Goal: Transaction & Acquisition: Subscribe to service/newsletter

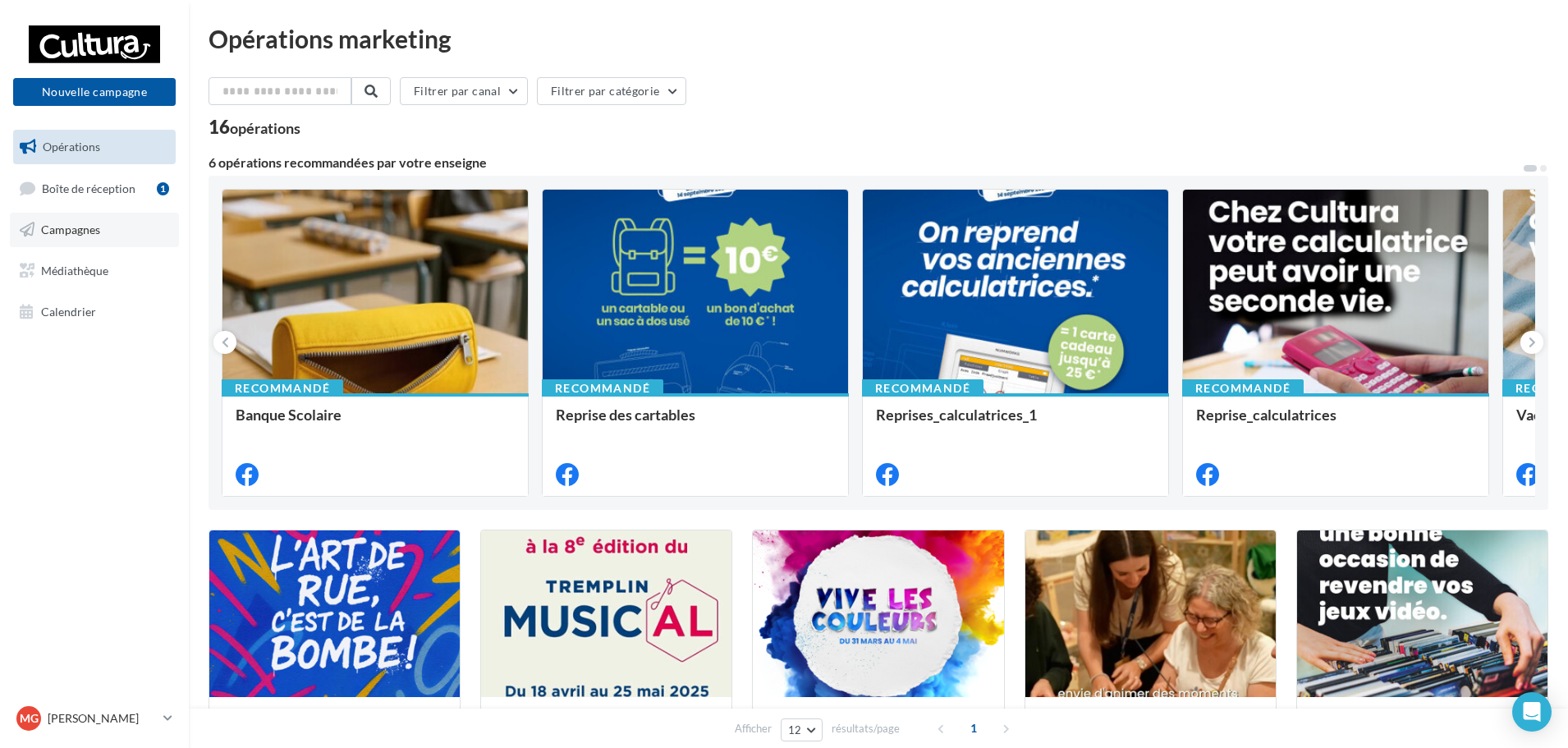
click at [97, 241] on link "Campagnes" at bounding box center [94, 230] width 169 height 35
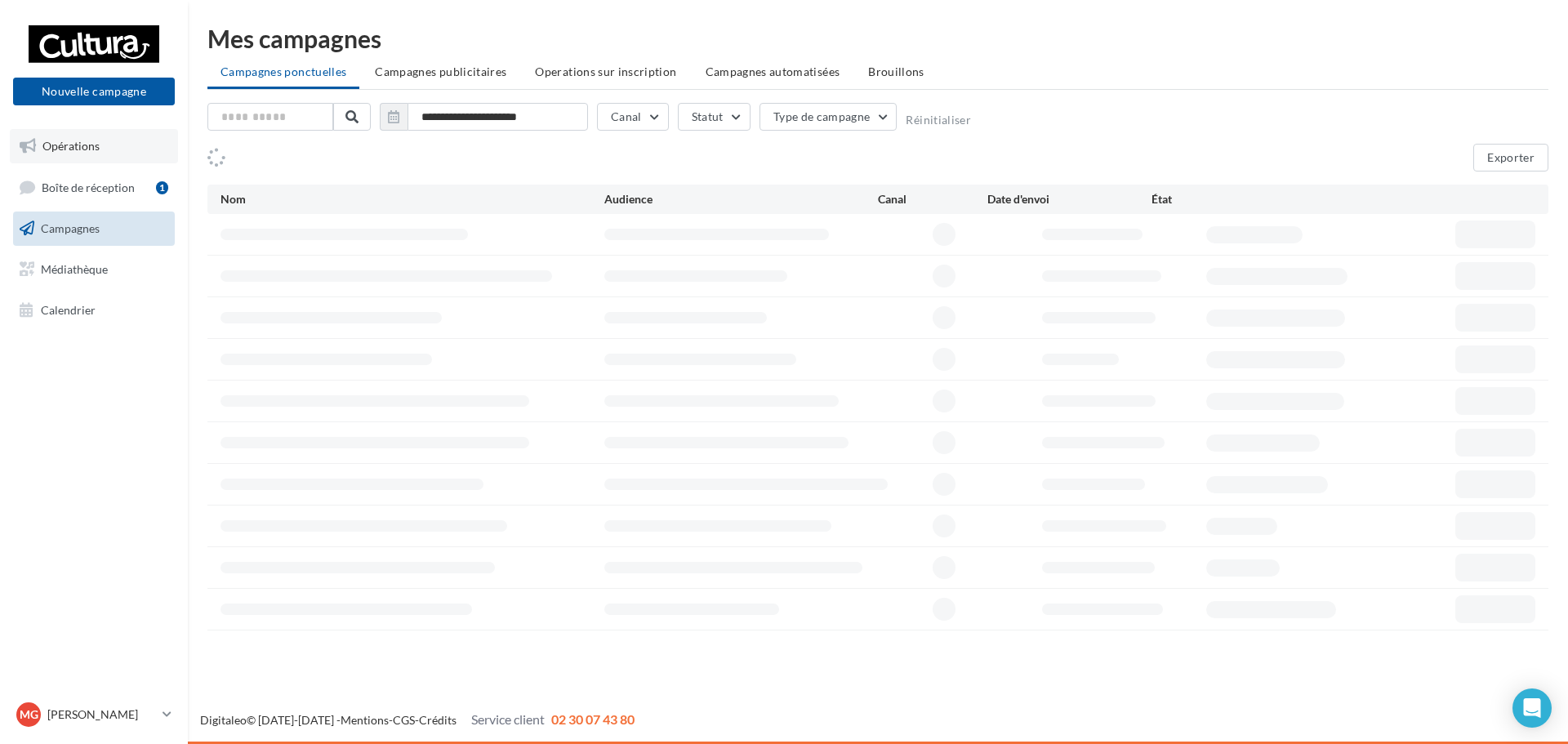
click at [98, 163] on link "Opérations" at bounding box center [94, 146] width 168 height 34
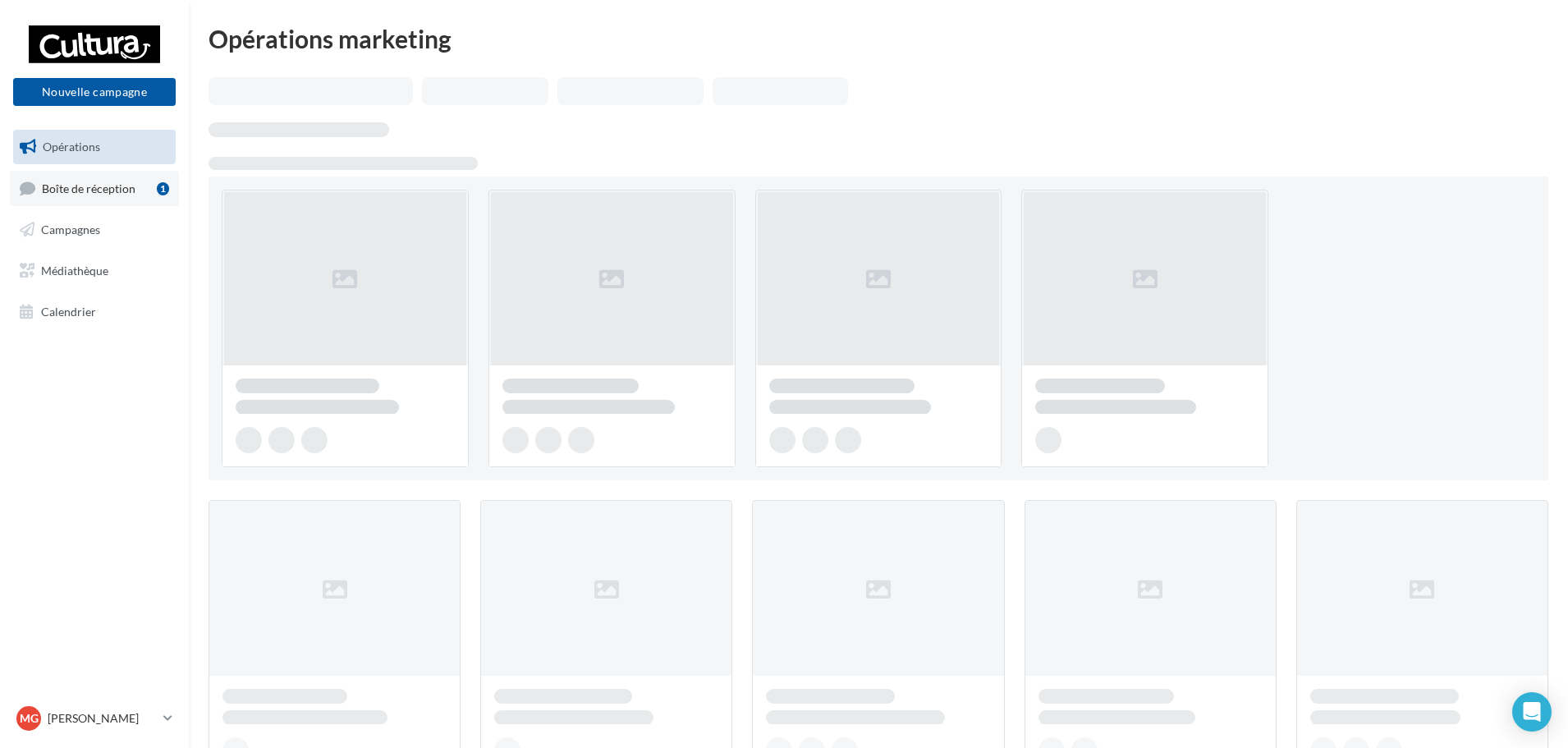
click at [111, 181] on span "Boîte de réception" at bounding box center [88, 188] width 93 height 14
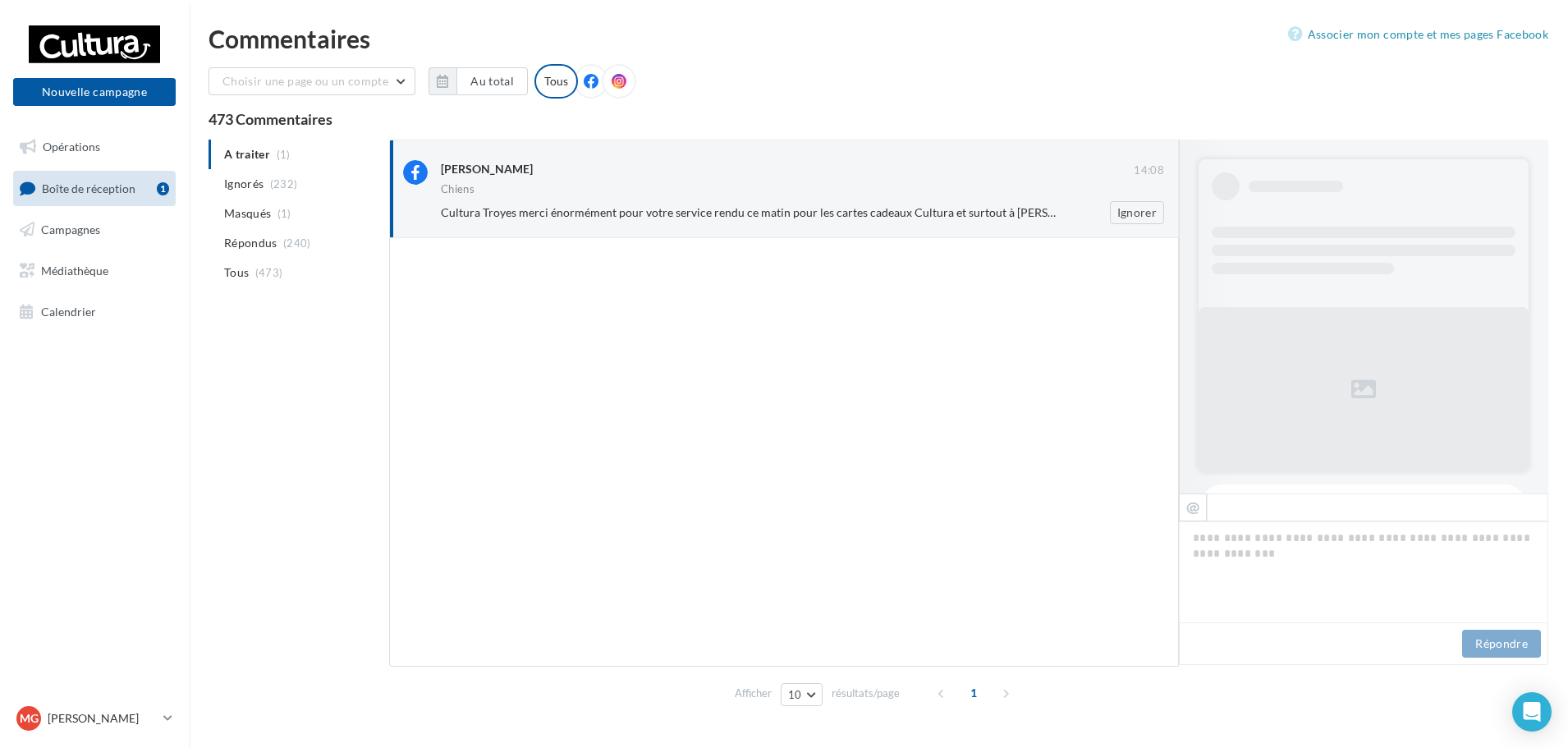
click at [814, 185] on div "Chiens" at bounding box center [803, 190] width 723 height 14
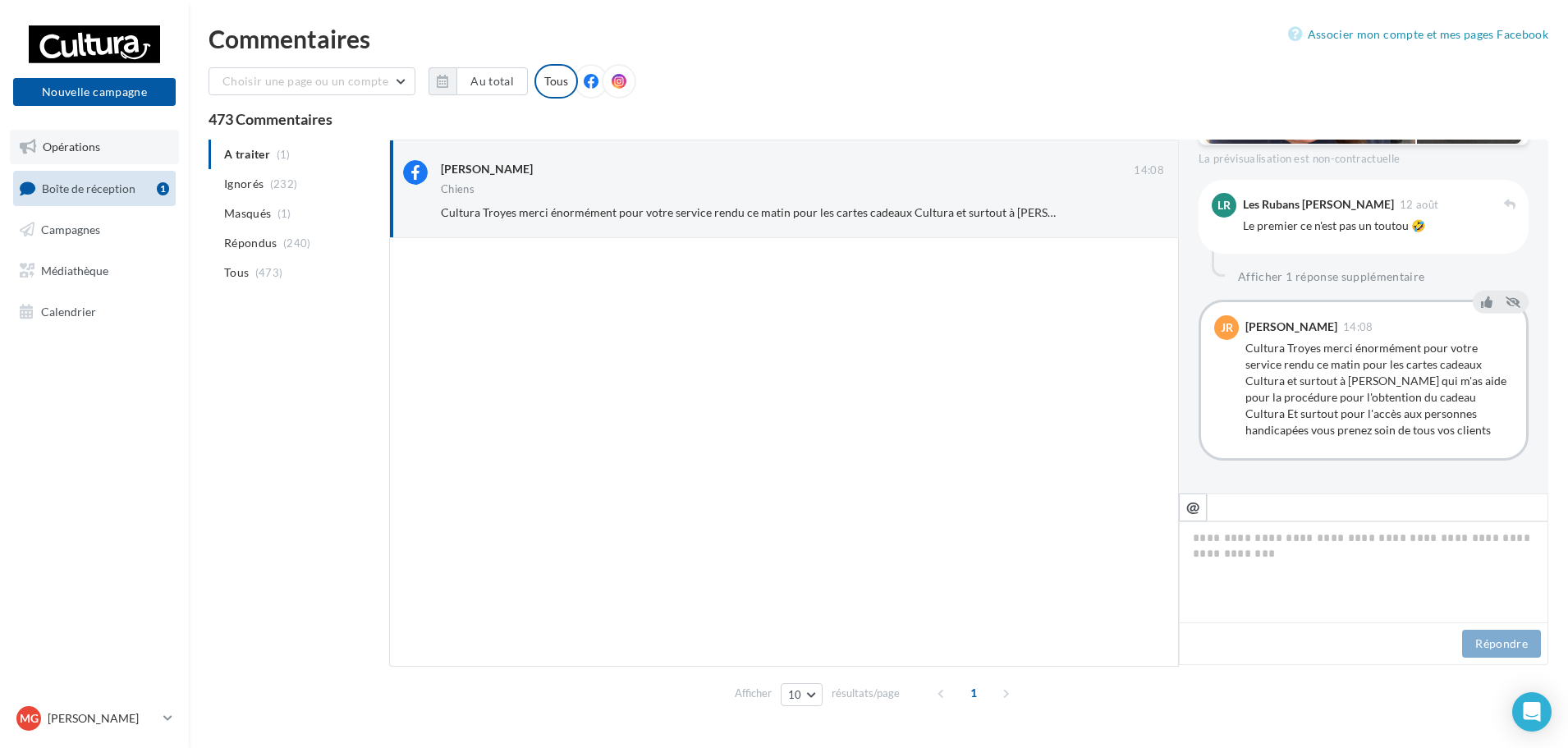
click at [109, 136] on link "Opérations" at bounding box center [94, 147] width 169 height 35
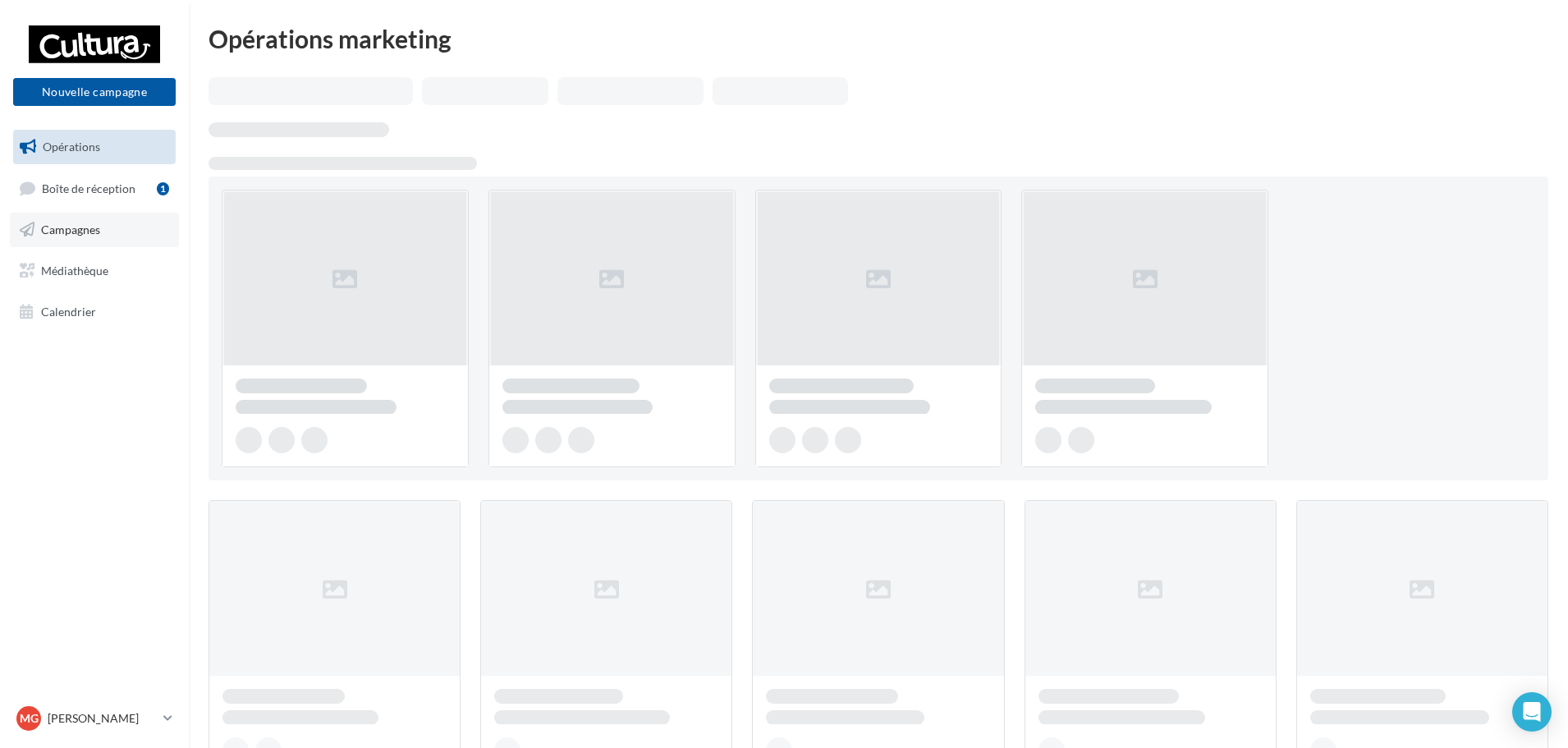
click at [87, 227] on span "Campagnes" at bounding box center [71, 229] width 59 height 14
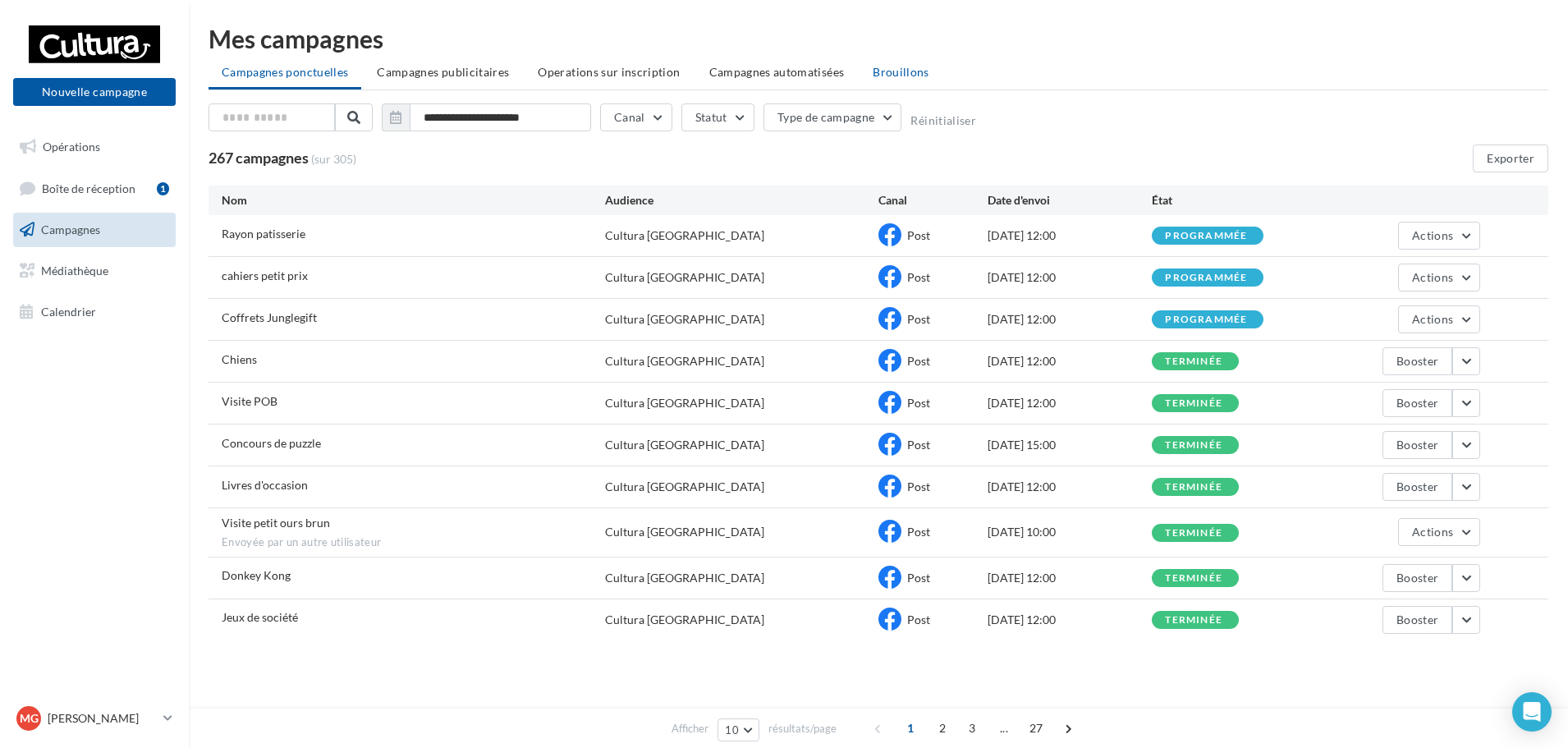
click at [872, 77] on span "Brouillons" at bounding box center [900, 72] width 56 height 14
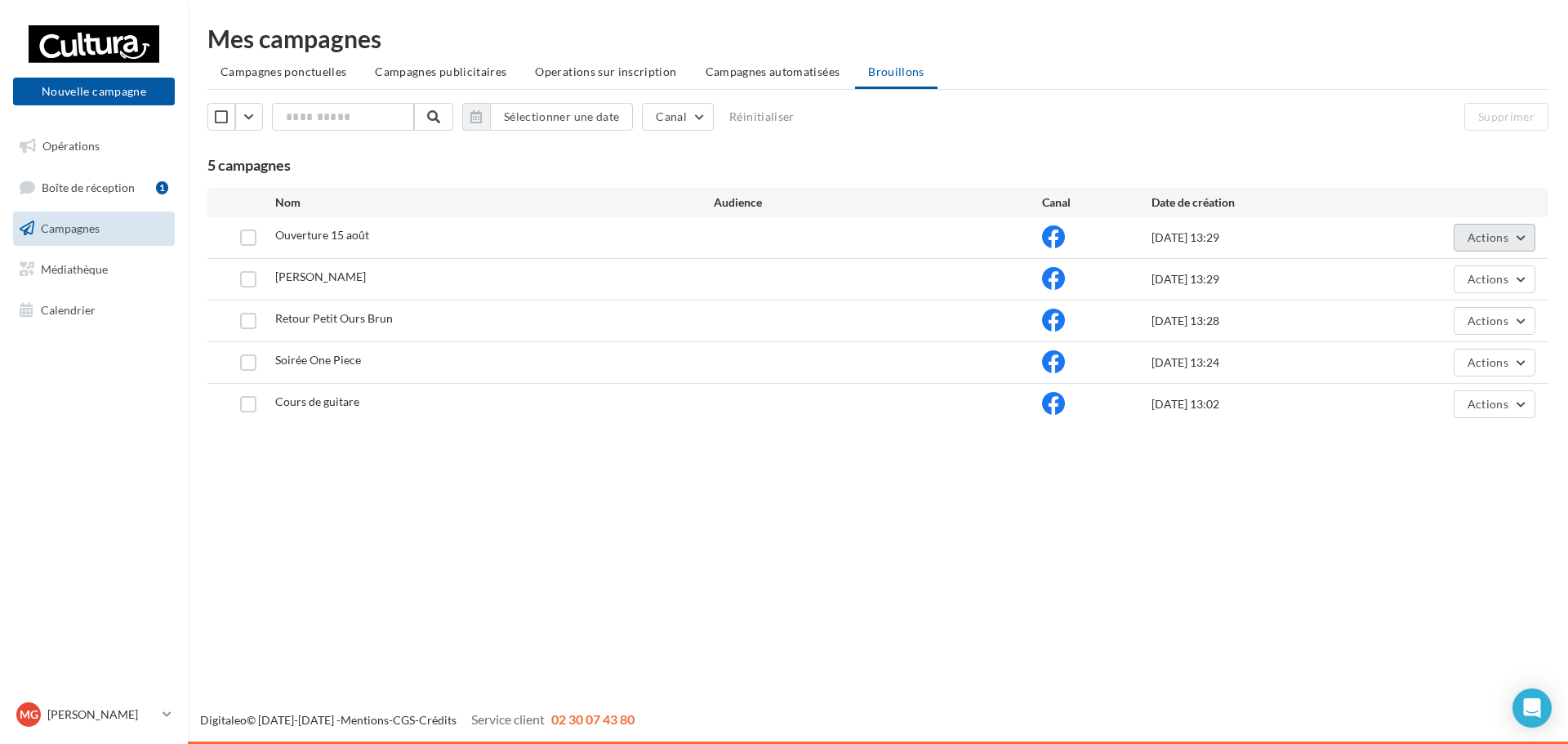
click at [1509, 243] on button "Actions" at bounding box center [1495, 237] width 82 height 28
click at [1439, 283] on button "Editer" at bounding box center [1453, 276] width 163 height 43
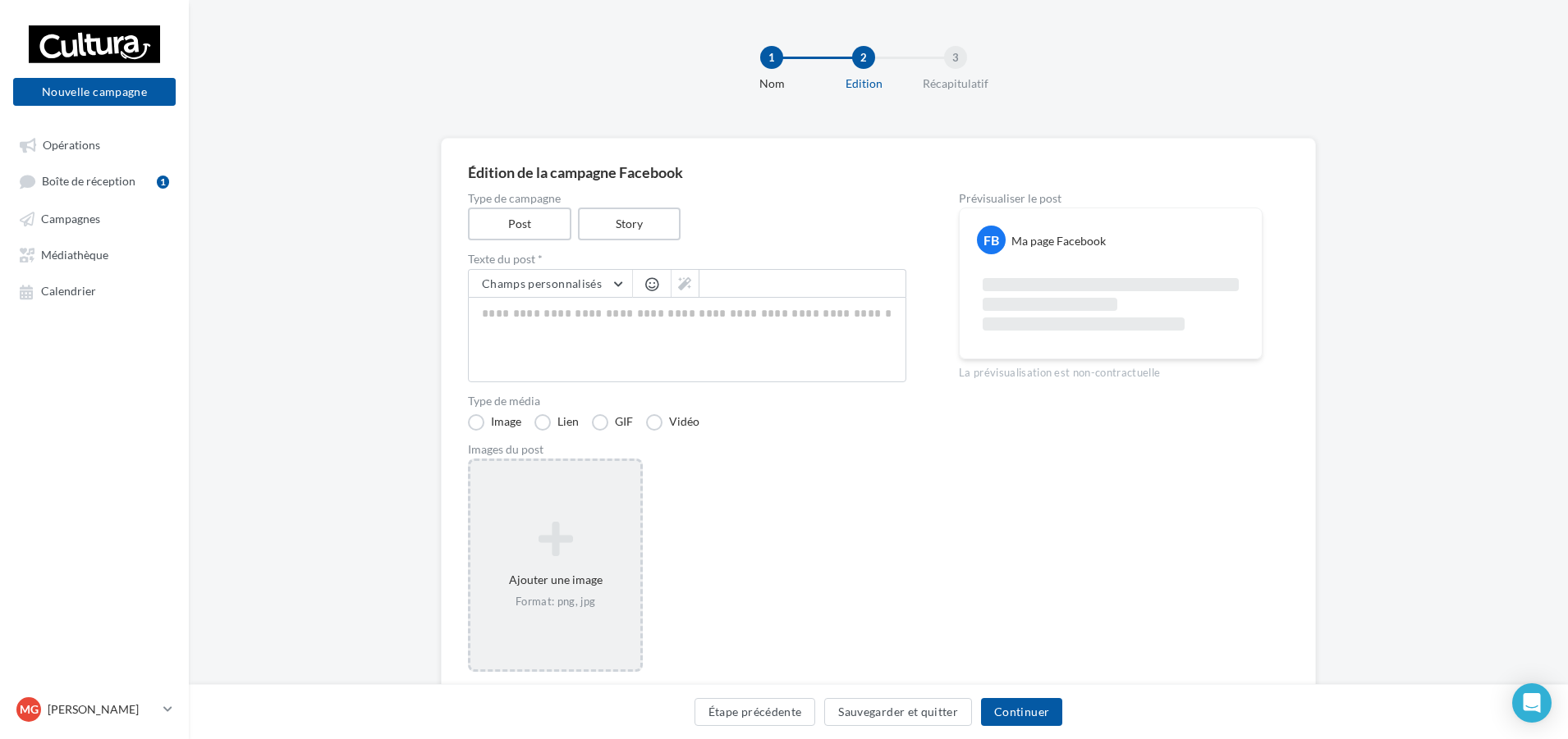
click at [551, 548] on icon at bounding box center [555, 539] width 157 height 40
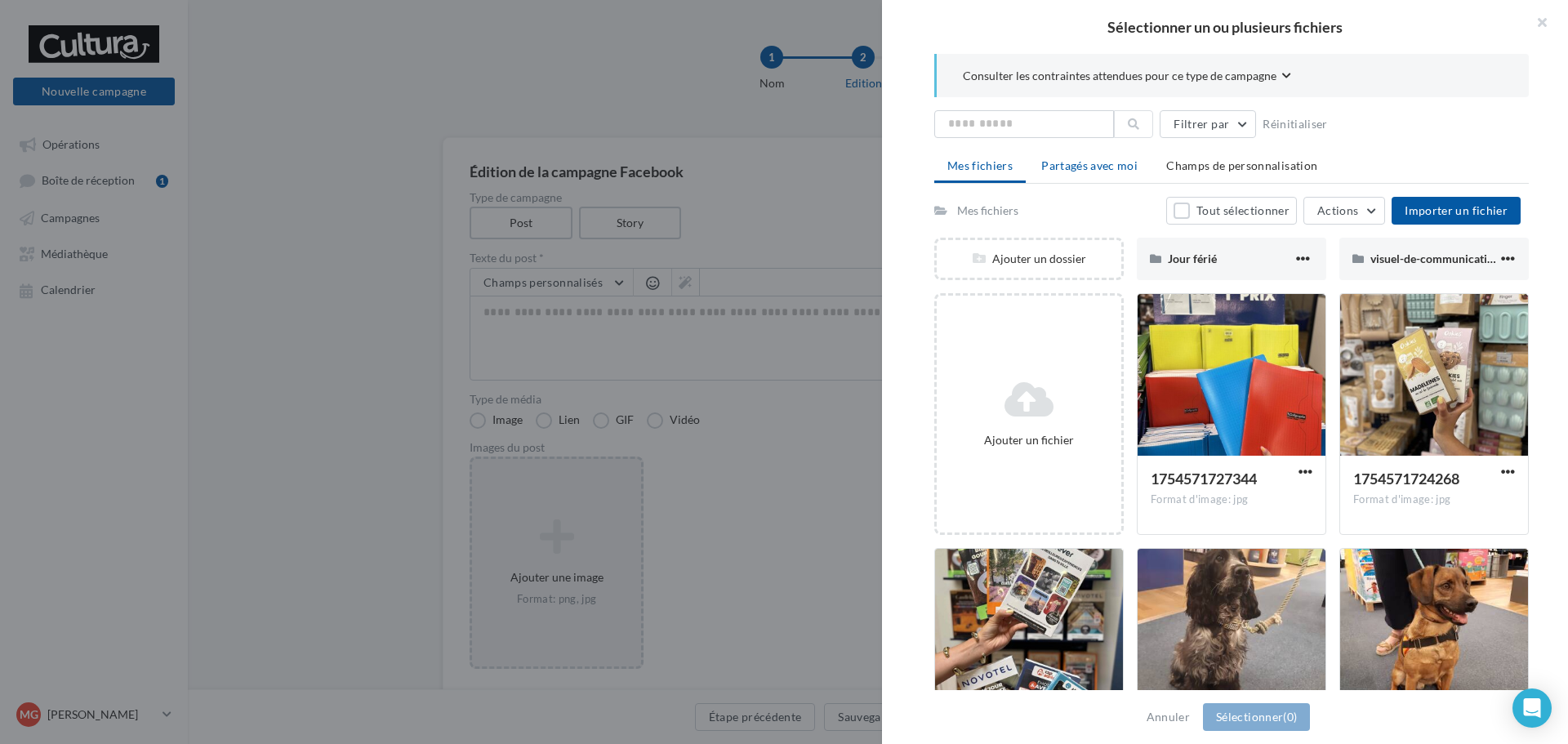
click at [1094, 169] on span "Partagés avec moi" at bounding box center [1089, 165] width 96 height 14
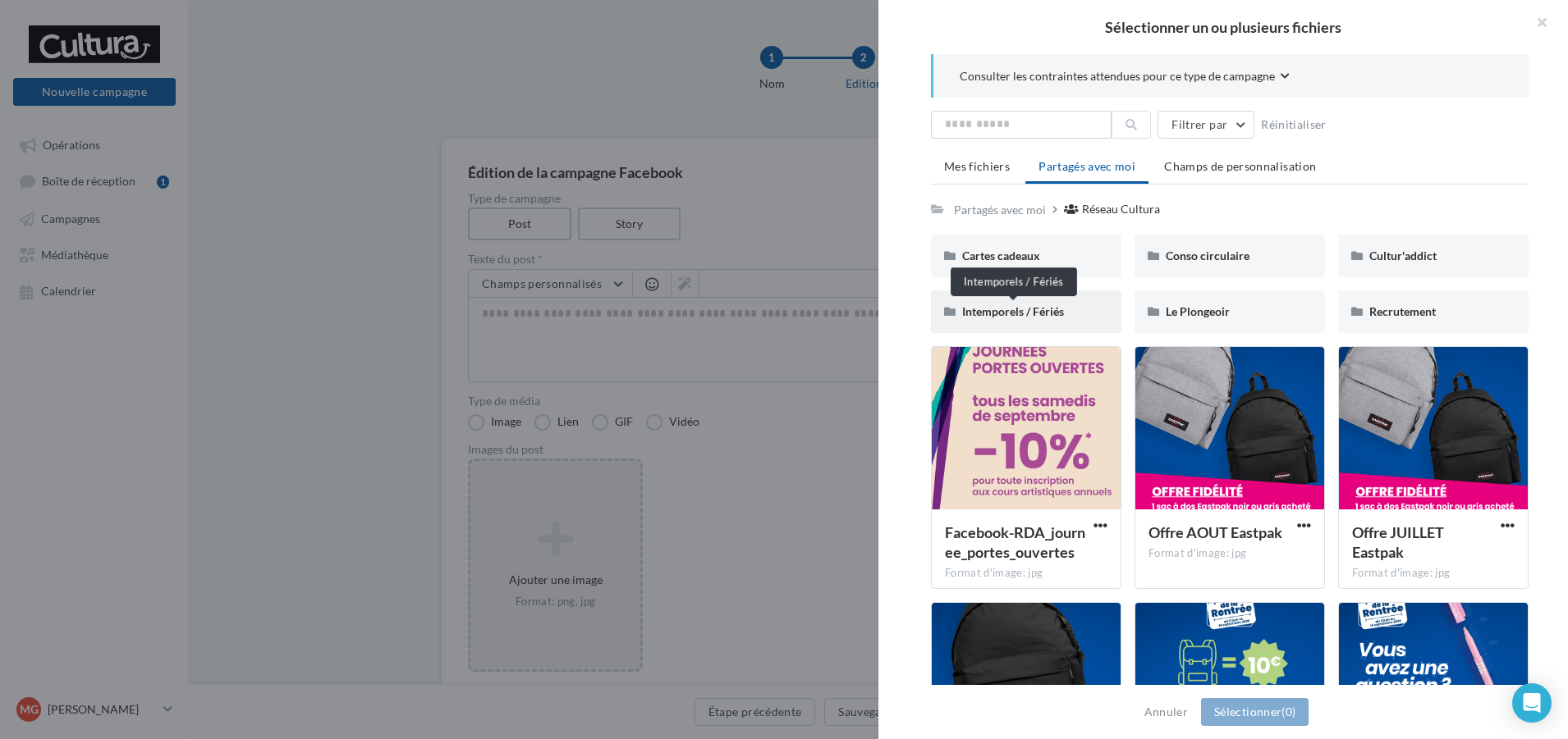
click at [1057, 307] on span "Intemporels / Fériés" at bounding box center [1013, 311] width 102 height 14
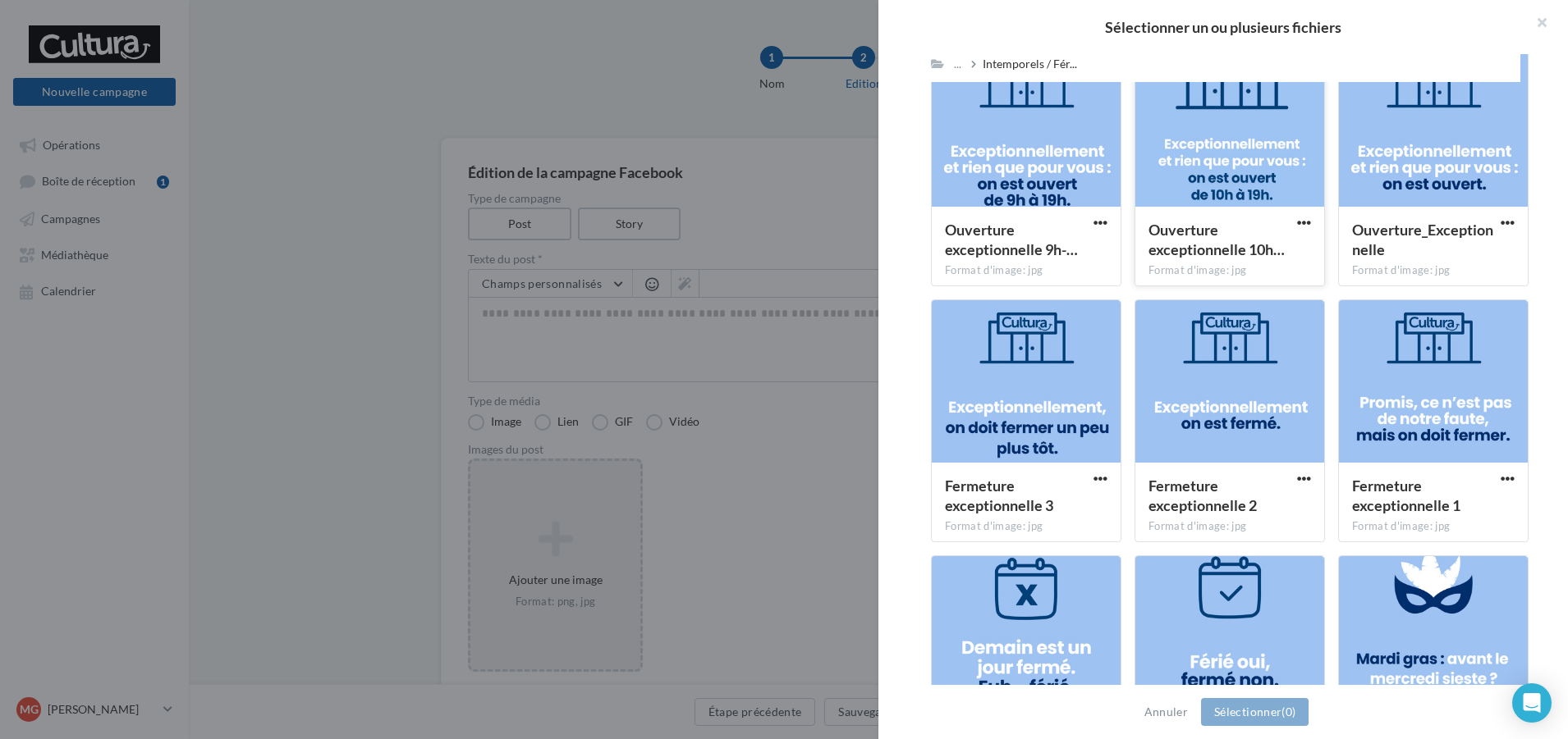
scroll to position [1689, 0]
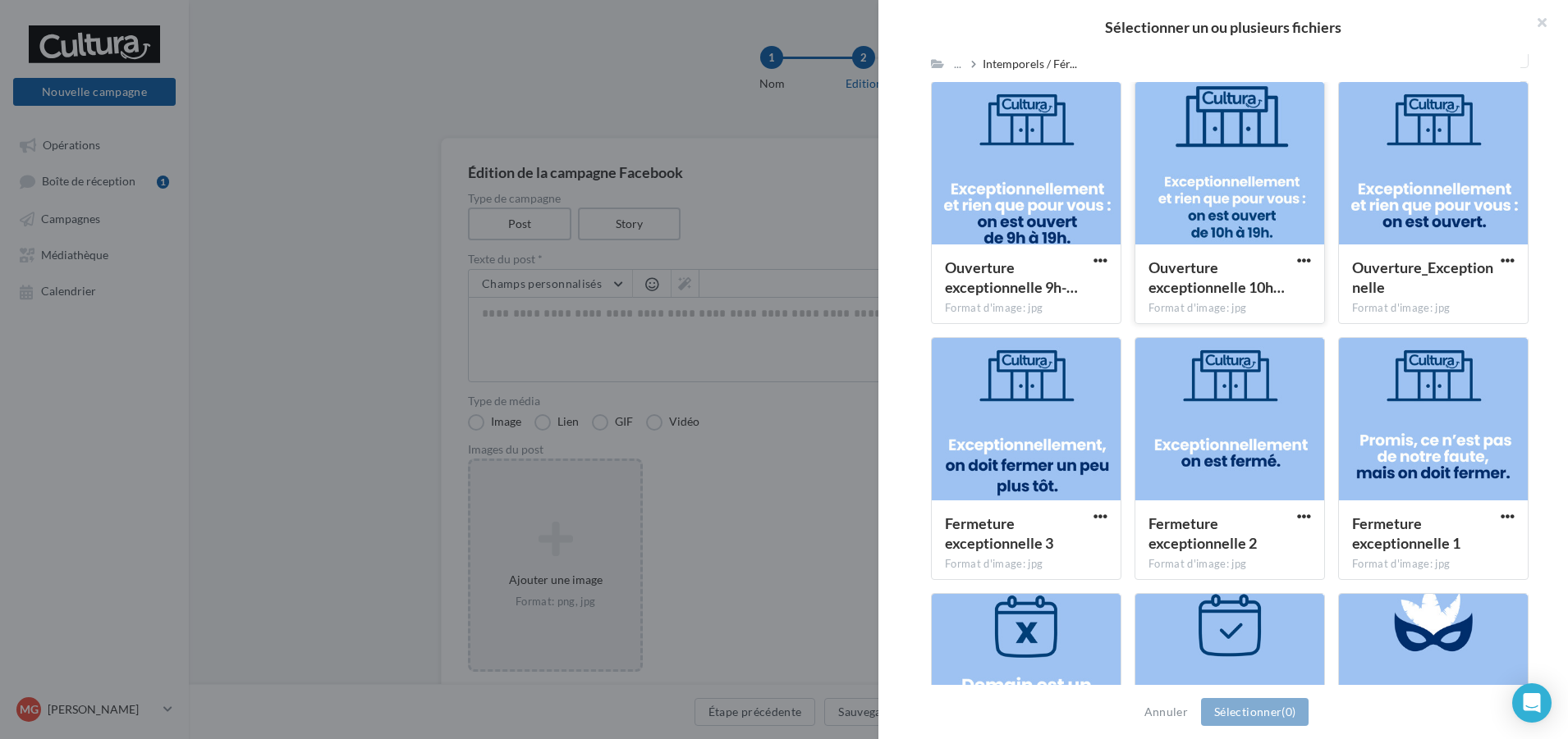
click at [1209, 230] on div at bounding box center [1229, 164] width 189 height 164
click at [1255, 707] on button "Sélectionner (1)" at bounding box center [1255, 712] width 108 height 28
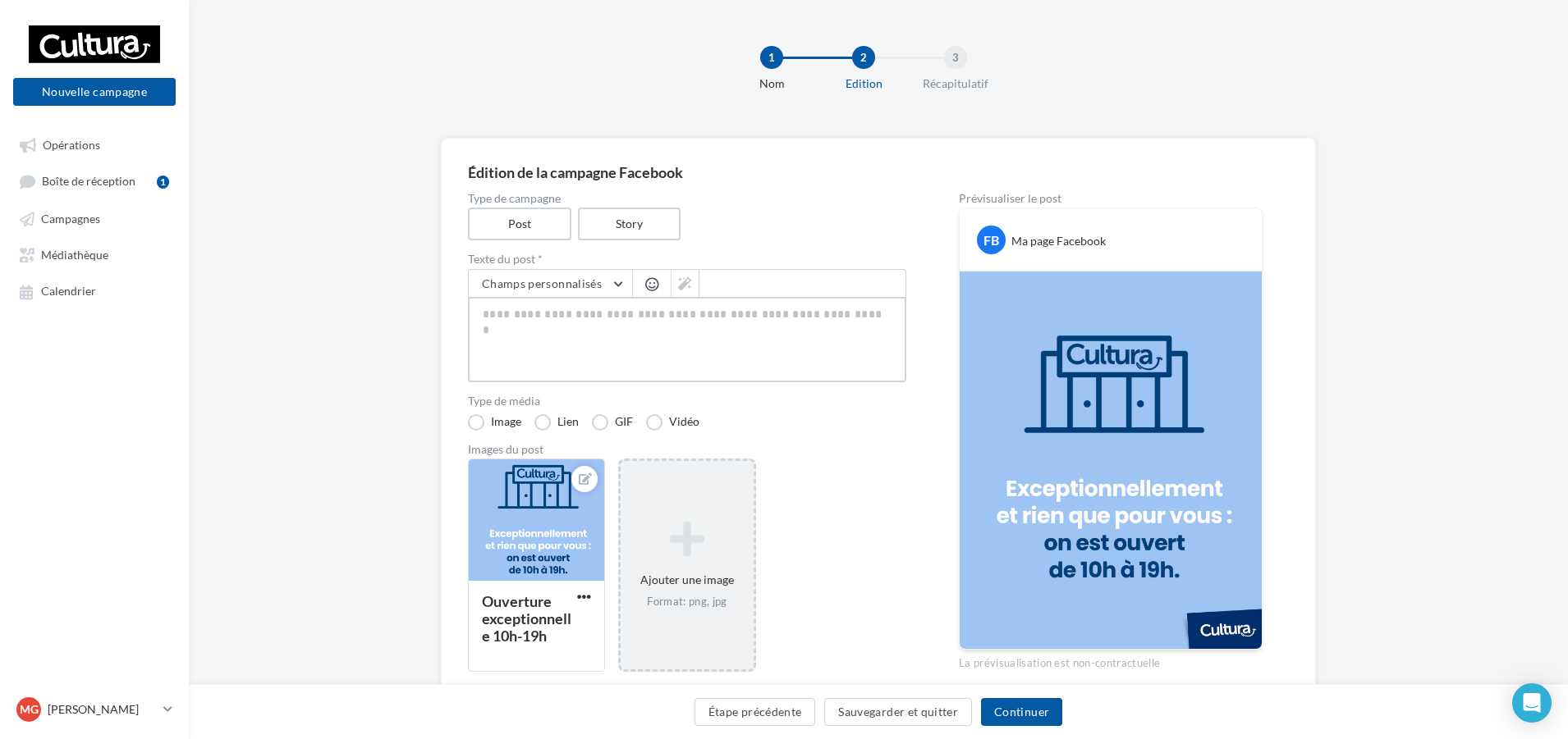
click at [735, 329] on textarea at bounding box center [687, 339] width 439 height 85
paste textarea "**********"
type textarea "**********"
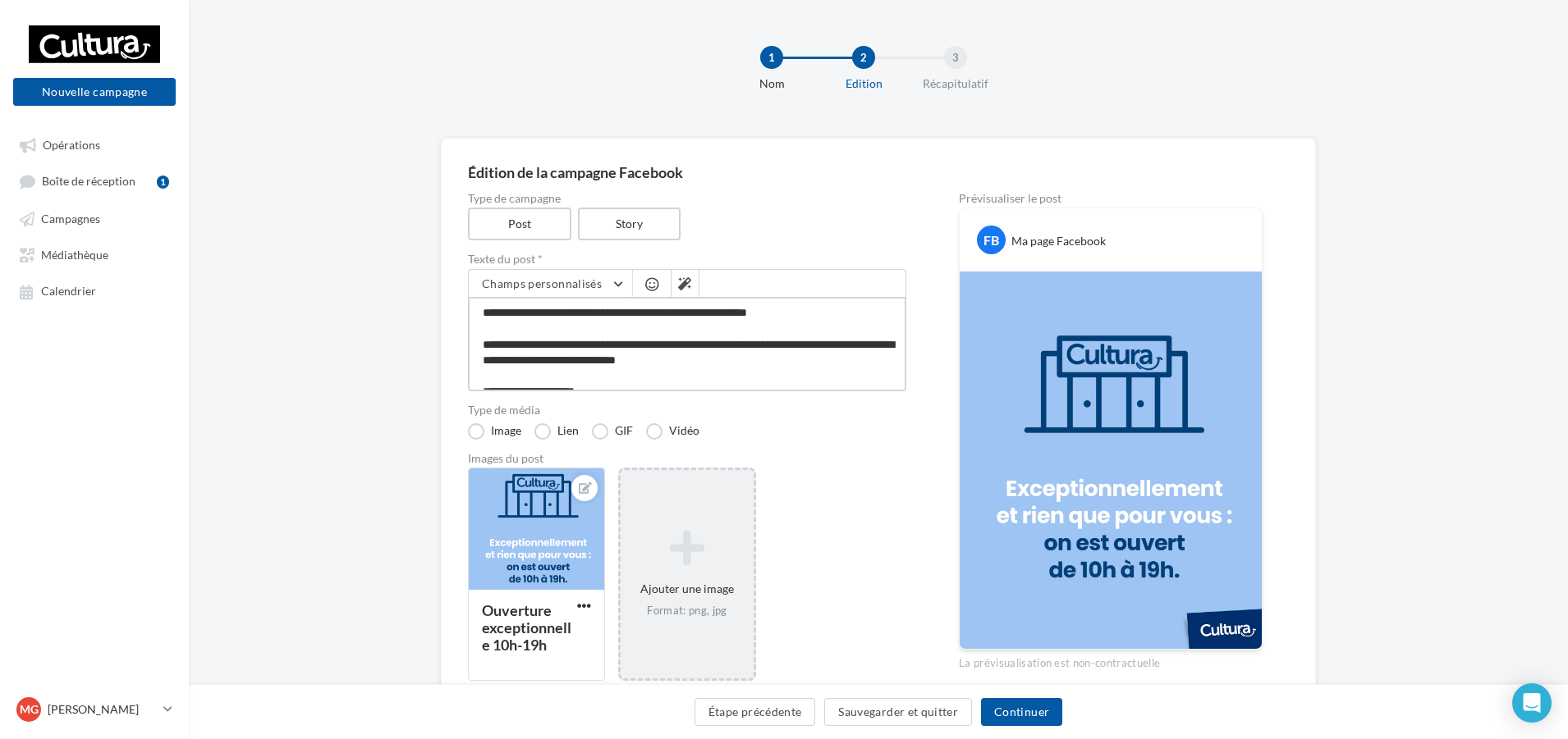
scroll to position [10, 0]
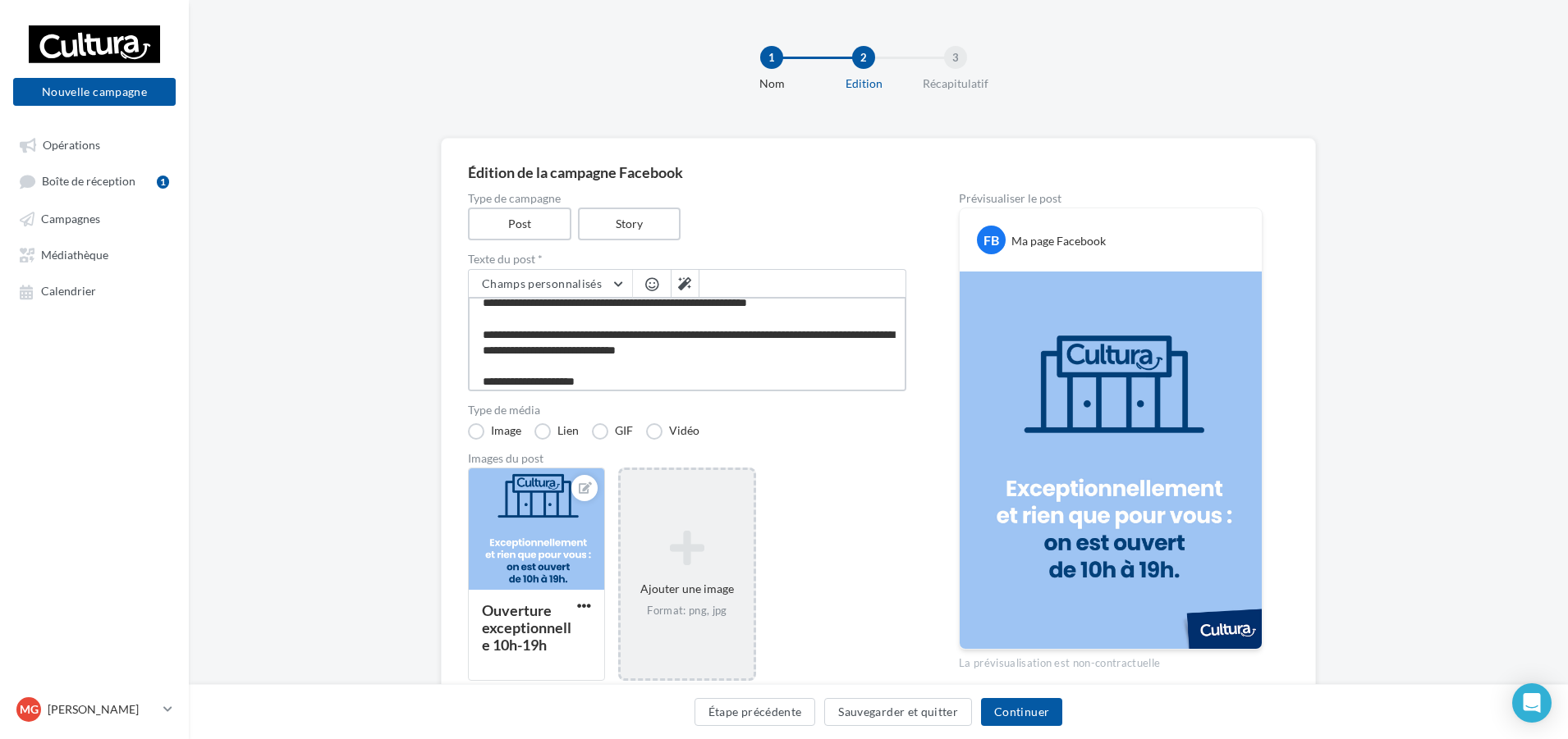
type textarea "**********"
drag, startPoint x: 811, startPoint y: 467, endPoint x: 798, endPoint y: 458, distance: 15.8
click at [812, 467] on div "Images du post Ouverture exceptionnelle 10h-19h Ajouter une image Format: png, …" at bounding box center [687, 576] width 439 height 246
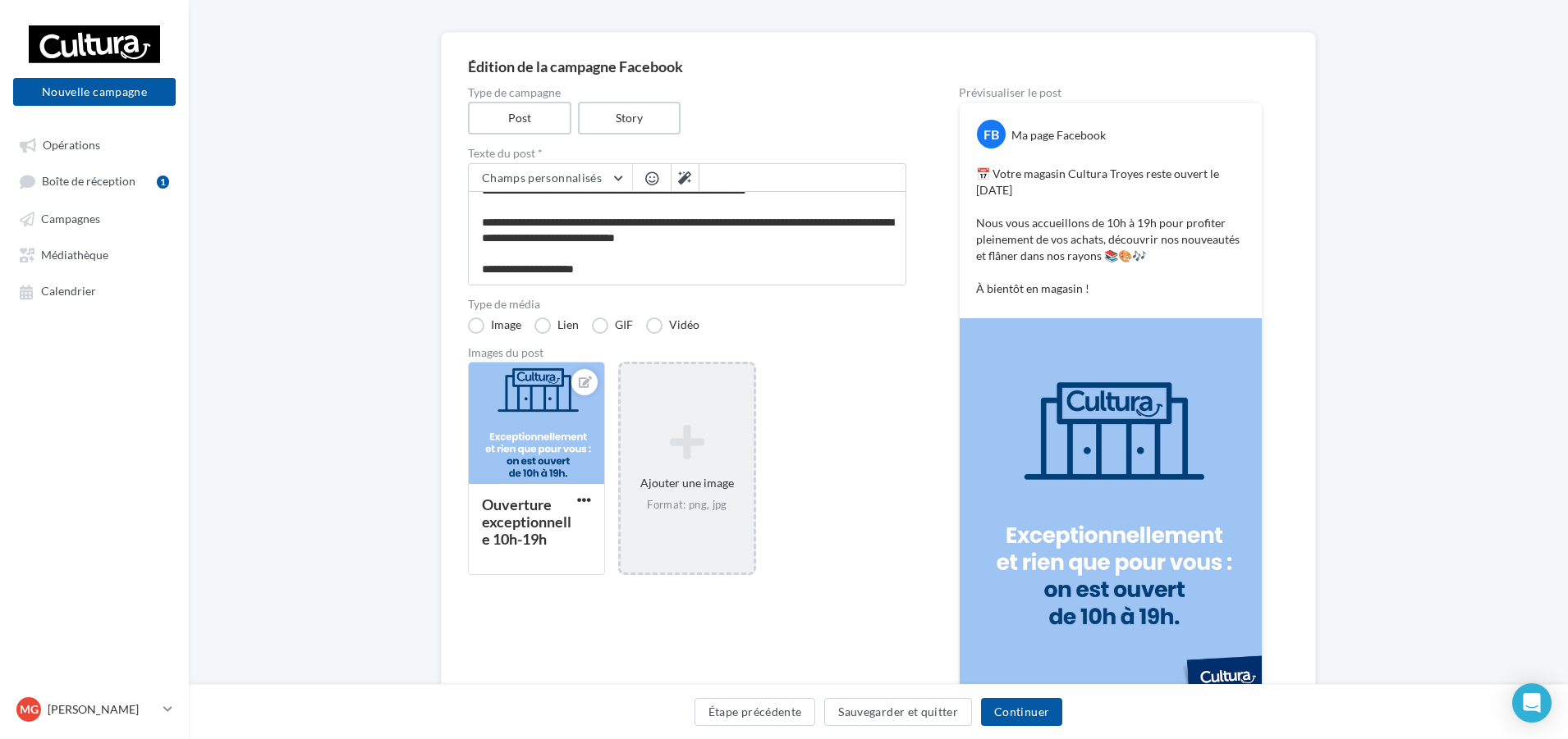
scroll to position [221, 0]
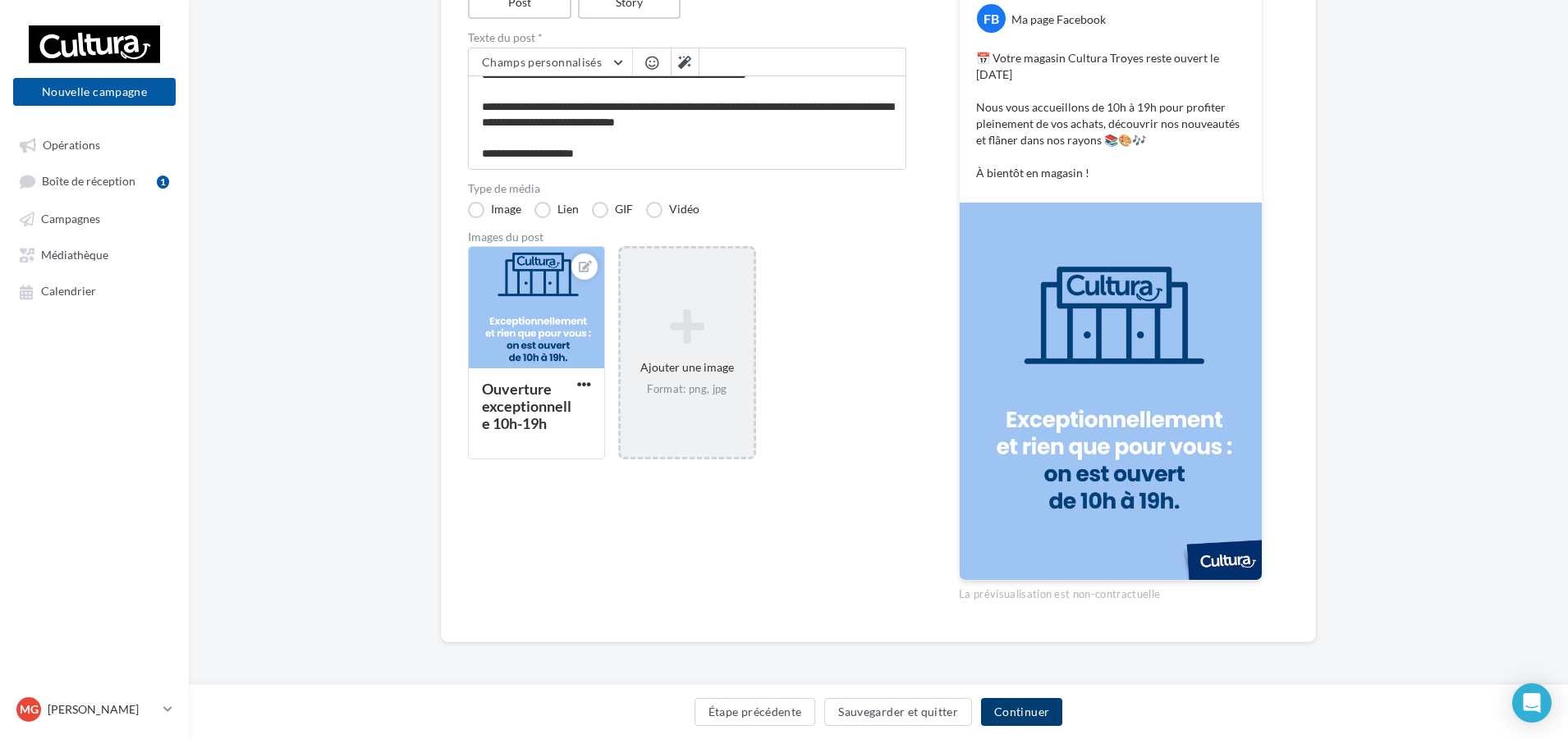
click at [1040, 716] on button "Continuer" at bounding box center [1021, 712] width 82 height 28
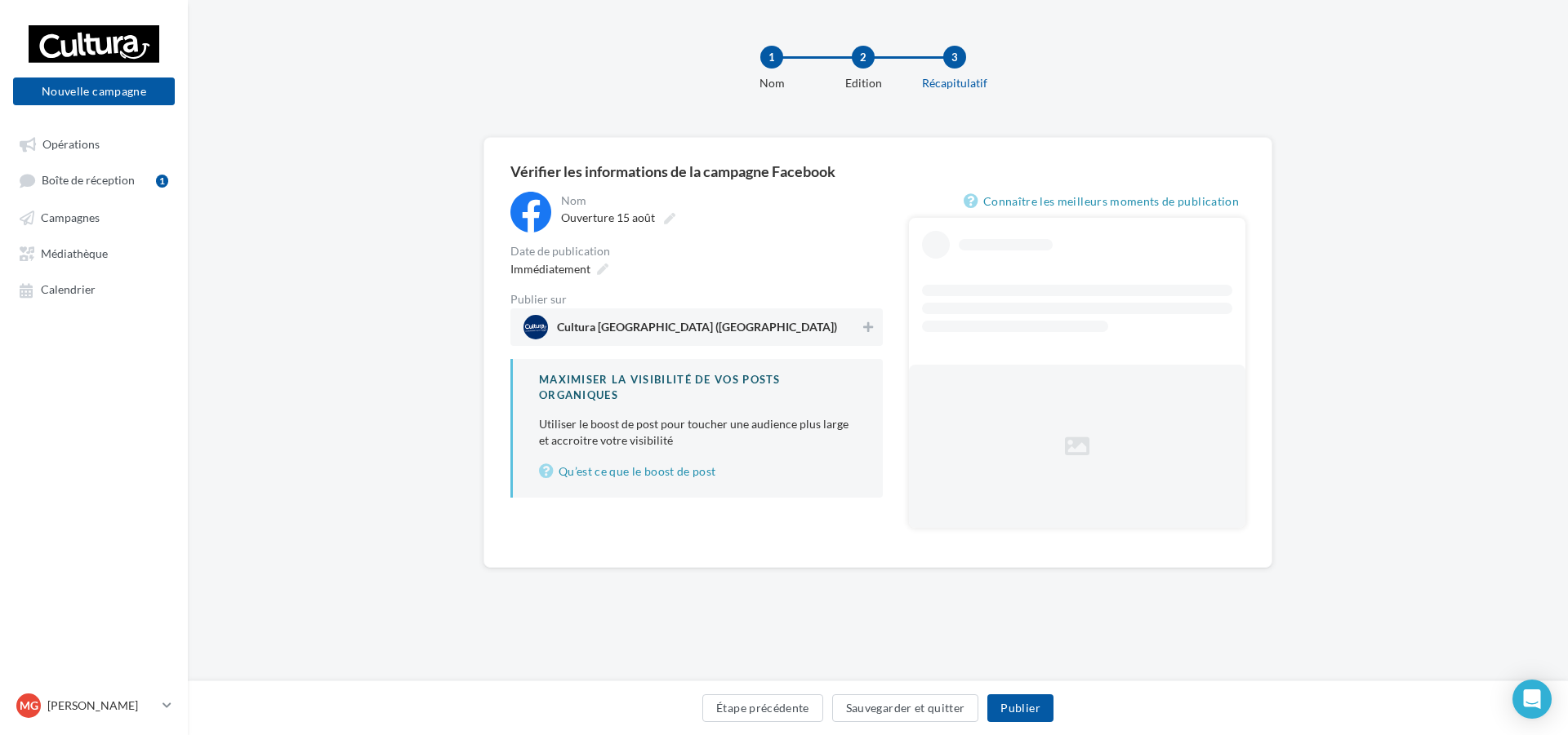
click at [857, 331] on span "Cultura Troyes (Saint-Parres-aux-Tertres)" at bounding box center [692, 326] width 337 height 24
click at [575, 270] on span "Immédiatement" at bounding box center [550, 269] width 80 height 14
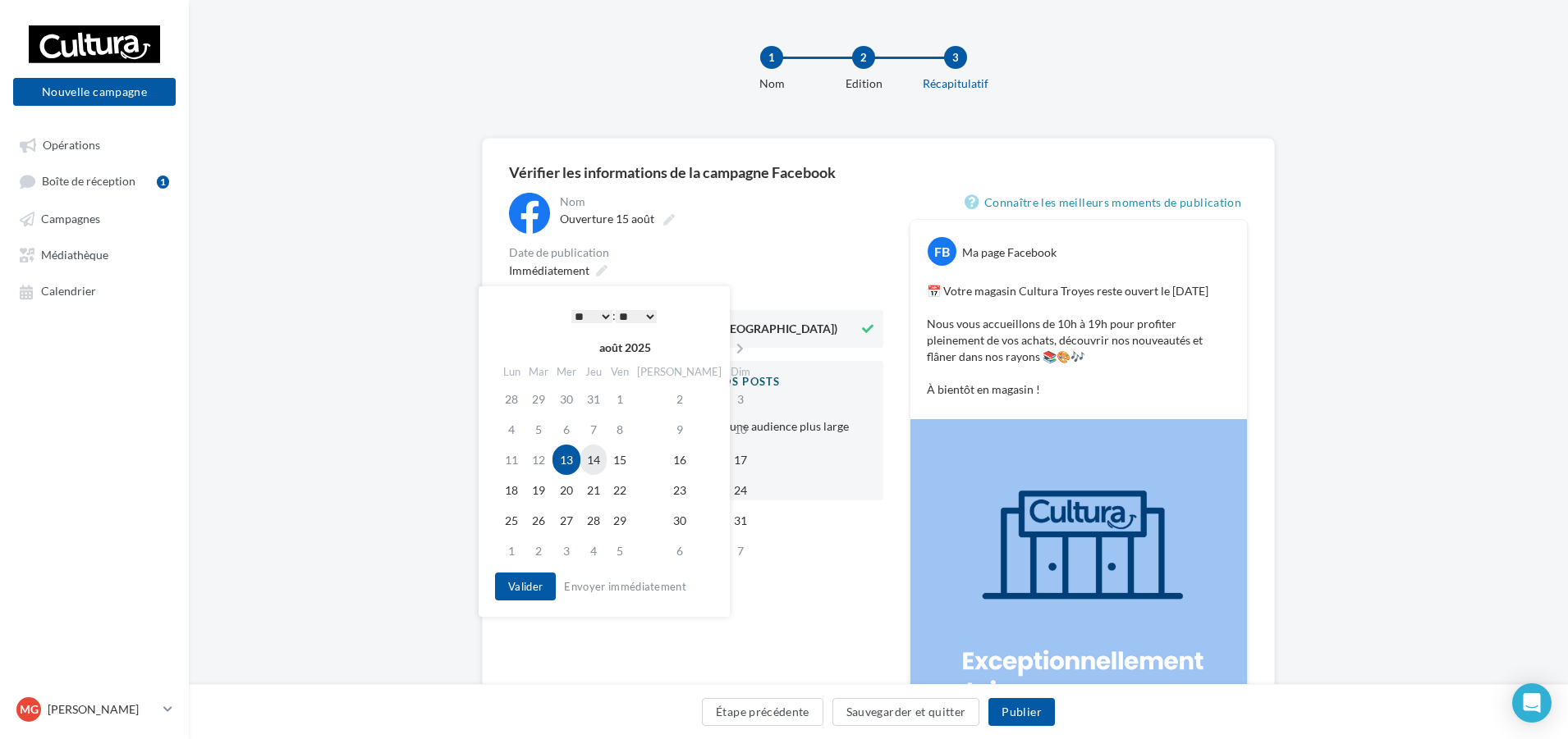
click at [601, 454] on td "14" at bounding box center [593, 460] width 26 height 30
click at [593, 316] on select "* * * * * * * * * * ** ** ** ** ** ** ** ** ** ** ** ** ** **" at bounding box center [588, 317] width 41 height 13
click at [584, 316] on select "* * * * * * * * * * ** ** ** ** ** ** ** ** ** ** ** ** ** **" at bounding box center [588, 317] width 41 height 13
click at [518, 579] on button "Valider" at bounding box center [521, 587] width 61 height 28
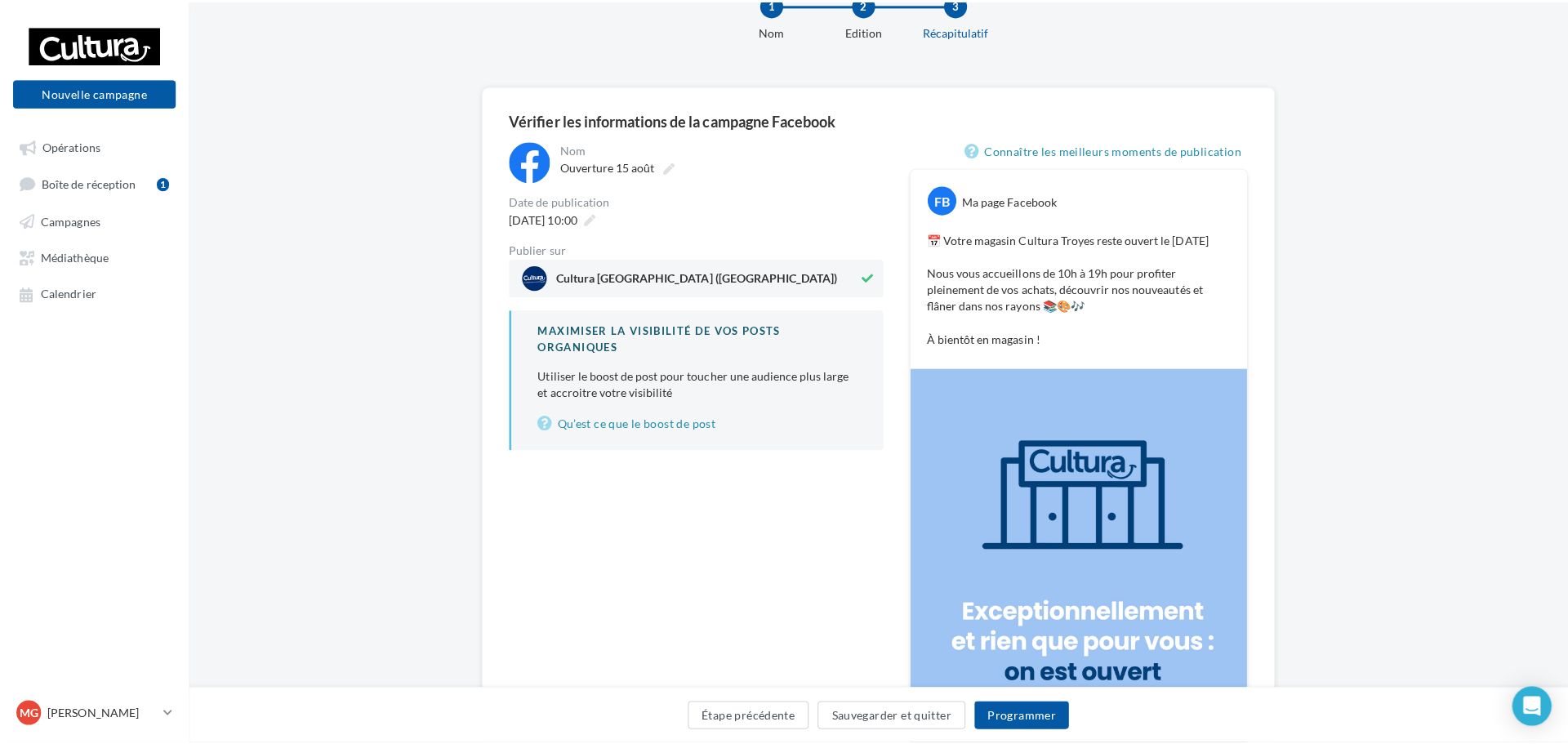
scroll to position [82, 0]
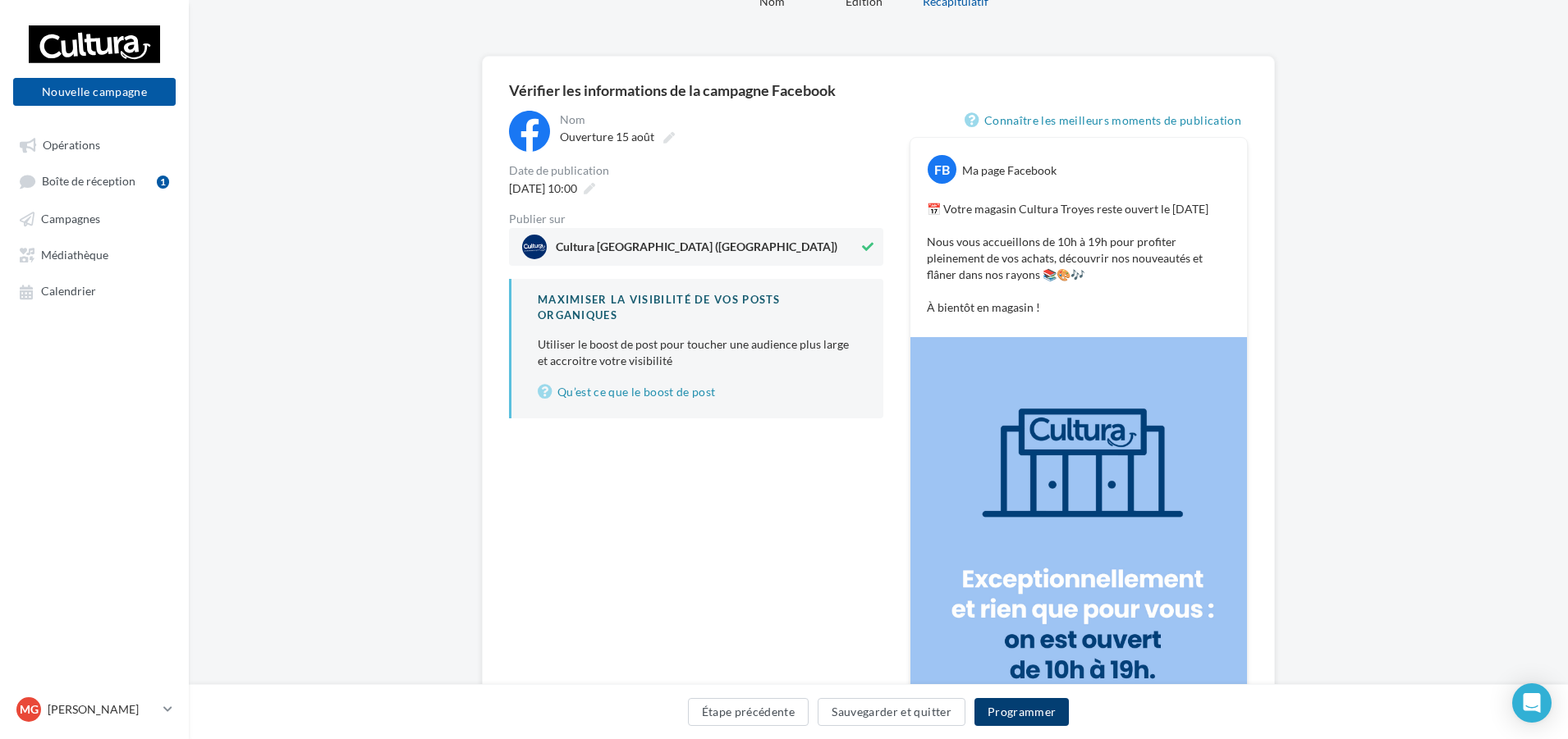
click at [1031, 715] on button "Programmer" at bounding box center [1021, 712] width 95 height 28
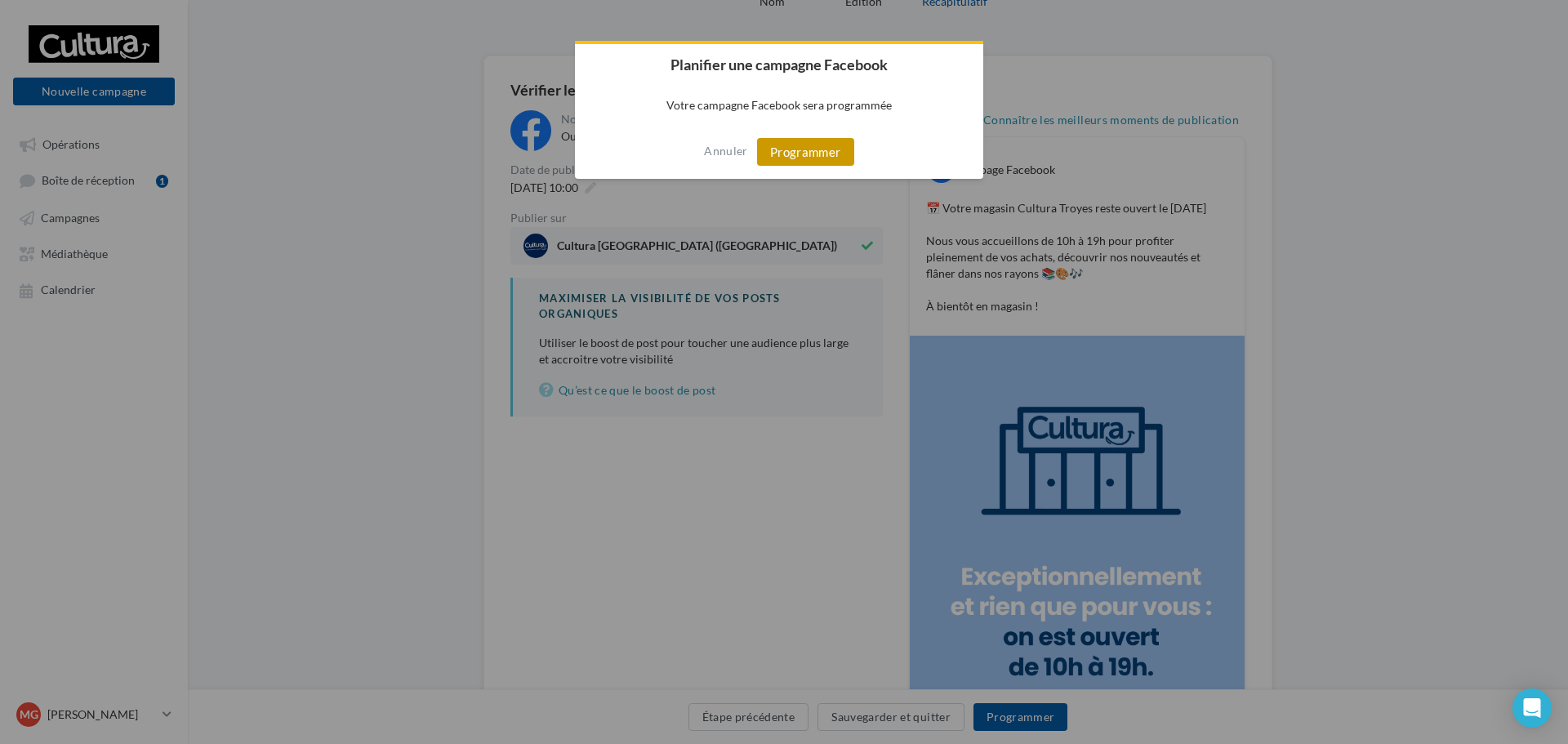
click at [843, 141] on button "Programmer" at bounding box center [806, 152] width 97 height 28
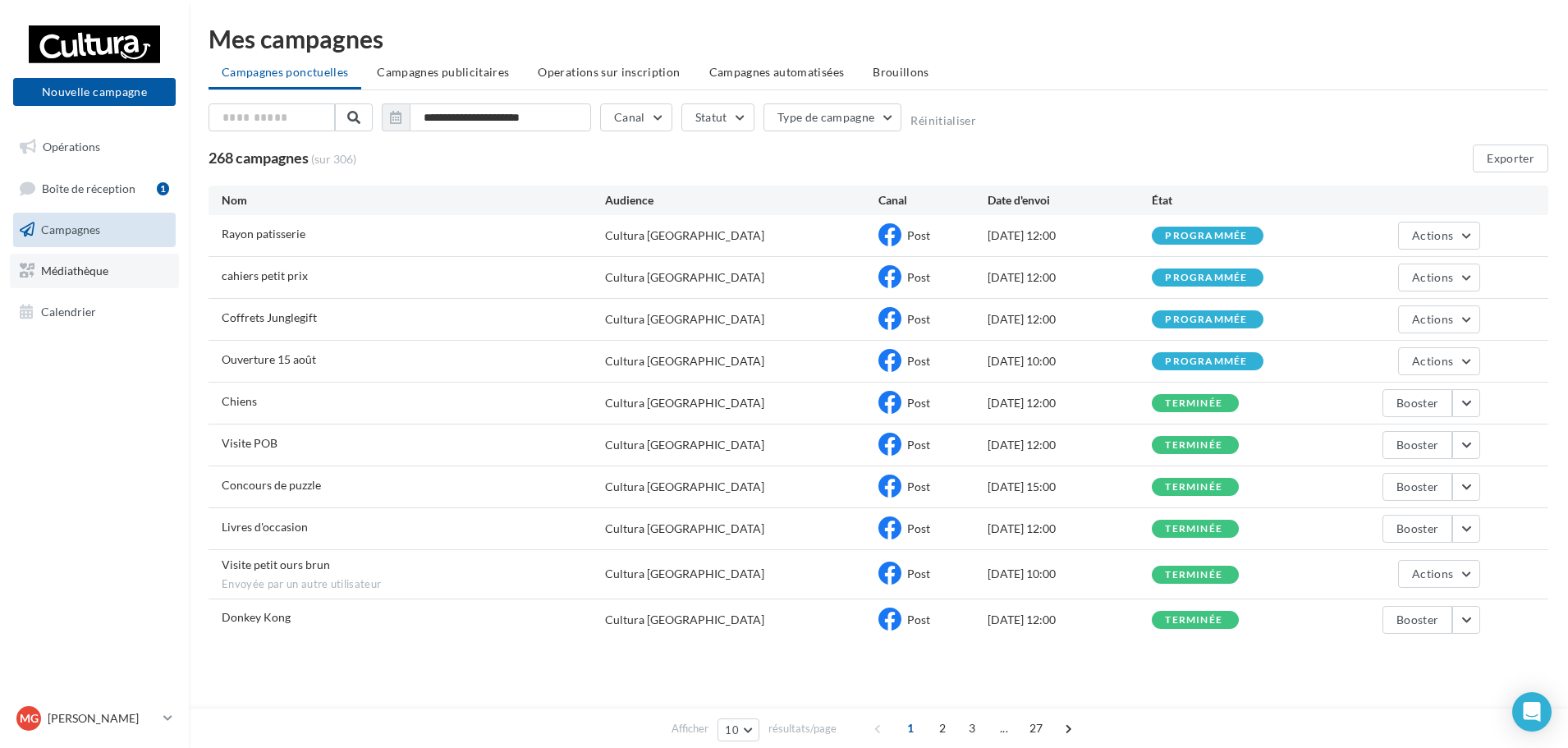
click at [93, 264] on span "Médiathèque" at bounding box center [75, 270] width 67 height 14
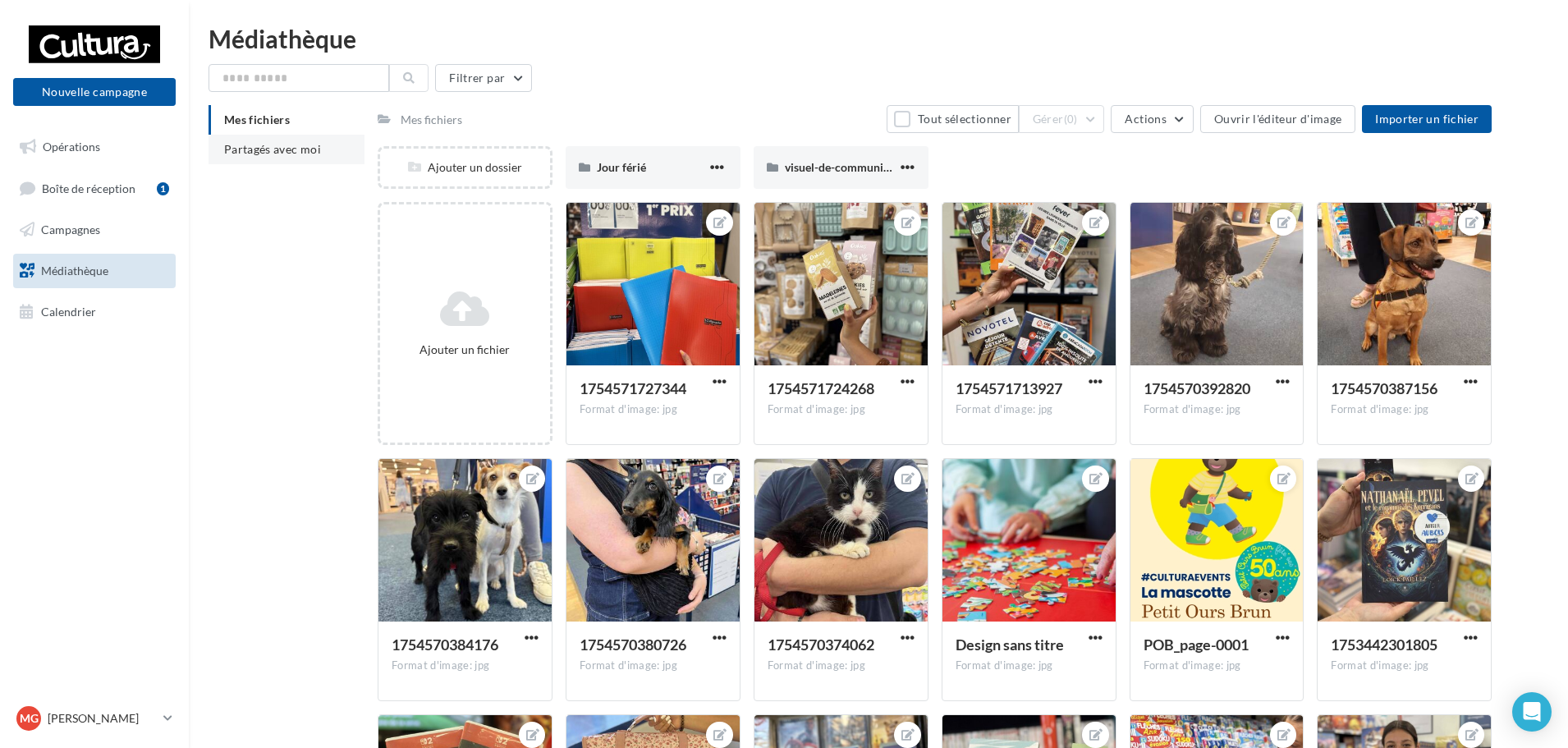
click at [282, 142] on span "Partagés avec moi" at bounding box center [272, 149] width 97 height 14
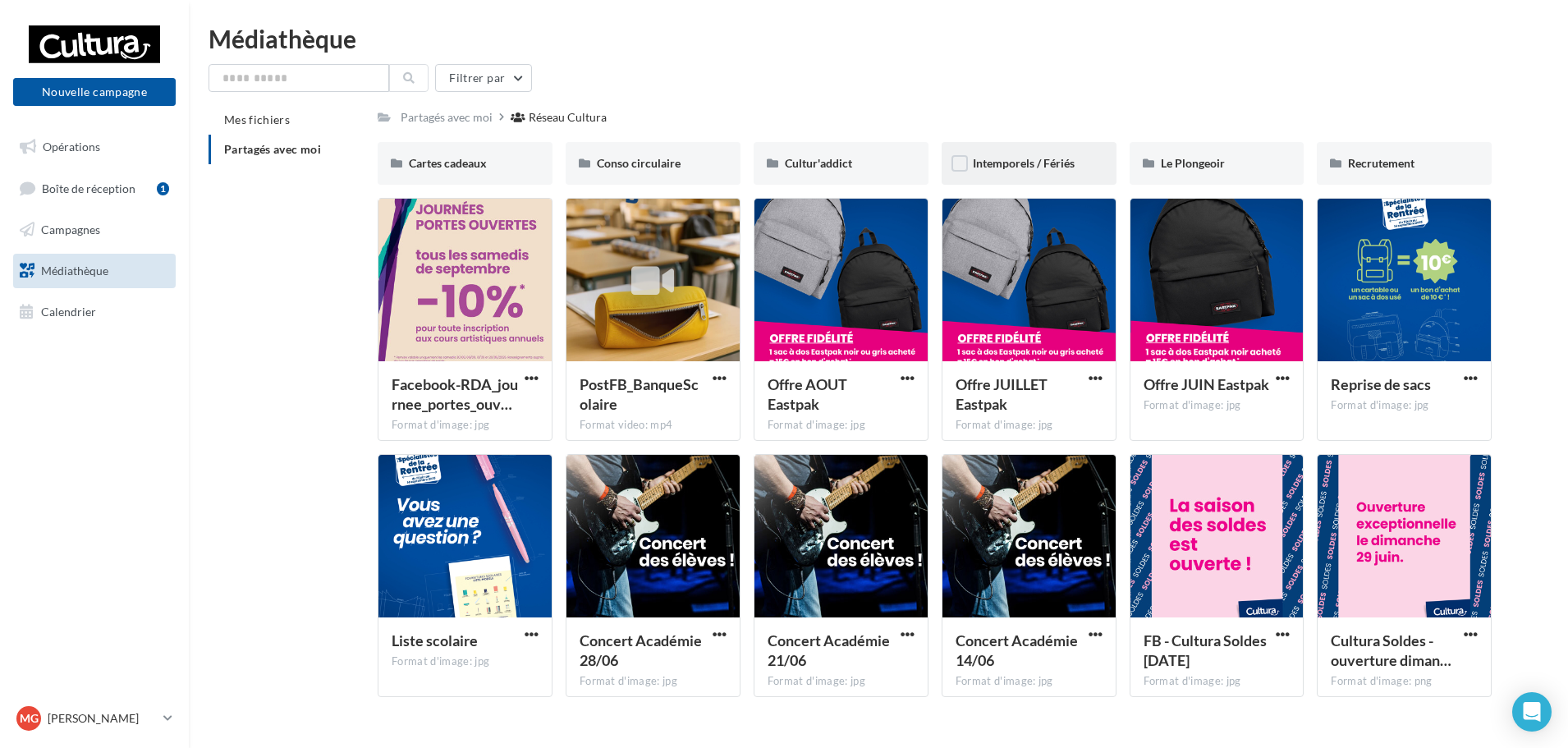
click at [1002, 179] on div "Intemporels / Fériés" at bounding box center [1029, 163] width 175 height 43
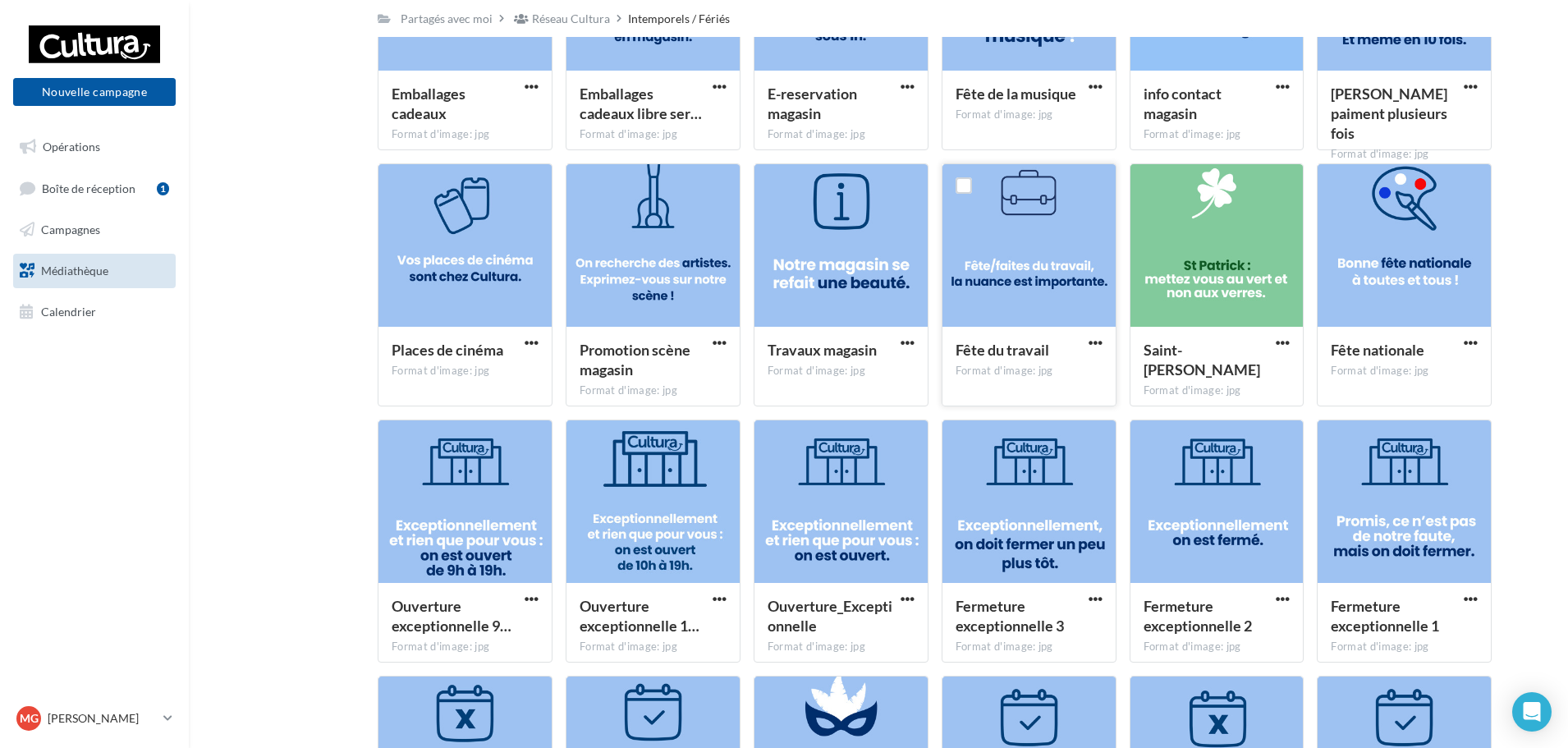
scroll to position [519, 0]
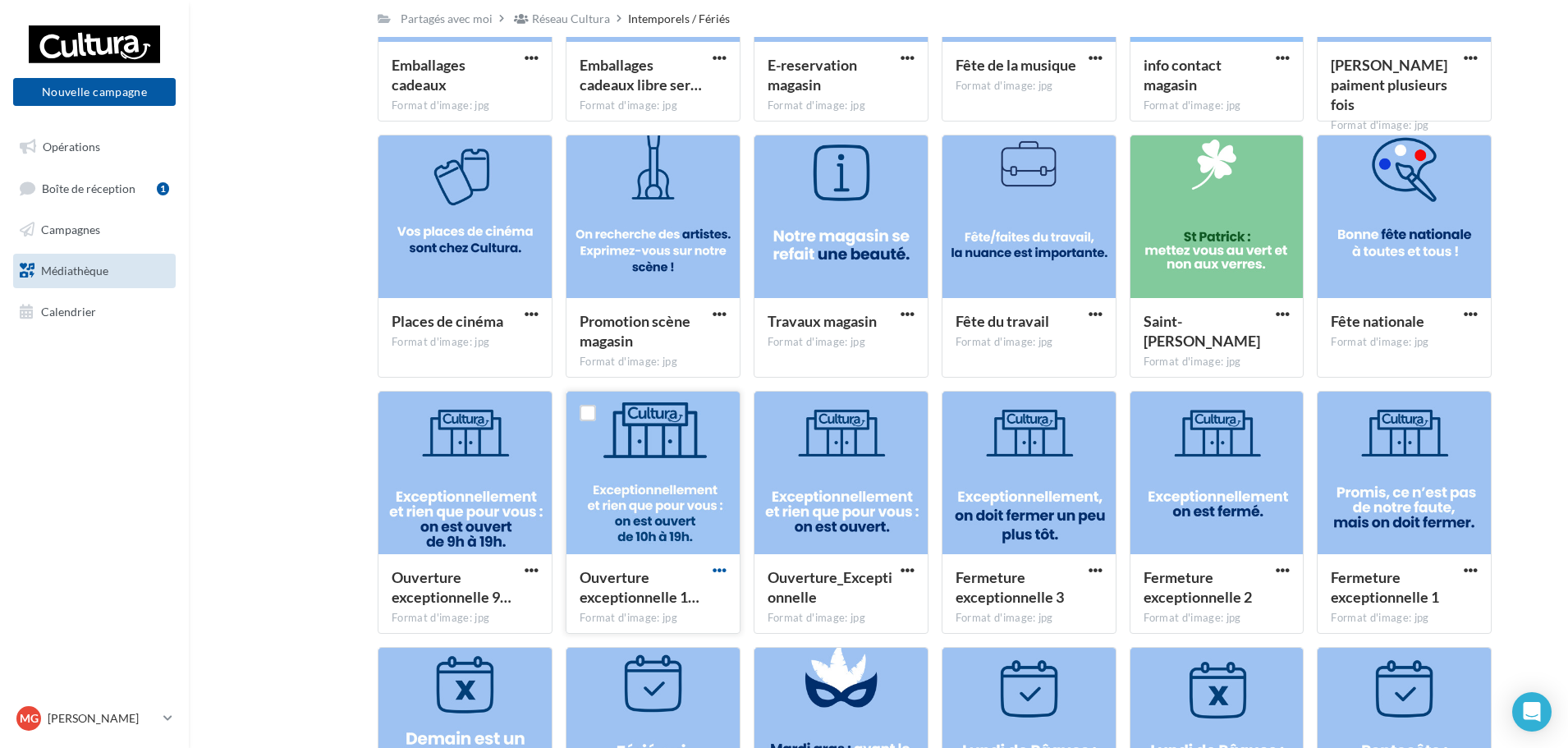
click at [716, 569] on span "button" at bounding box center [719, 570] width 14 height 14
click at [663, 606] on button "Télécharger" at bounding box center [648, 603] width 164 height 43
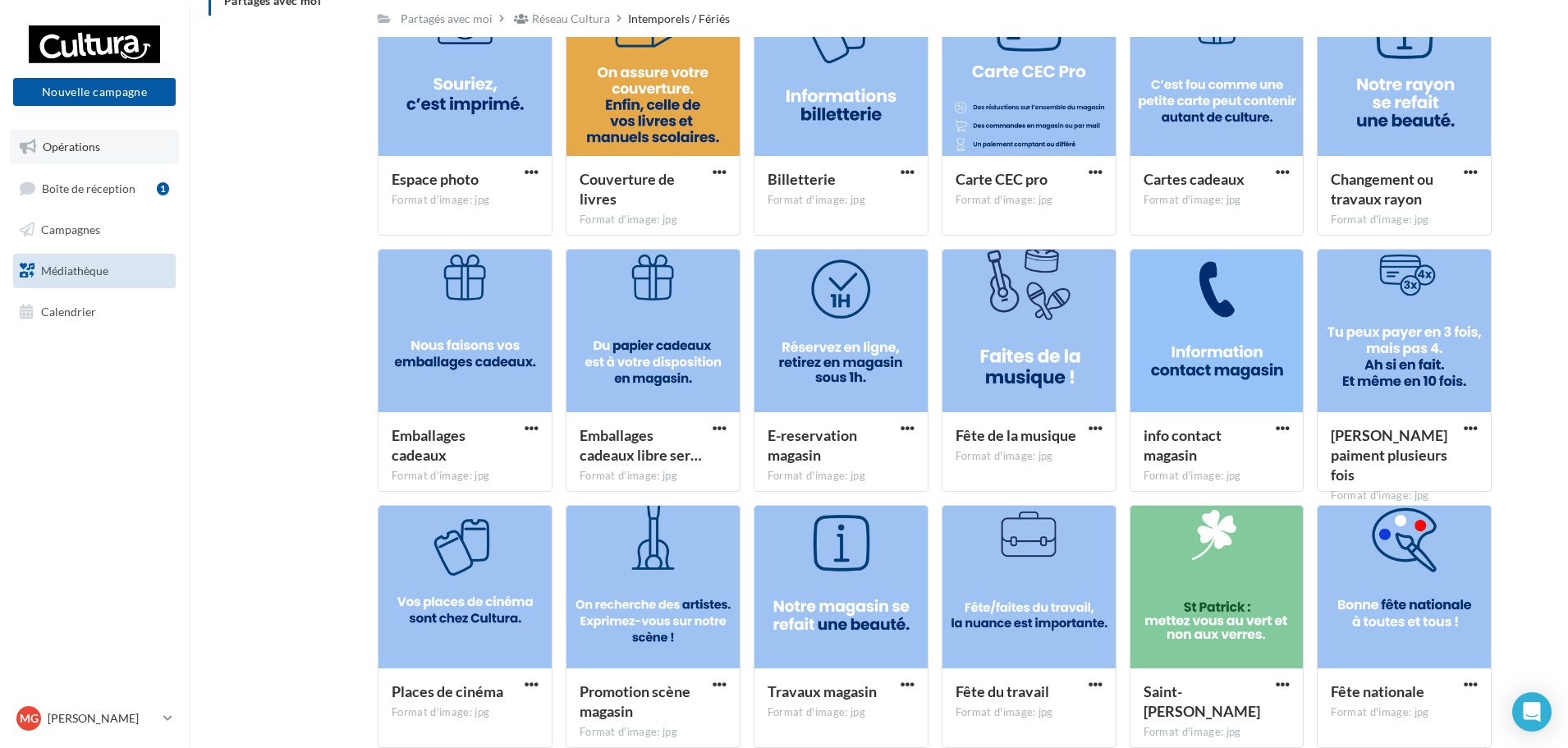
scroll to position [109, 0]
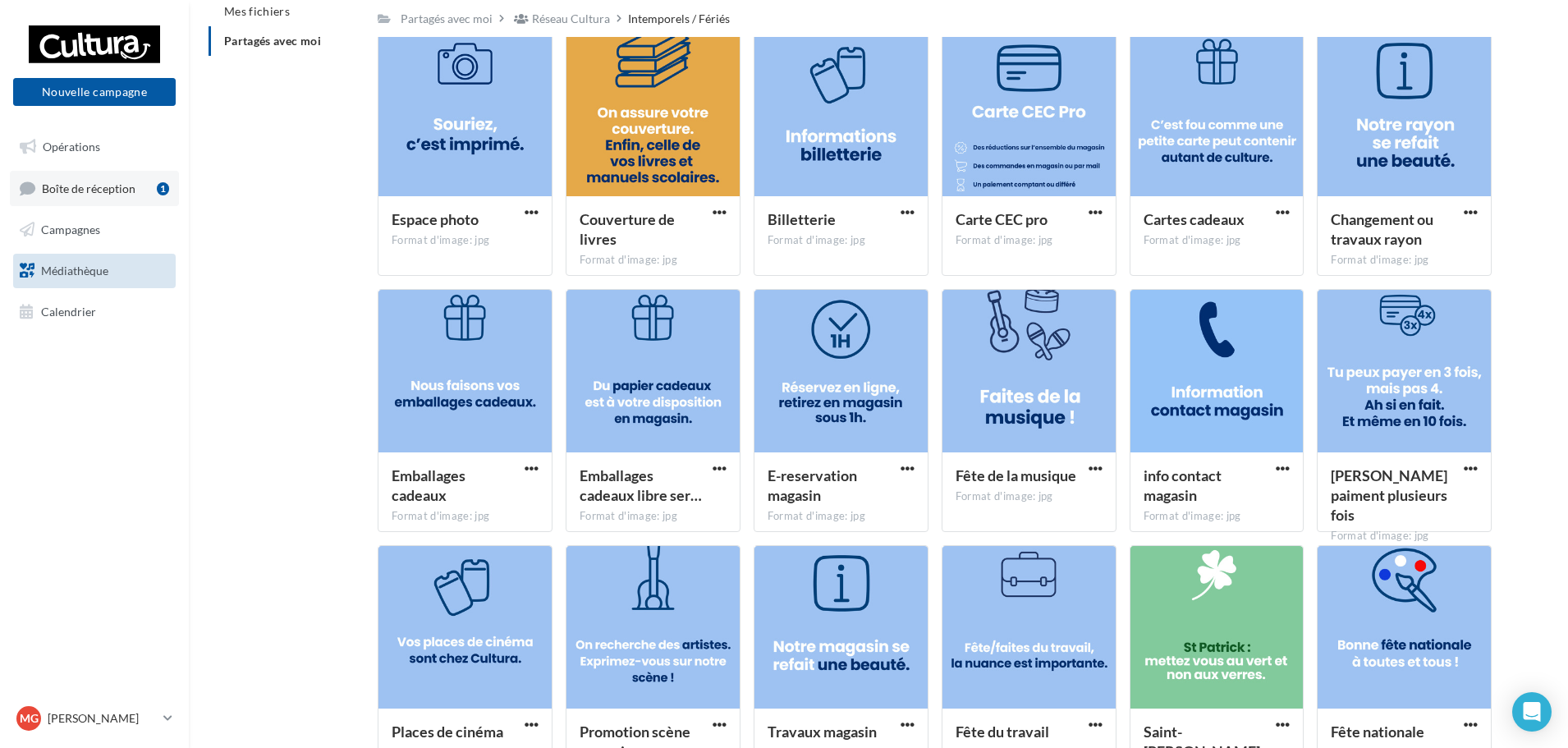
click at [106, 191] on span "Boîte de réception" at bounding box center [88, 188] width 93 height 14
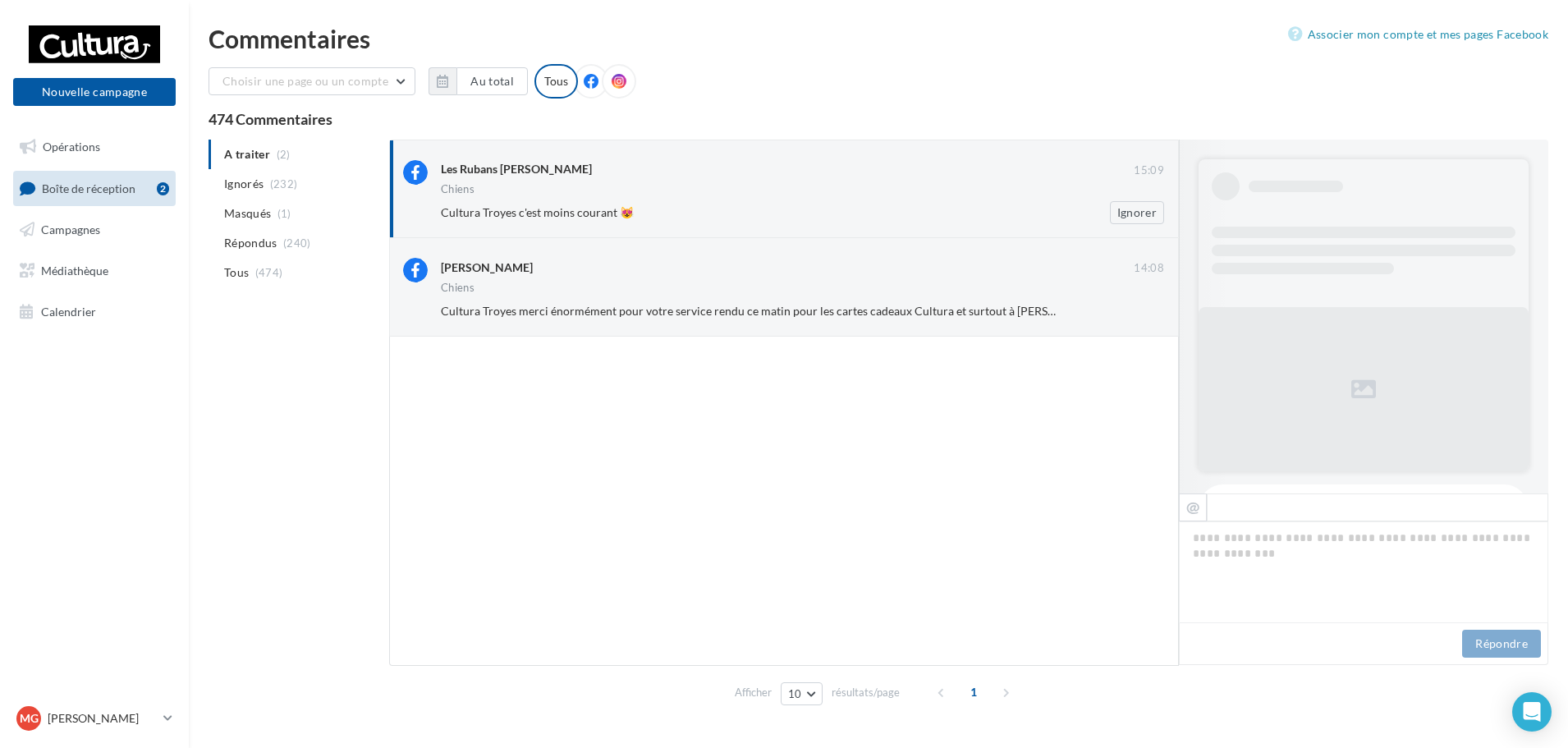
click at [682, 202] on div "Cultura Troyes c'est moins courant 😻 Ignorer" at bounding box center [809, 212] width 737 height 23
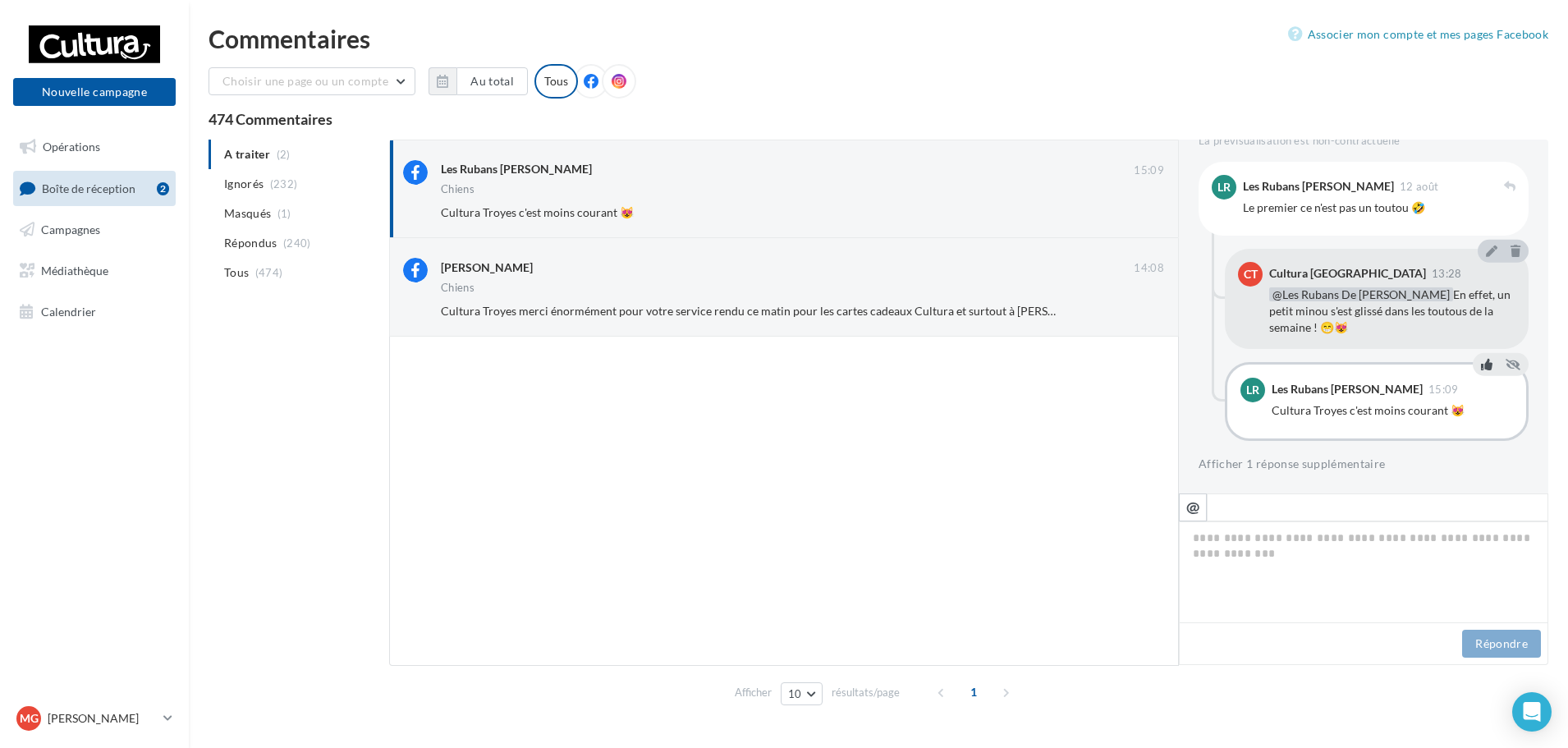
click at [1481, 367] on icon at bounding box center [1487, 365] width 12 height 12
click at [79, 227] on span "Campagnes" at bounding box center [71, 229] width 59 height 14
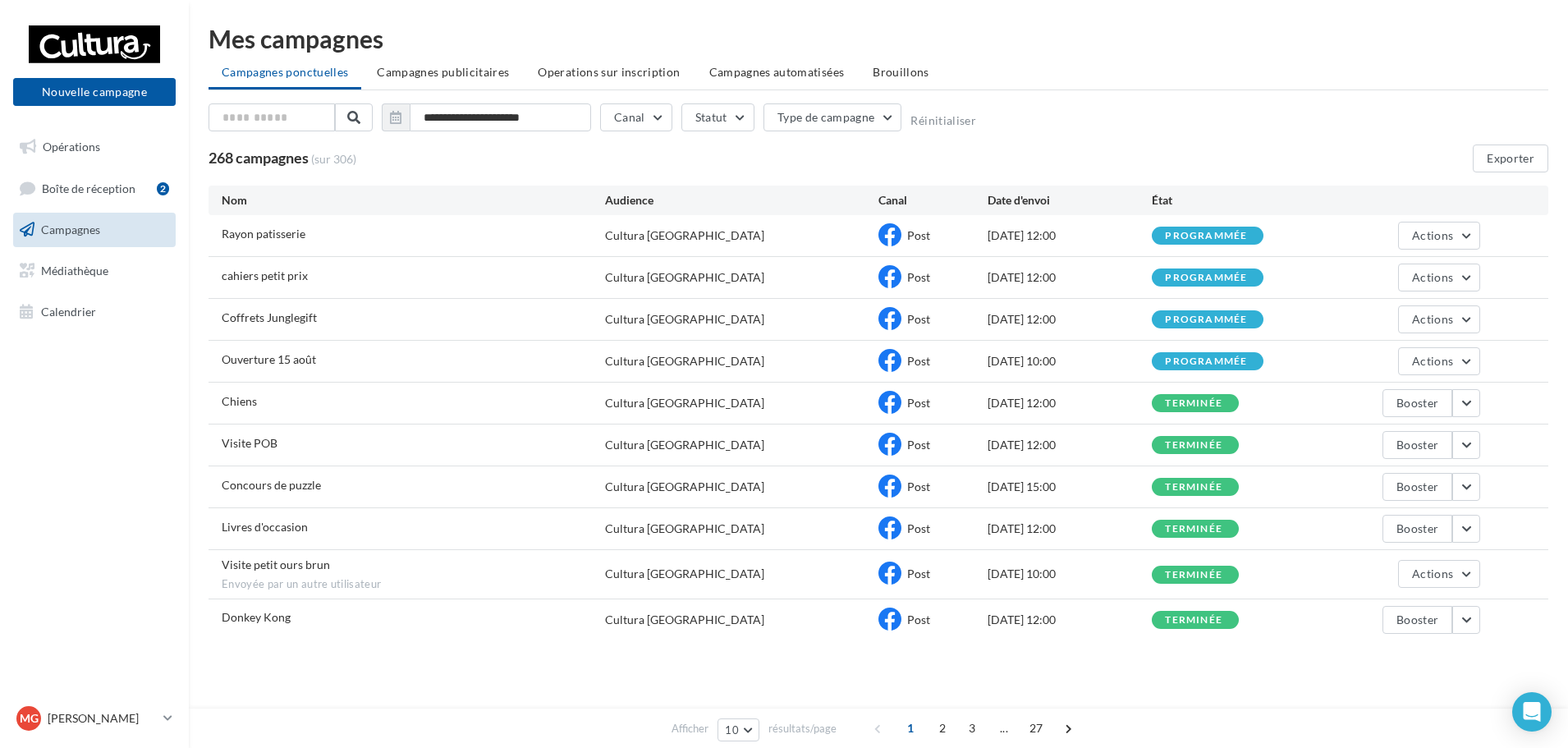
drag, startPoint x: 797, startPoint y: 47, endPoint x: 804, endPoint y: 52, distance: 8.6
click at [799, 50] on div "Mes campagnes" at bounding box center [878, 38] width 1340 height 24
click at [879, 64] on li "Brouillons" at bounding box center [901, 72] width 83 height 29
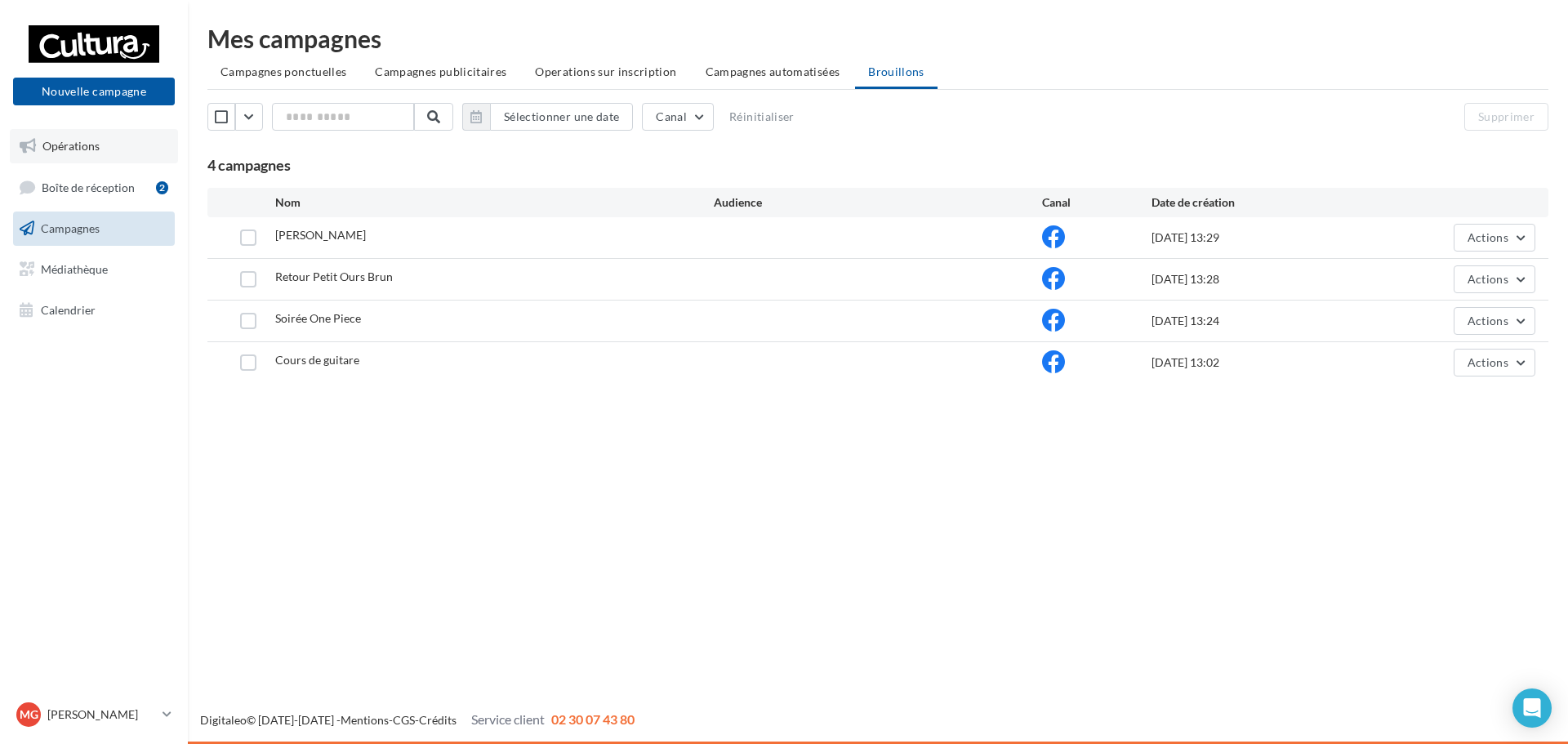
click at [110, 142] on link "Opérations" at bounding box center [94, 146] width 168 height 34
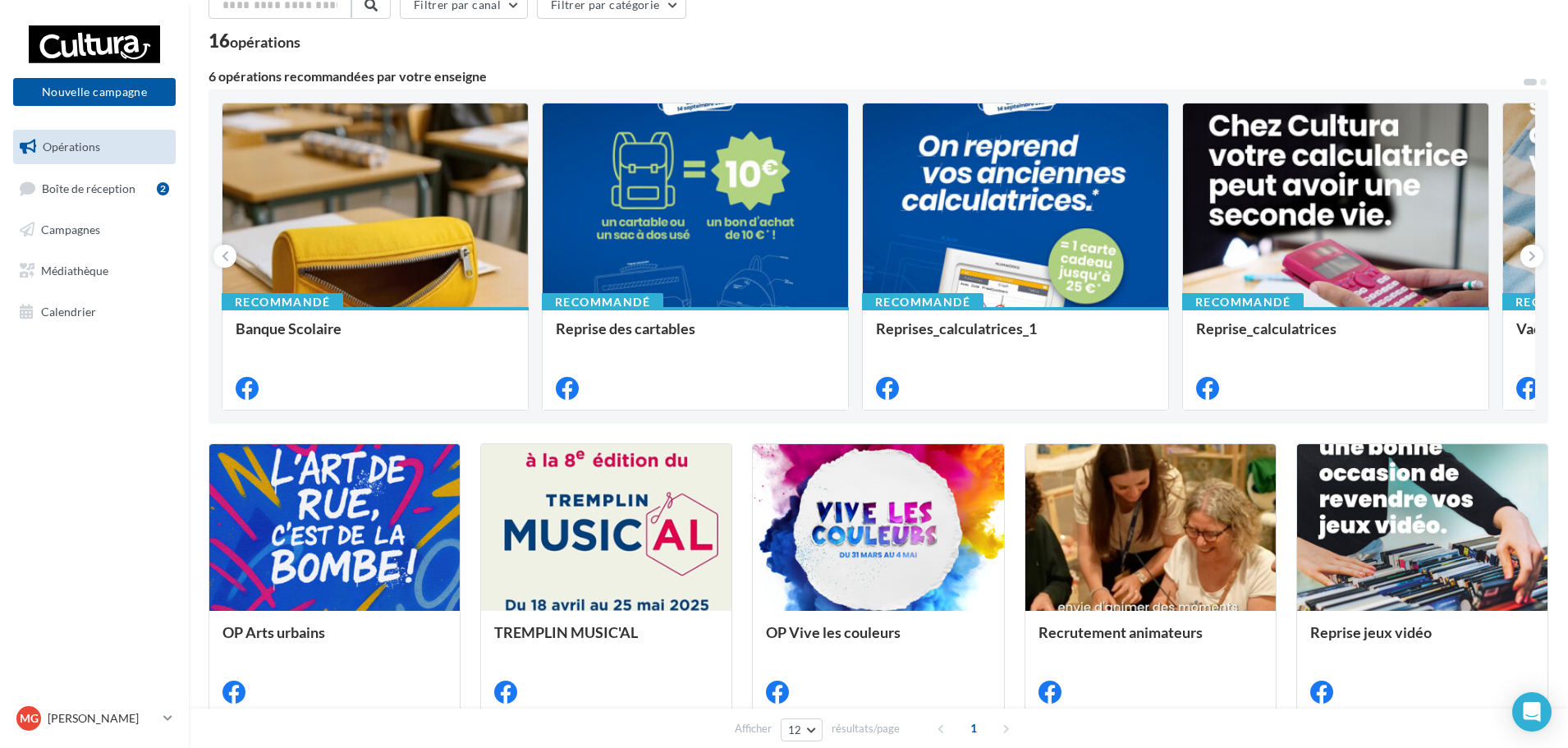
scroll to position [83, 0]
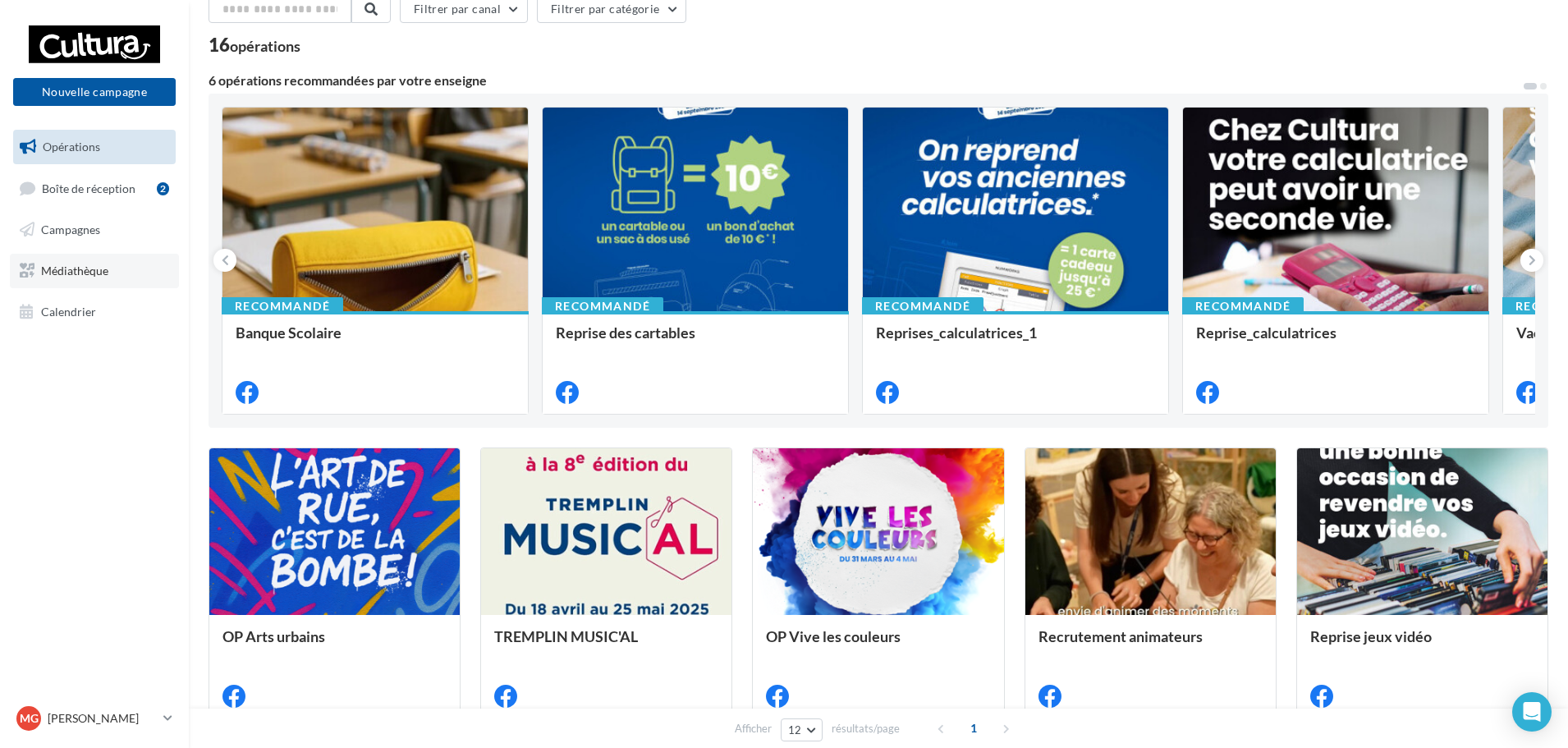
click at [104, 277] on span "Médiathèque" at bounding box center [75, 270] width 67 height 14
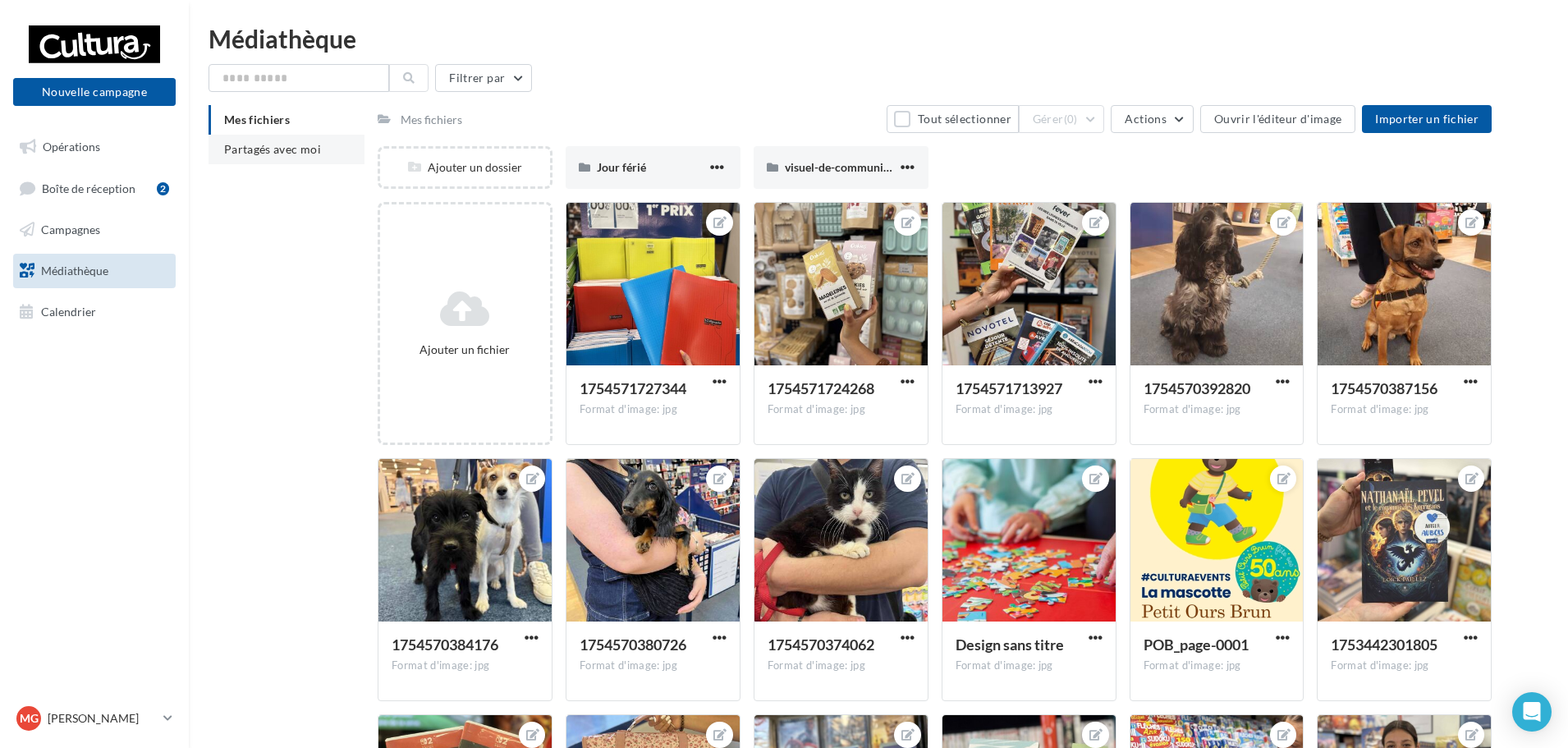
click at [286, 155] on span "Partagés avec moi" at bounding box center [272, 149] width 97 height 14
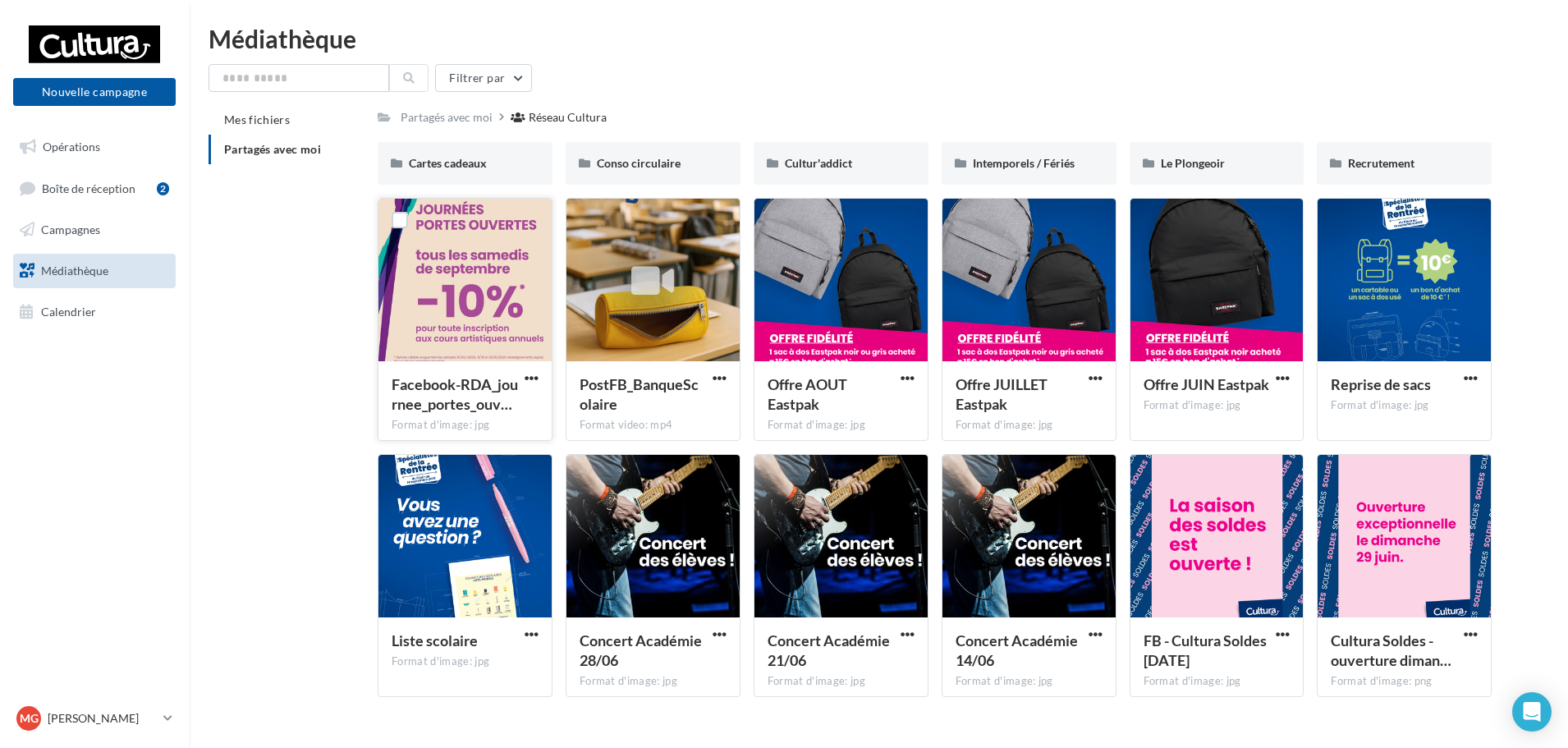
click at [476, 278] on div at bounding box center [465, 280] width 173 height 164
click at [445, 400] on span "Facebook-RDA_journee_portes_ouv…" at bounding box center [455, 394] width 126 height 38
click at [474, 291] on div at bounding box center [465, 280] width 173 height 164
click at [540, 379] on button "button" at bounding box center [531, 380] width 20 height 17
click at [484, 296] on div at bounding box center [465, 280] width 173 height 164
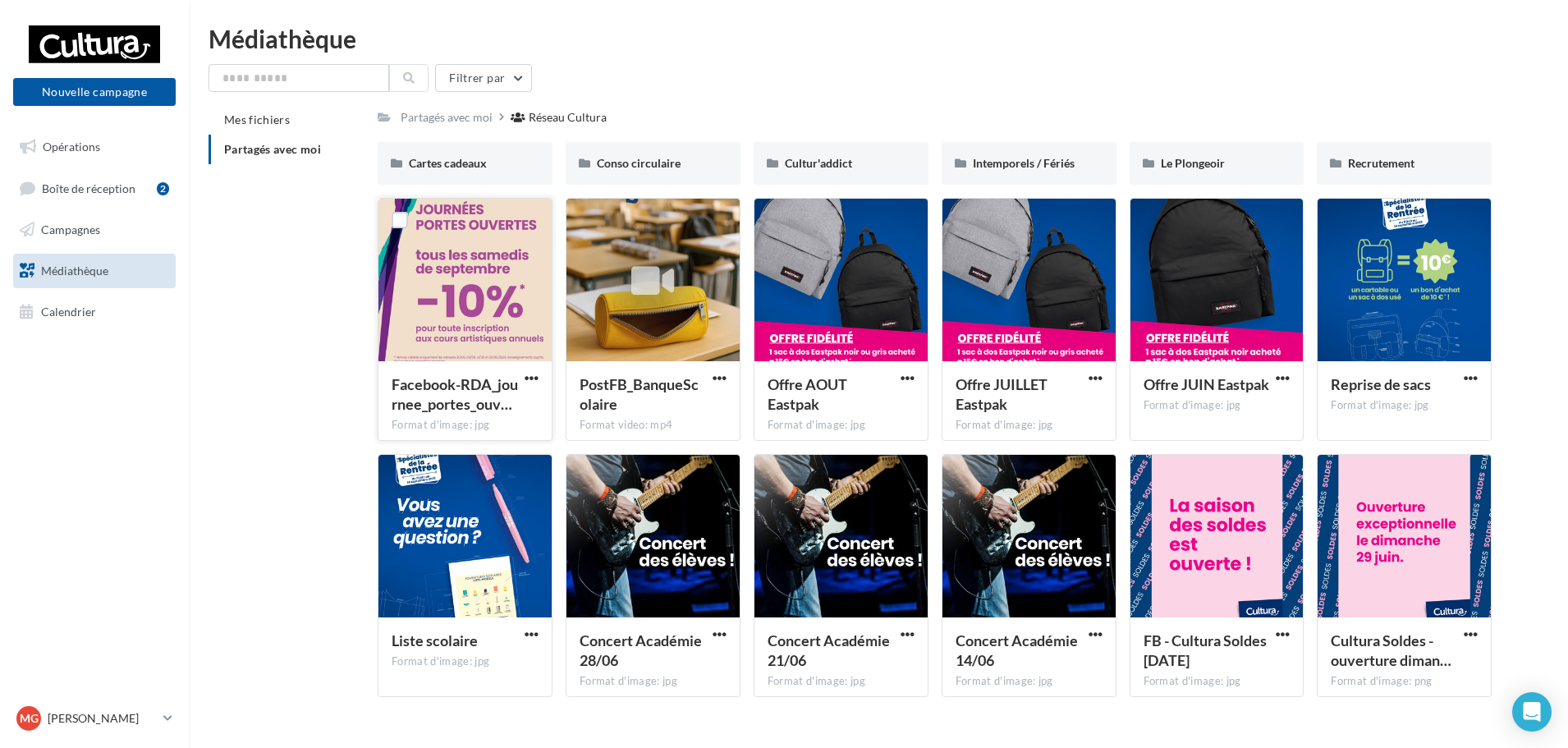
click at [413, 217] on div at bounding box center [399, 220] width 43 height 43
click at [468, 291] on div at bounding box center [465, 280] width 173 height 164
click at [650, 308] on div at bounding box center [653, 281] width 43 height 54
click at [646, 270] on icon at bounding box center [653, 281] width 43 height 38
click at [647, 267] on icon at bounding box center [653, 281] width 43 height 38
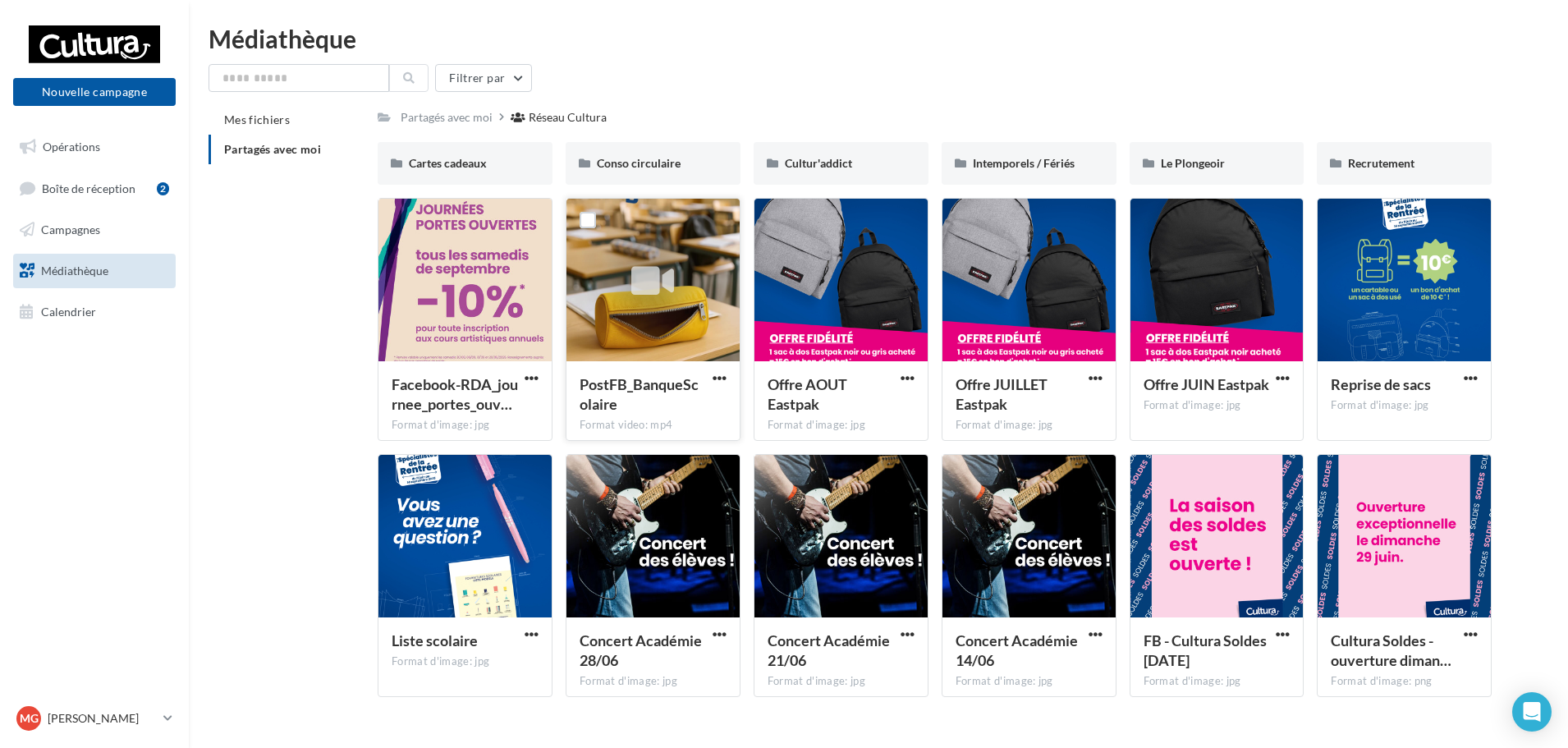
click at [673, 248] on div at bounding box center [653, 280] width 173 height 164
click at [613, 216] on div at bounding box center [653, 280] width 173 height 164
click at [570, 217] on div at bounding box center [588, 220] width 43 height 43
click at [591, 216] on label at bounding box center [588, 221] width 17 height 17
click at [647, 308] on div at bounding box center [653, 281] width 43 height 54
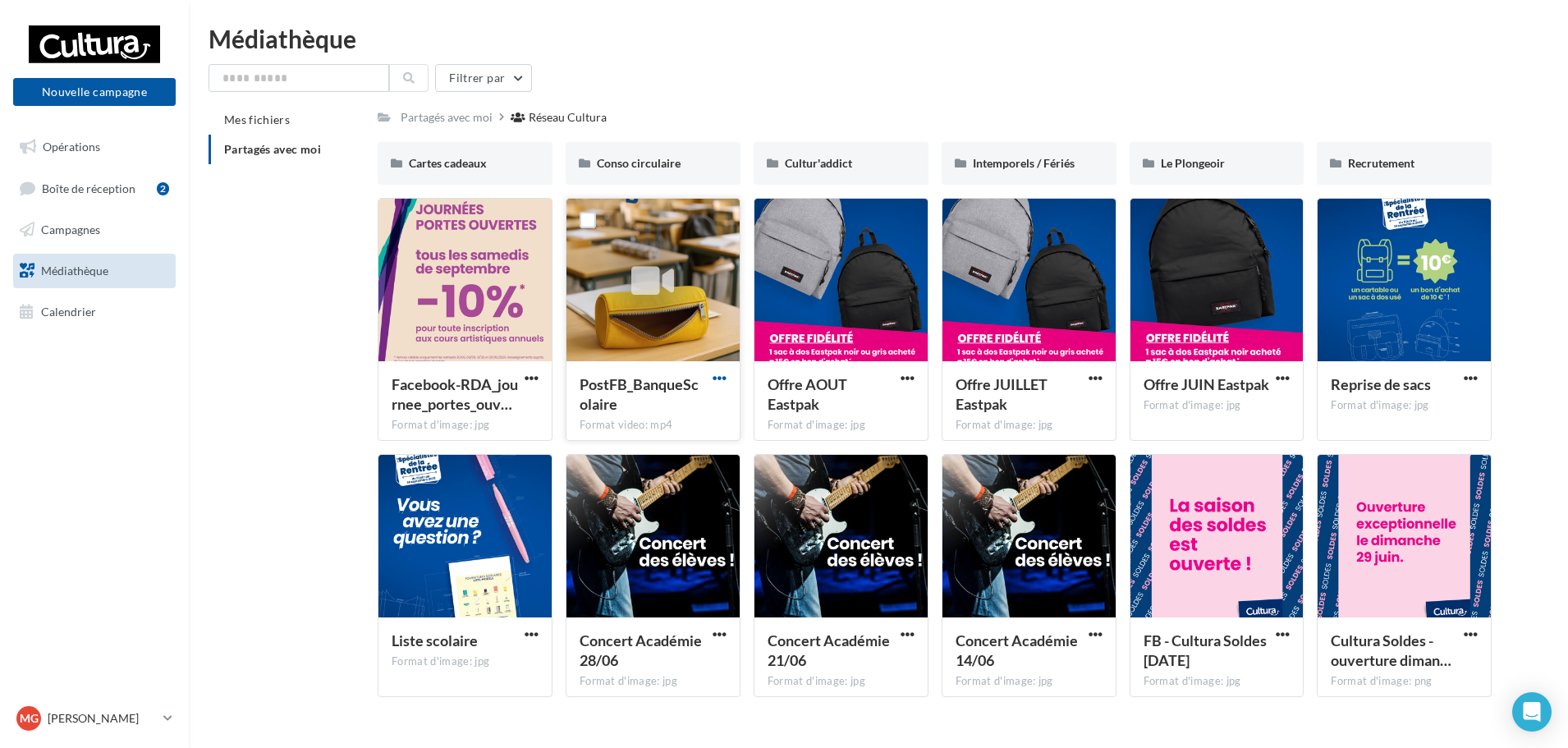
click at [723, 378] on span "button" at bounding box center [719, 378] width 14 height 14
click at [668, 324] on div at bounding box center [653, 280] width 173 height 164
click at [678, 320] on div at bounding box center [653, 280] width 173 height 164
click at [650, 265] on icon at bounding box center [653, 281] width 43 height 38
click at [504, 329] on div at bounding box center [465, 280] width 173 height 164
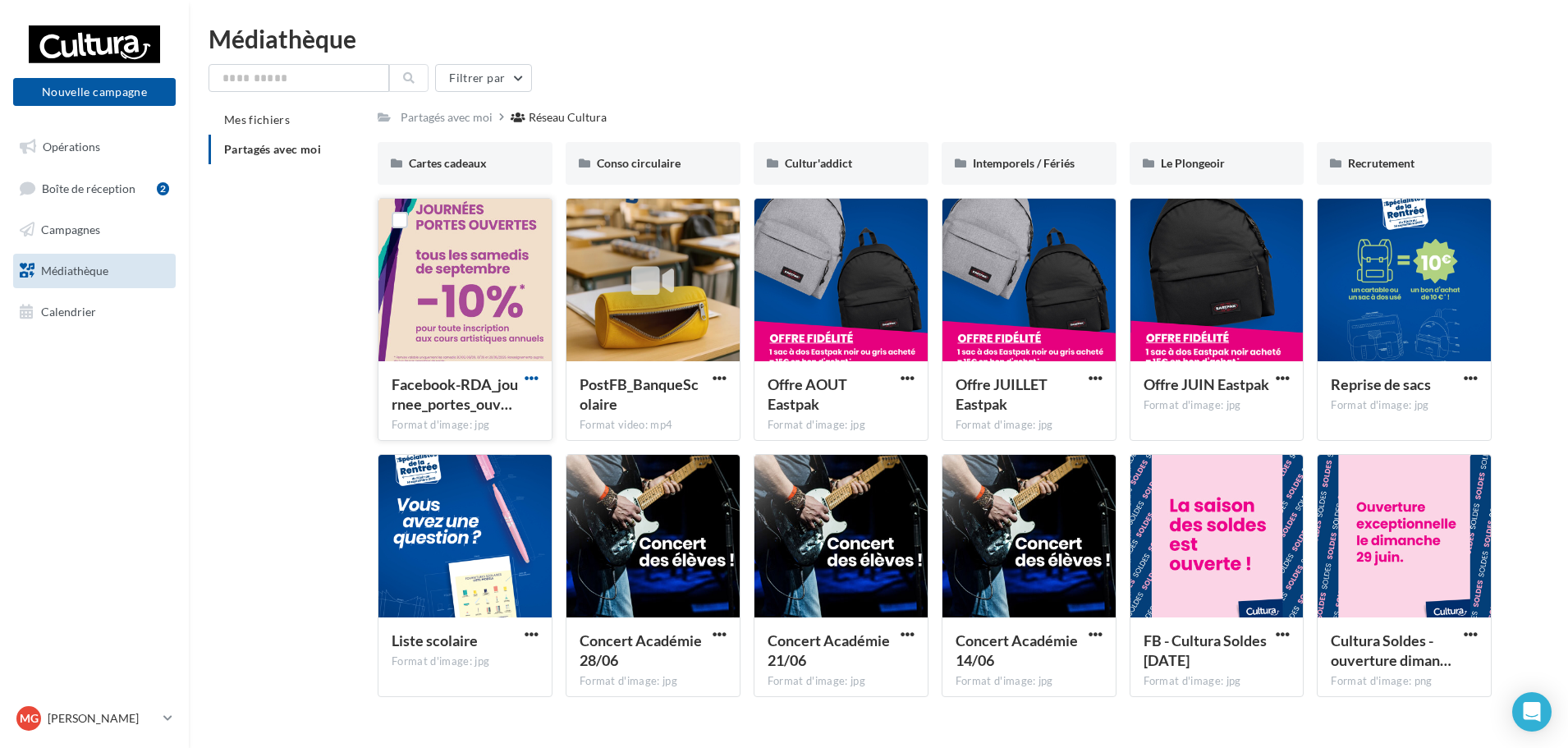
click at [534, 378] on span "button" at bounding box center [531, 378] width 14 height 14
click at [472, 418] on button "Télécharger" at bounding box center [460, 410] width 164 height 43
click at [99, 147] on span "Opérations" at bounding box center [72, 147] width 57 height 14
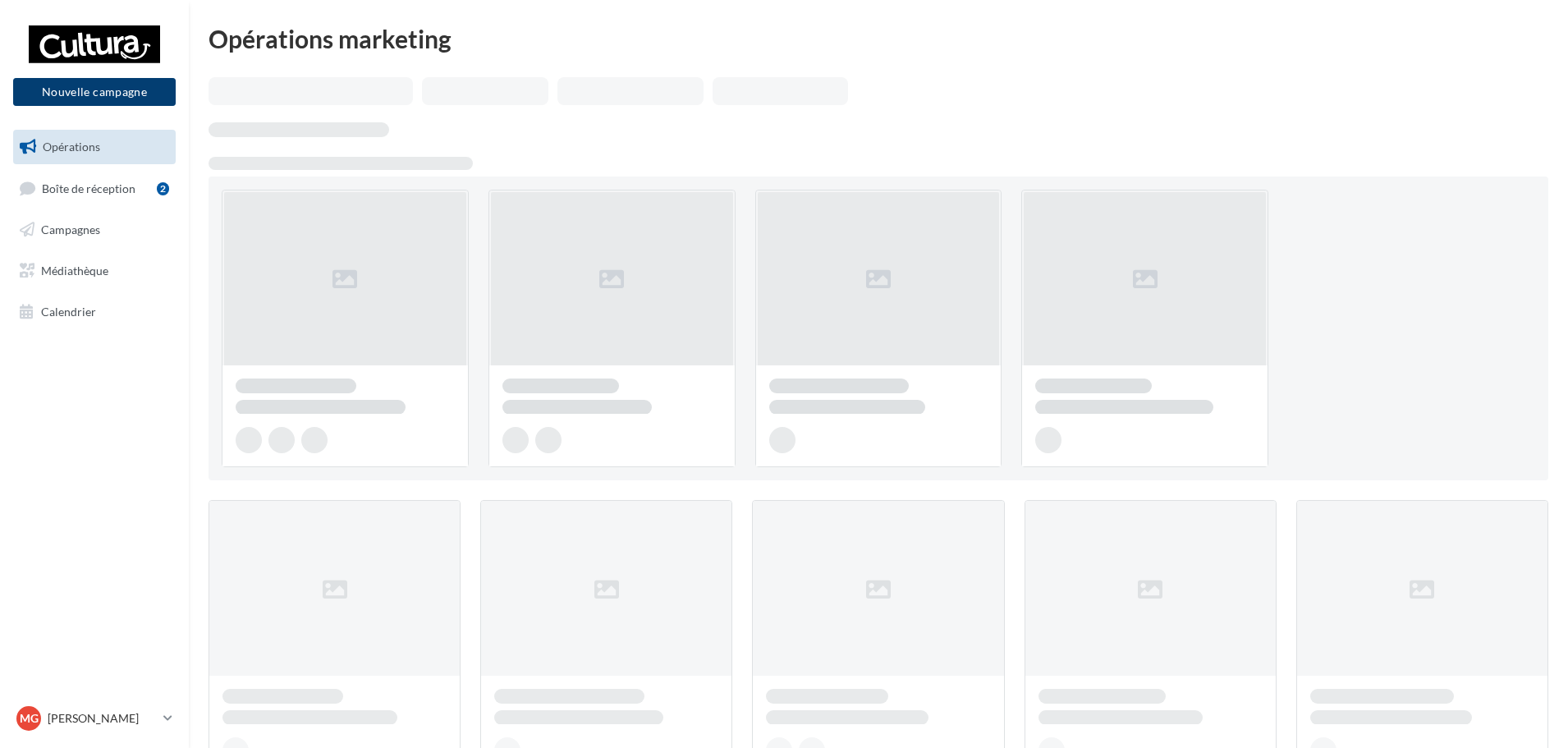
click at [112, 94] on button "Nouvelle campagne" at bounding box center [94, 92] width 163 height 28
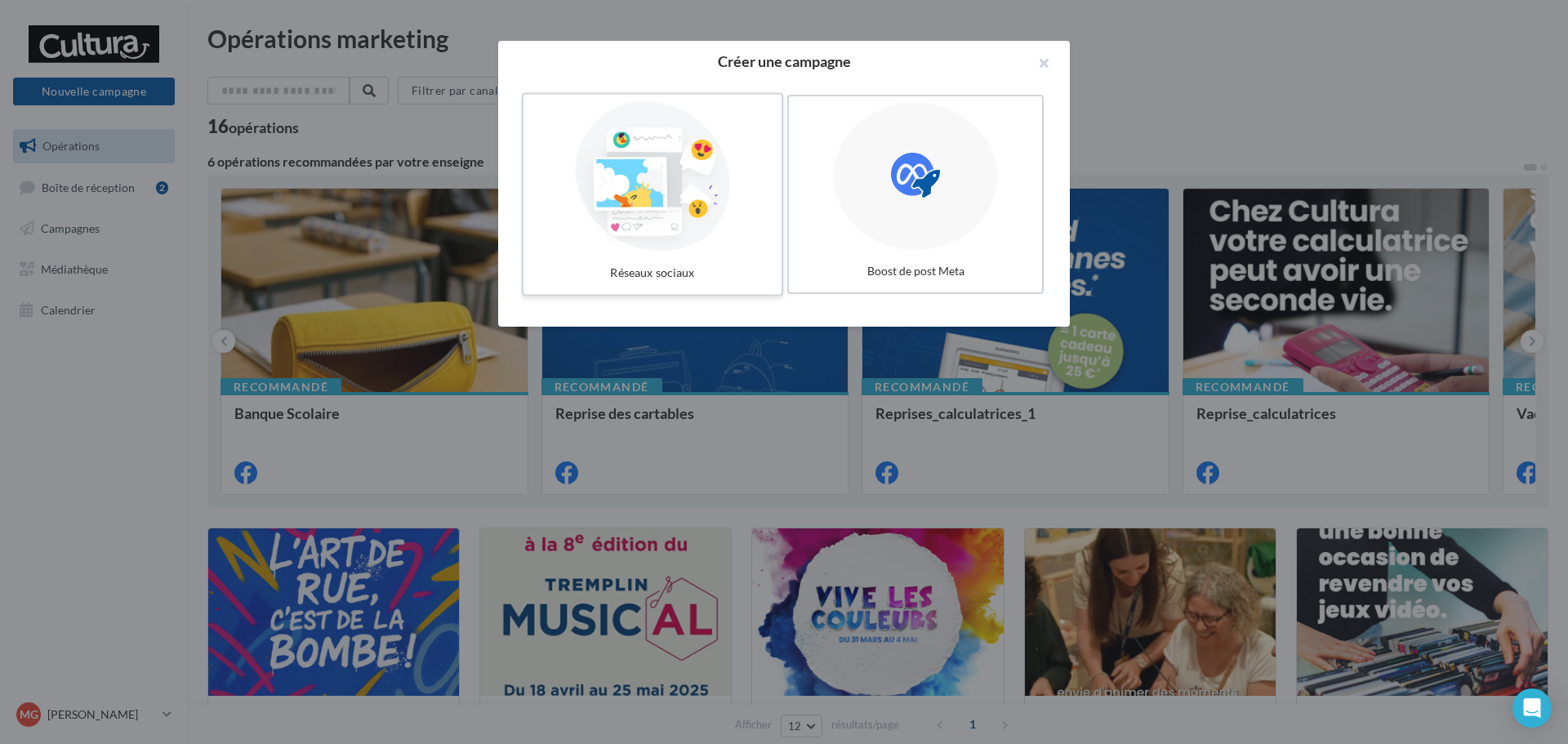
click at [700, 213] on div at bounding box center [652, 176] width 245 height 150
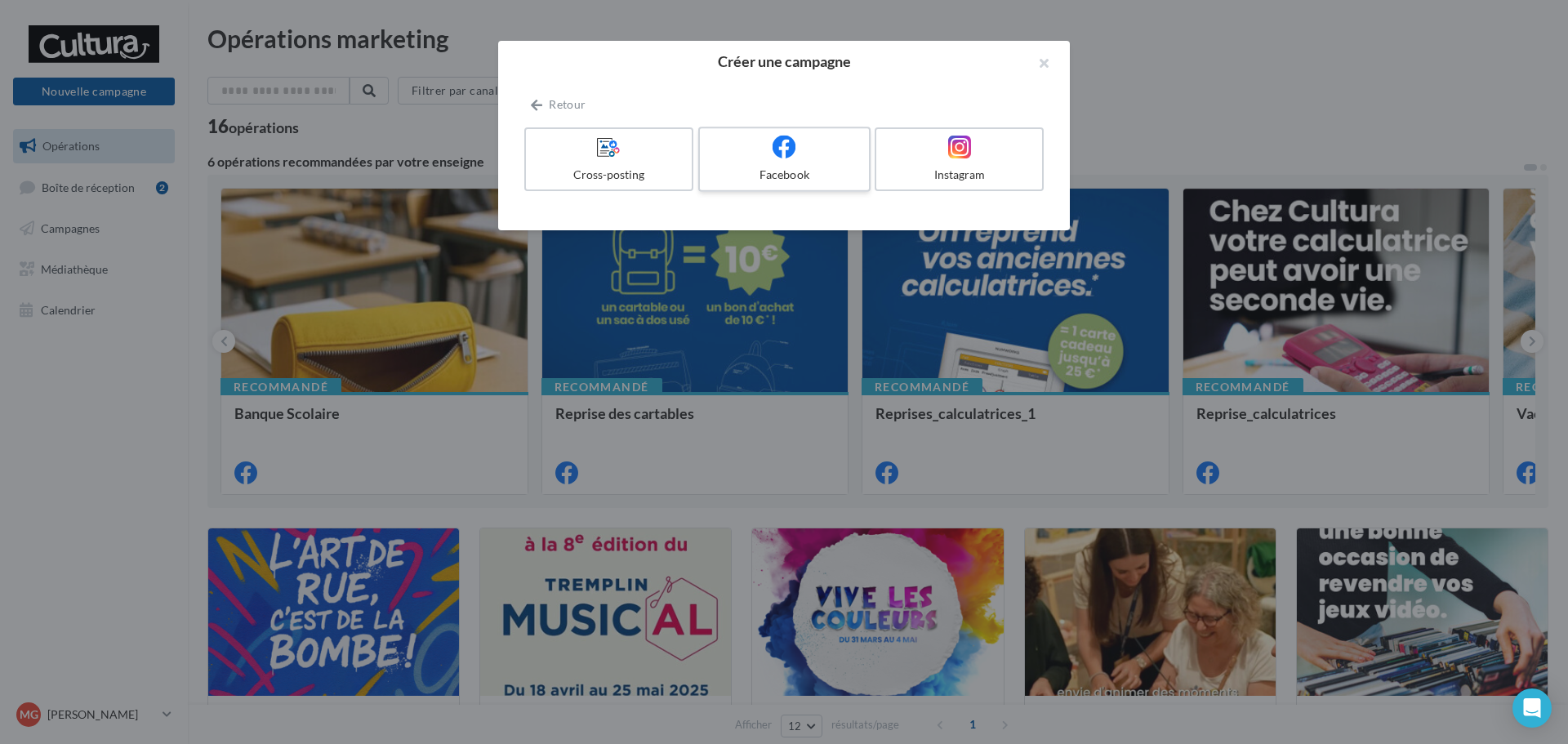
click at [772, 168] on div "Facebook" at bounding box center [783, 175] width 155 height 17
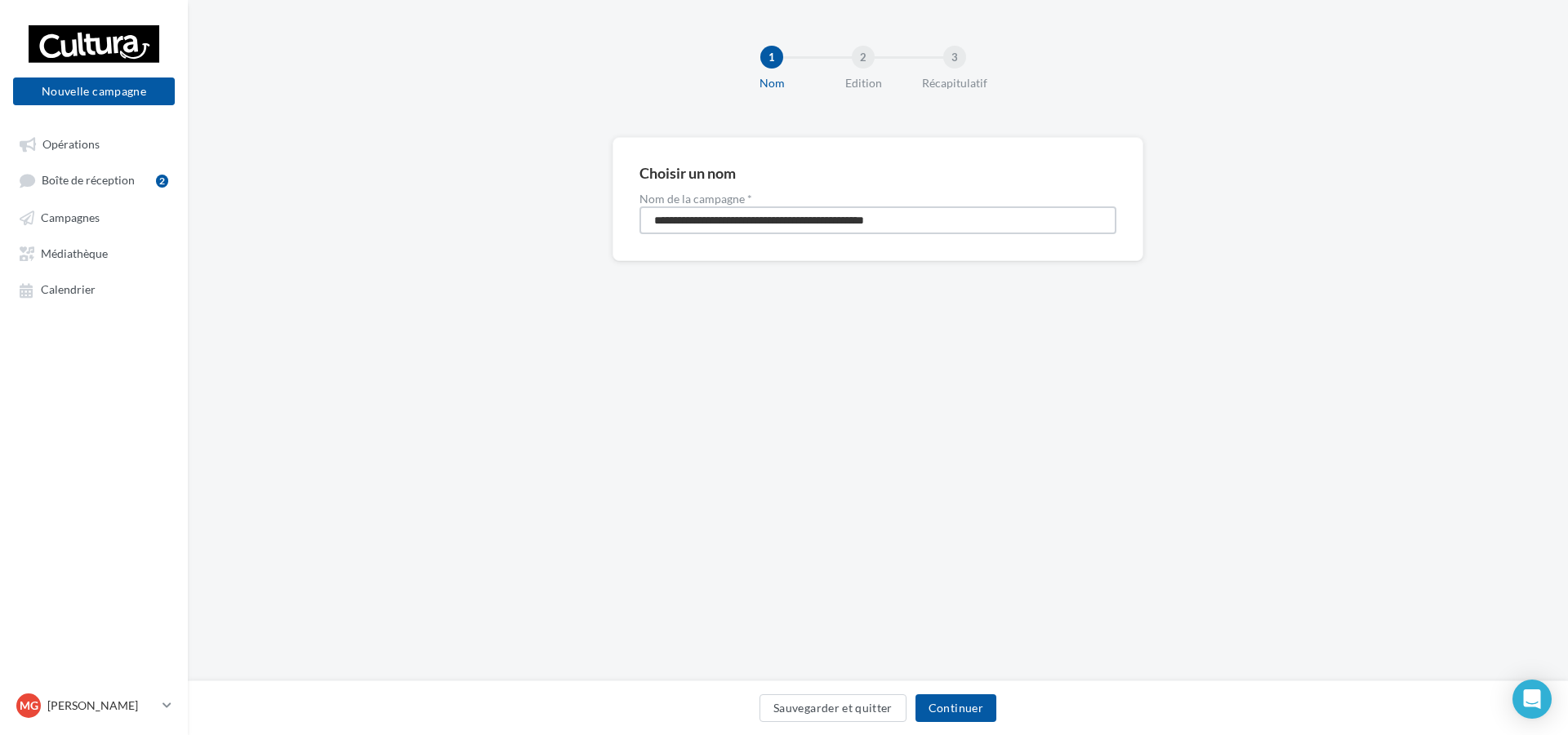
drag, startPoint x: 957, startPoint y: 232, endPoint x: 488, endPoint y: 203, distance: 469.9
click at [488, 203] on div "**********" at bounding box center [878, 225] width 1380 height 177
type input "*"
type input "**********"
click at [957, 704] on button "Continuer" at bounding box center [956, 708] width 81 height 28
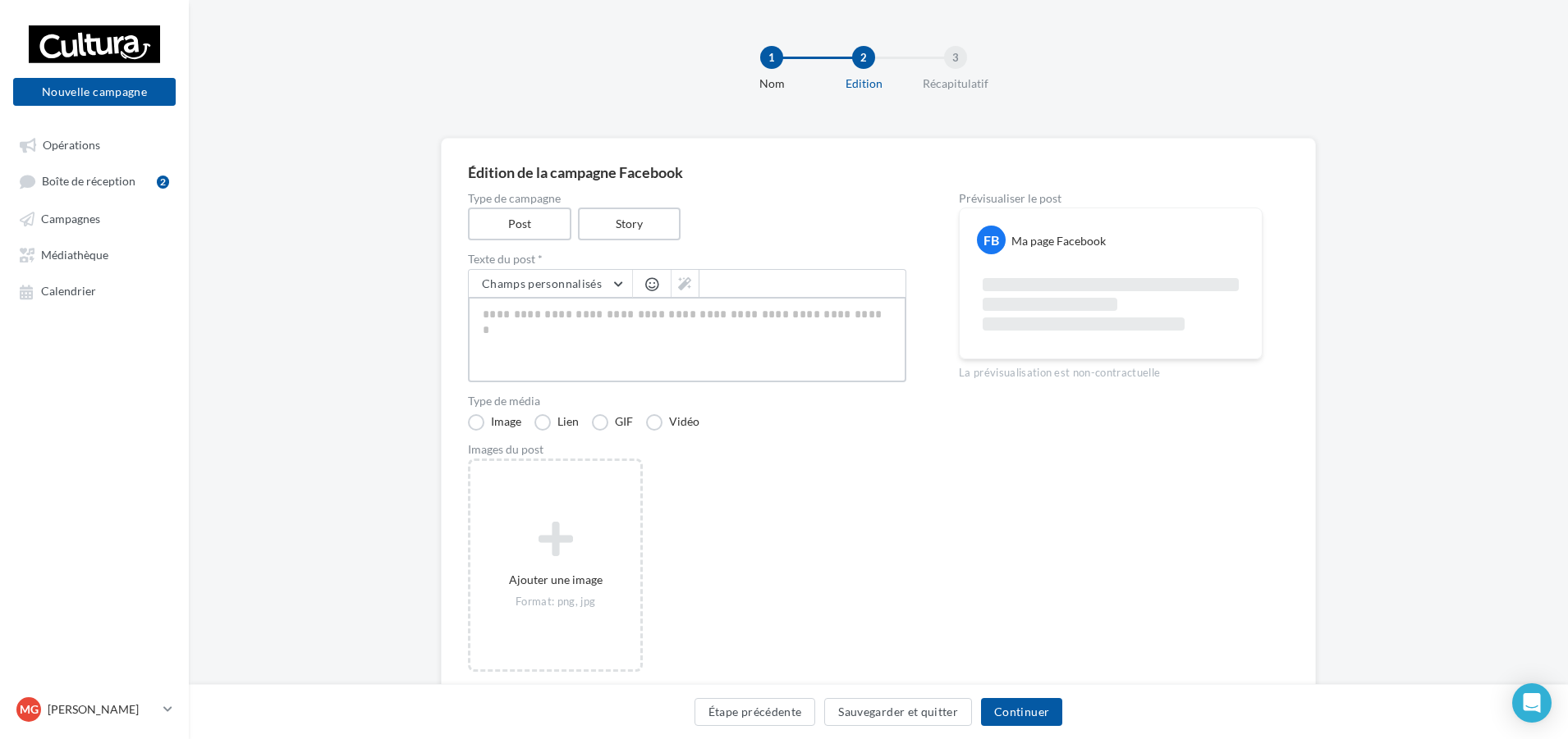
click at [662, 332] on textarea at bounding box center [687, 339] width 439 height 85
paste textarea "**********"
type textarea "**********"
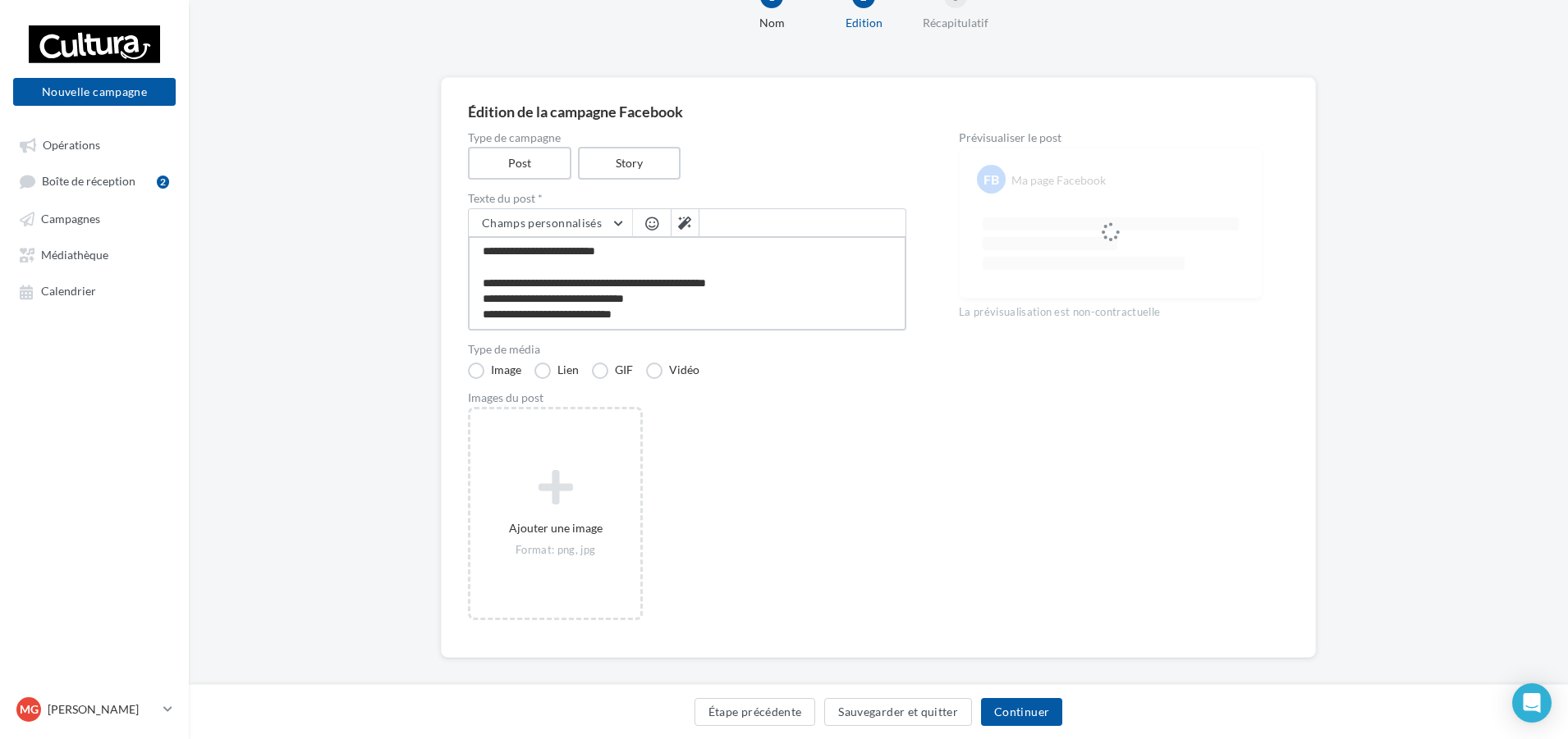
scroll to position [77, 0]
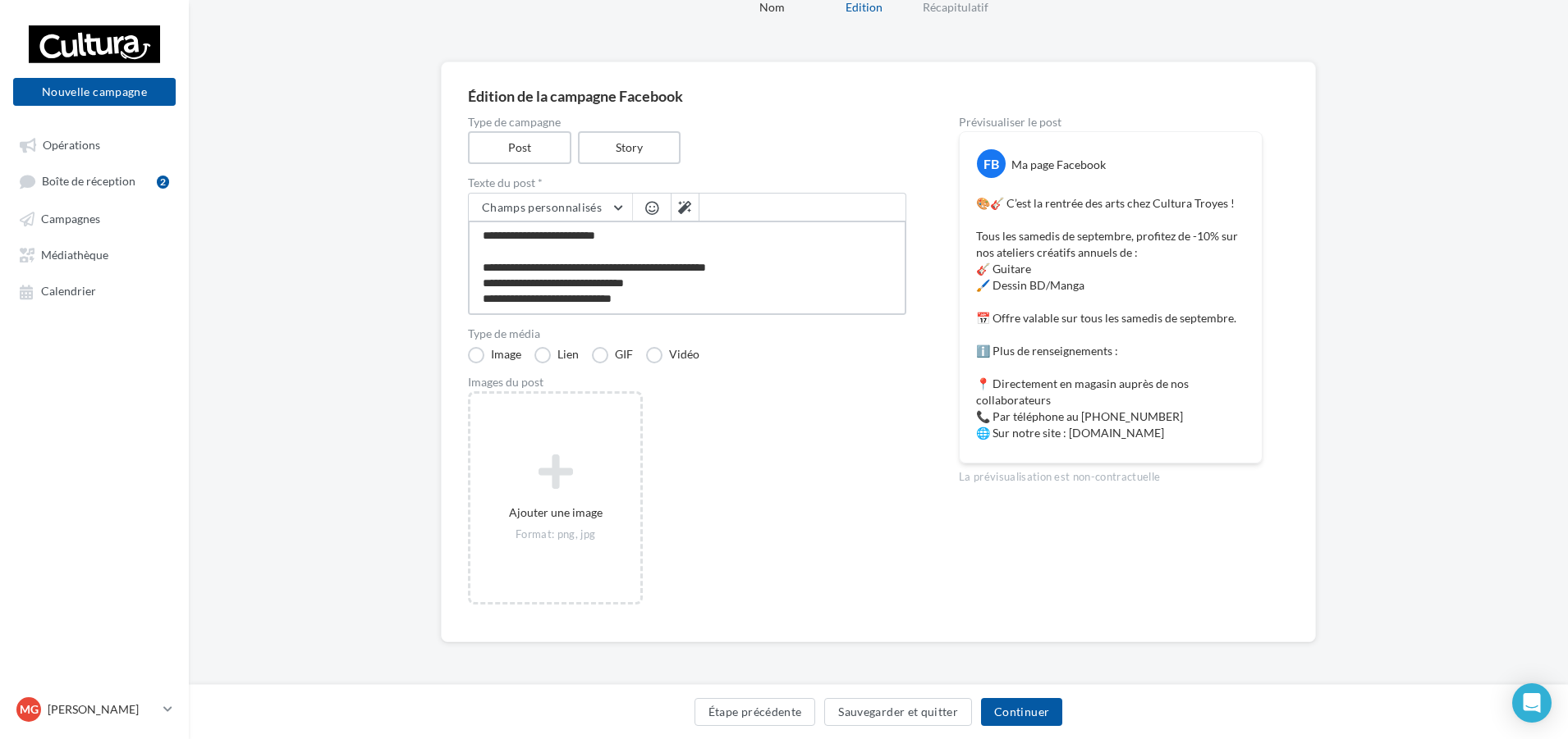
drag, startPoint x: 576, startPoint y: 299, endPoint x: 641, endPoint y: 304, distance: 65.2
click at [641, 304] on textarea "**********" at bounding box center [687, 268] width 439 height 94
type textarea "**********"
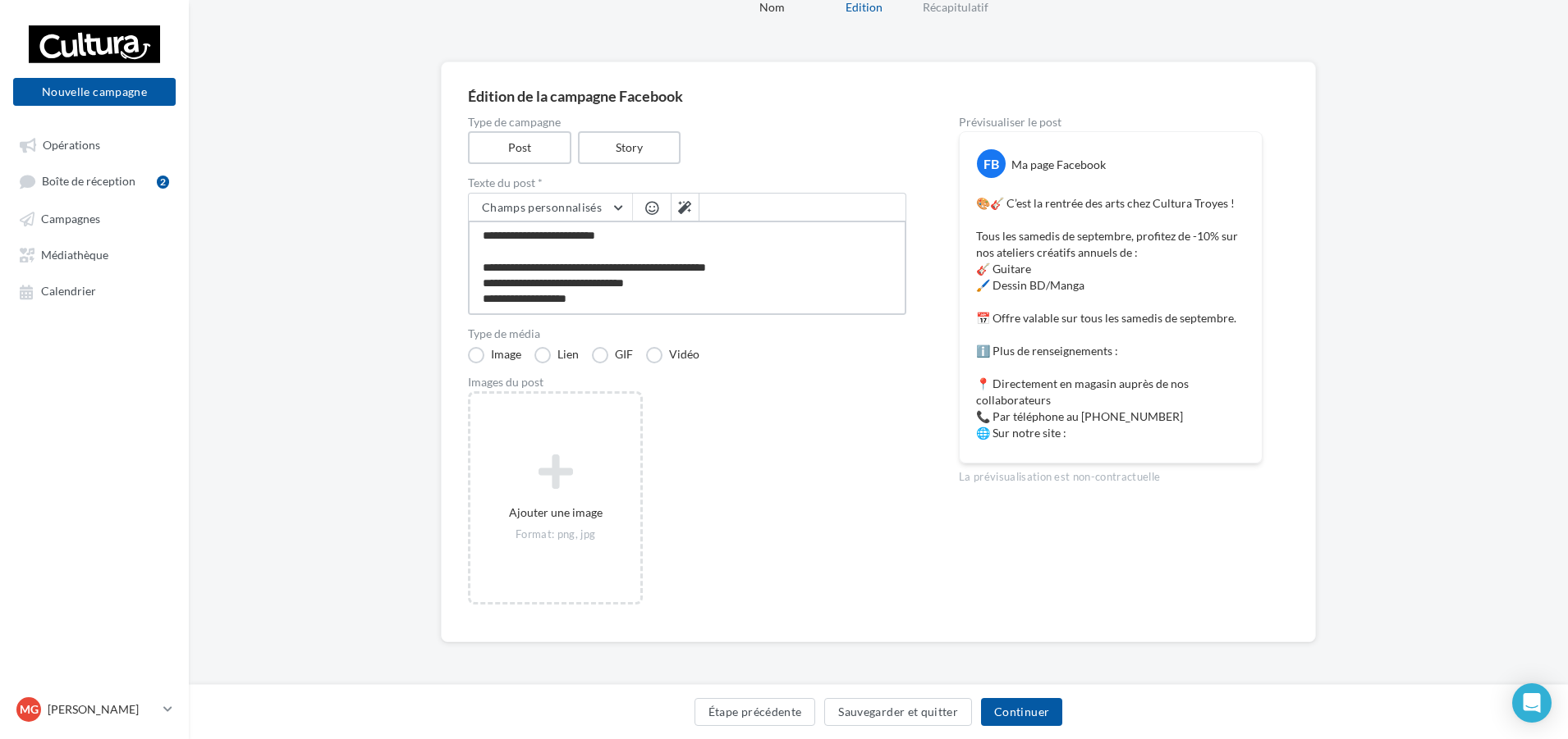
paste textarea "**********"
type textarea "**********"
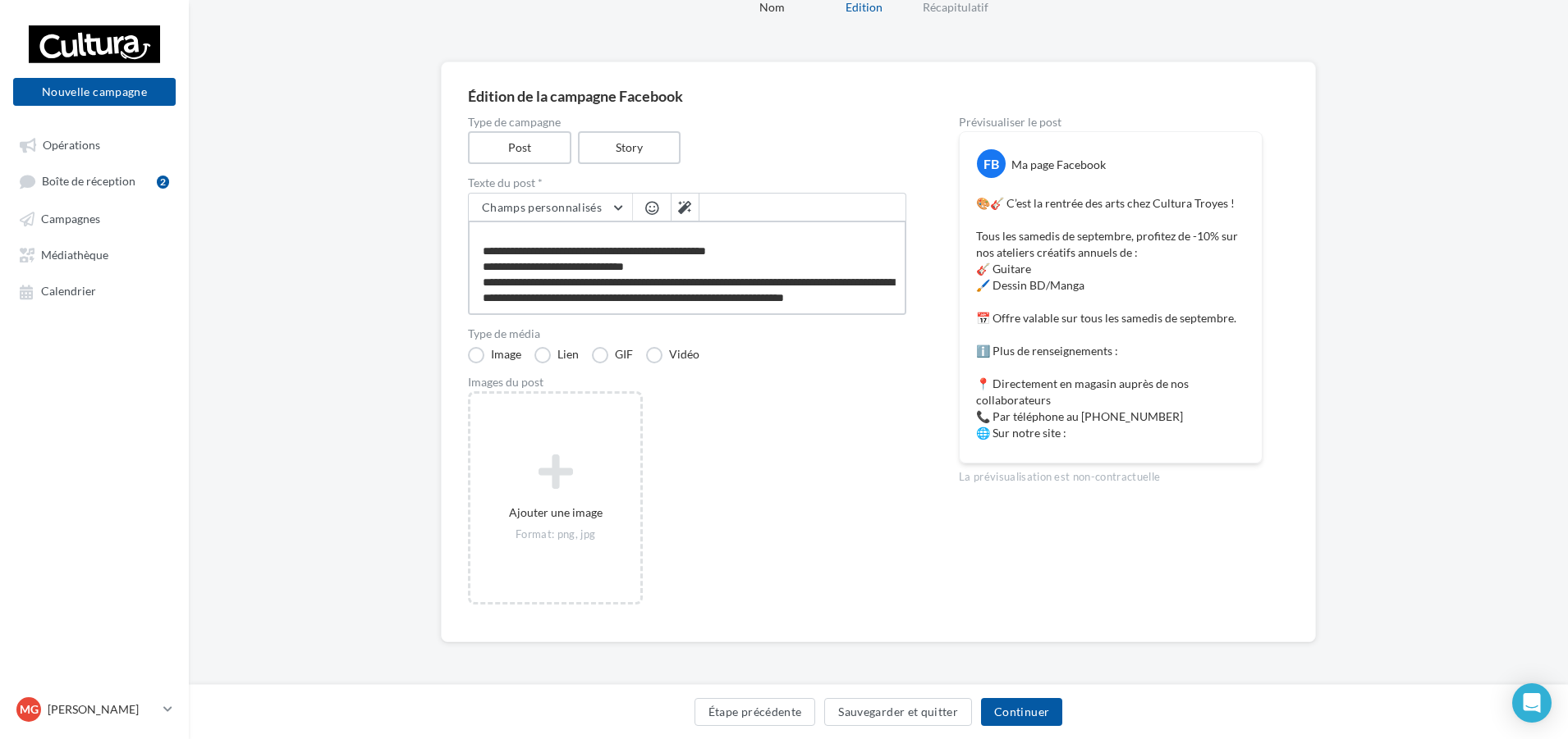
scroll to position [167, 0]
click at [754, 306] on textarea "**********" at bounding box center [687, 268] width 439 height 94
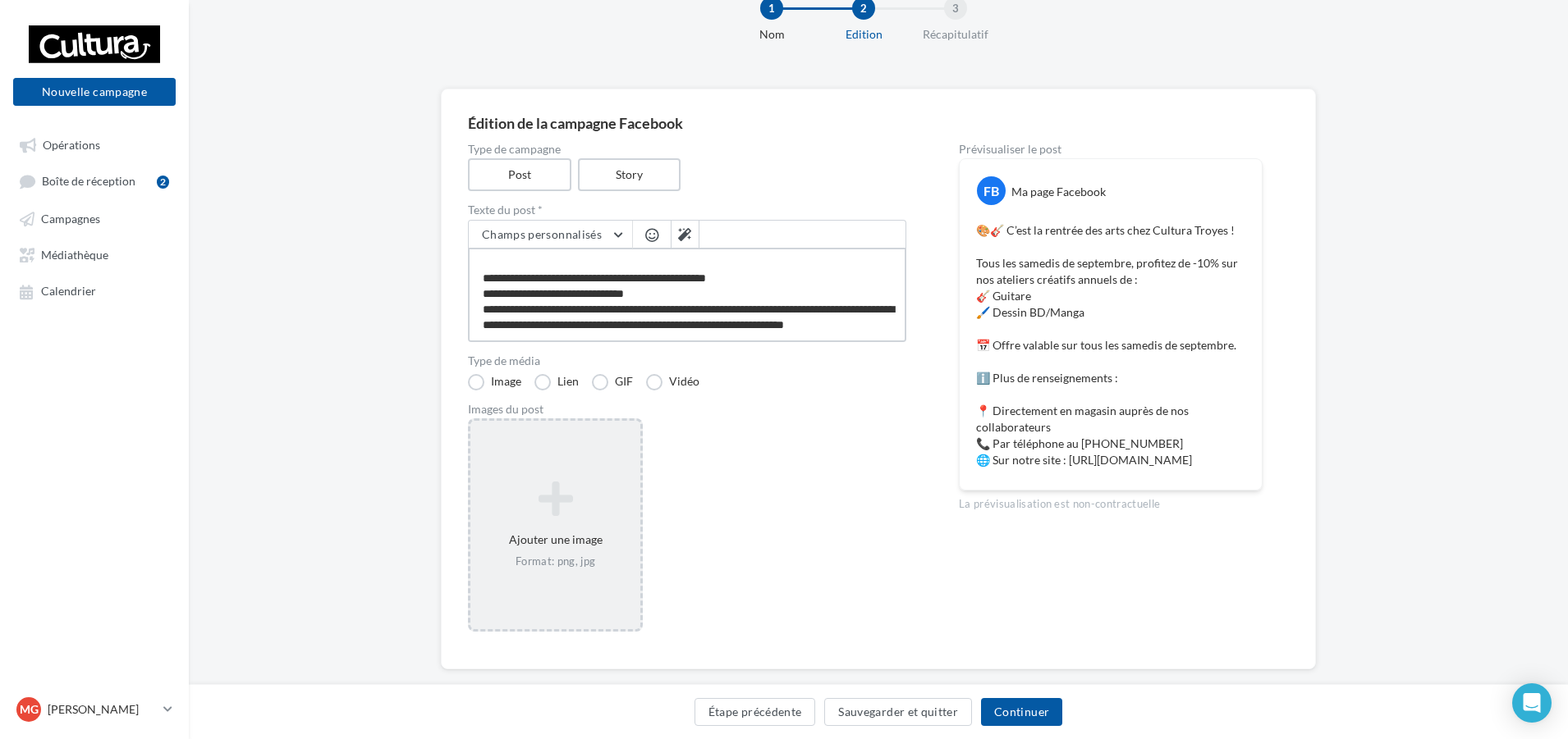
scroll to position [77, 0]
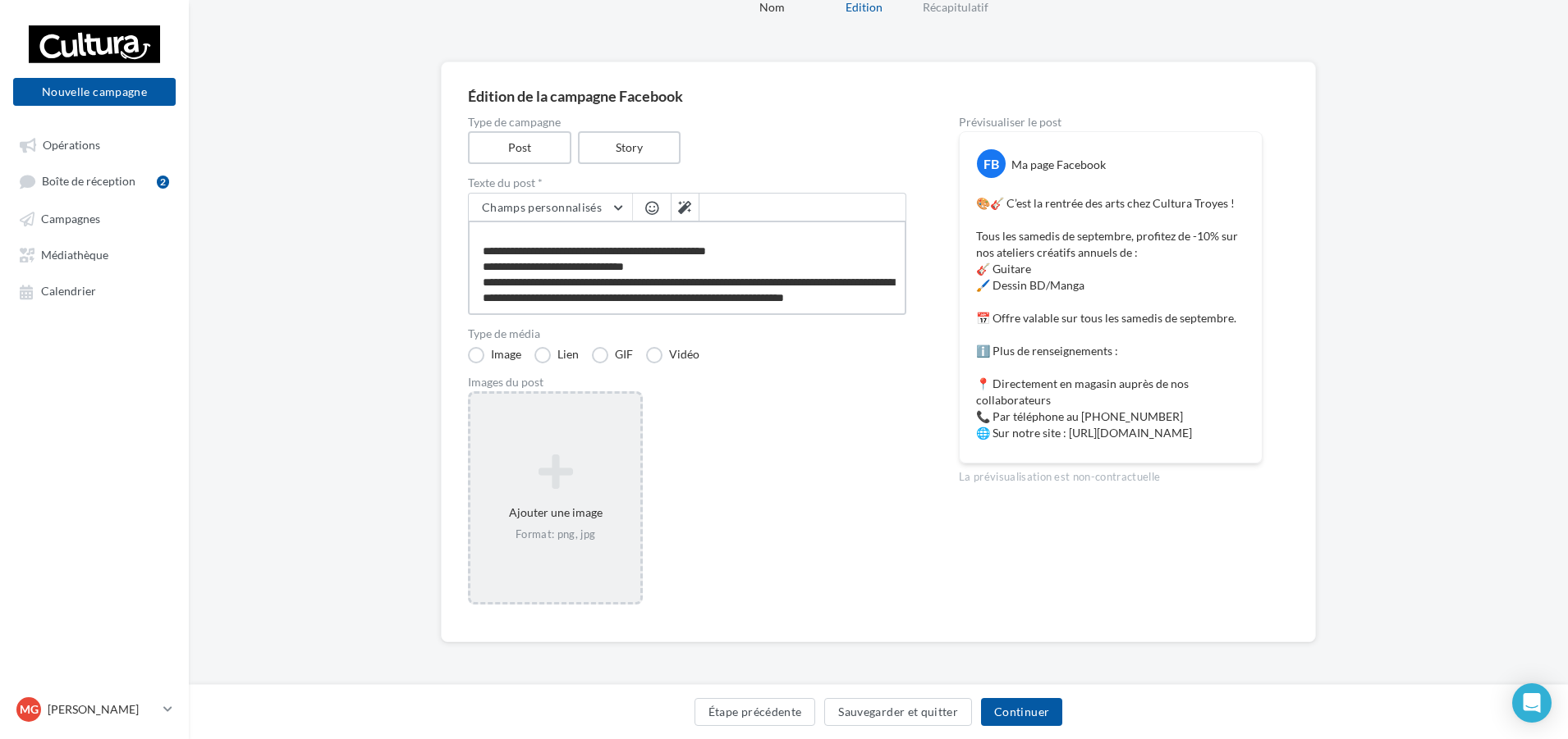
type textarea "**********"
click at [566, 465] on icon at bounding box center [555, 471] width 157 height 40
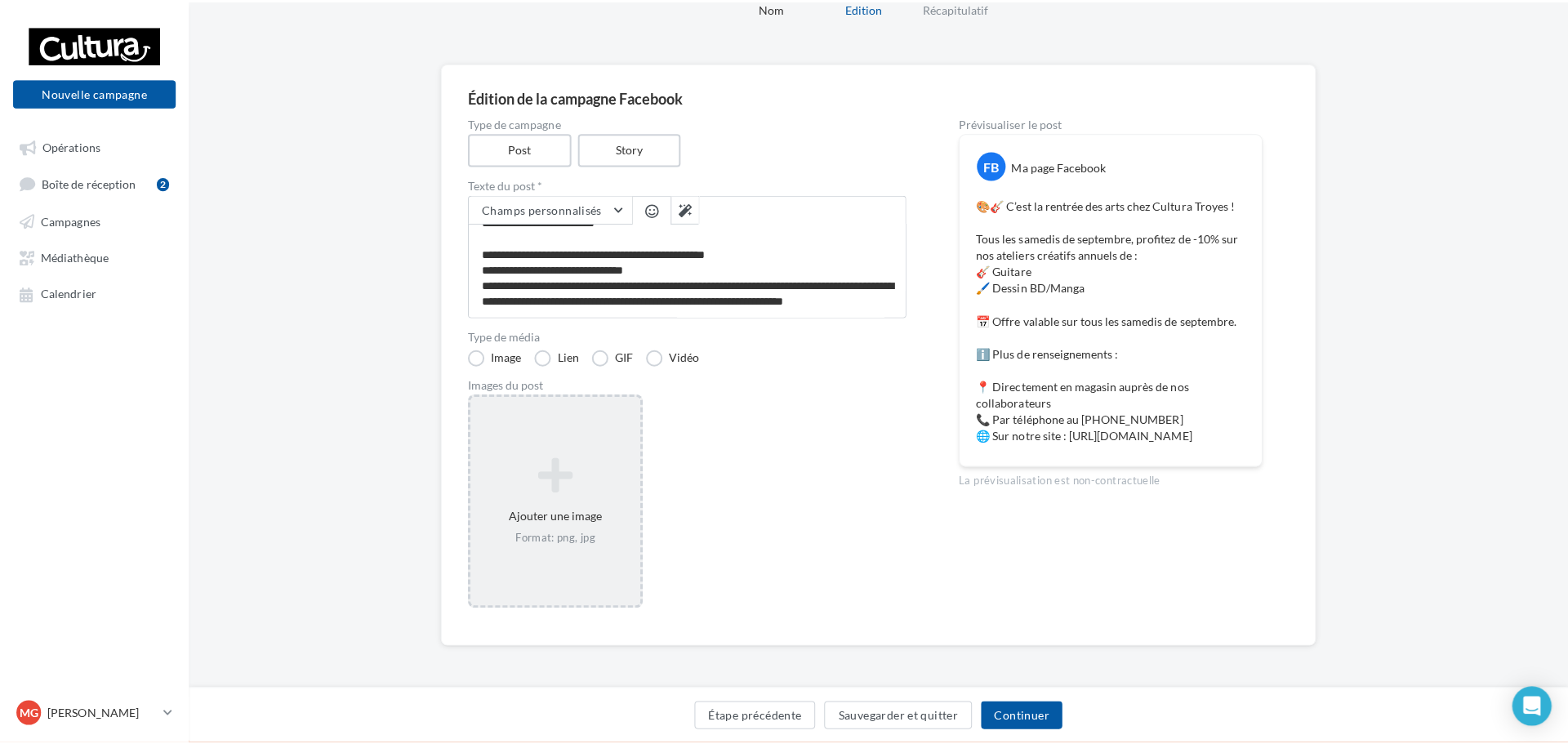
scroll to position [68, 0]
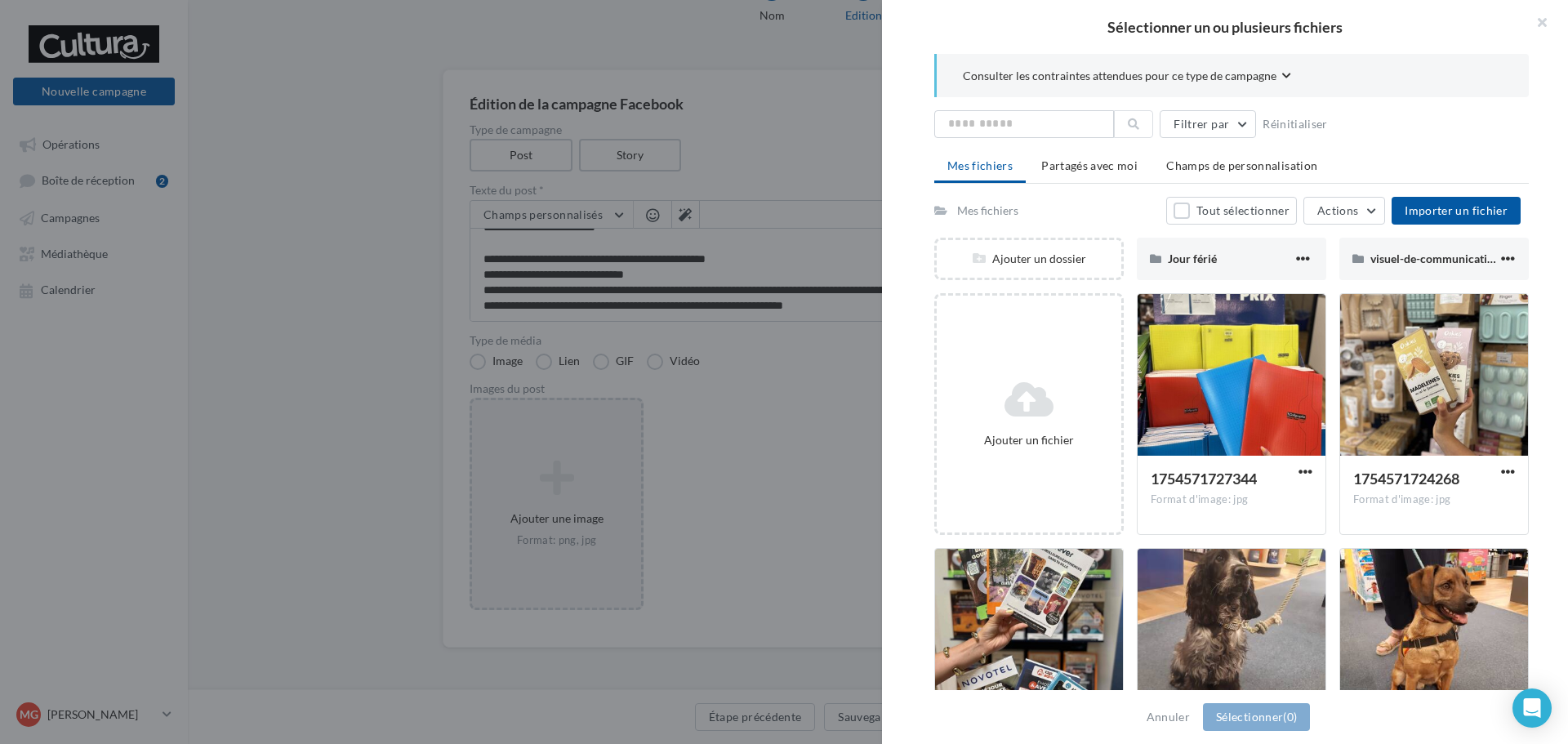
click at [1127, 180] on ul "Mes fichiers Partagés avec moi Champs de personnalisation" at bounding box center [1231, 167] width 595 height 33
click at [1111, 171] on span "Partagés avec moi" at bounding box center [1089, 165] width 96 height 14
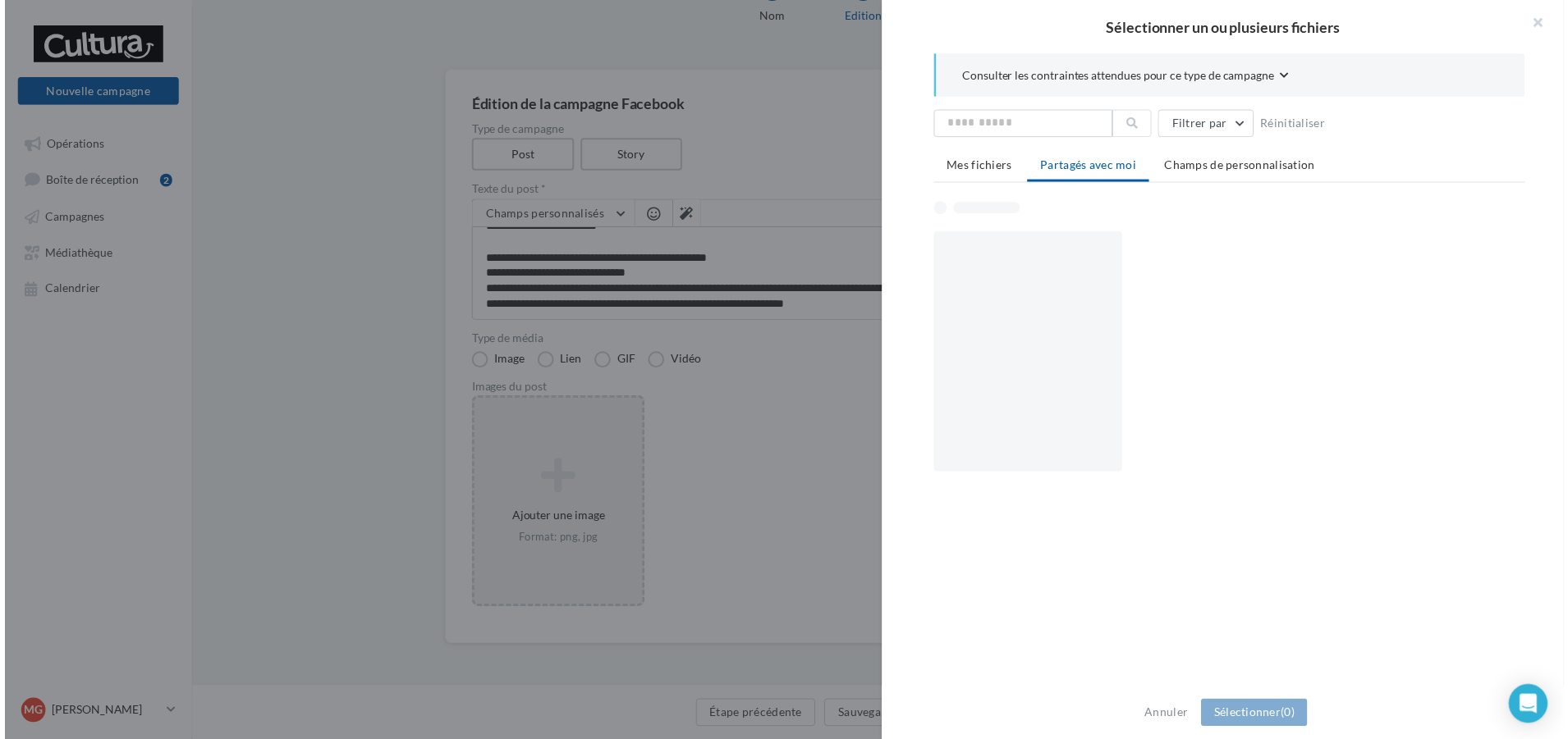
scroll to position [77, 0]
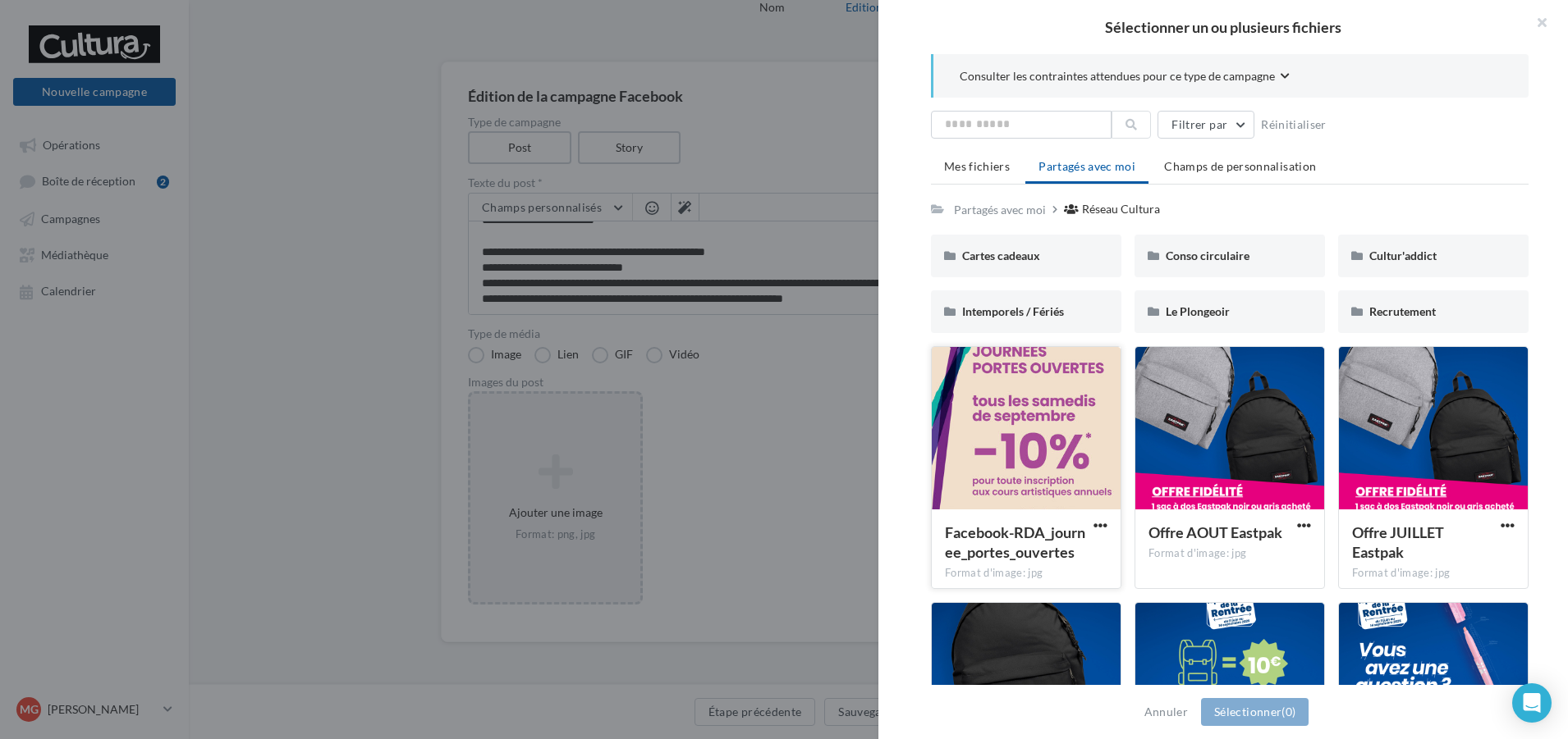
click at [974, 477] on div at bounding box center [1027, 428] width 189 height 164
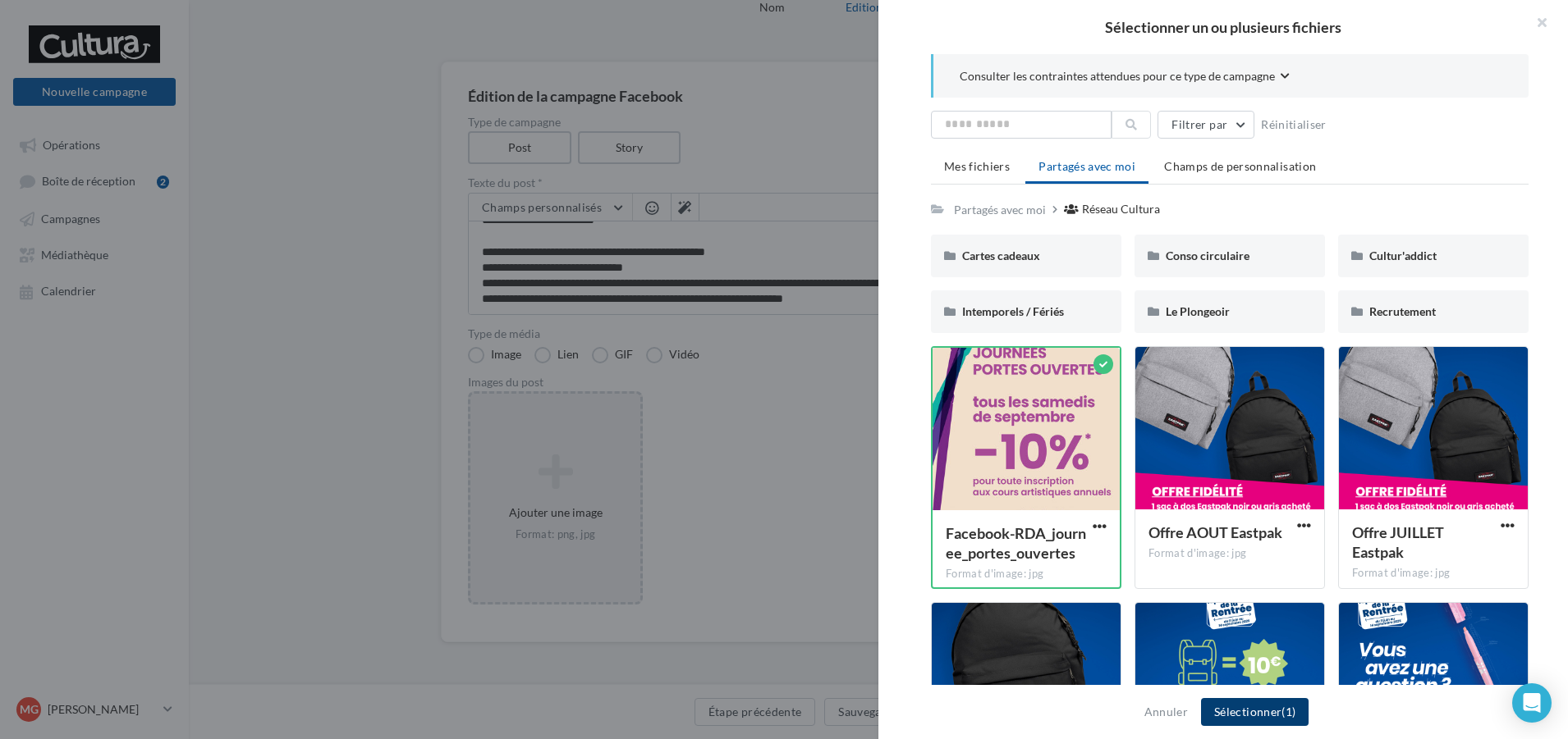
click at [1237, 699] on button "Sélectionner (1)" at bounding box center [1255, 712] width 108 height 28
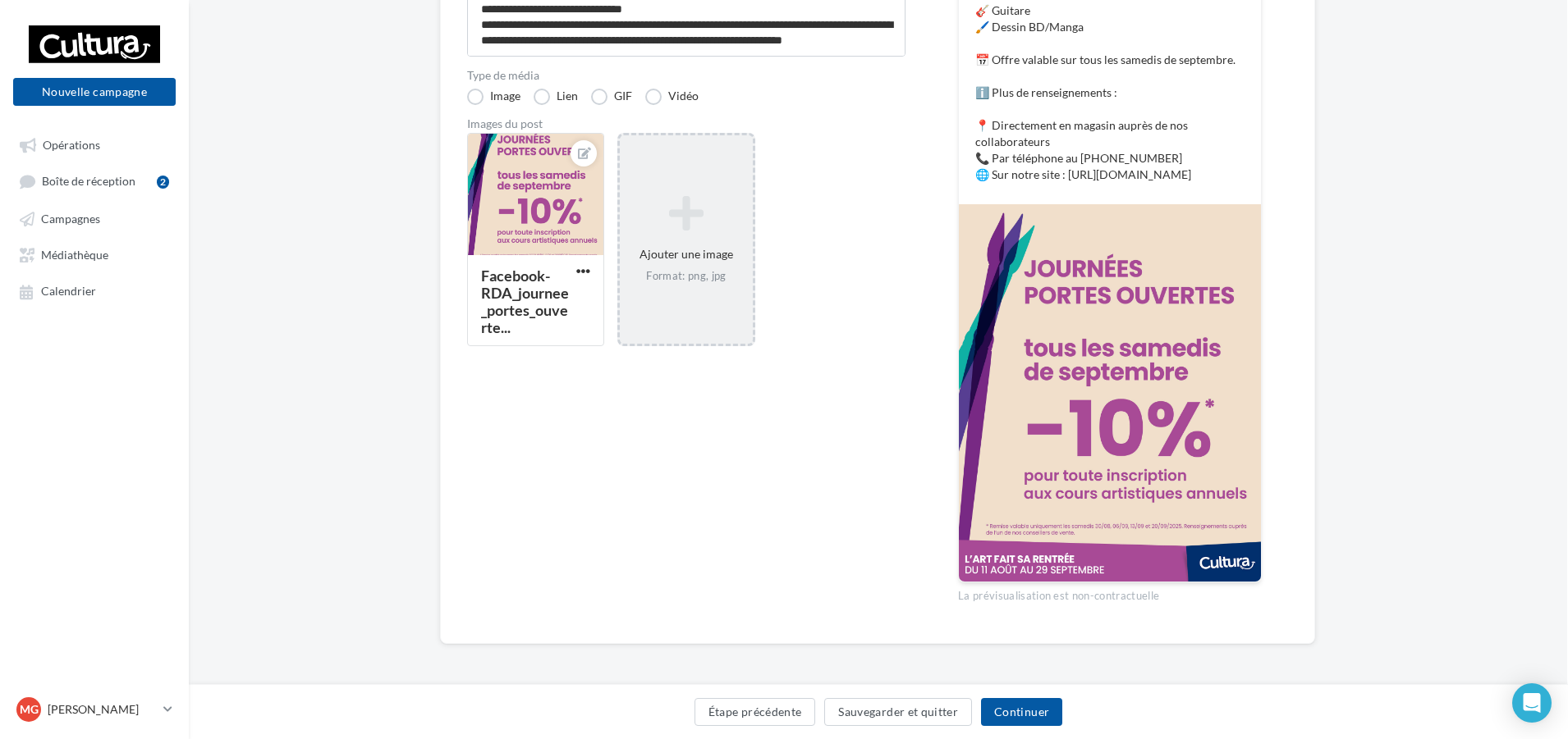
scroll to position [385, 1]
click at [1018, 715] on button "Continuer" at bounding box center [1021, 712] width 82 height 28
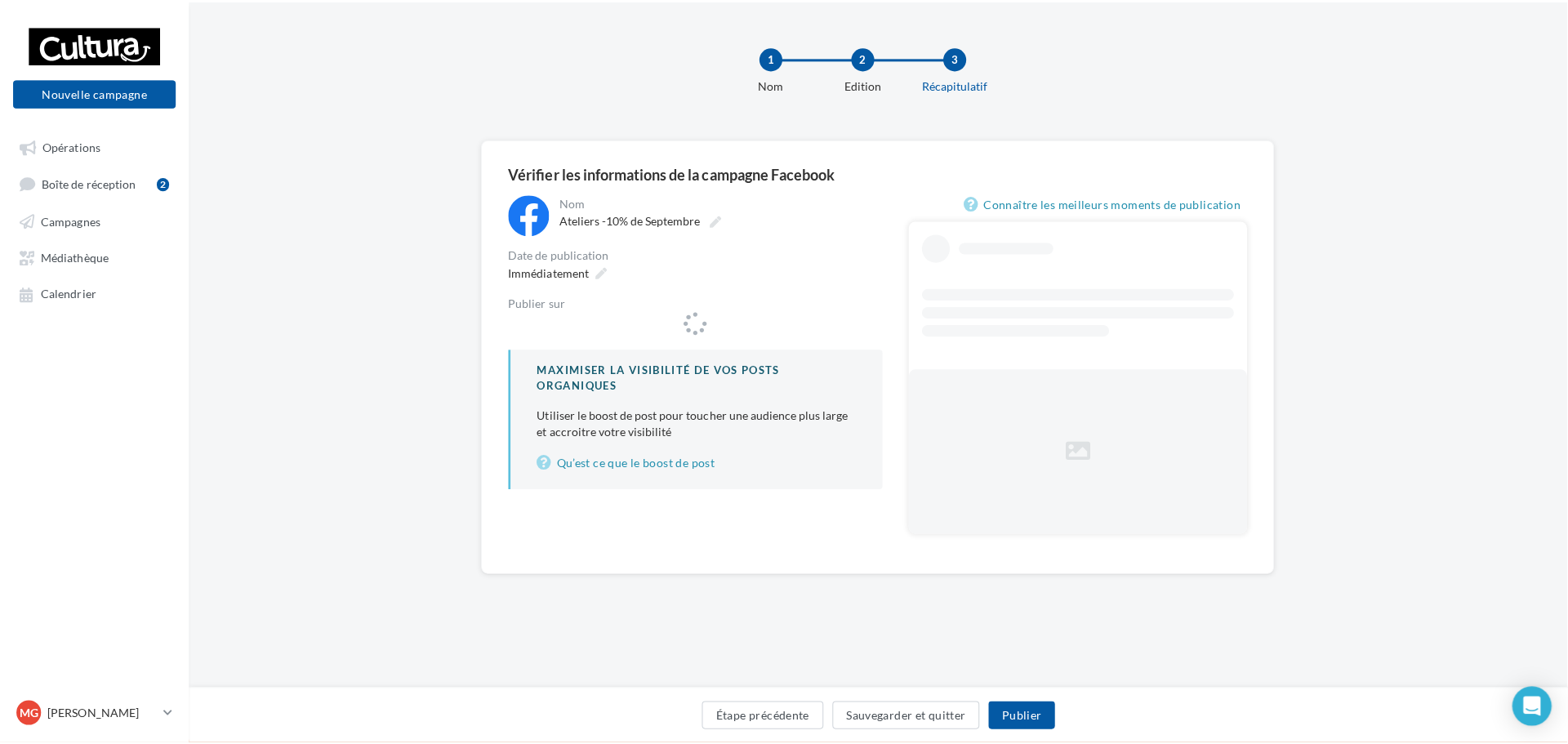
scroll to position [0, 1]
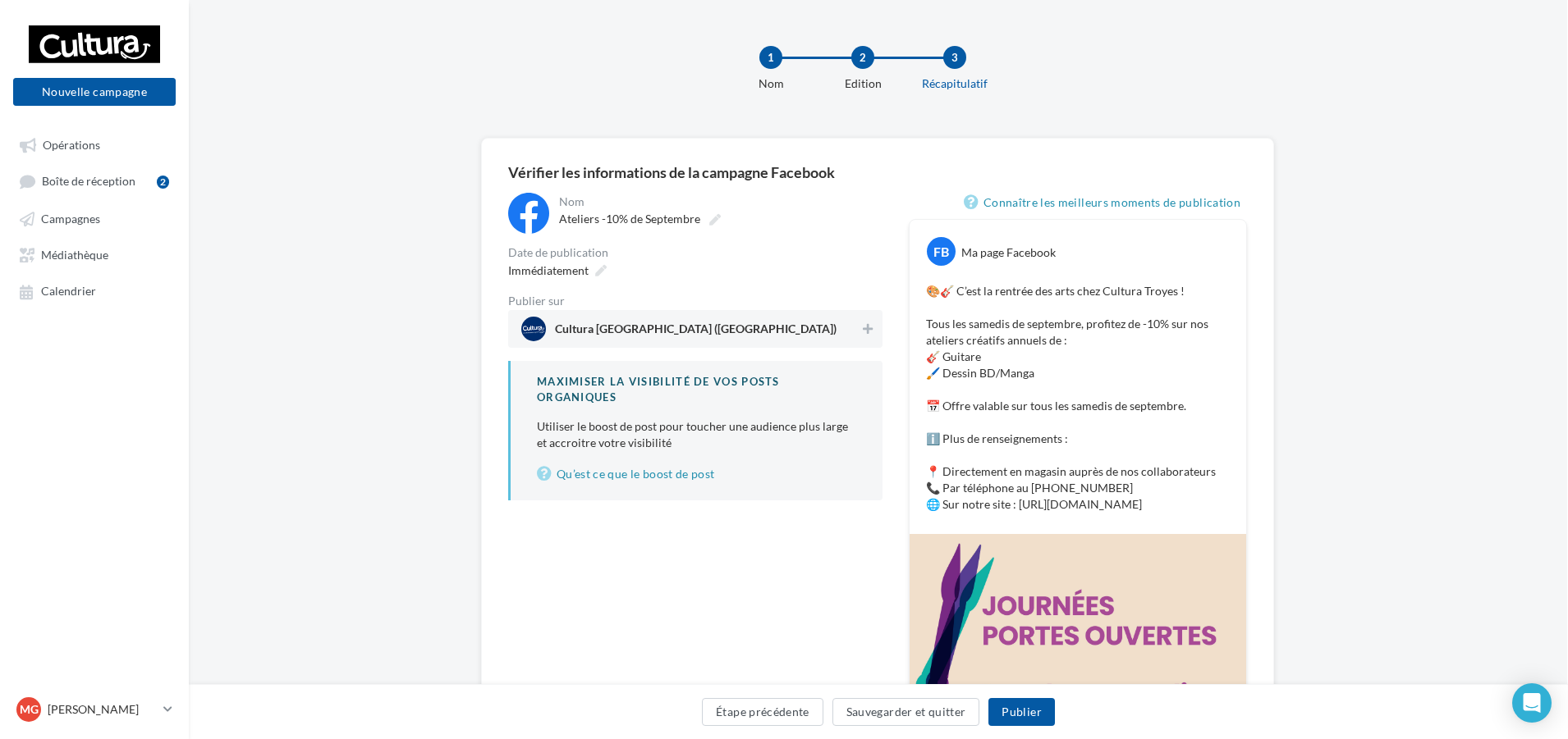
click at [688, 323] on span "Cultura Troyes (Saint-Parres-aux-Tertres)" at bounding box center [696, 332] width 281 height 18
click at [595, 267] on icon at bounding box center [601, 271] width 12 height 12
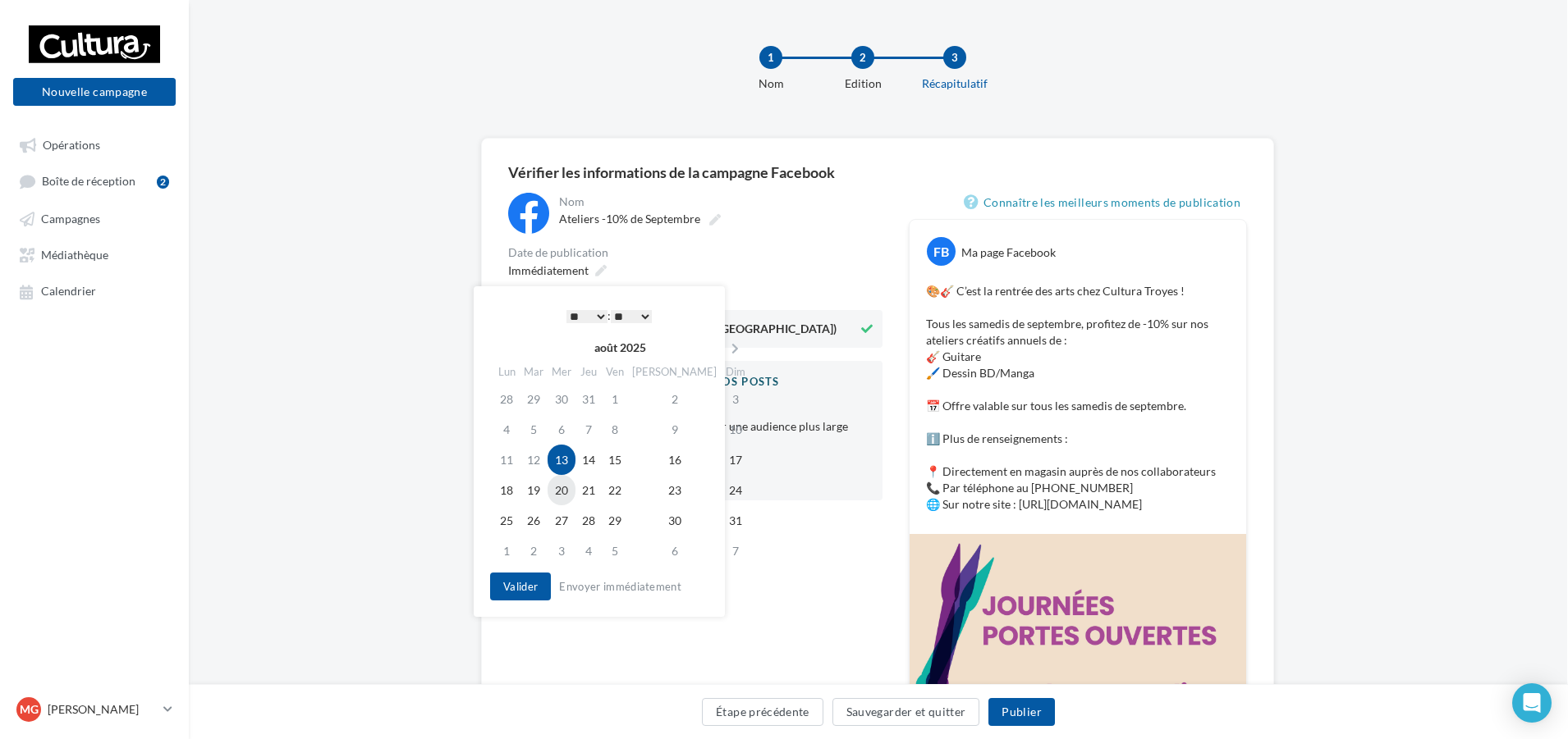
click at [563, 493] on td "20" at bounding box center [561, 491] width 28 height 30
click at [581, 315] on select "* * * * * * * * * * ** ** ** ** ** ** ** ** ** ** ** ** ** **" at bounding box center [587, 317] width 41 height 13
click at [526, 590] on button "Valider" at bounding box center [520, 587] width 61 height 28
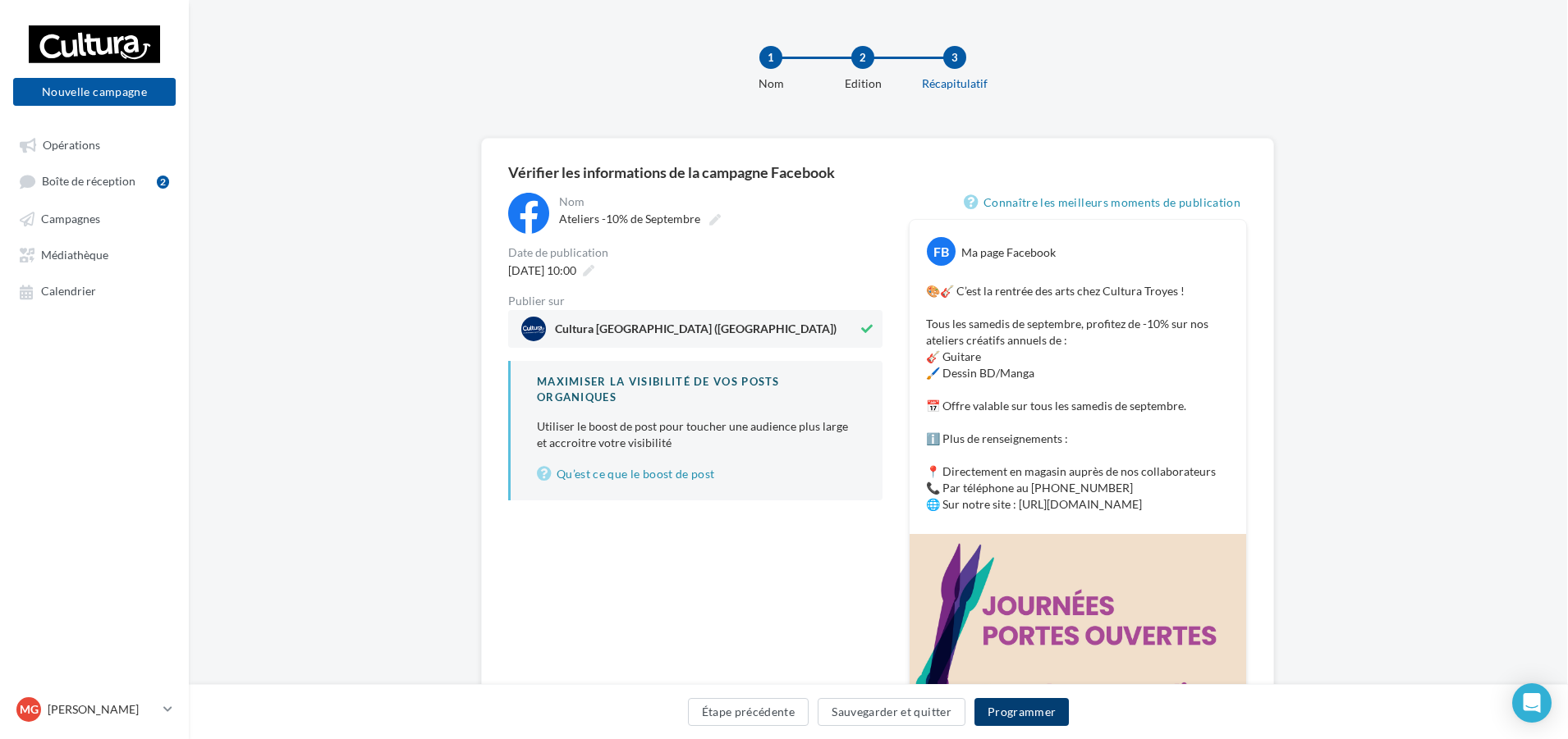
click at [1016, 710] on button "Programmer" at bounding box center [1021, 712] width 95 height 28
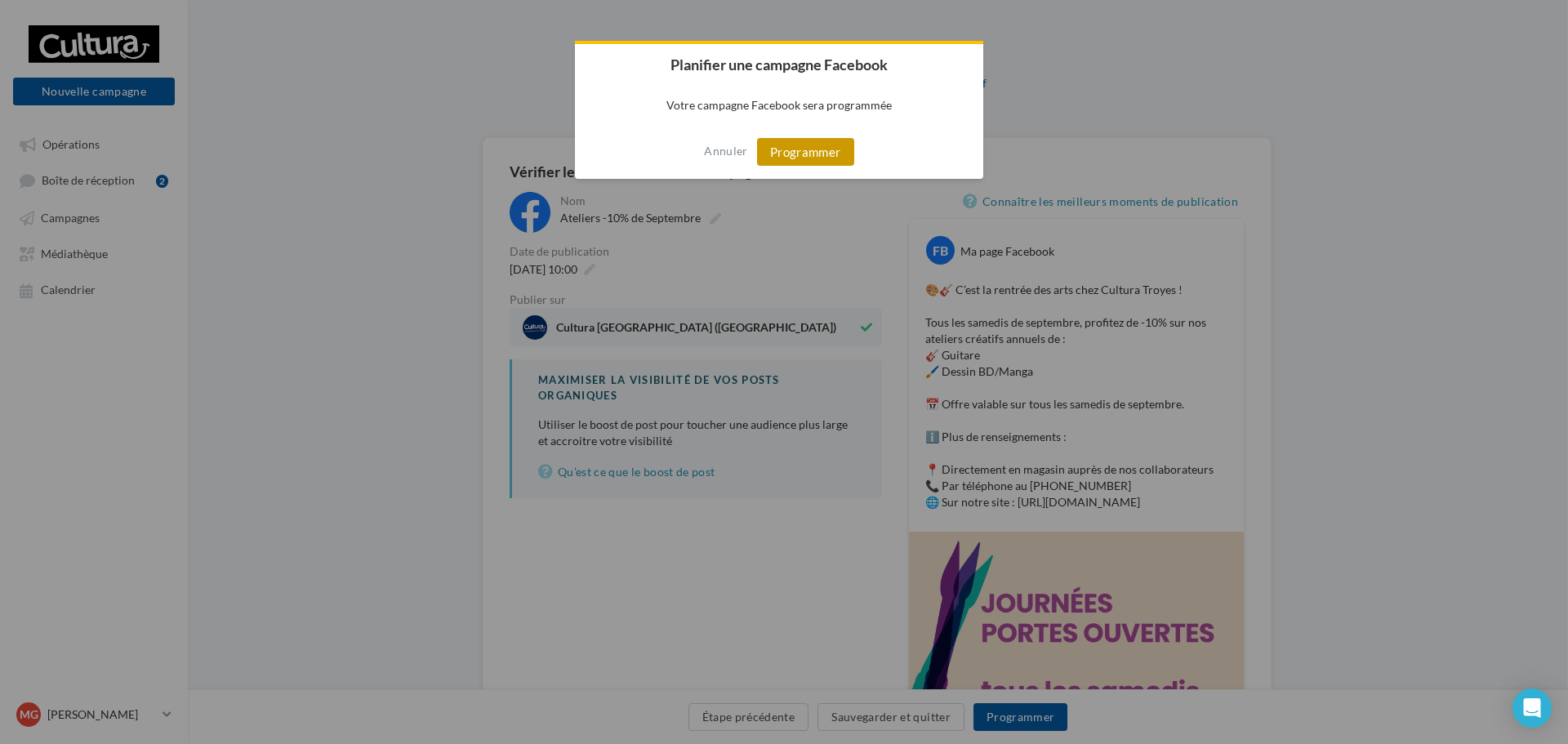
click at [805, 145] on button "Programmer" at bounding box center [806, 152] width 97 height 28
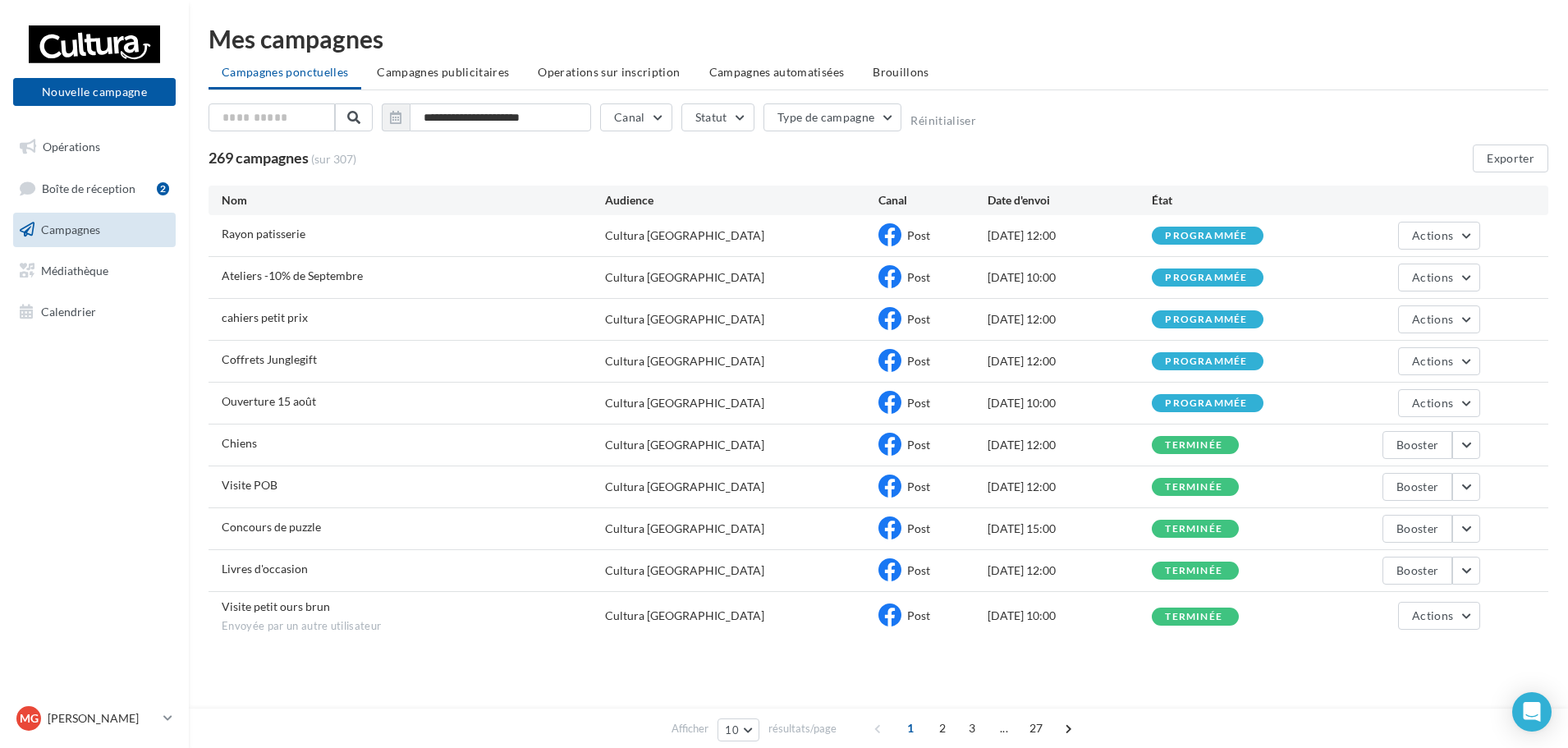
click at [1114, 116] on div "**********" at bounding box center [878, 120] width 1340 height 35
click at [115, 271] on link "Médiathèque" at bounding box center [94, 270] width 169 height 35
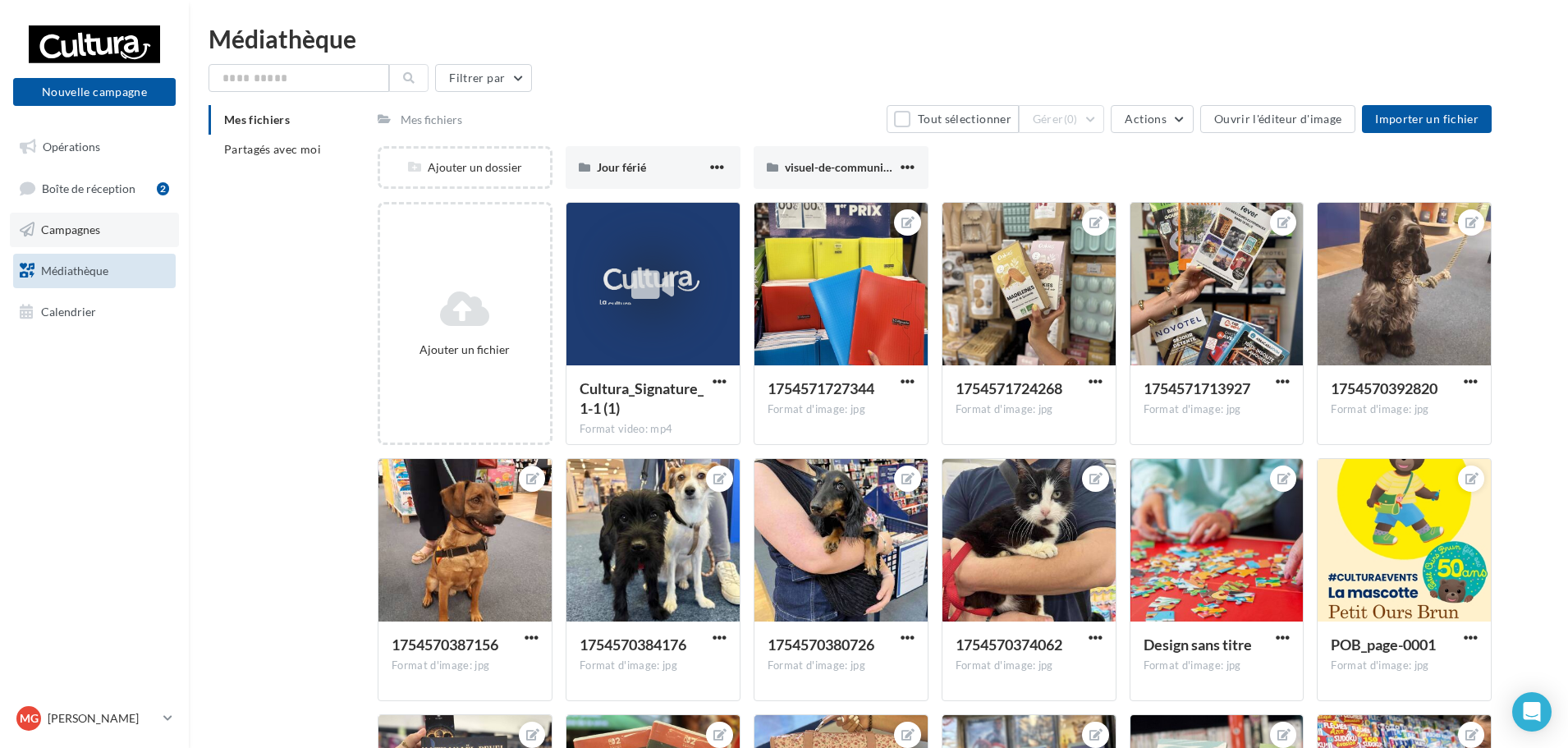
click at [121, 230] on link "Campagnes" at bounding box center [94, 230] width 169 height 35
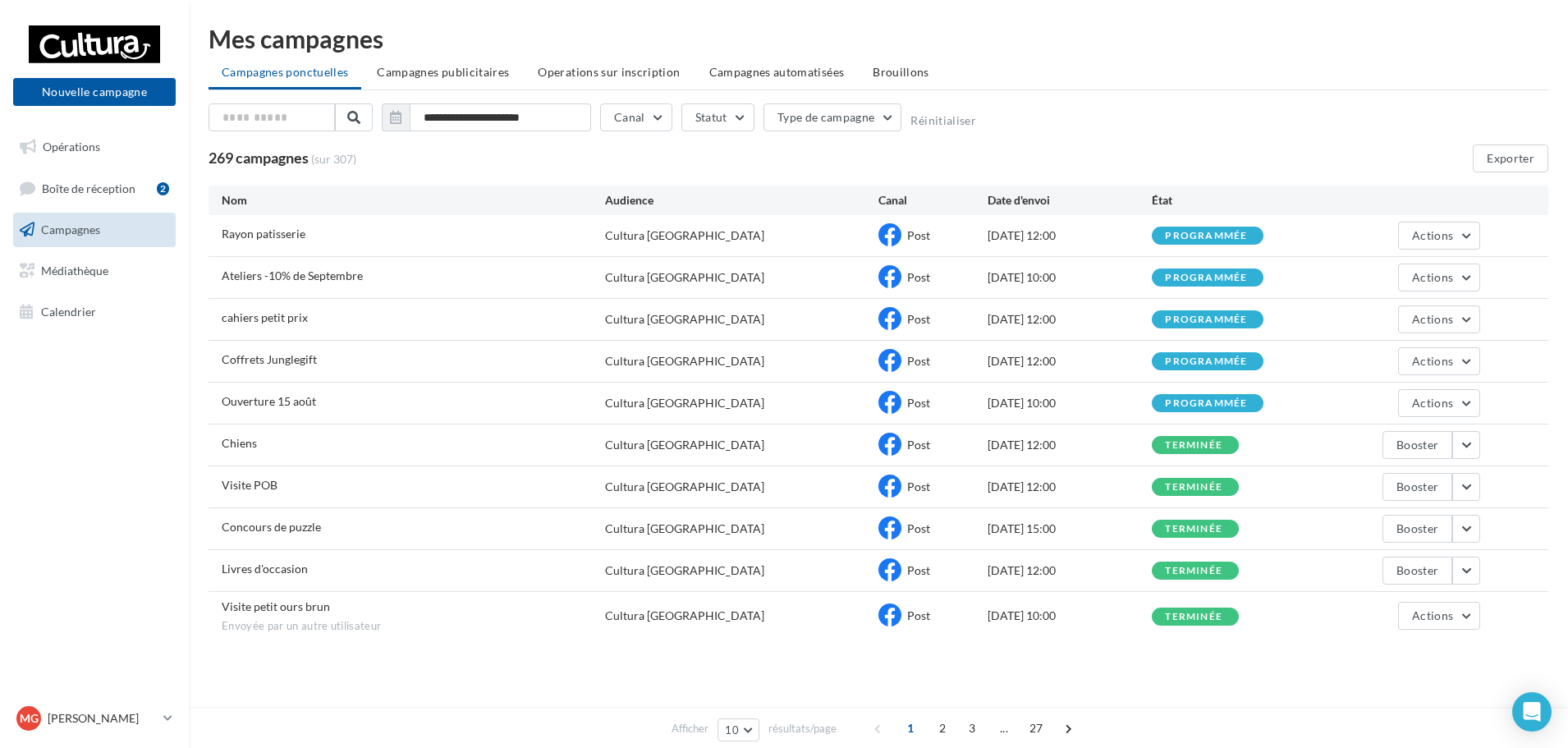
click at [125, 207] on ul "Opérations Boîte de réception 2 Campagnes Médiathèque Calendrier" at bounding box center [94, 229] width 176 height 212
click at [109, 179] on link "Boîte de réception 2" at bounding box center [94, 189] width 169 height 35
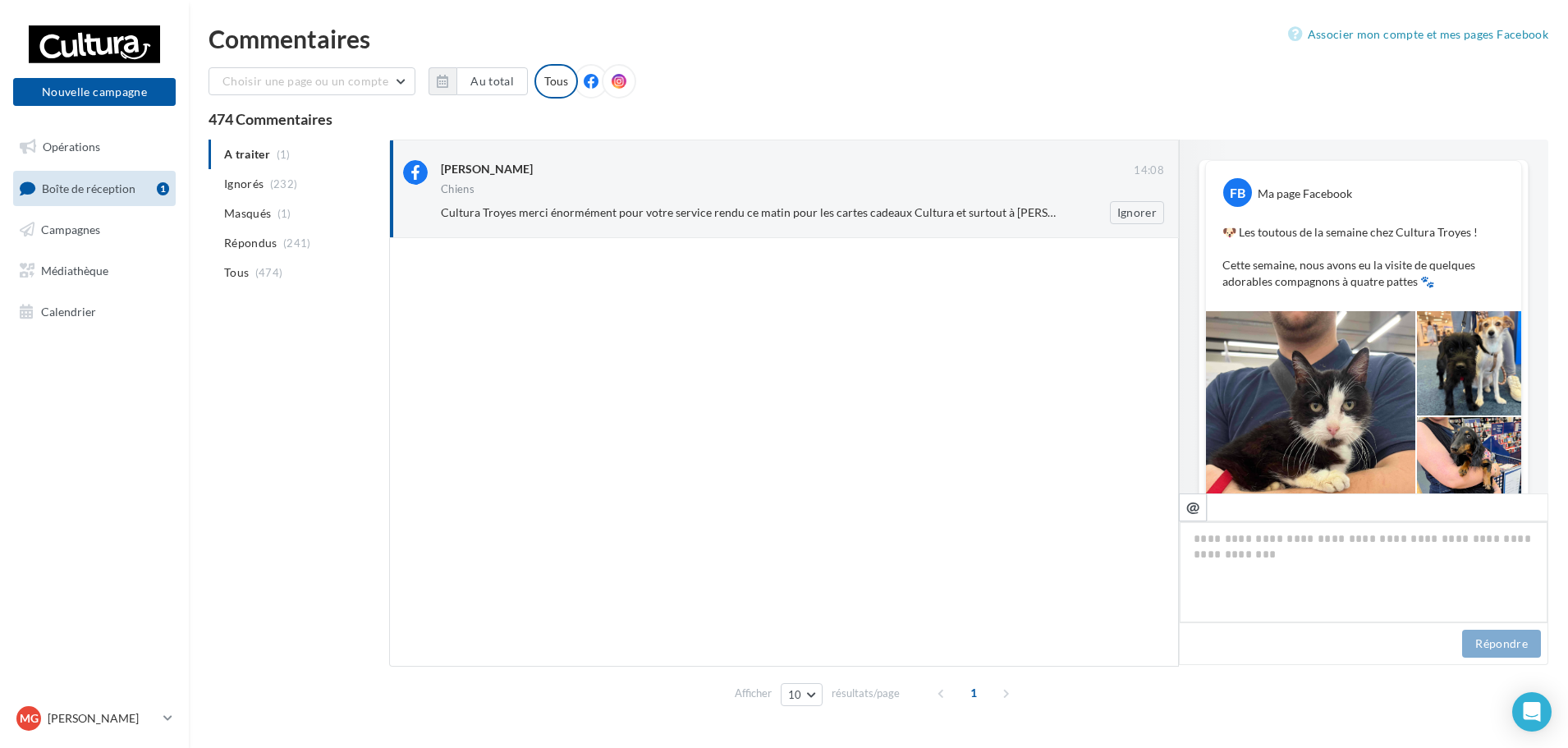
scroll to position [483, 0]
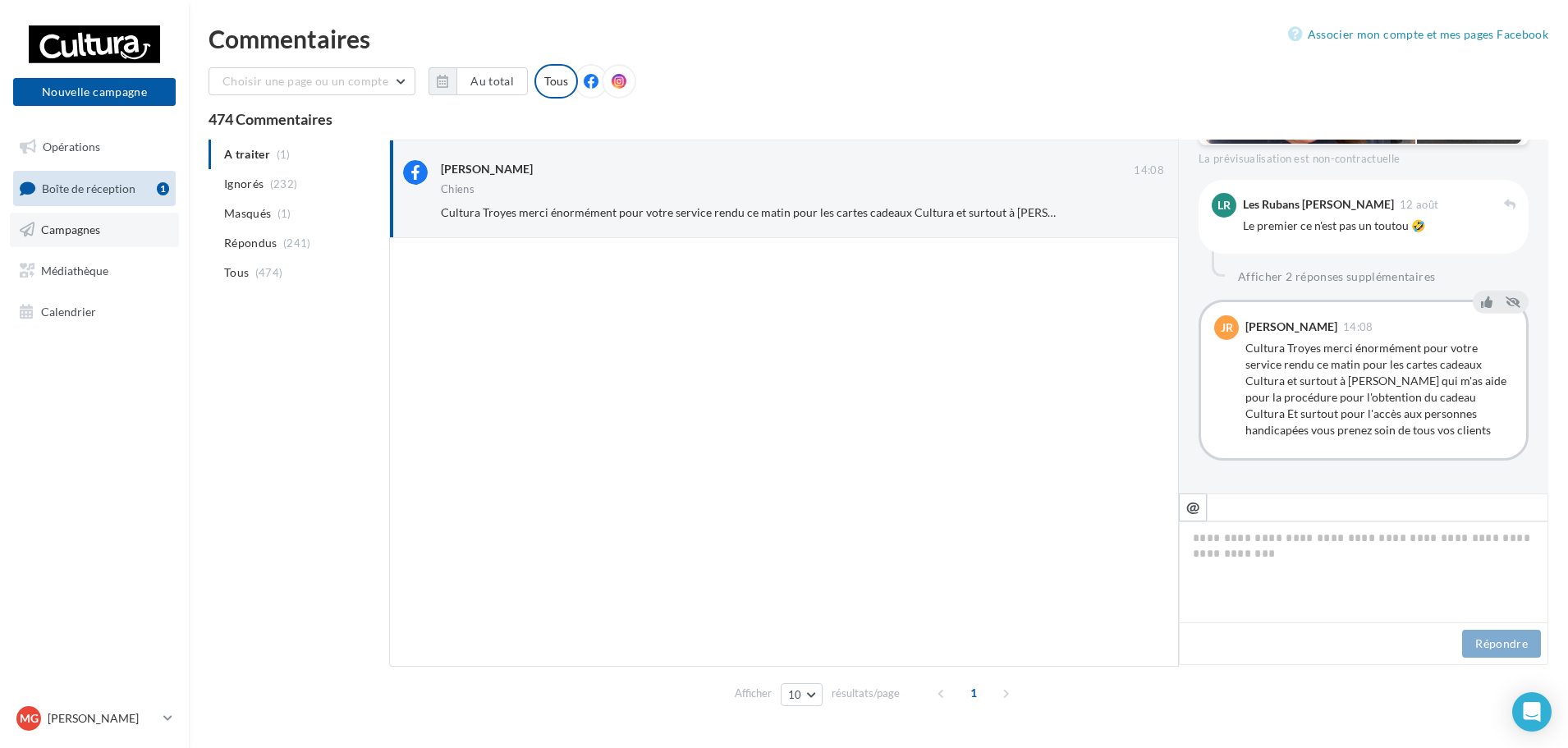
click at [115, 233] on link "Campagnes" at bounding box center [94, 230] width 169 height 35
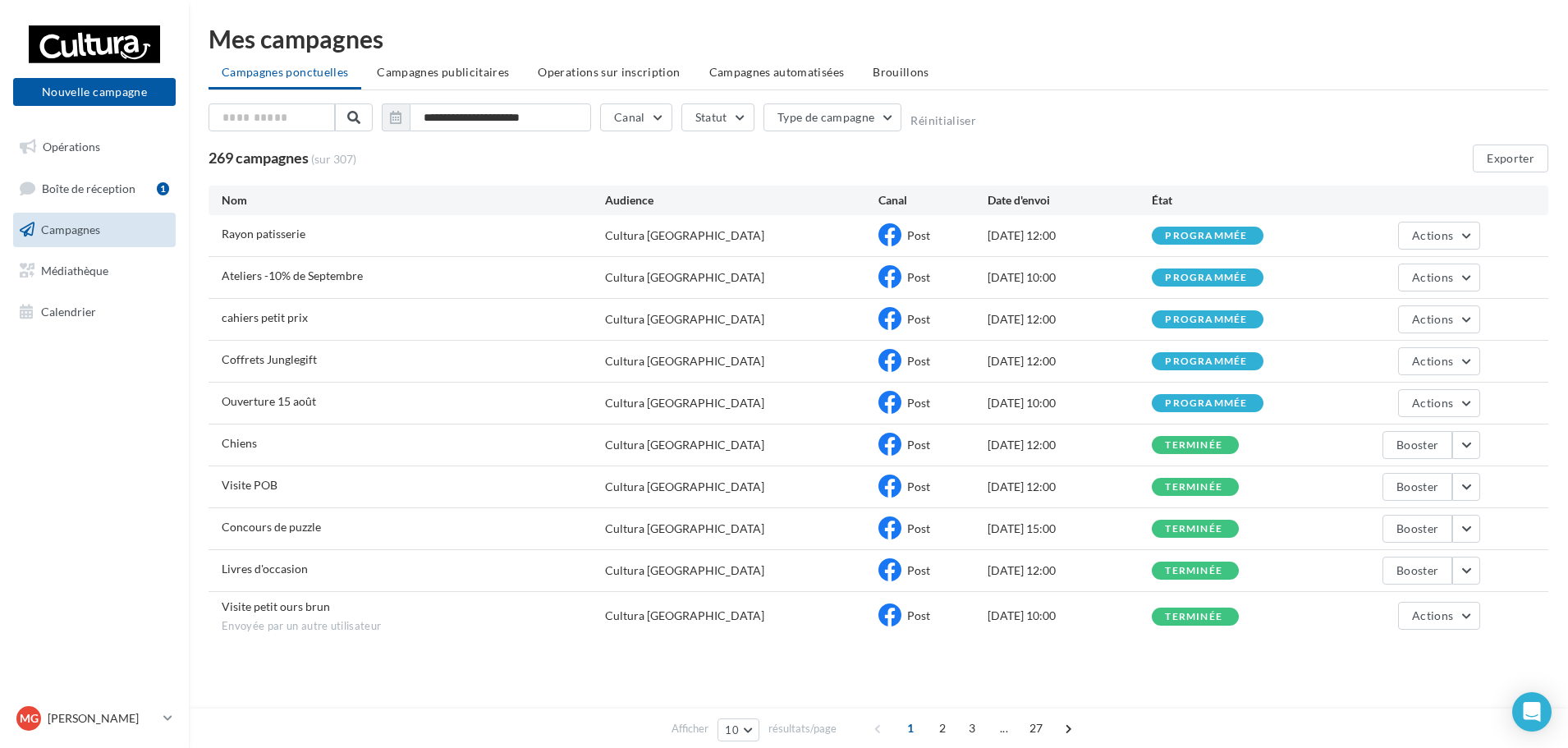
click at [1011, 364] on div "16/08/2025 12:00" at bounding box center [1069, 361] width 164 height 17
click at [1423, 363] on span "Actions" at bounding box center [1432, 361] width 41 height 14
click at [1379, 400] on button "Voir les résultats" at bounding box center [1398, 399] width 164 height 43
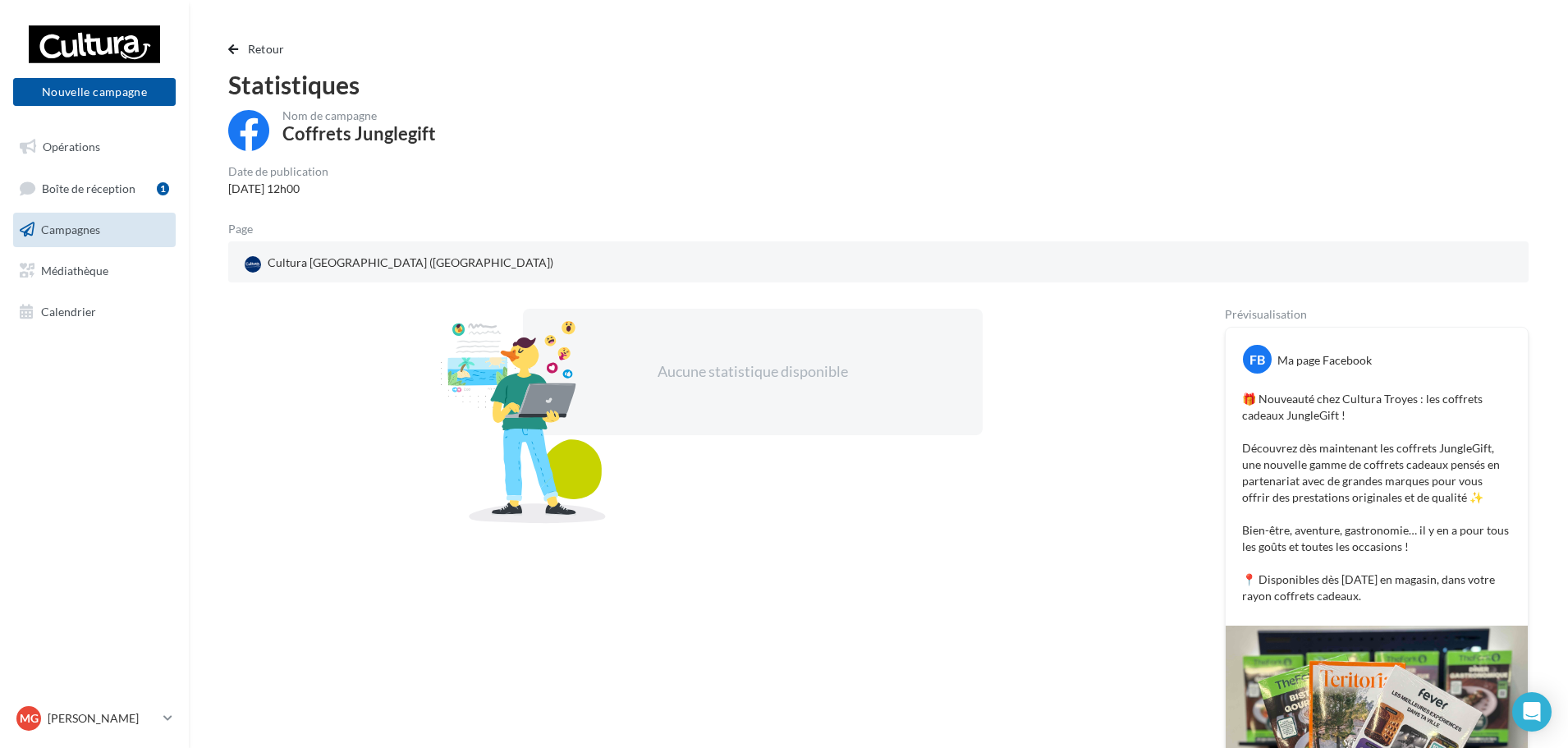
drag, startPoint x: 1409, startPoint y: 599, endPoint x: 1245, endPoint y: 394, distance: 262.5
click at [1245, 394] on p "🎁 Nouveauté chez Cultura Troyes : les coffrets cadeaux JungleGift ! Découvrez d…" at bounding box center [1377, 498] width 269 height 214
copy p "🎁 Nouveauté chez Cultura Troyes : les coffrets cadeaux JungleGift ! Découvrez d…"
click at [1084, 258] on div "Cultura Troyes (Saint-Parres-aux-Tertres)" at bounding box center [878, 263] width 1274 height 24
click at [260, 44] on span "Retour" at bounding box center [266, 49] width 37 height 14
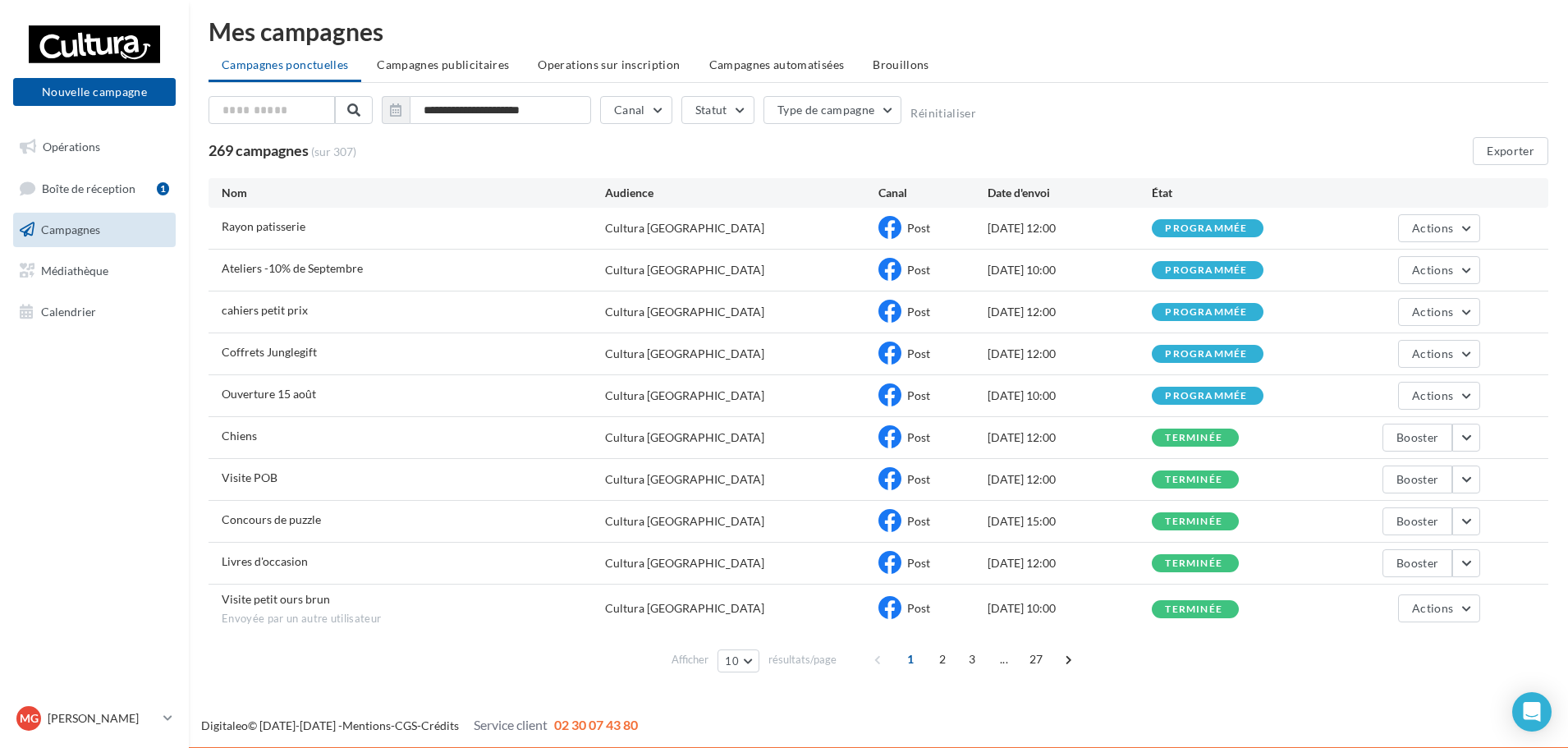
scroll to position [9, 0]
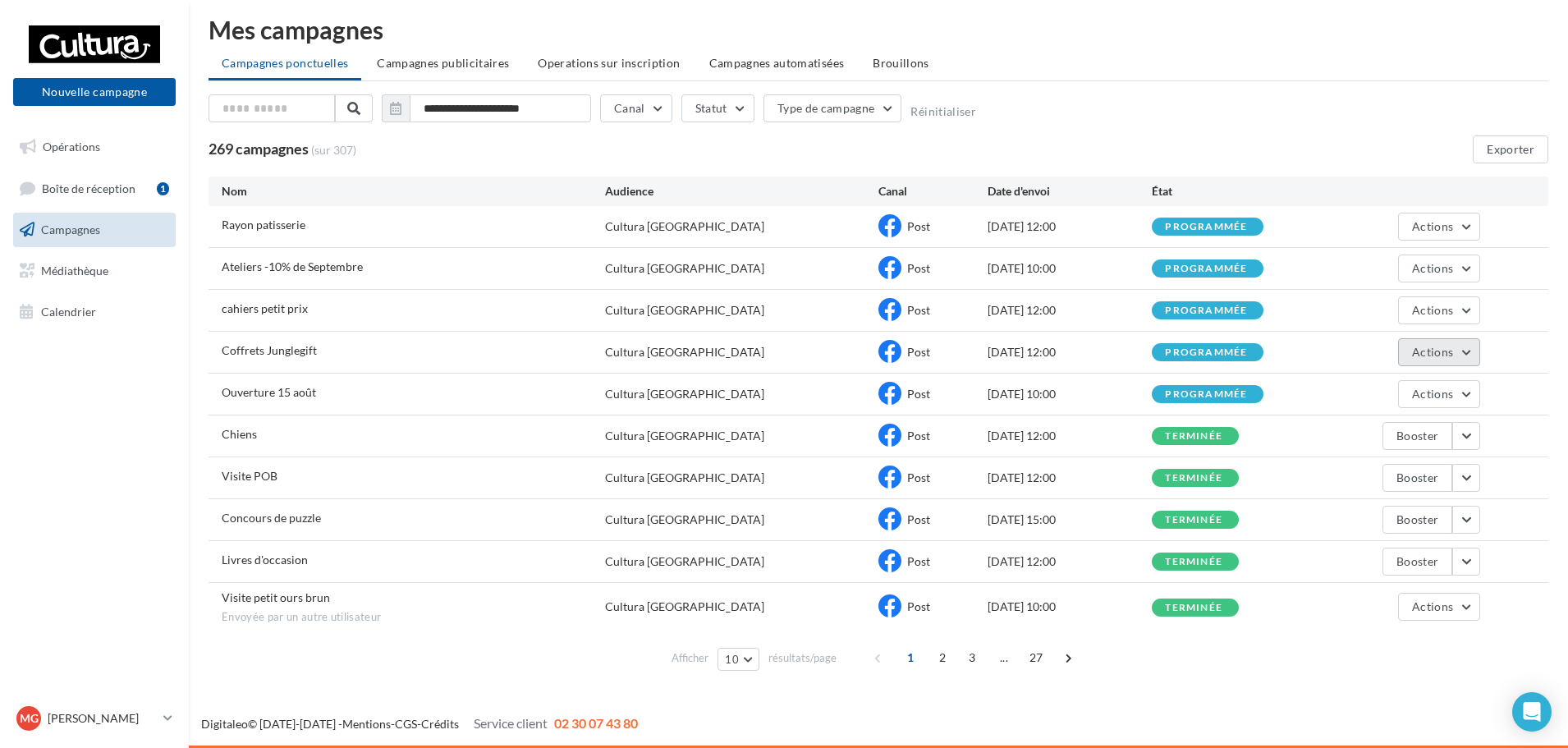
click at [1425, 353] on span "Actions" at bounding box center [1432, 352] width 41 height 14
click at [1388, 518] on button "Annuler" at bounding box center [1398, 519] width 164 height 43
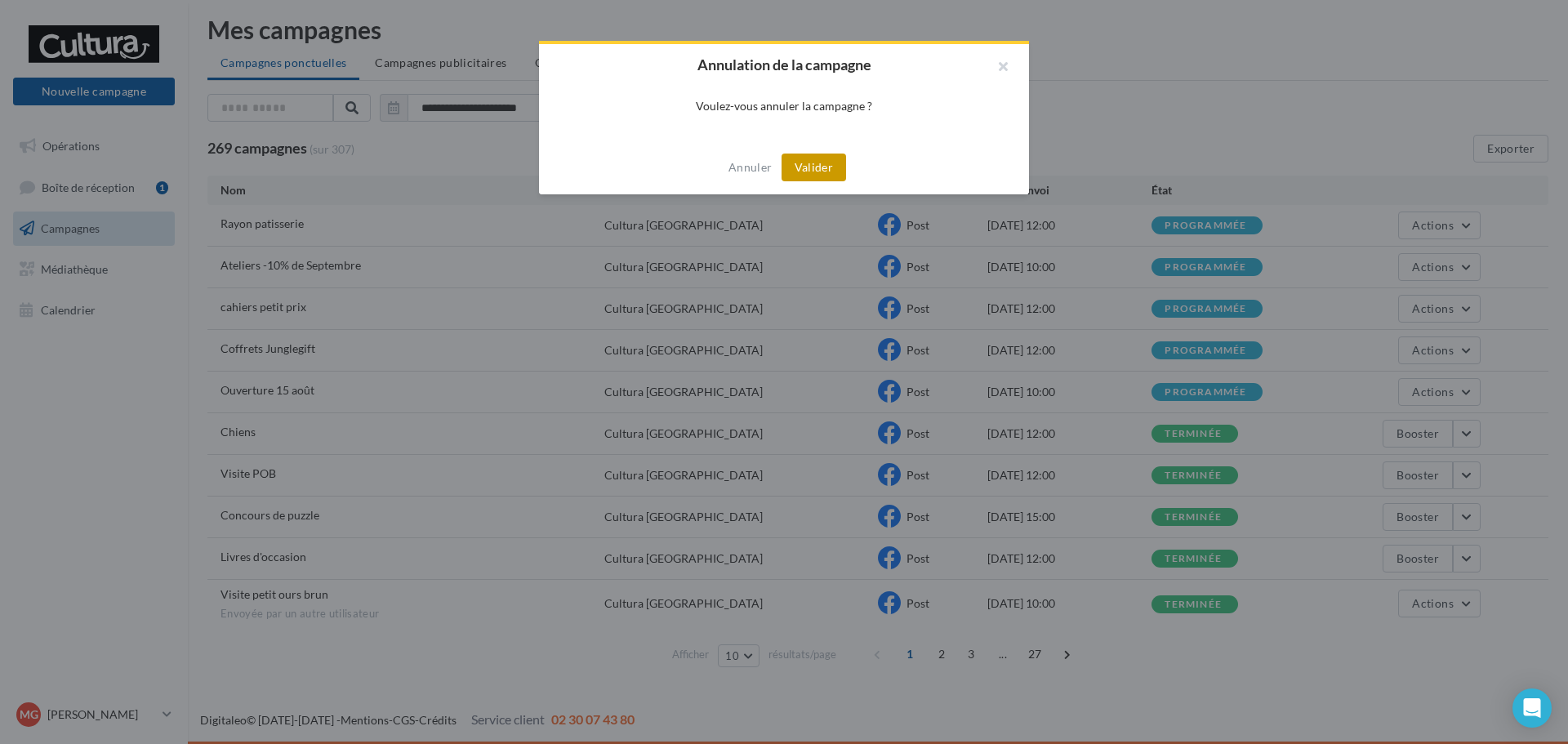
click at [823, 158] on button "Valider" at bounding box center [813, 167] width 64 height 28
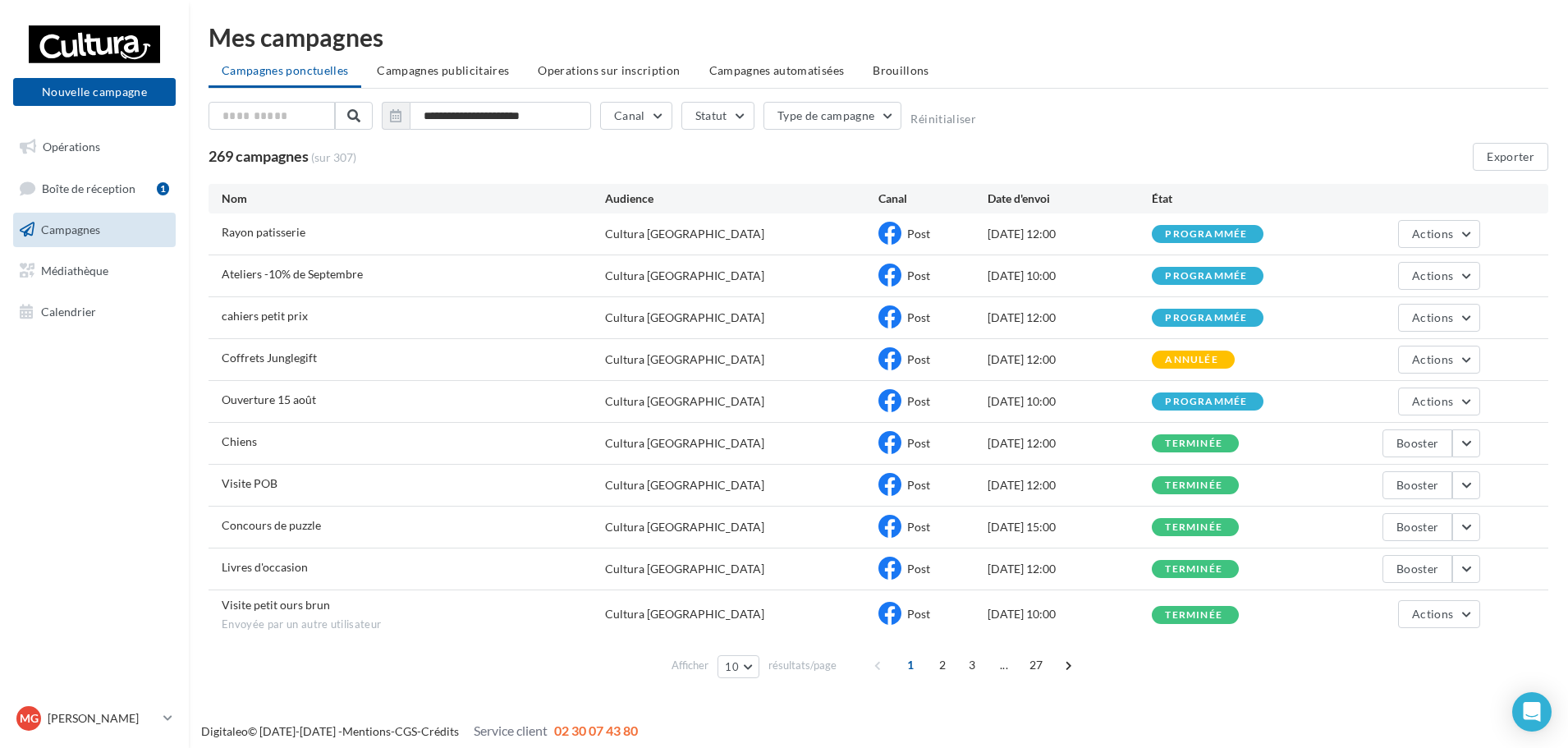
scroll to position [0, 0]
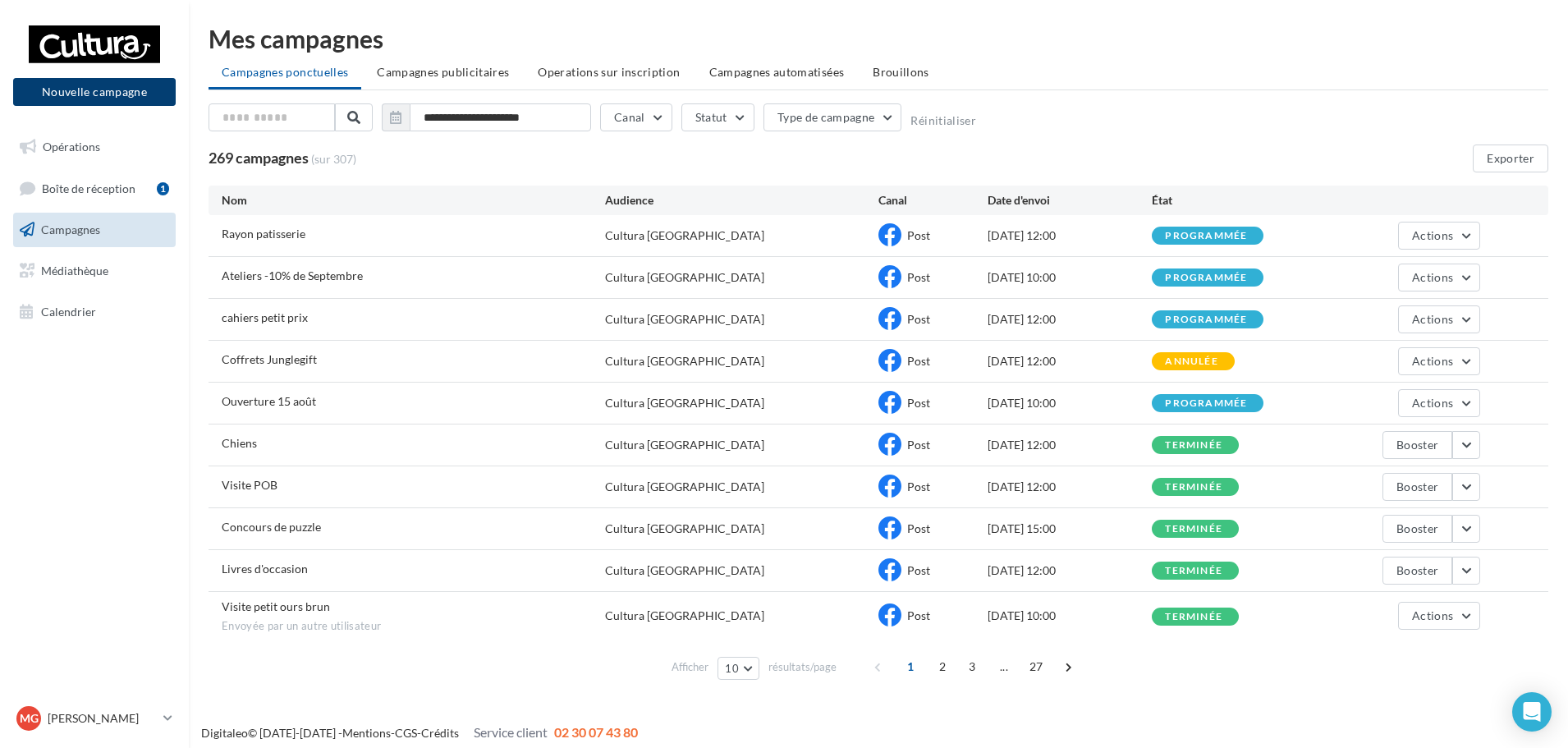
click at [124, 88] on button "Nouvelle campagne" at bounding box center [94, 92] width 163 height 28
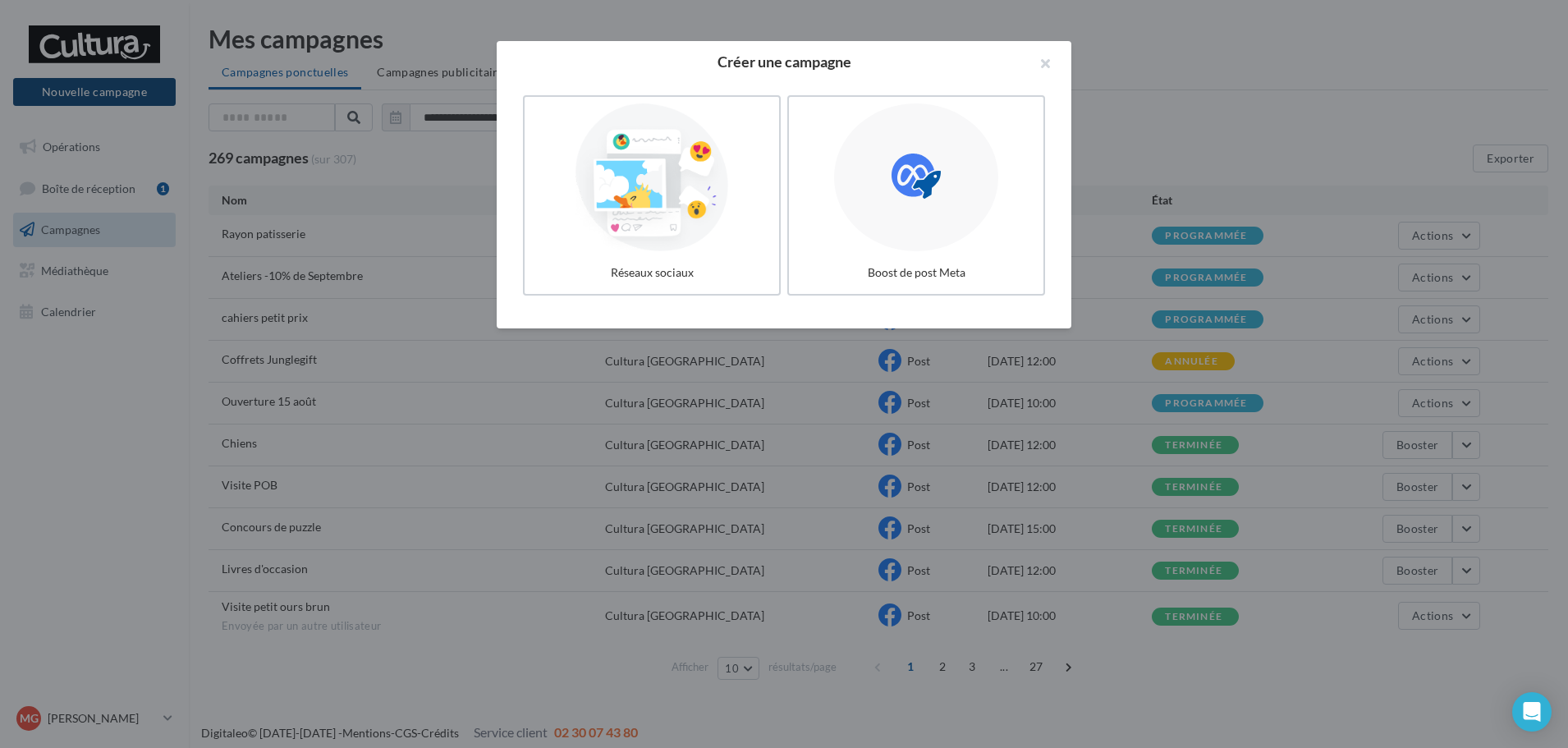
click at [124, 88] on div at bounding box center [784, 374] width 1568 height 748
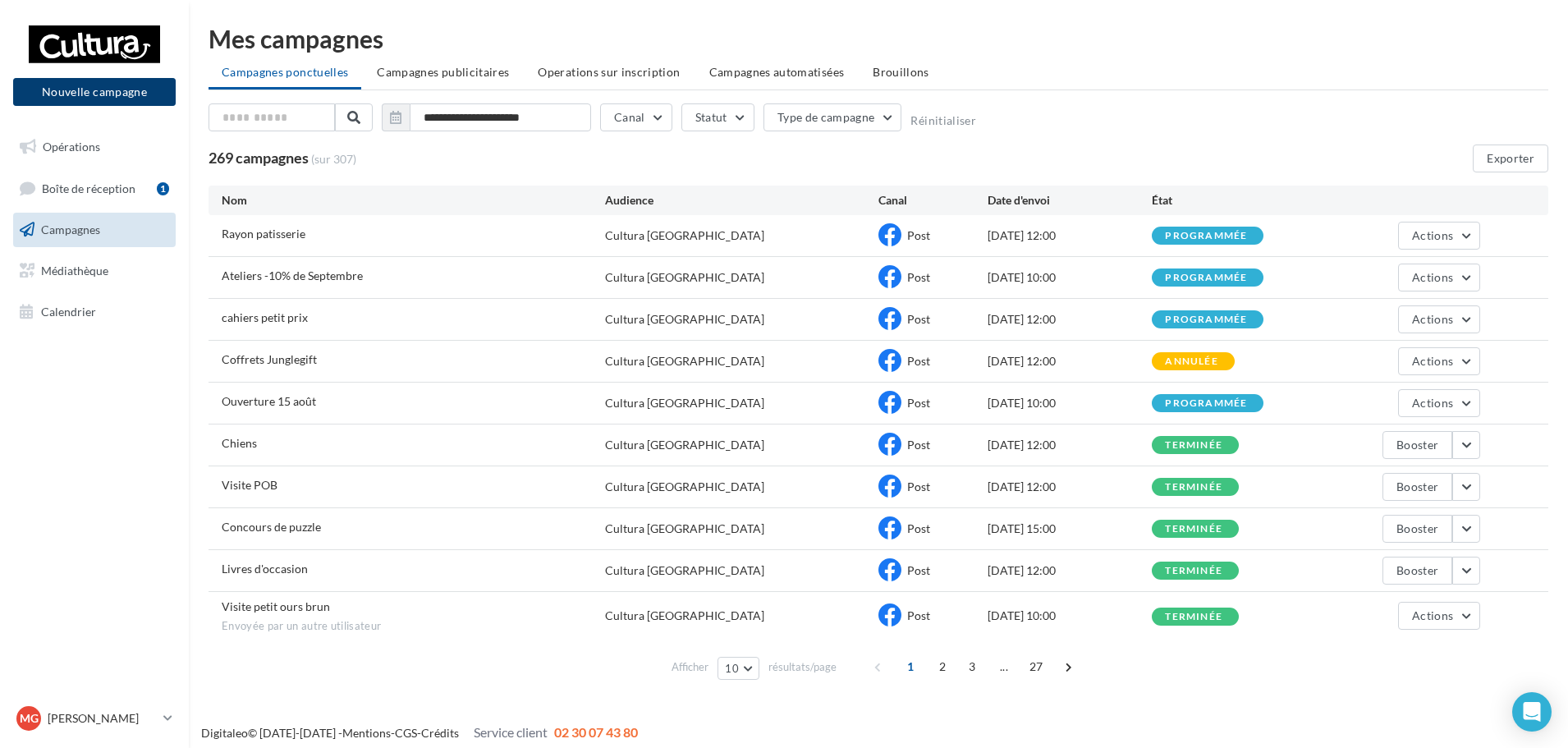
click at [125, 82] on button "Nouvelle campagne" at bounding box center [94, 92] width 163 height 28
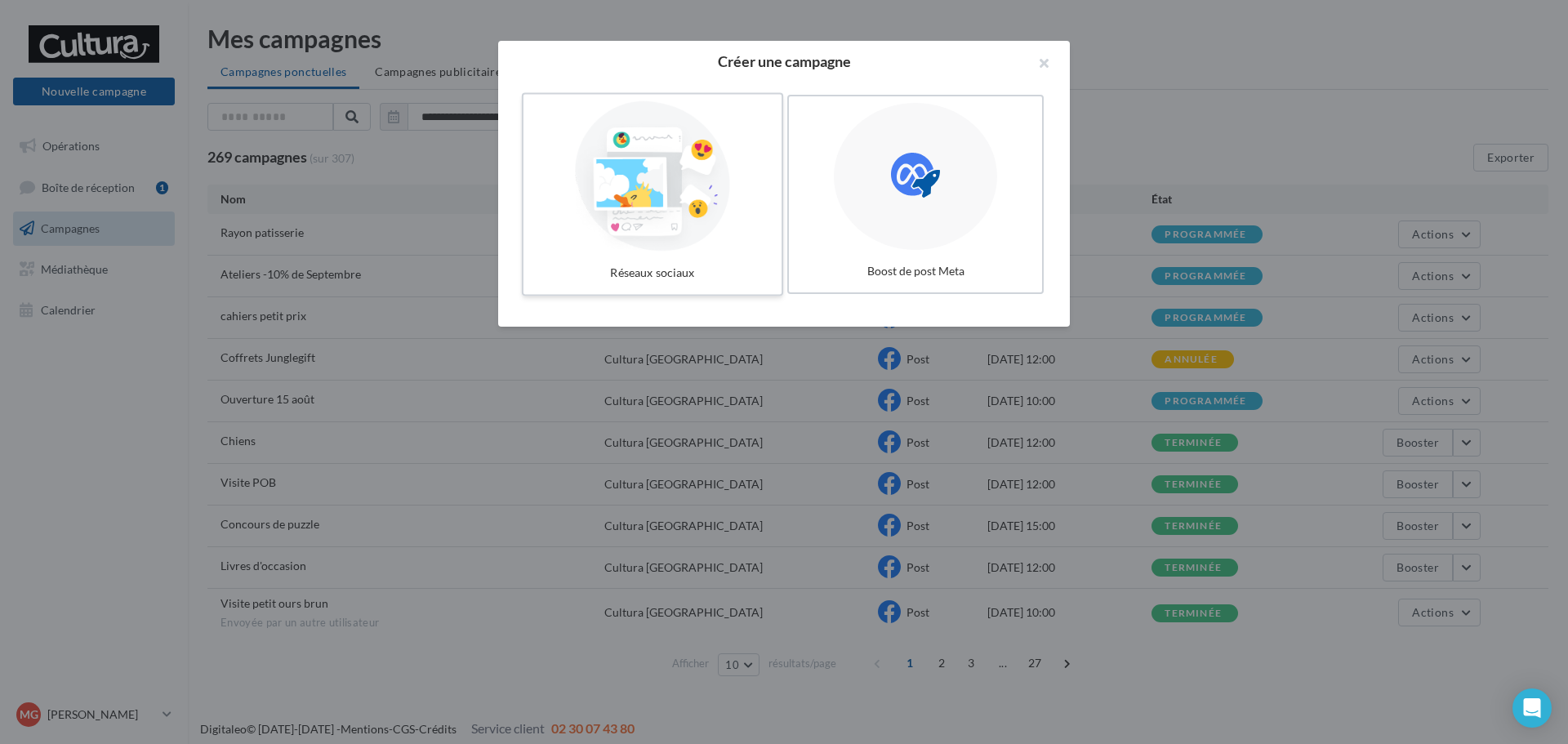
click at [682, 188] on div at bounding box center [652, 176] width 245 height 150
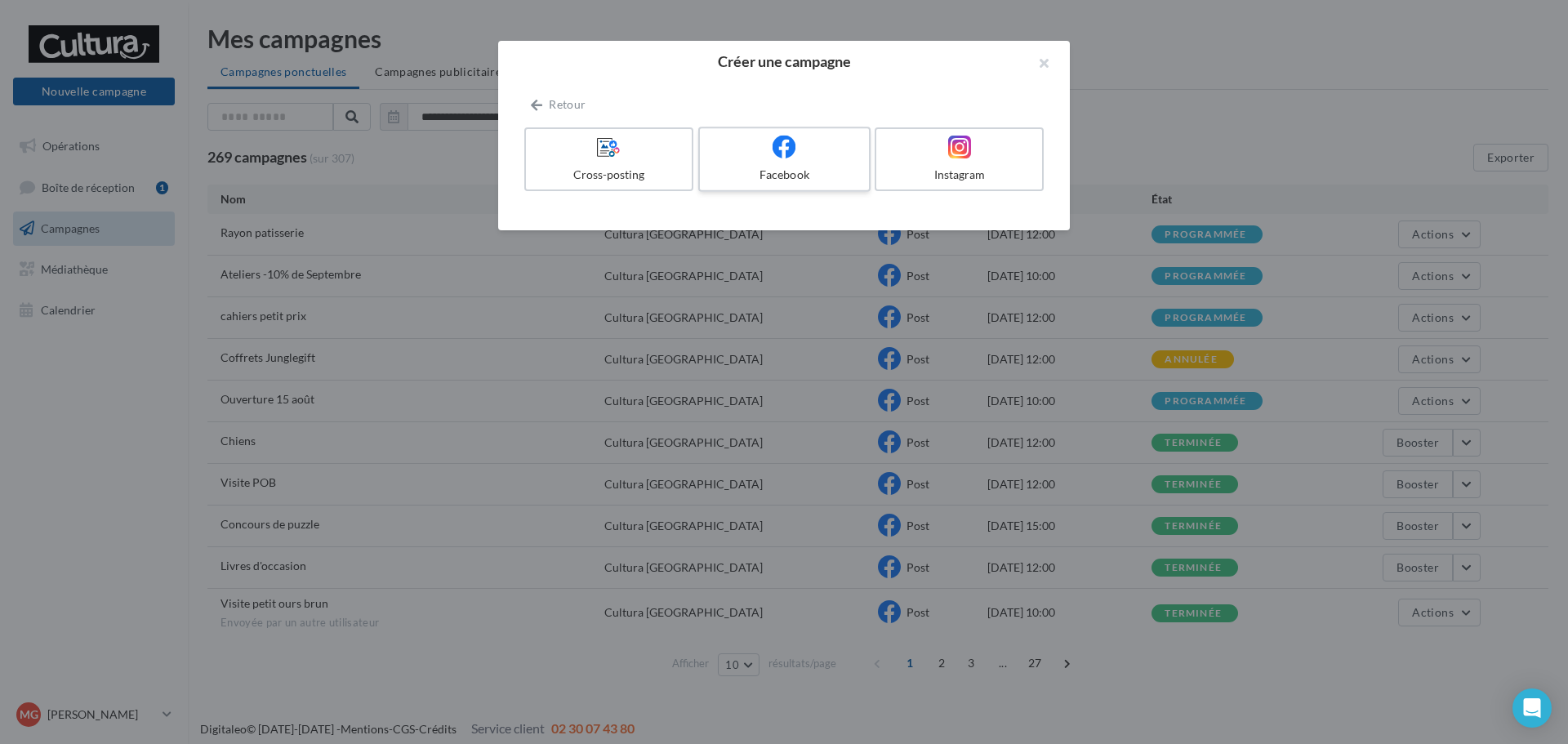
click at [831, 178] on div "Facebook" at bounding box center [783, 175] width 155 height 17
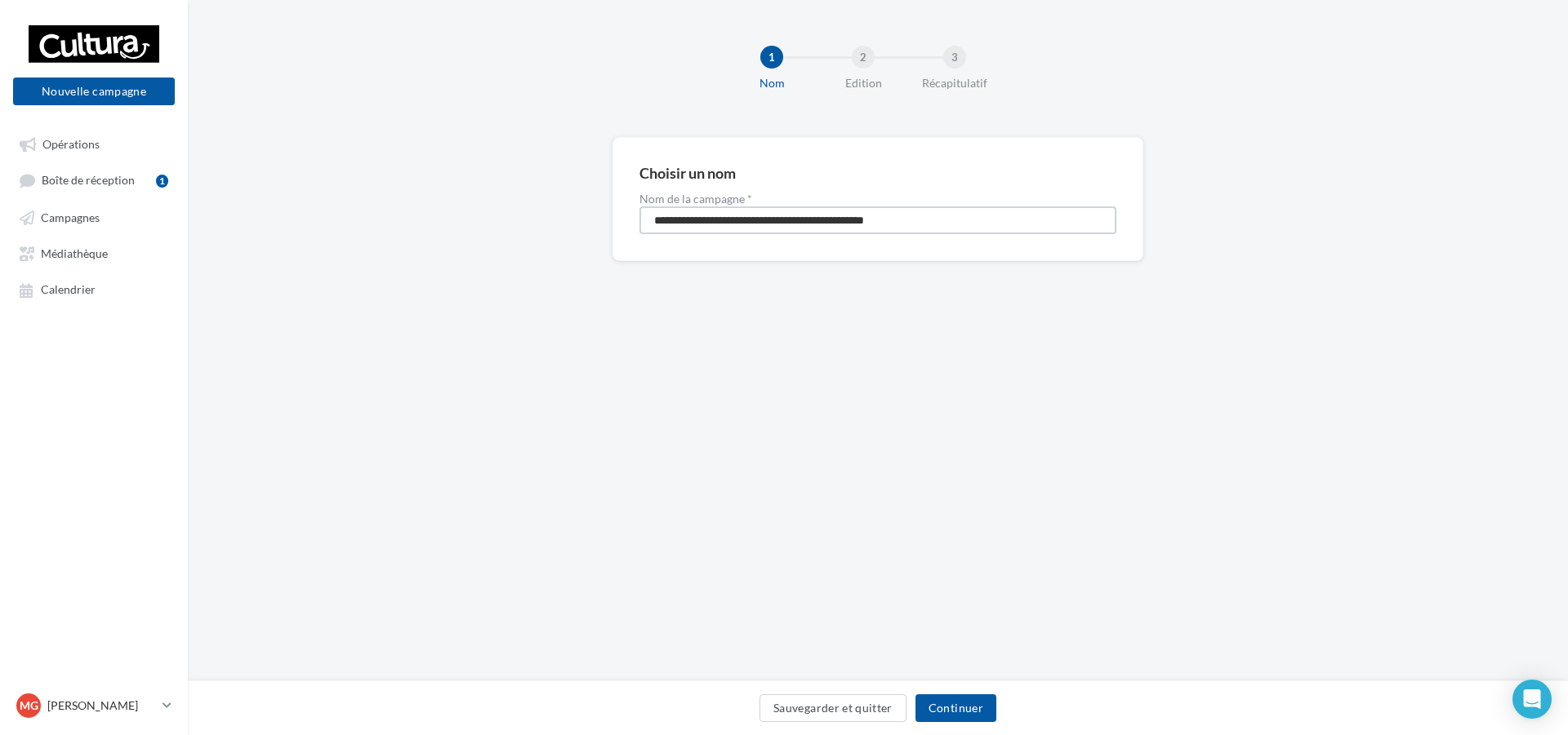
drag, startPoint x: 953, startPoint y: 219, endPoint x: 378, endPoint y: 165, distance: 577.5
click at [383, 171] on div "**********" at bounding box center [878, 225] width 1380 height 177
type input "**********"
click at [949, 712] on button "Continuer" at bounding box center [956, 708] width 81 height 28
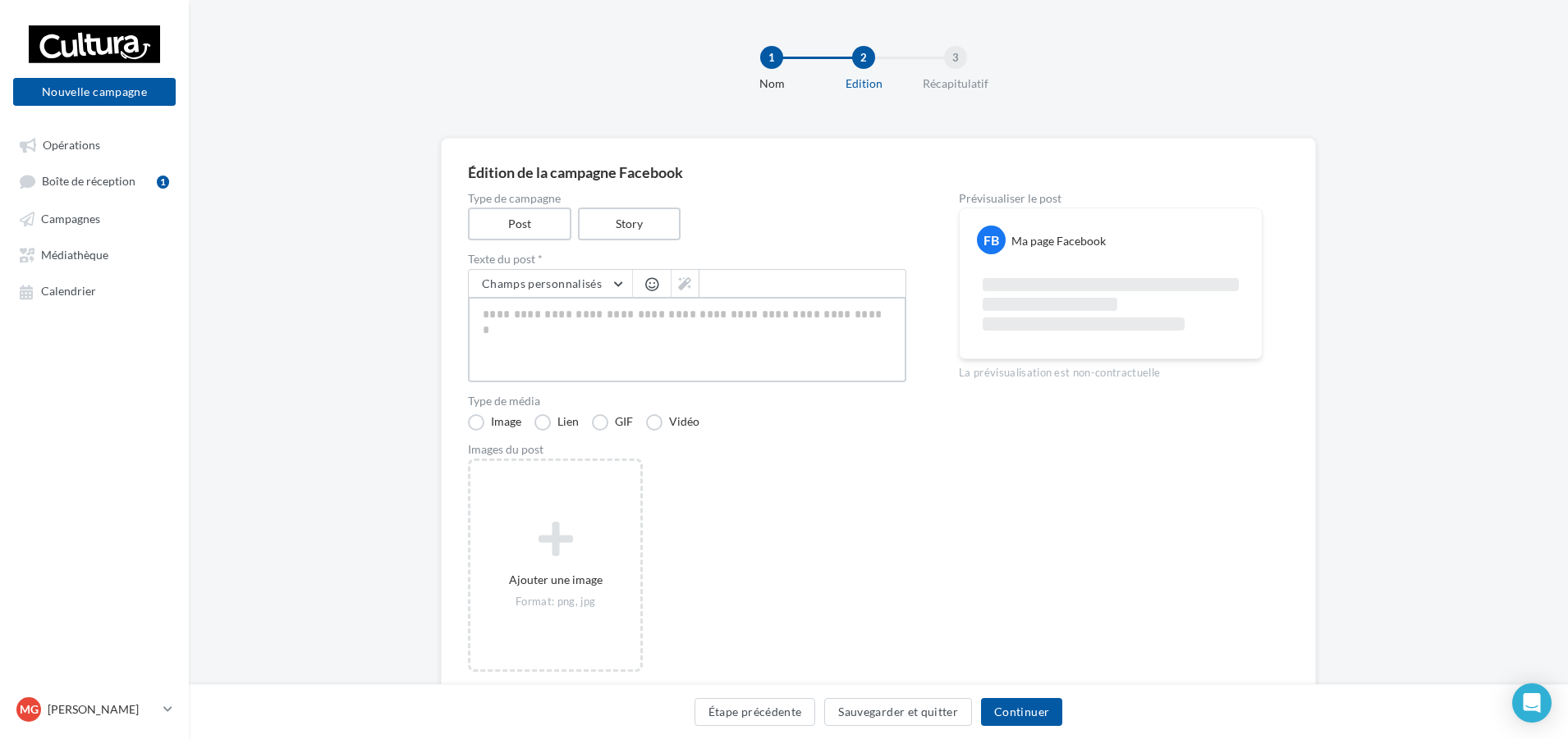
click at [633, 323] on textarea at bounding box center [687, 339] width 439 height 85
paste textarea "**********"
type textarea "**********"
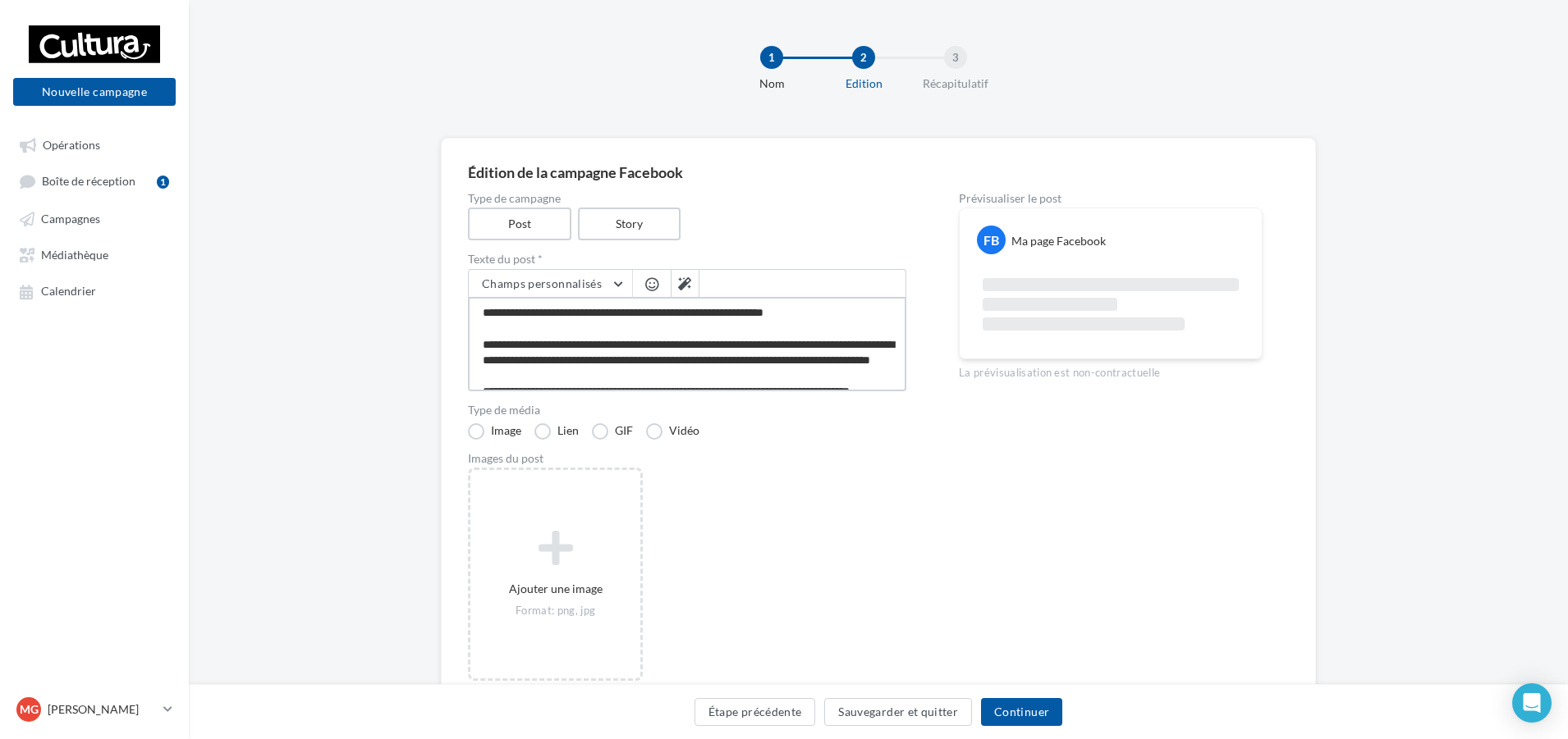
type textarea "**********"
drag, startPoint x: 867, startPoint y: 603, endPoint x: 845, endPoint y: 557, distance: 51.0
click at [867, 602] on div "Ajouter une image Format: png, jpg" at bounding box center [694, 583] width 451 height 231
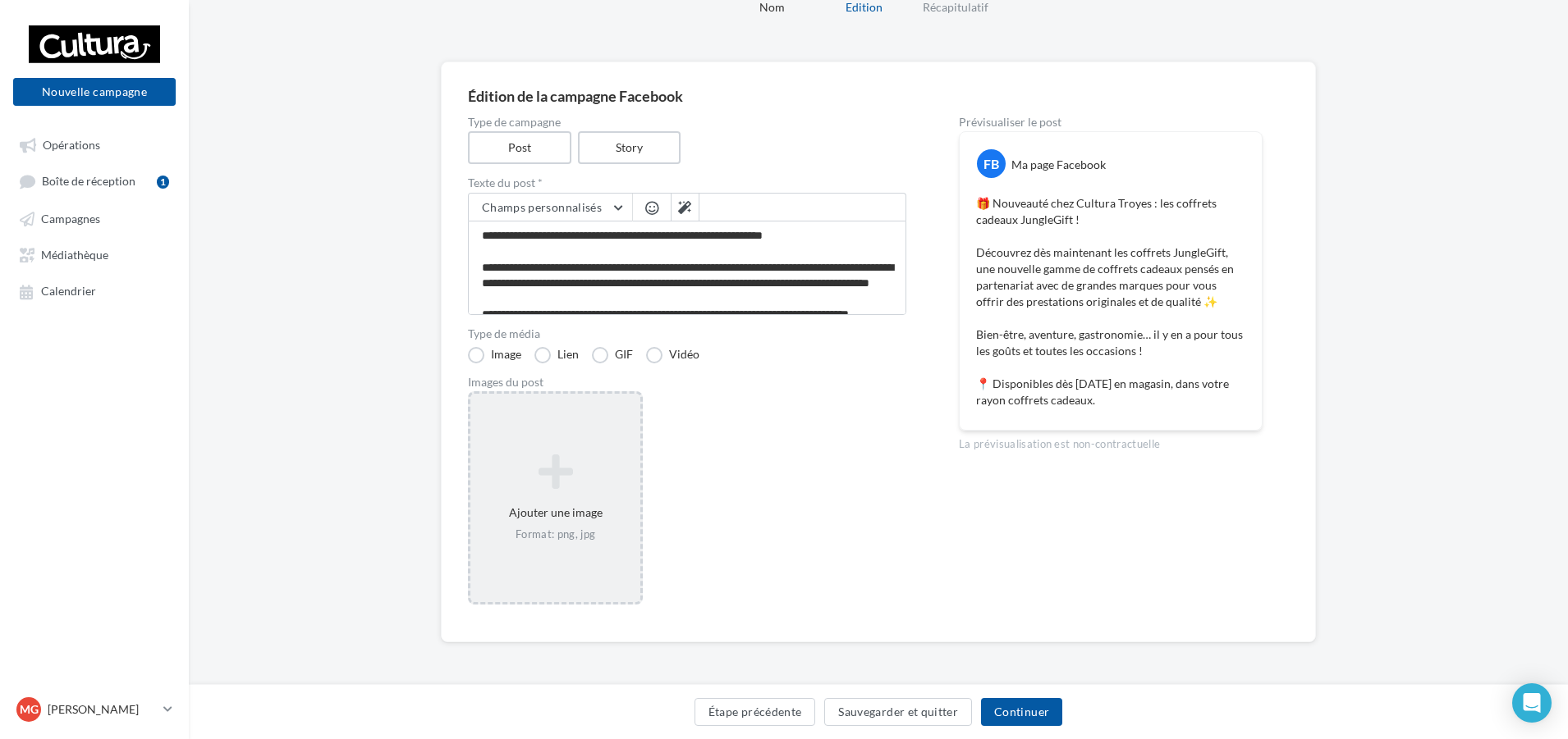
click at [516, 506] on div "Ajouter une image Format: png, jpg" at bounding box center [556, 497] width 170 height 105
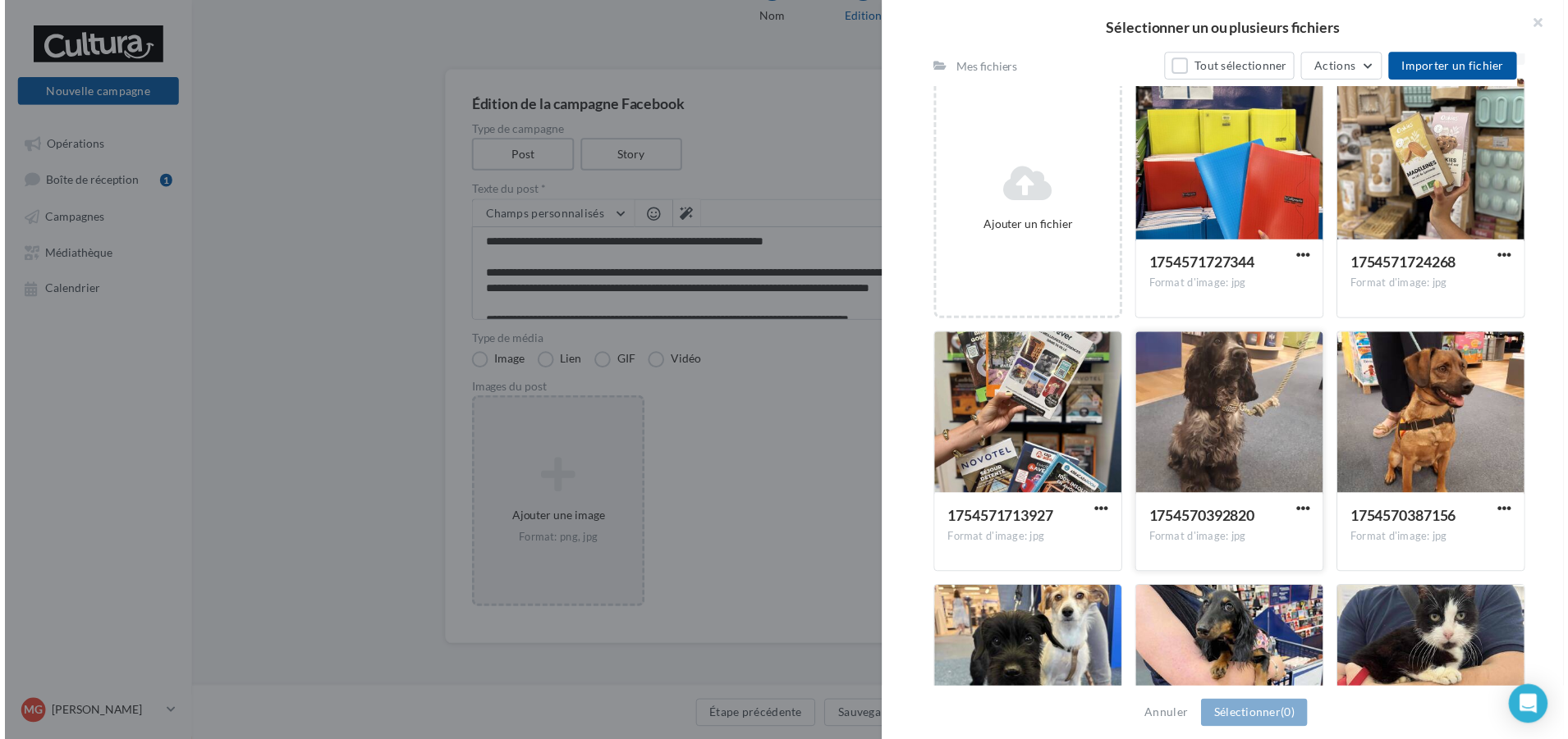
scroll to position [276, 0]
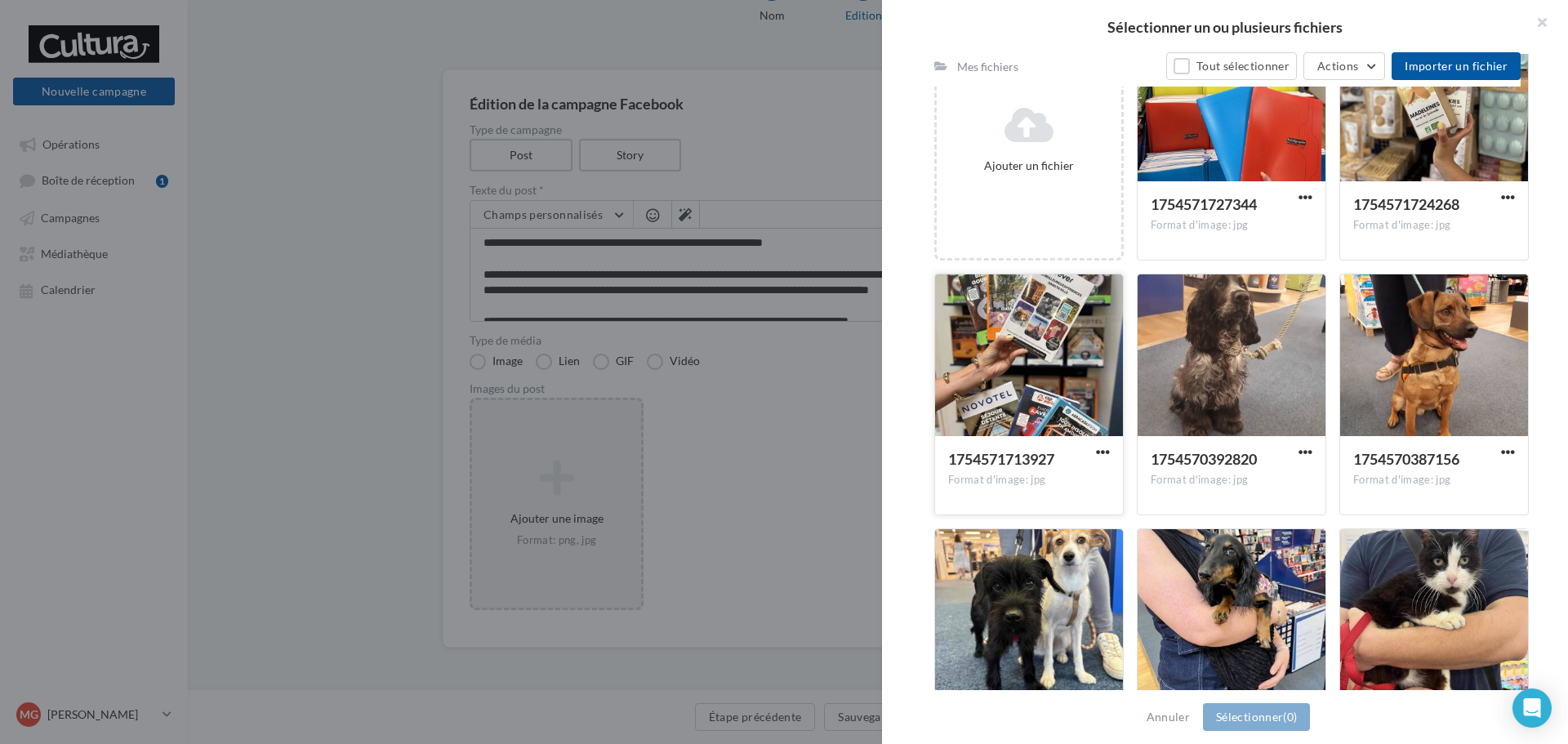
click at [1057, 376] on div at bounding box center [1029, 356] width 188 height 163
click at [1294, 727] on button "Sélectionner (1)" at bounding box center [1256, 716] width 107 height 28
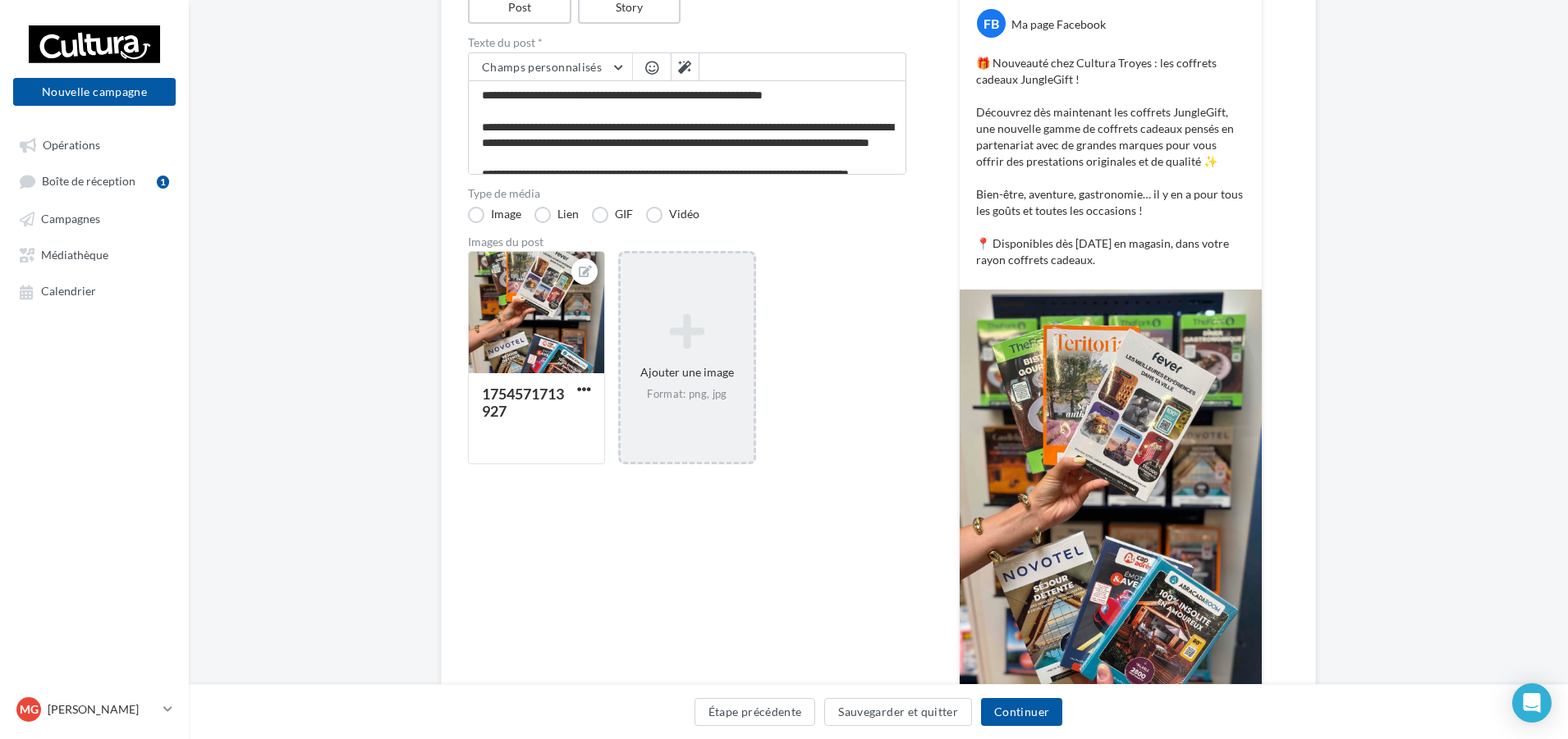
scroll to position [241, 0]
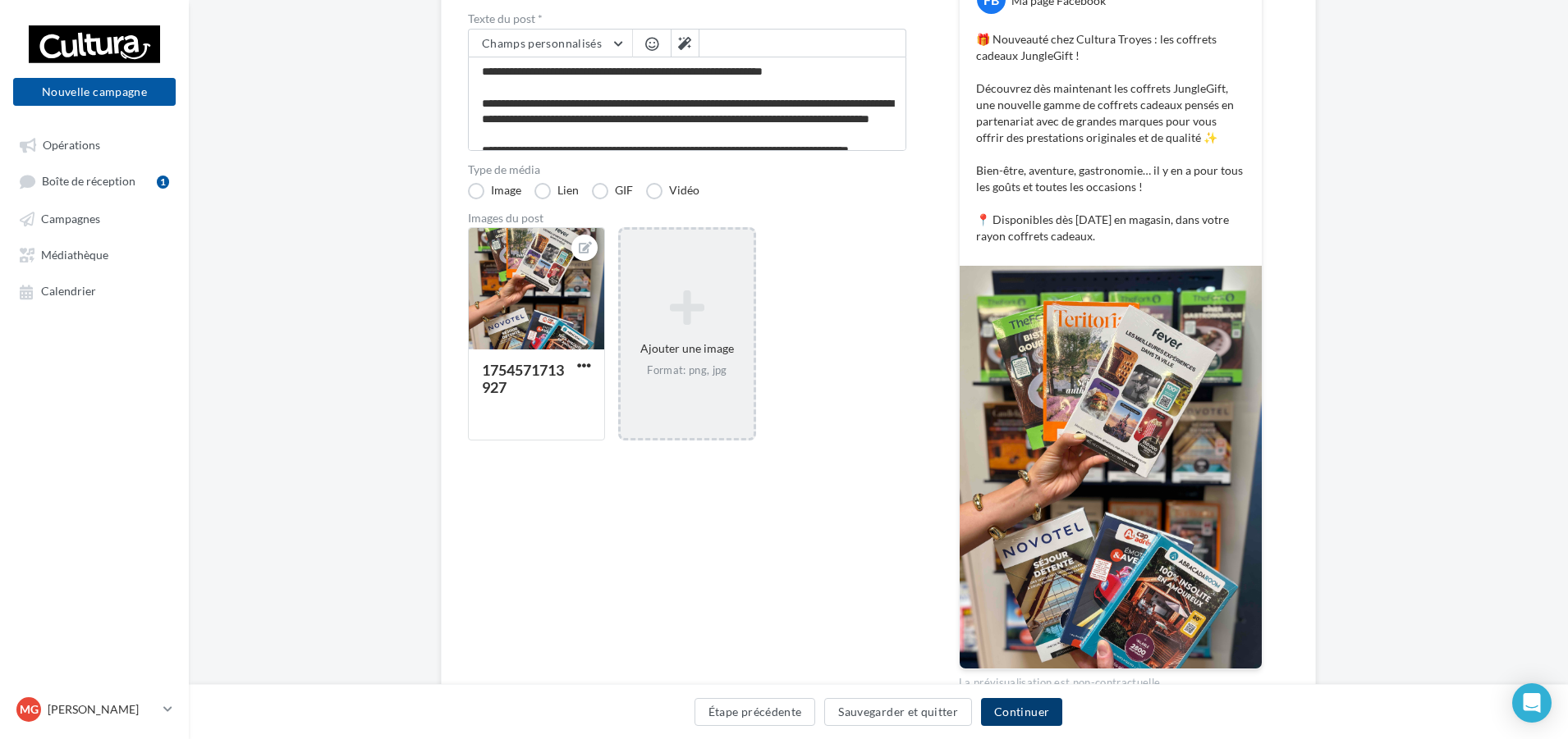
click at [1023, 714] on button "Continuer" at bounding box center [1021, 712] width 82 height 28
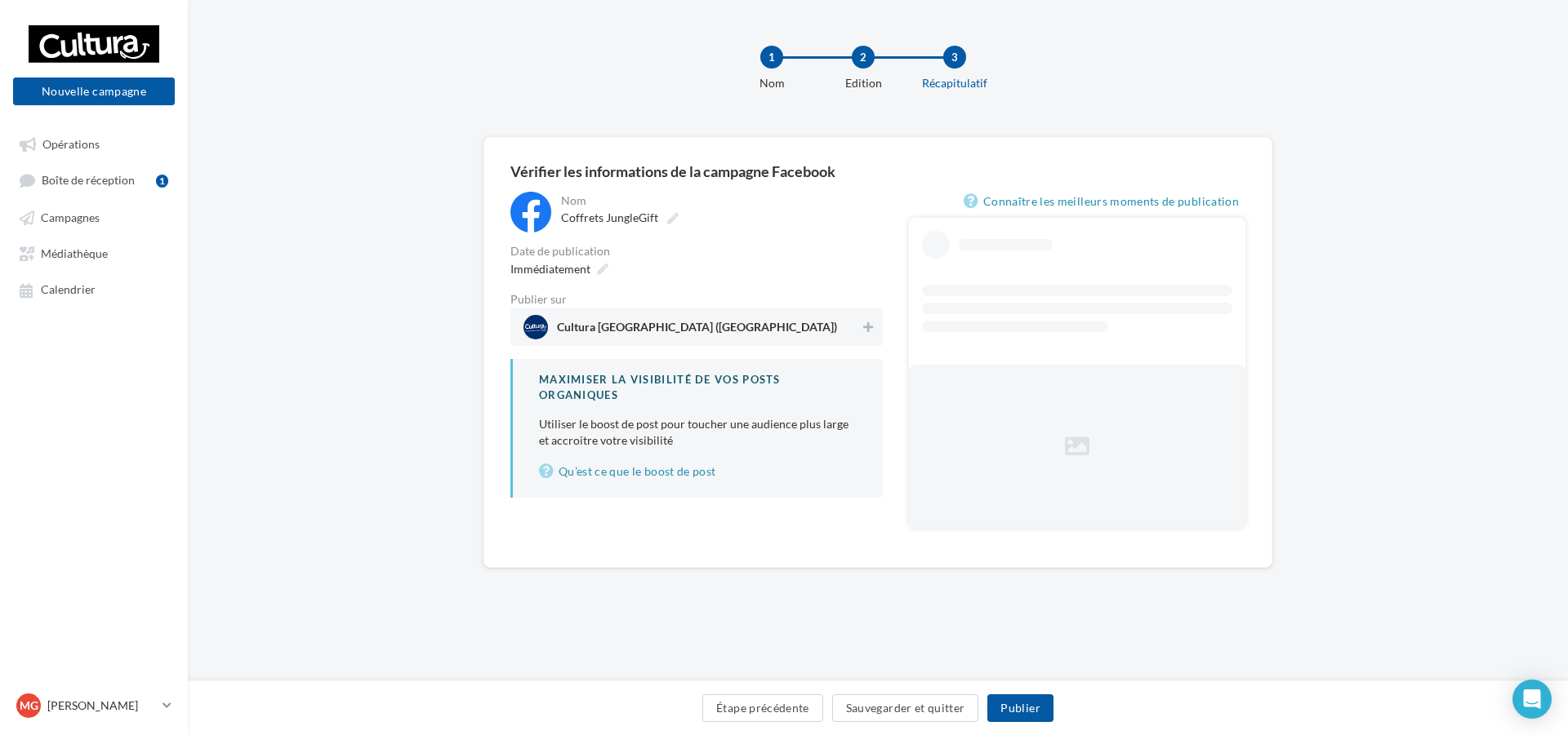
click at [780, 331] on span "Cultura Troyes (Saint-Parres-aux-Tertres)" at bounding box center [692, 326] width 337 height 24
click at [587, 270] on span "Immédiatement" at bounding box center [550, 269] width 80 height 14
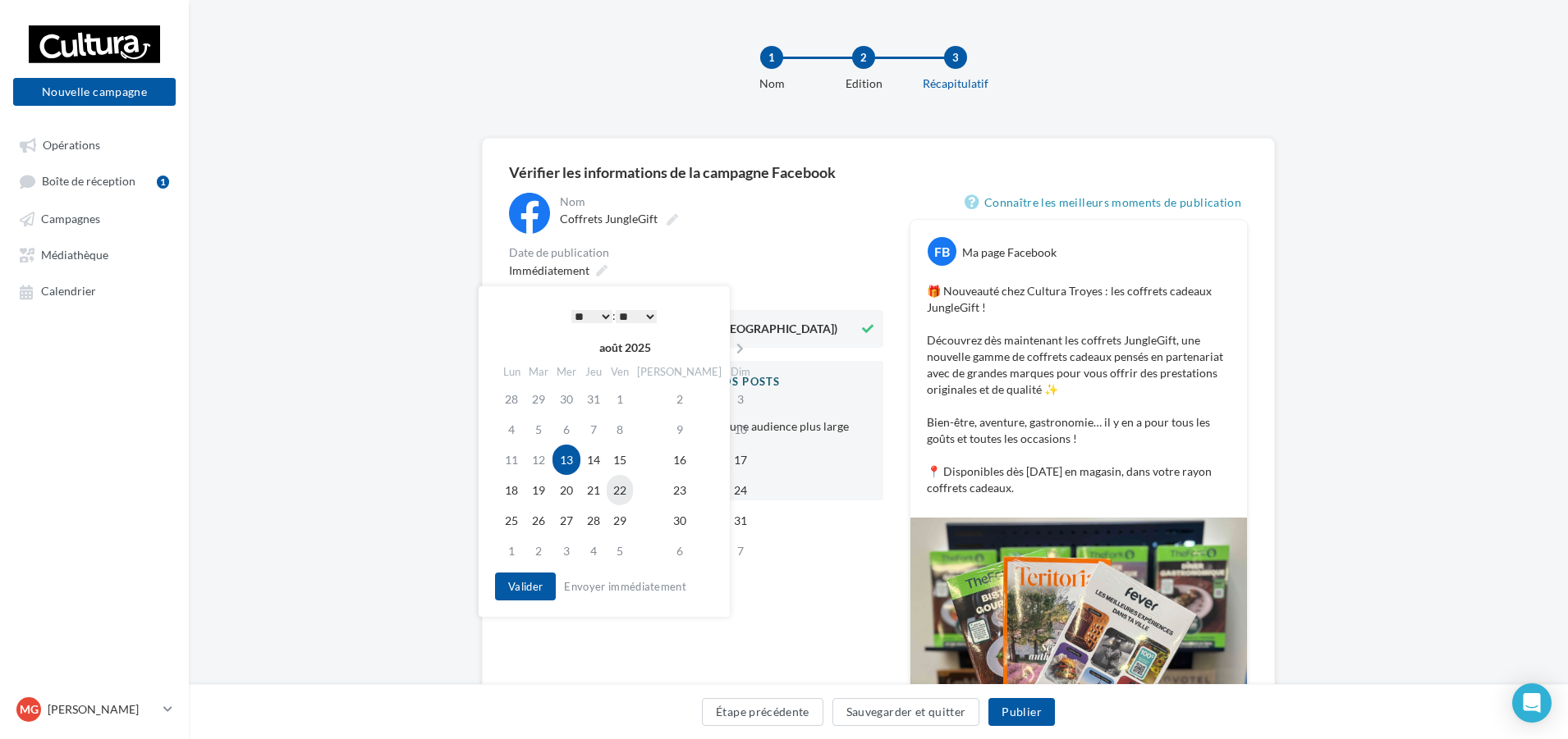
click at [633, 492] on td "22" at bounding box center [620, 491] width 26 height 30
click at [584, 313] on select "* * * * * * * * * * ** ** ** ** ** ** ** ** ** ** ** ** ** **" at bounding box center [588, 317] width 41 height 13
click at [527, 579] on button "Valider" at bounding box center [521, 587] width 61 height 28
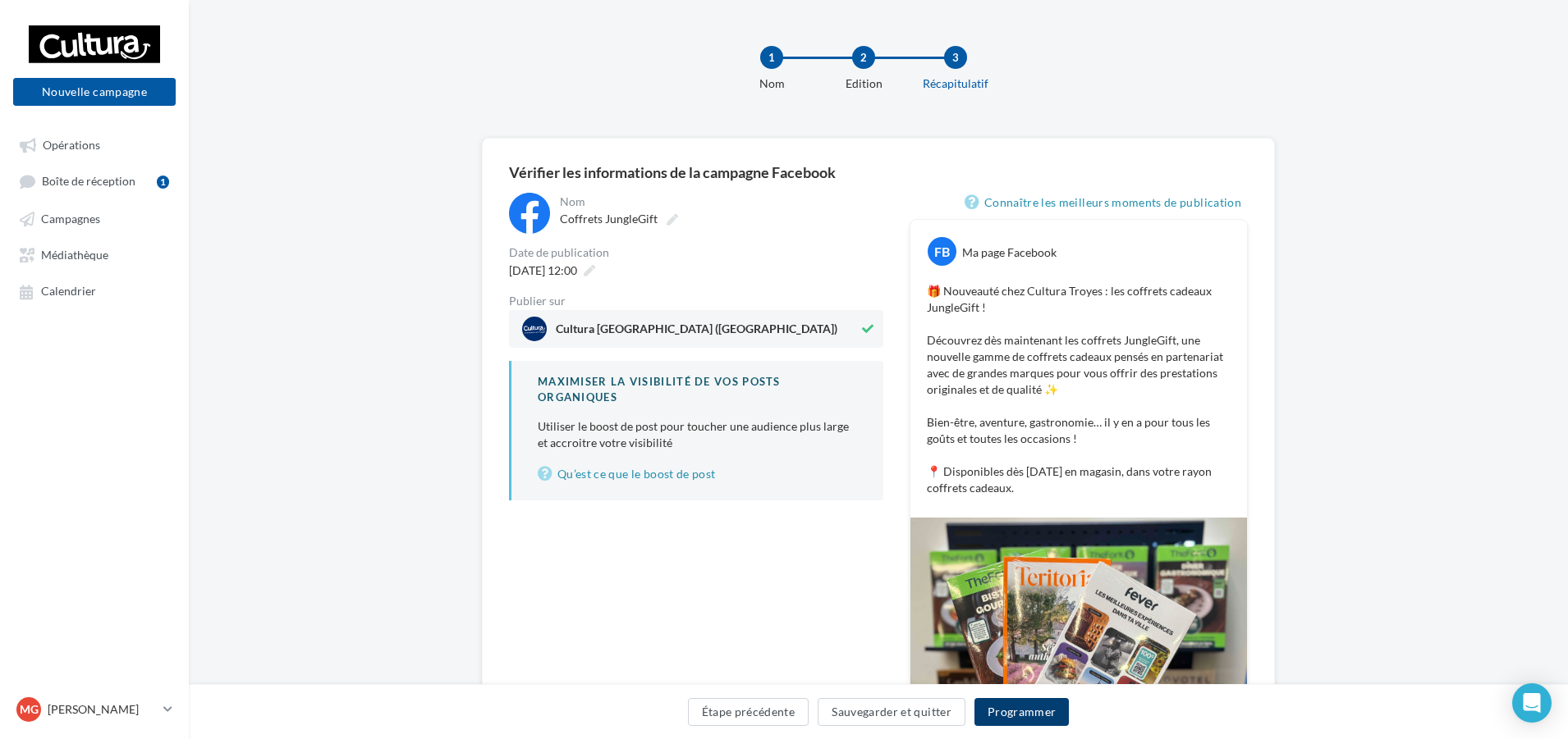
click at [1015, 715] on button "Programmer" at bounding box center [1021, 712] width 95 height 28
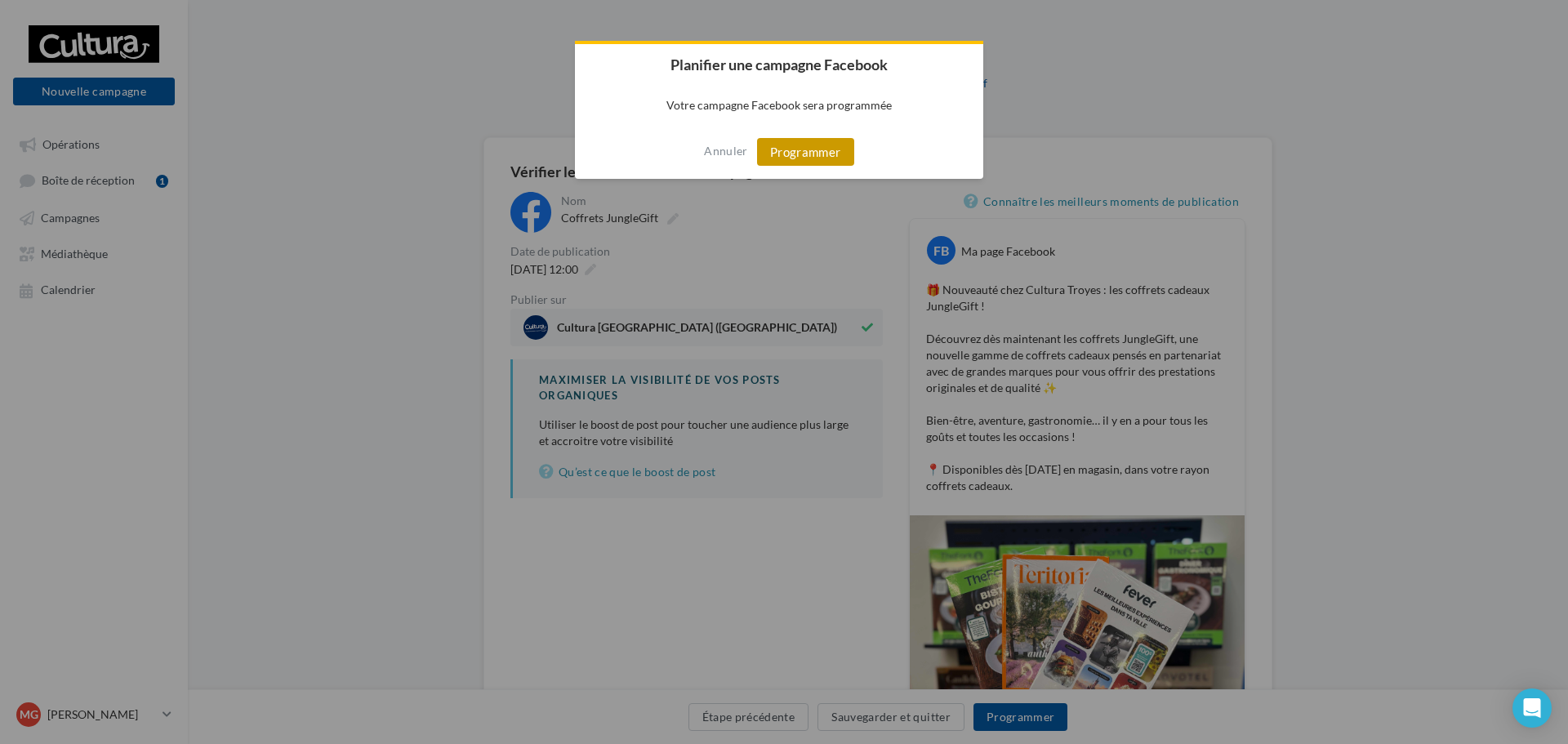
click at [808, 142] on button "Programmer" at bounding box center [806, 152] width 97 height 28
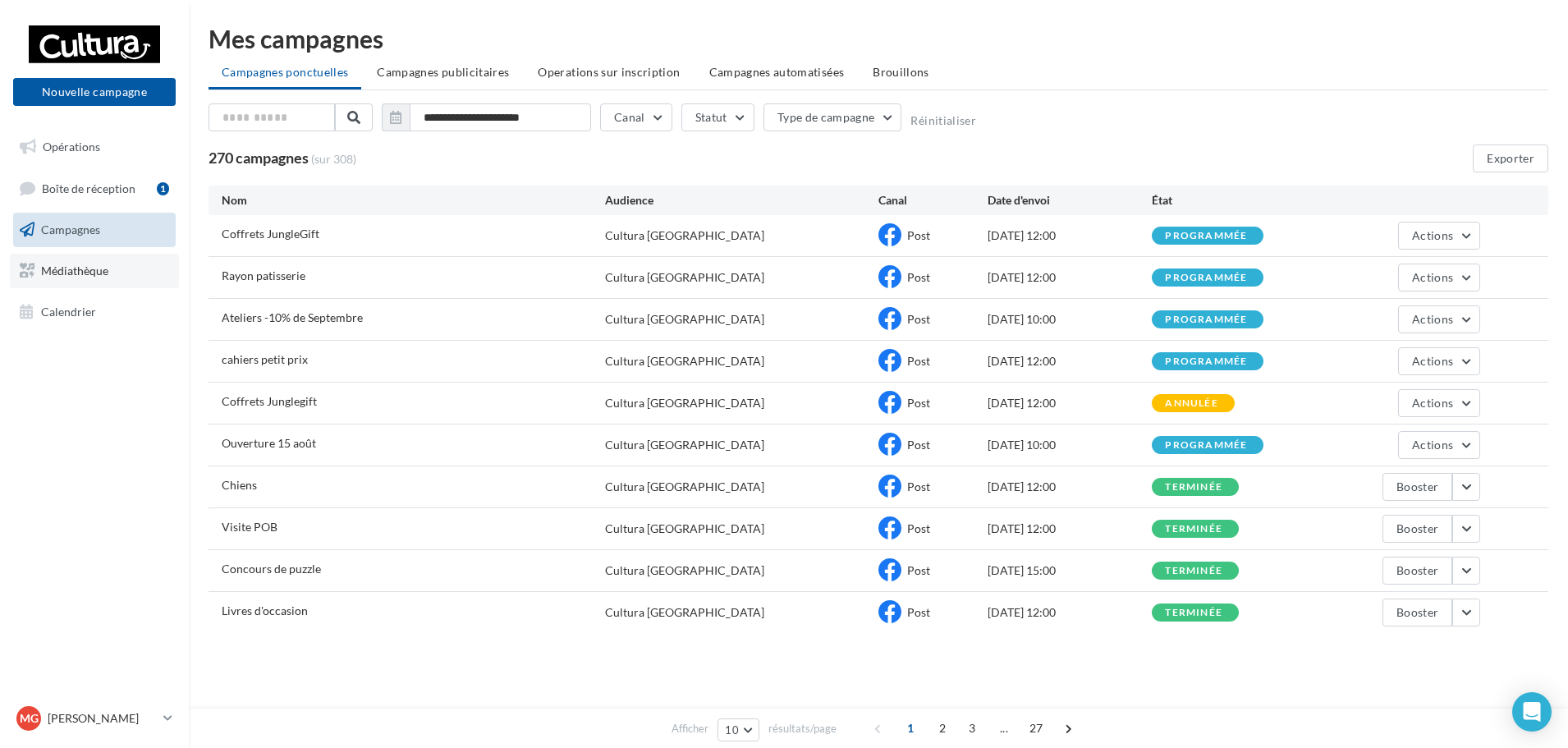
click at [138, 284] on link "Médiathèque" at bounding box center [94, 270] width 169 height 35
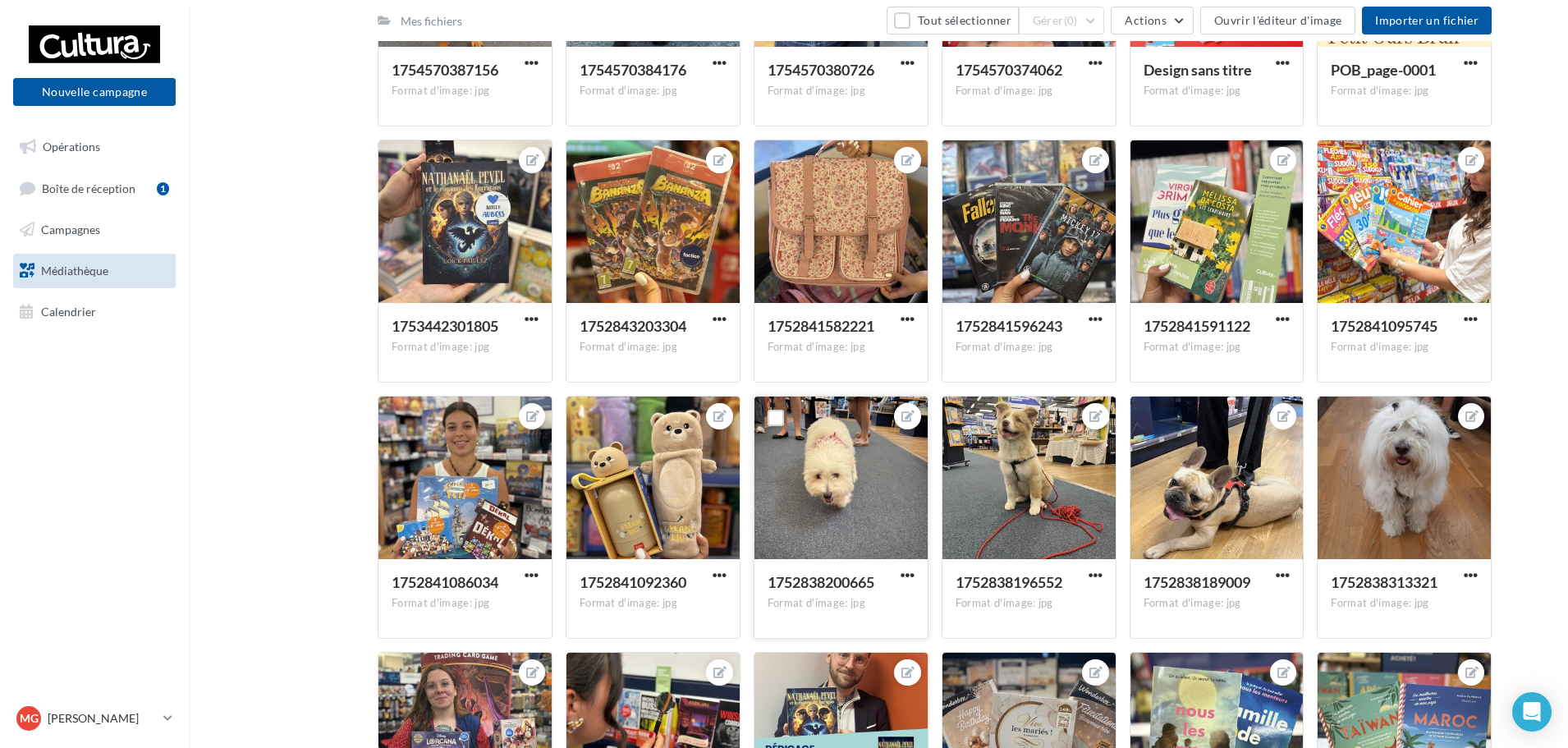
scroll to position [904, 0]
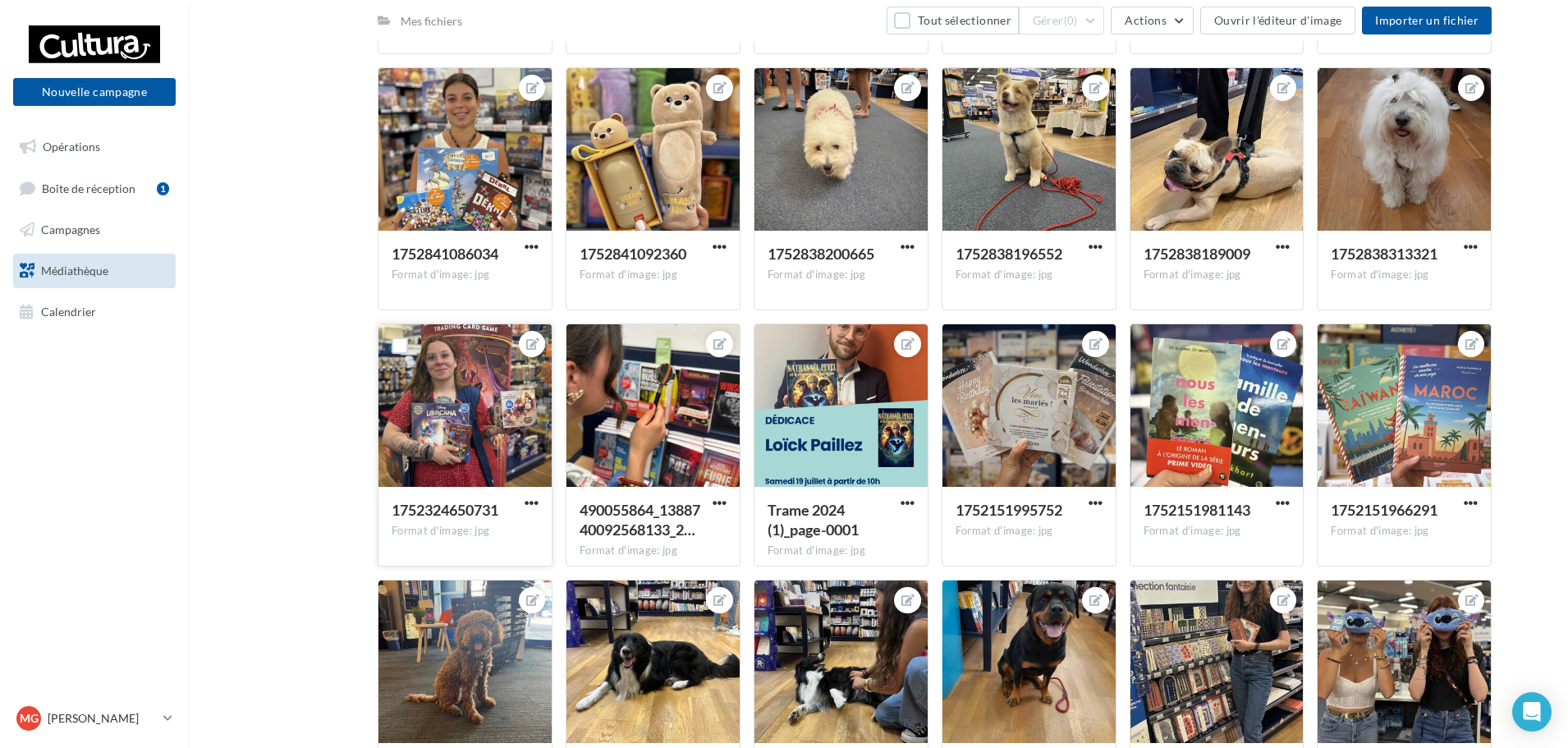
click at [464, 446] on div at bounding box center [465, 406] width 173 height 164
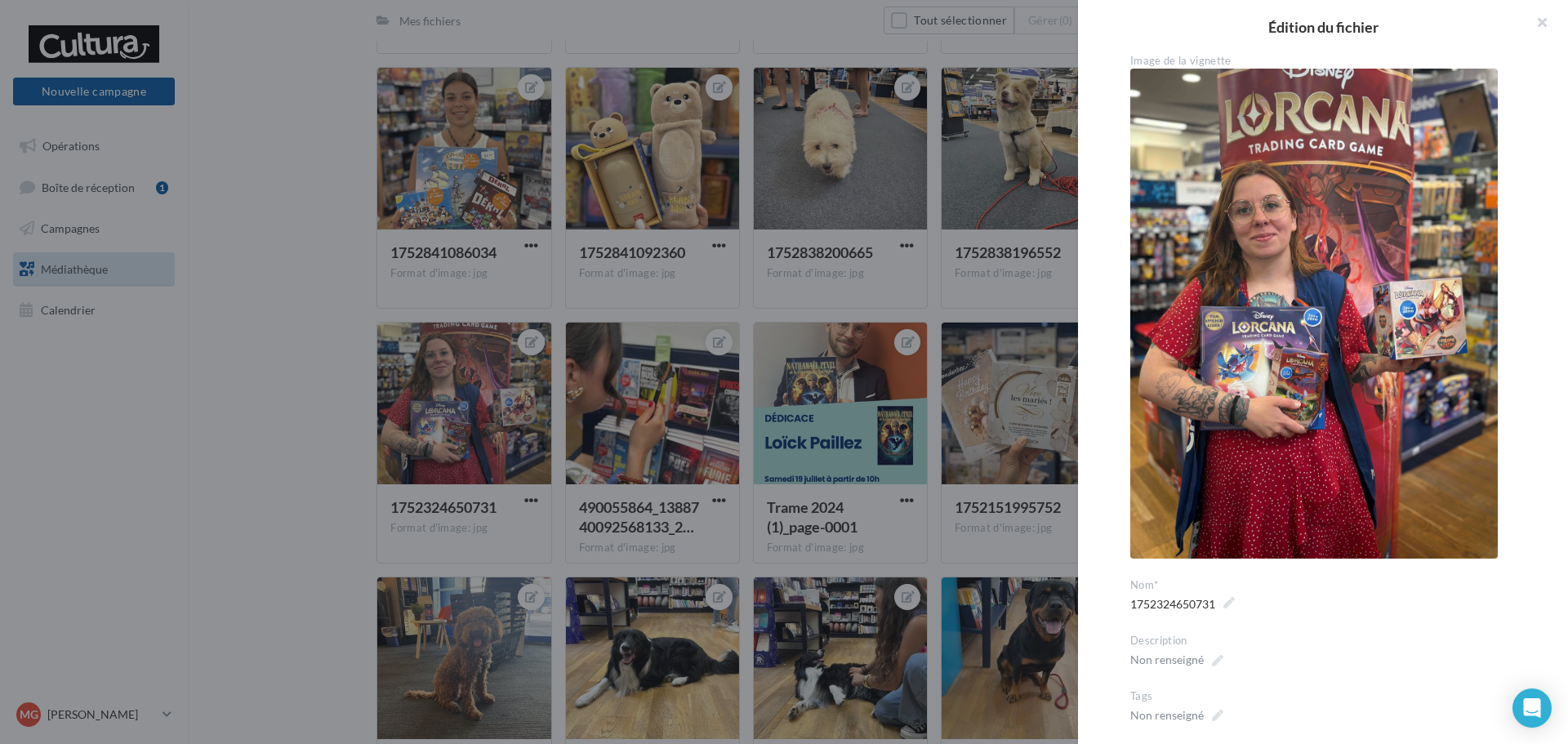
click at [931, 222] on div at bounding box center [784, 372] width 1568 height 744
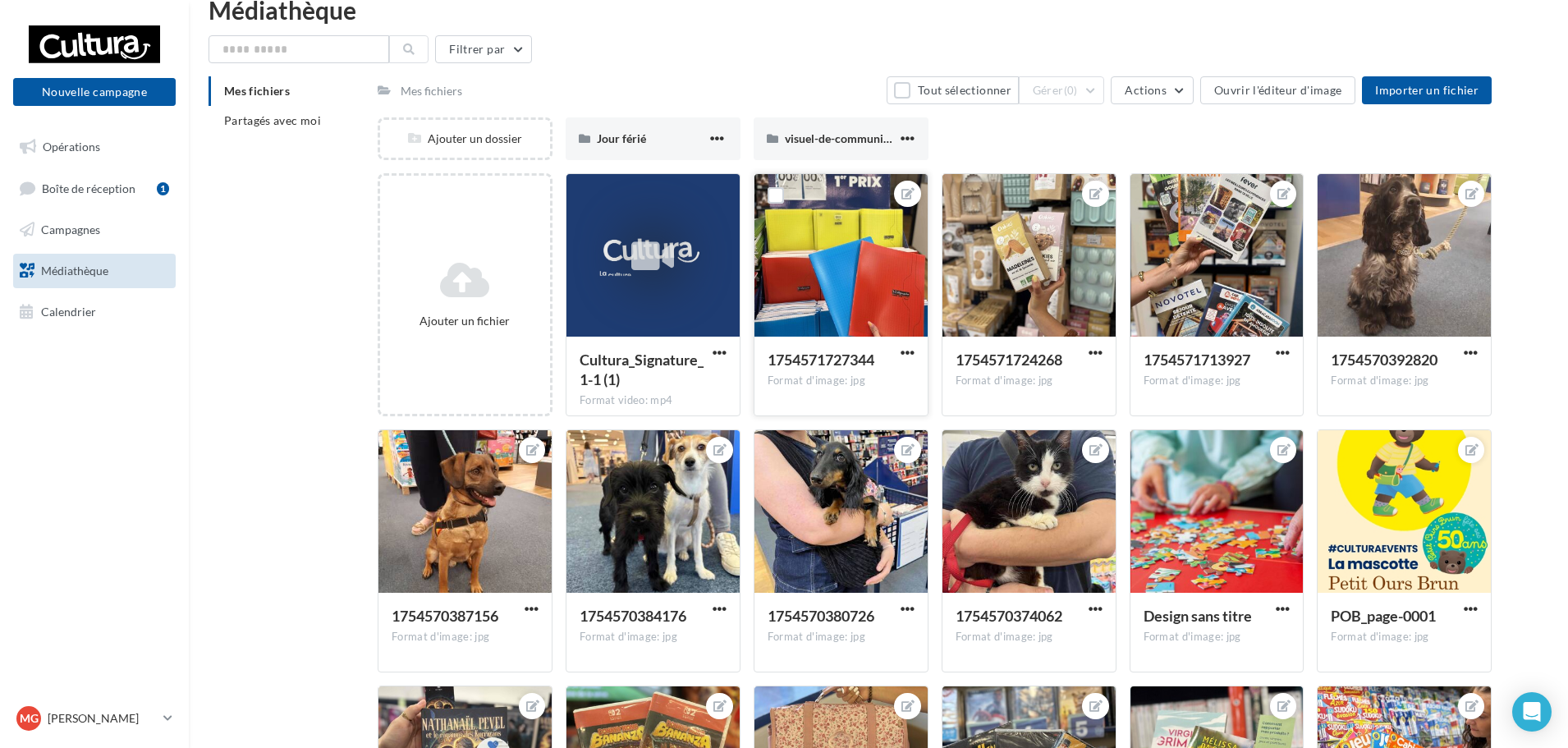
scroll to position [0, 0]
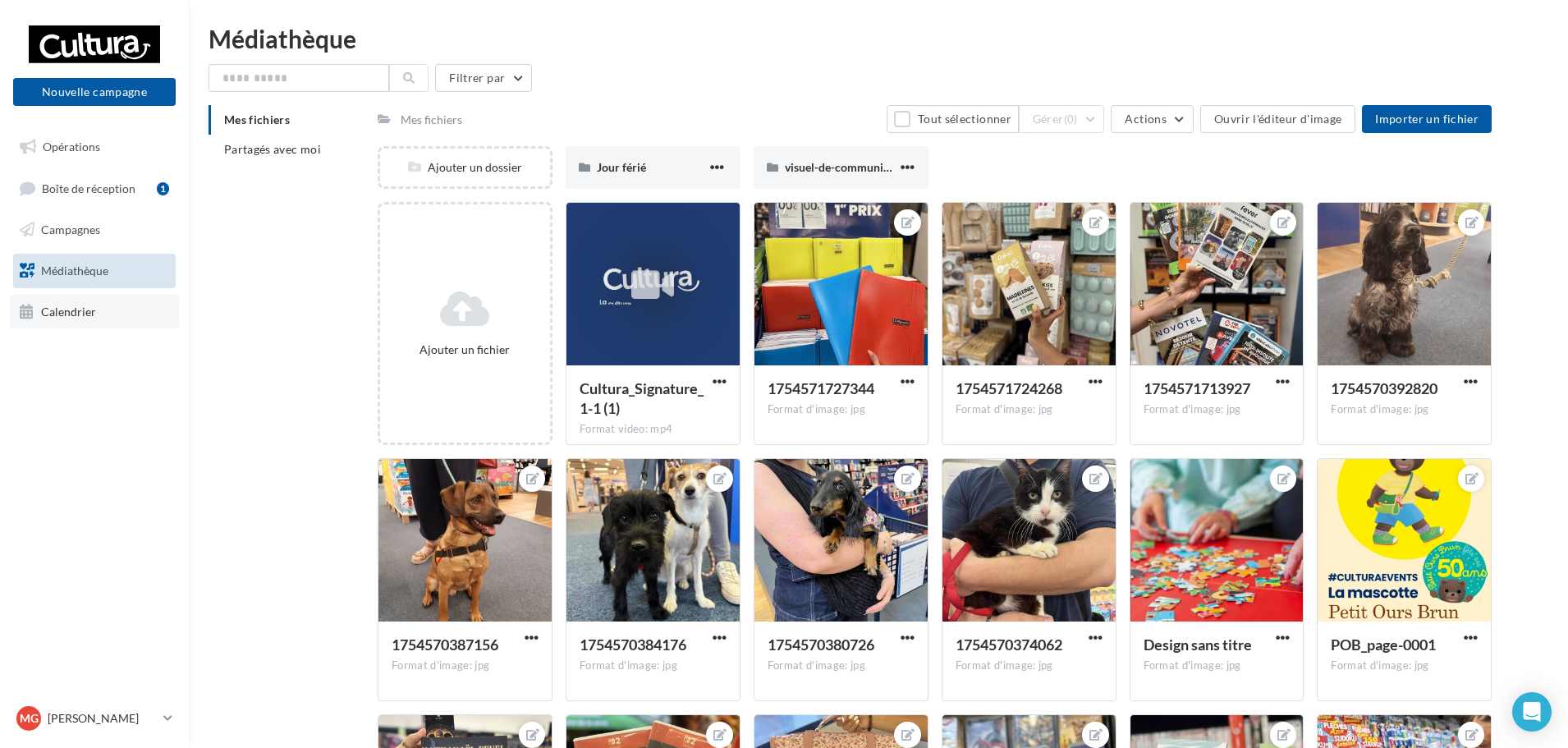
click at [106, 308] on link "Calendrier" at bounding box center [94, 312] width 169 height 35
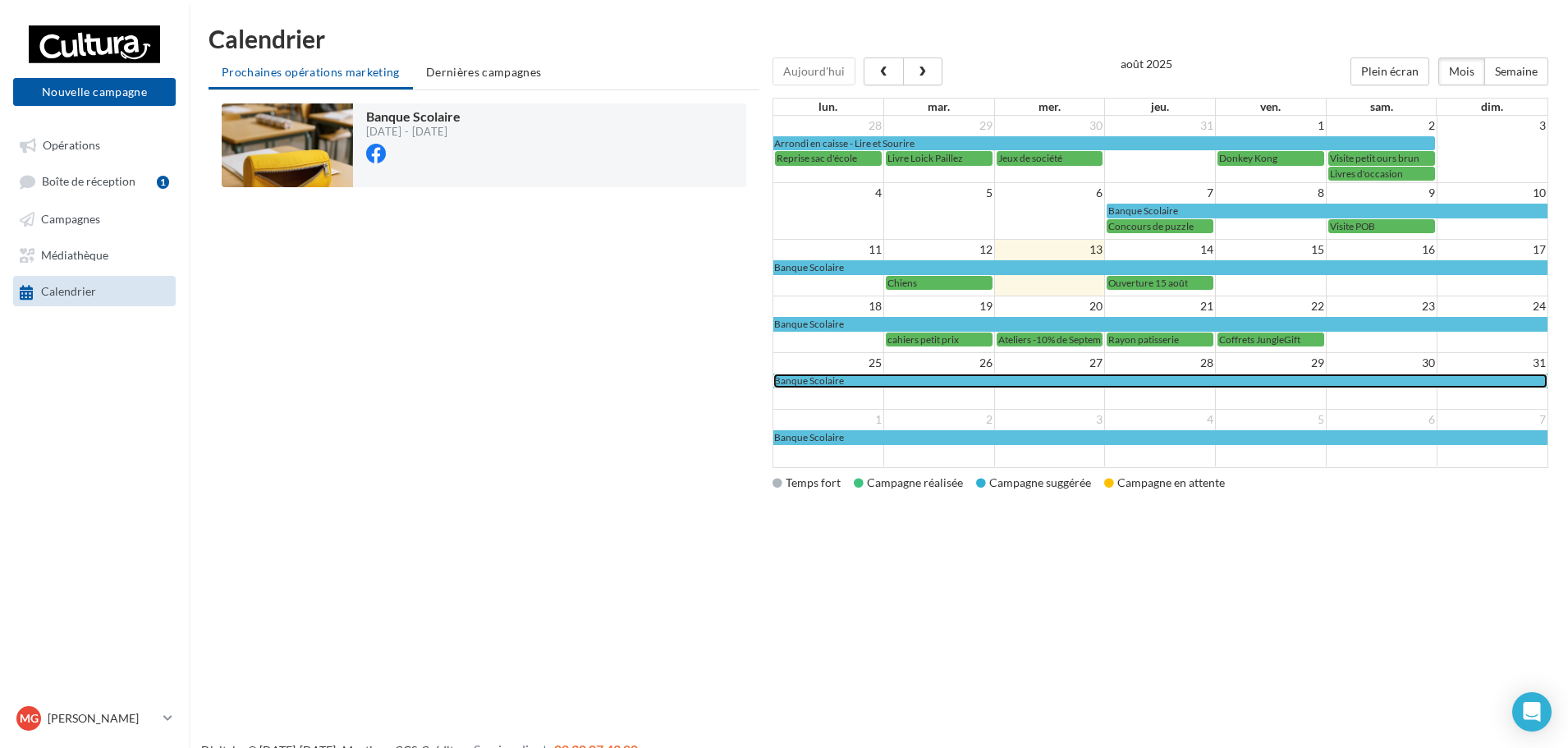
click at [863, 378] on div "Banque Scolaire" at bounding box center [1160, 381] width 772 height 13
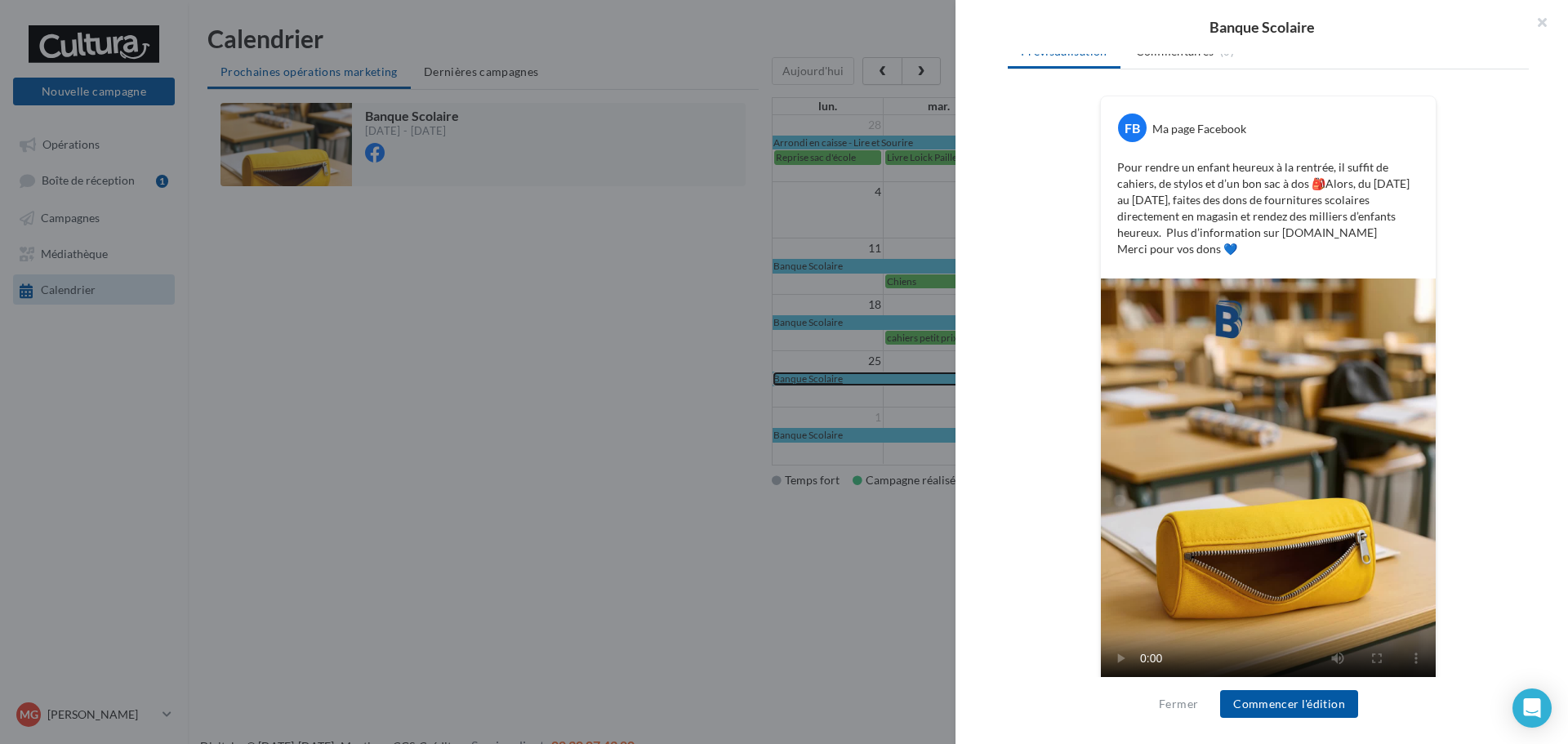
scroll to position [245, 0]
click at [1331, 710] on button "Commencer l'édition" at bounding box center [1289, 704] width 138 height 28
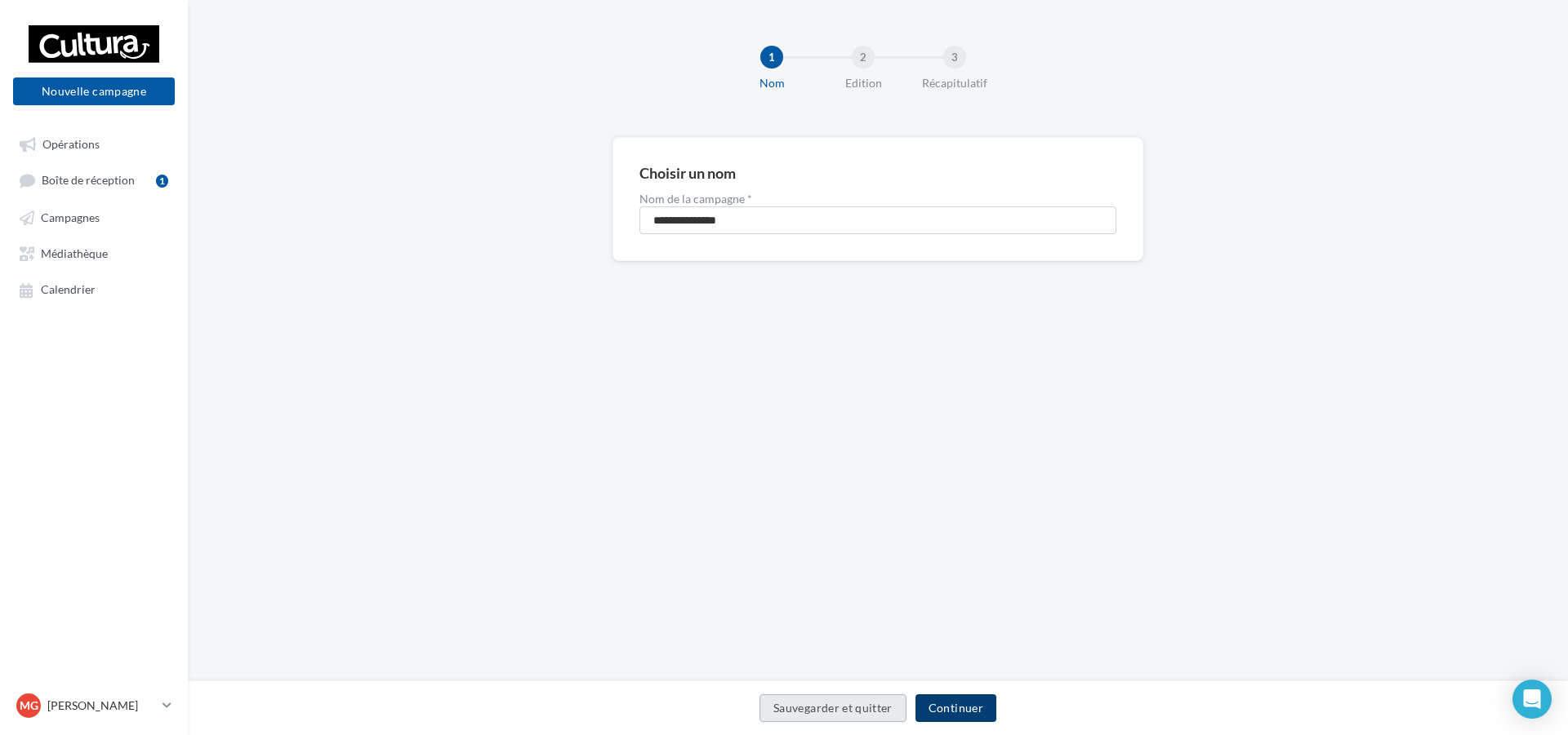
click at [941, 717] on button "Continuer" at bounding box center [956, 708] width 81 height 28
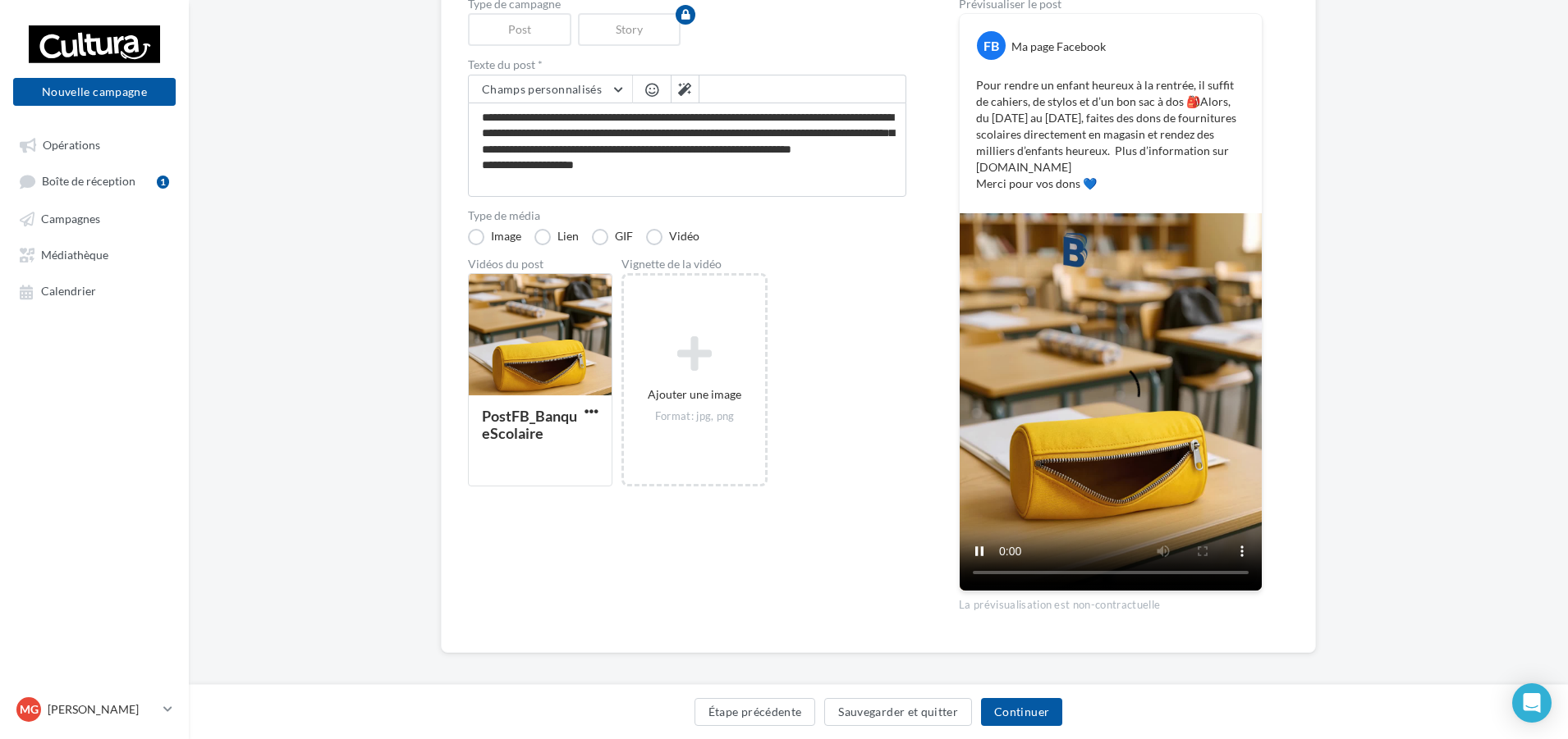
scroll to position [205, 0]
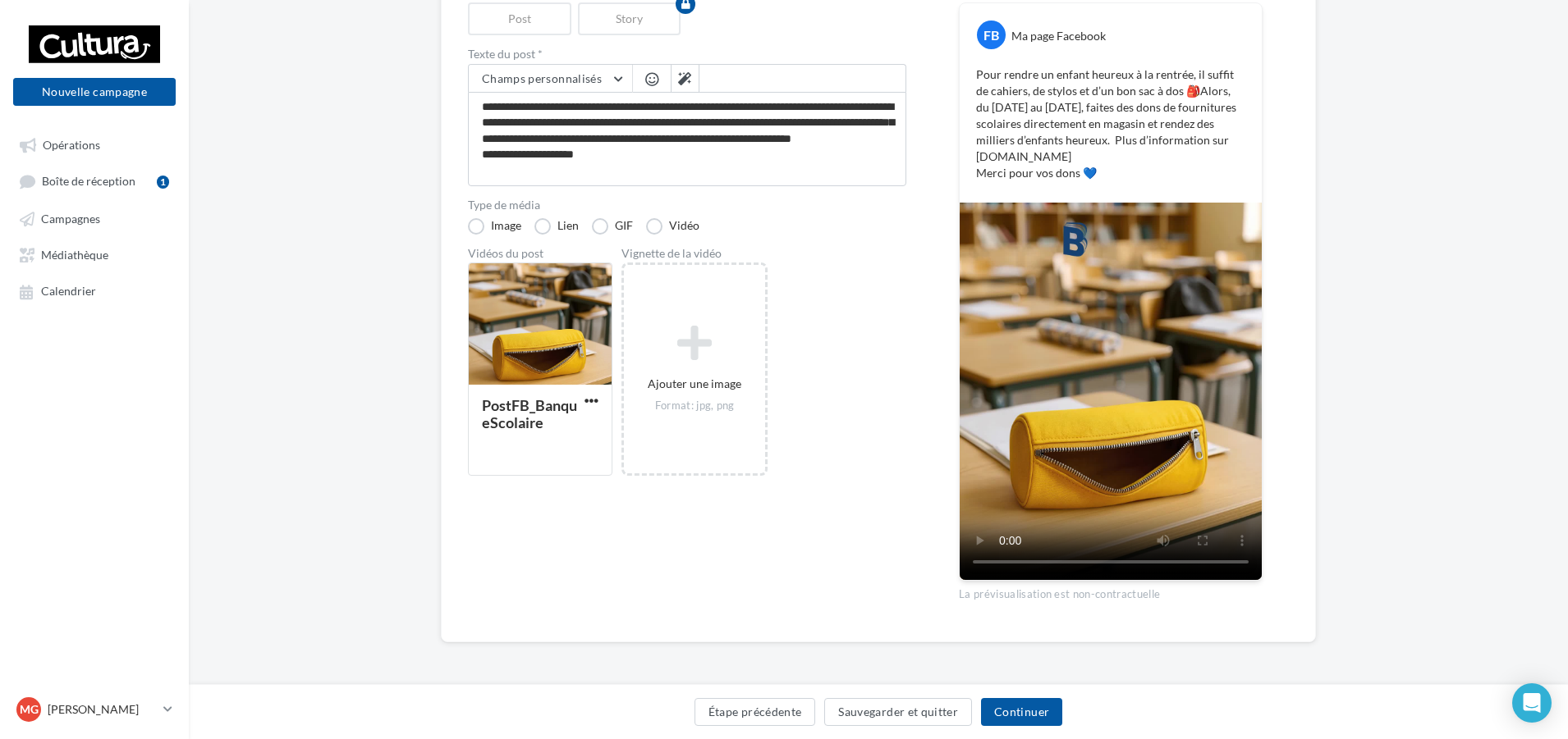
click at [829, 224] on div "Type de média Image Lien GIF Vidéo" at bounding box center [687, 217] width 439 height 35
click at [1015, 704] on button "Continuer" at bounding box center [1021, 712] width 82 height 28
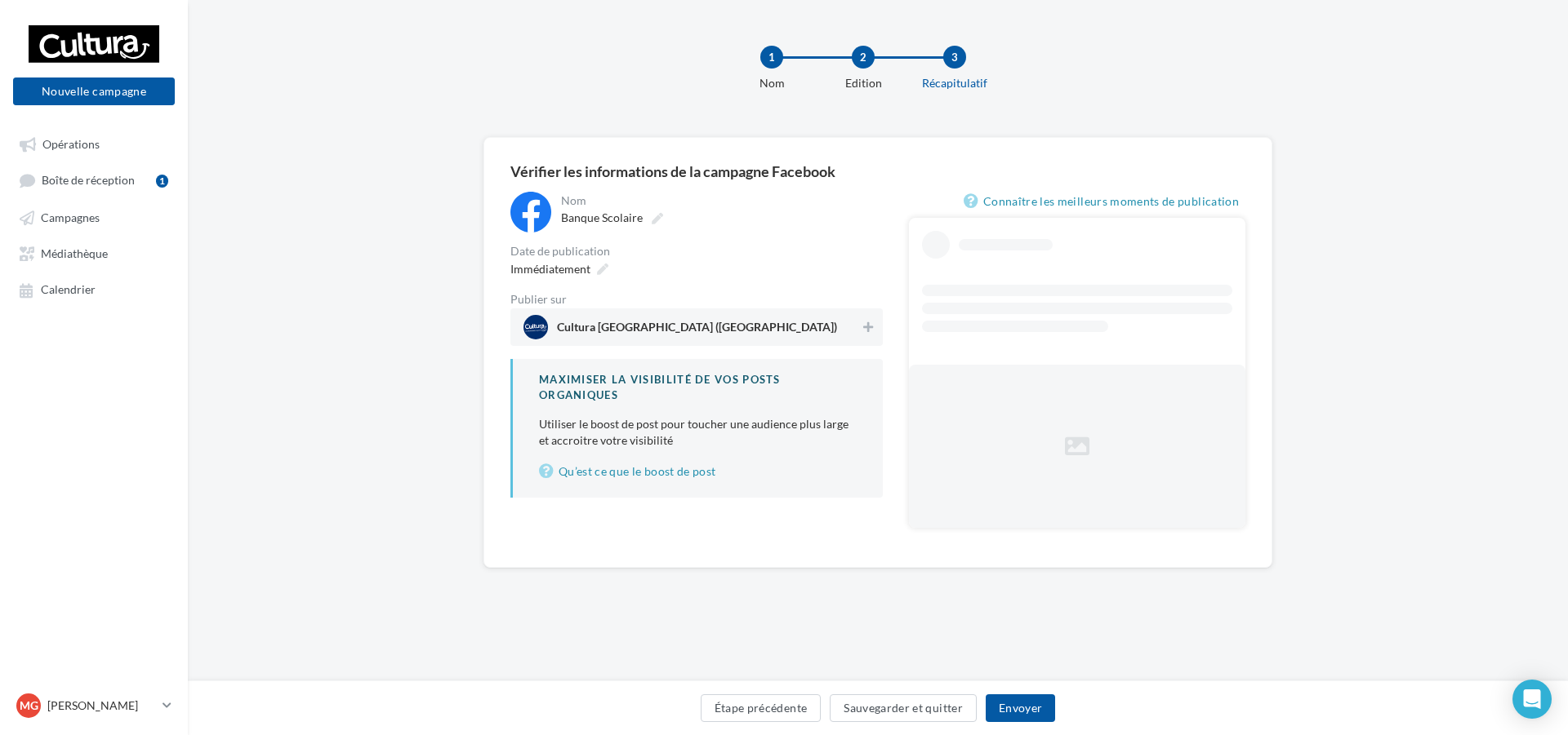
click at [779, 336] on span "Cultura [GEOGRAPHIC_DATA] ([GEOGRAPHIC_DATA])" at bounding box center [692, 326] width 337 height 24
click at [593, 276] on div "Immédiatement" at bounding box center [558, 269] width 108 height 23
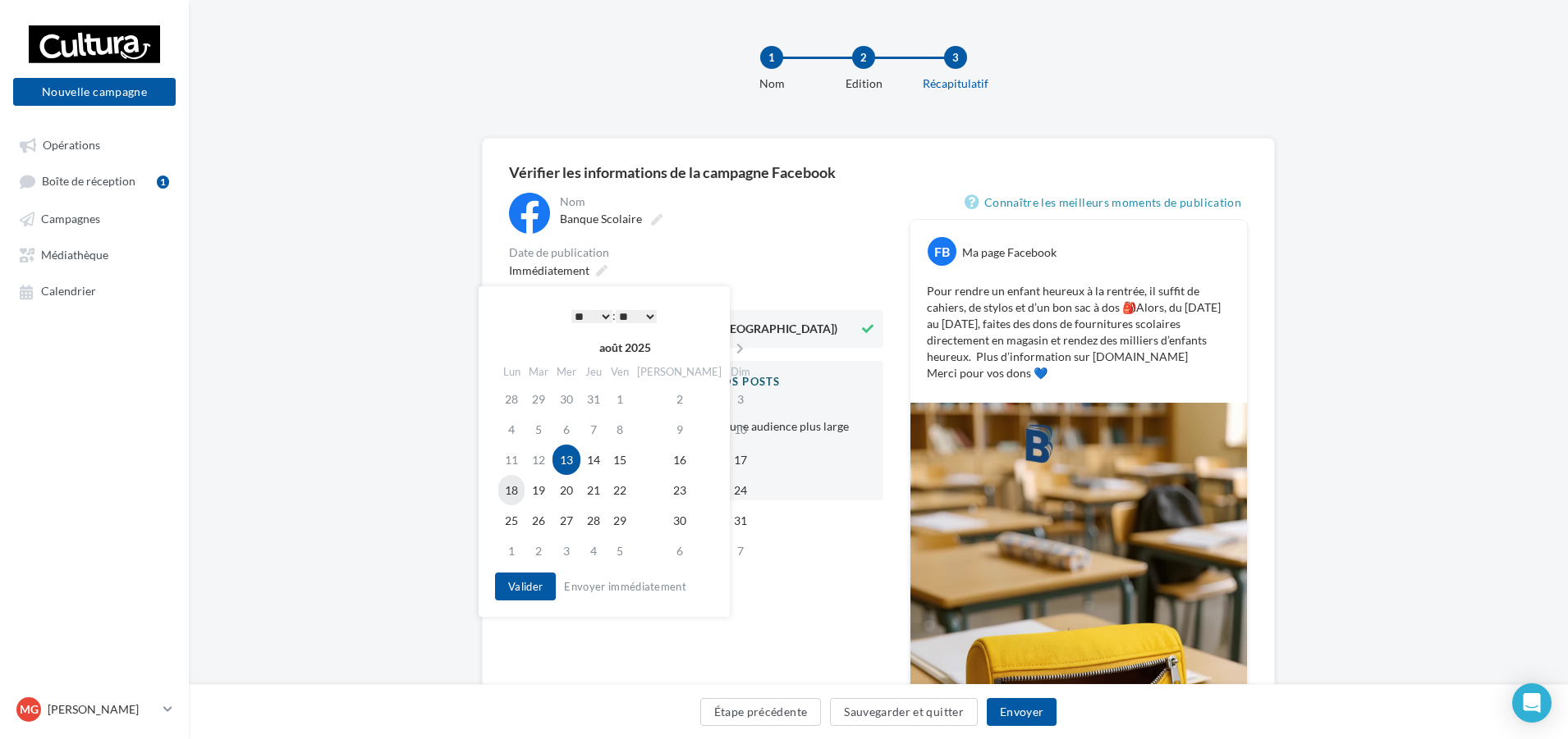
click at [510, 494] on td "18" at bounding box center [511, 491] width 26 height 30
click at [583, 318] on select "* * * * * * * * * * ** ** ** ** ** ** ** ** ** ** ** ** ** **" at bounding box center [588, 317] width 41 height 13
click at [616, 312] on select "** ** ** ** ** **" at bounding box center [632, 317] width 41 height 13
click at [601, 316] on select "* * * * * * * * * * ** ** ** ** ** ** ** ** ** ** ** ** ** **" at bounding box center [588, 317] width 41 height 13
click at [600, 322] on select "* * * * * * * * * * ** ** ** ** ** ** ** ** ** ** ** ** ** **" at bounding box center [588, 317] width 41 height 13
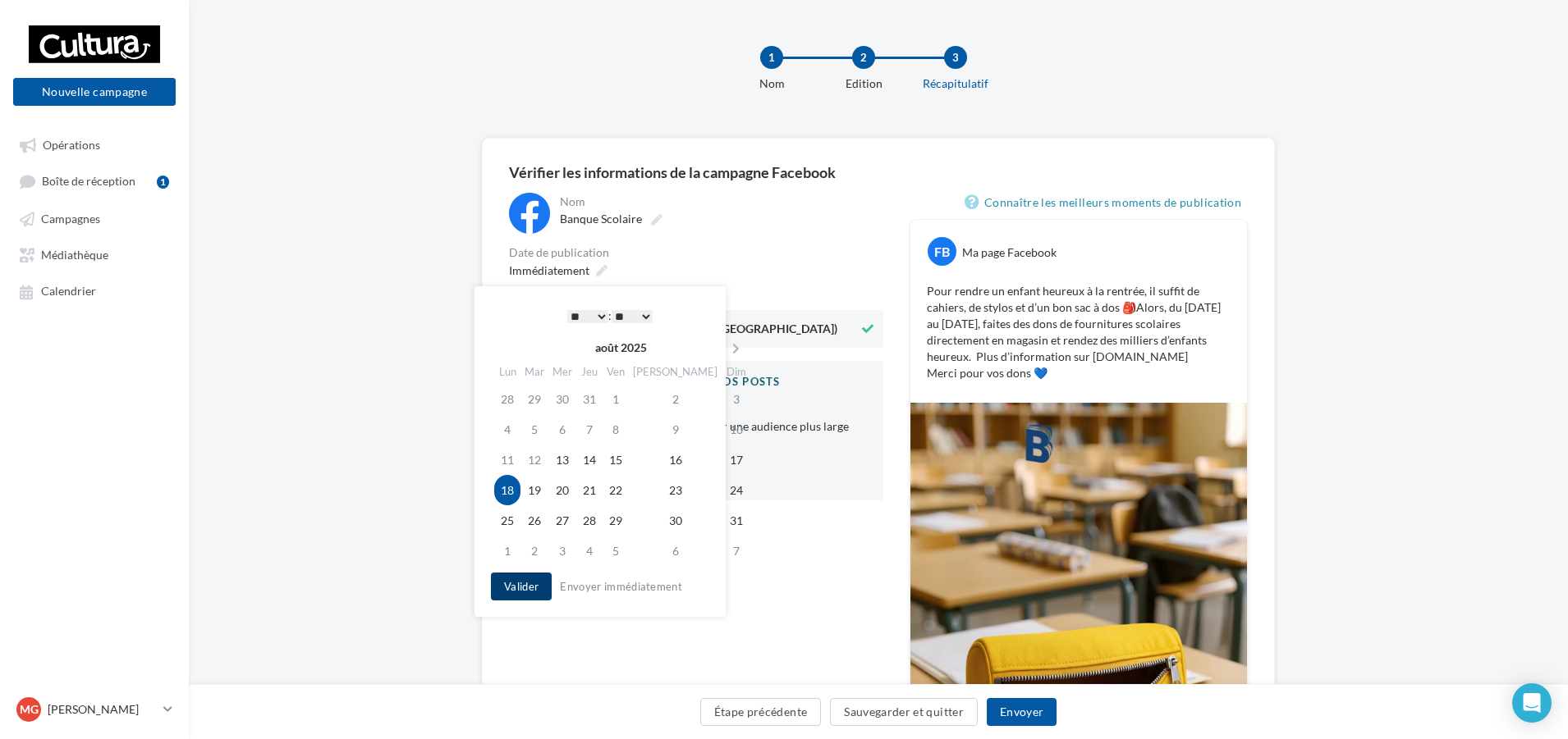
click at [521, 579] on button "Valider" at bounding box center [521, 587] width 61 height 28
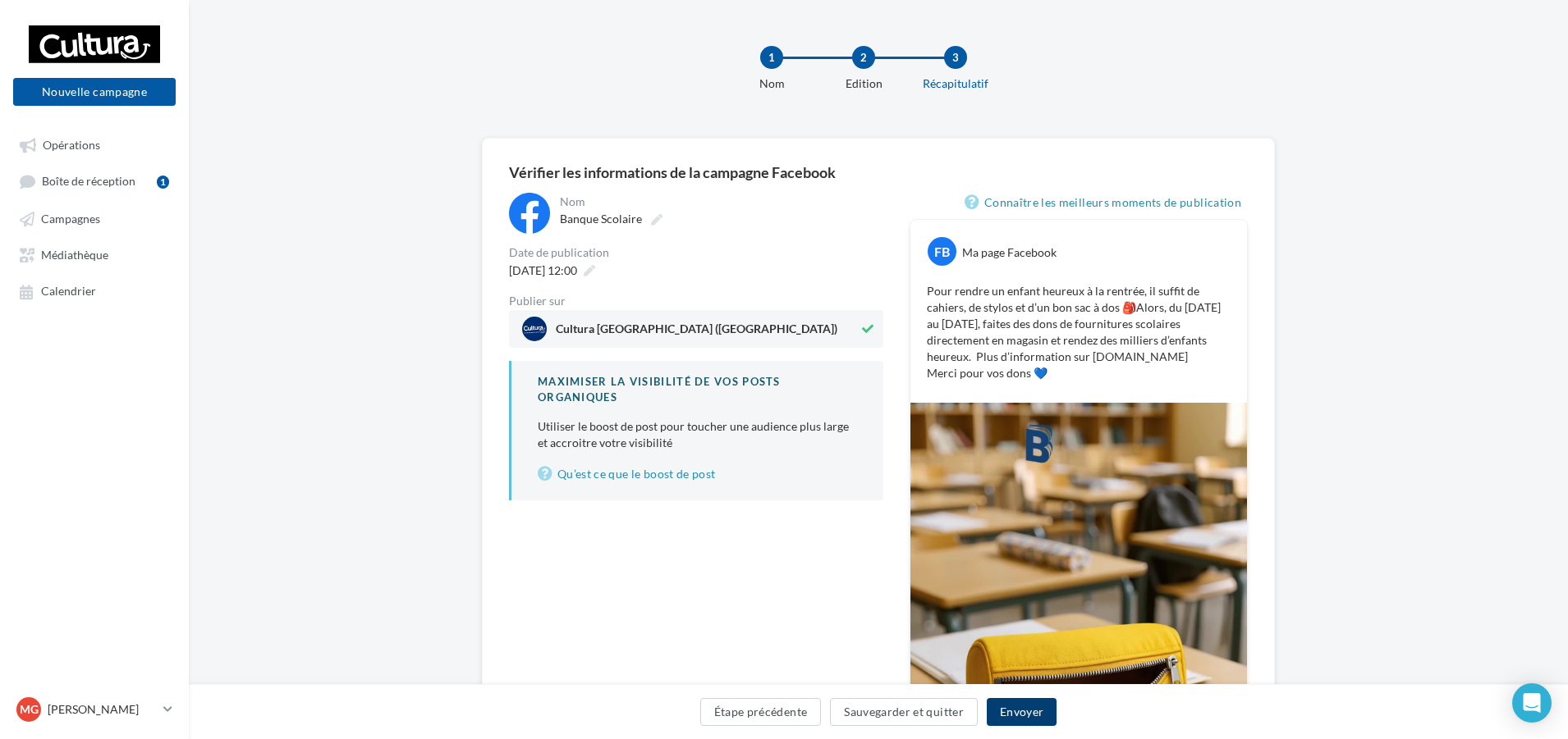
click at [1022, 713] on button "Envoyer" at bounding box center [1021, 712] width 70 height 28
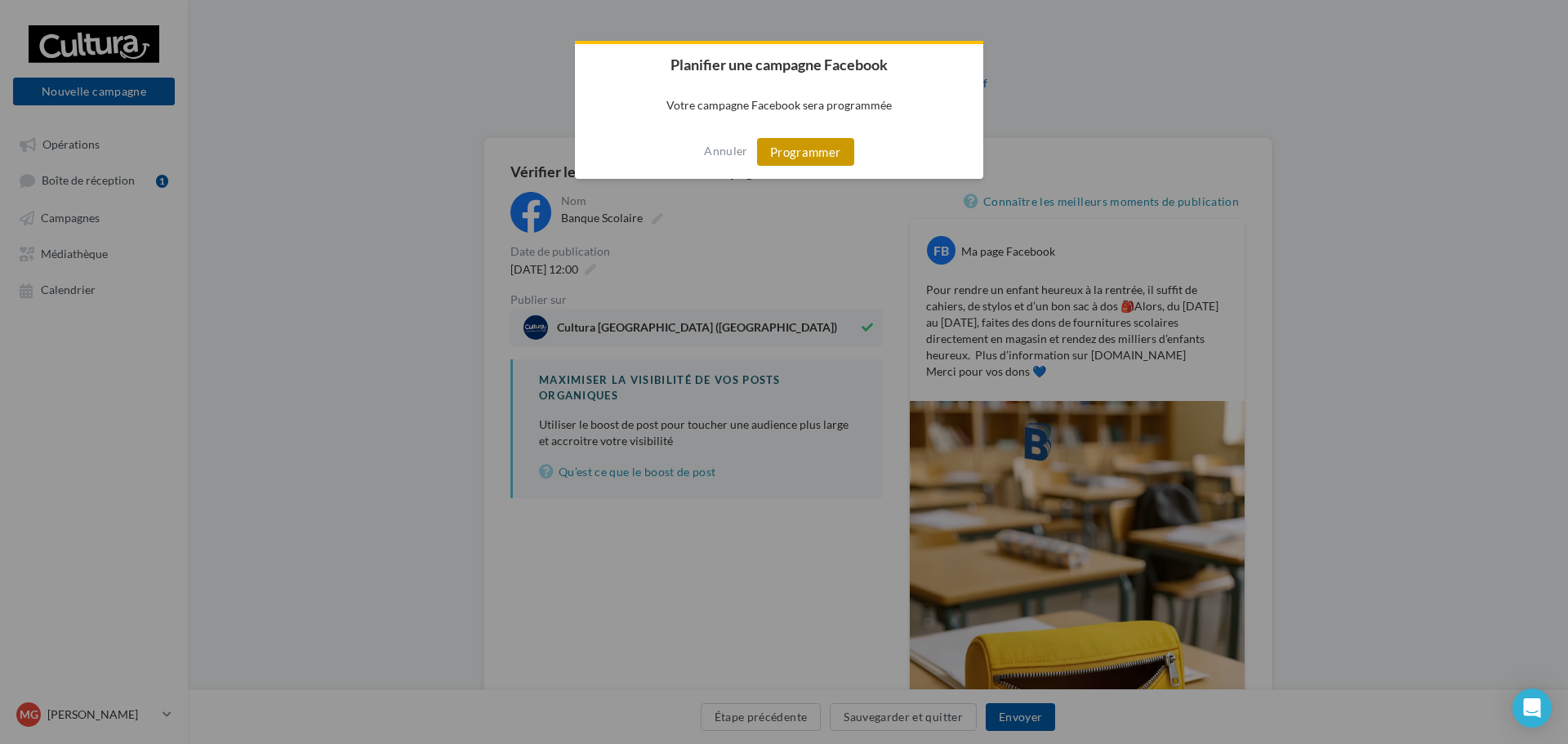
click at [816, 147] on button "Programmer" at bounding box center [806, 152] width 97 height 28
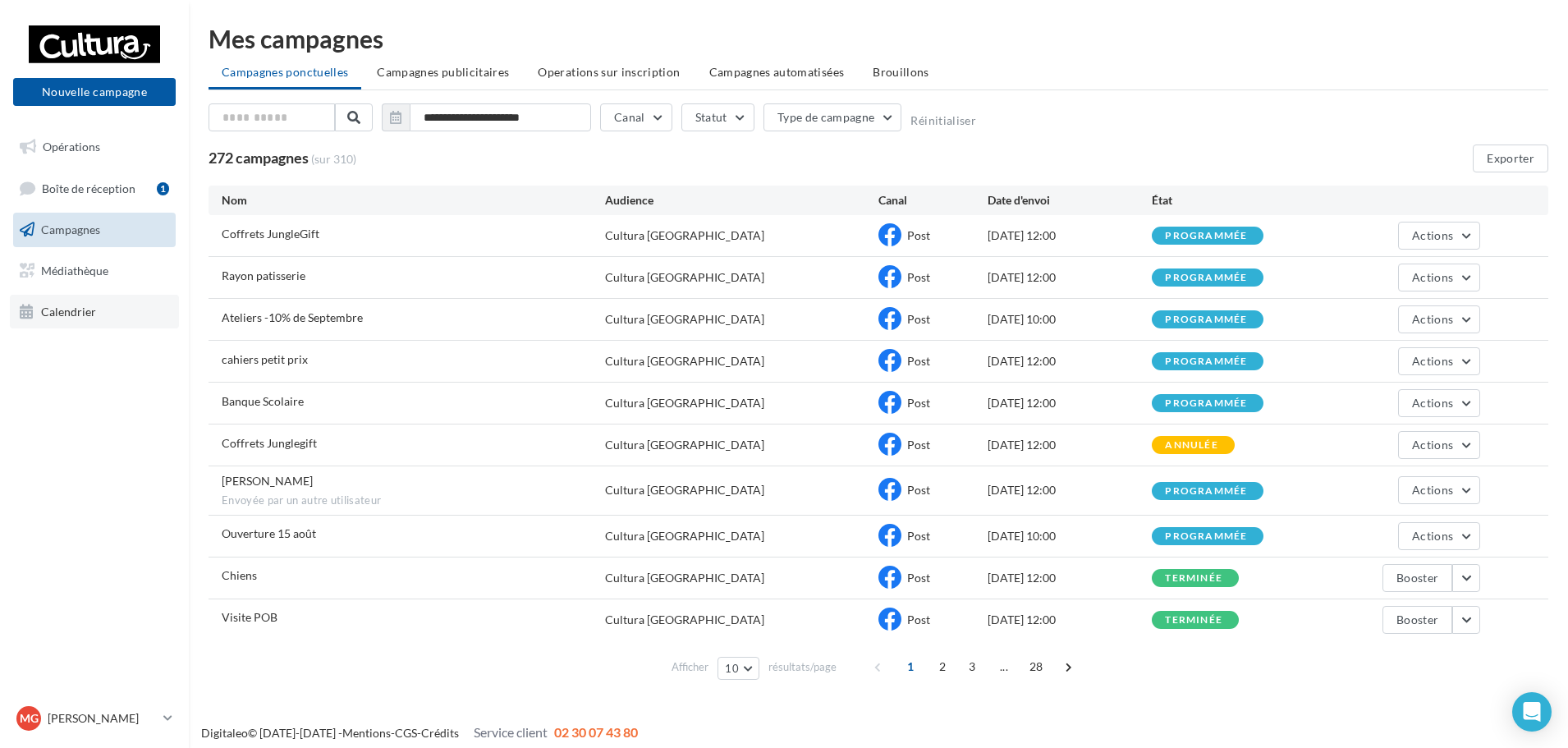
click at [92, 307] on span "Calendrier" at bounding box center [68, 311] width 55 height 14
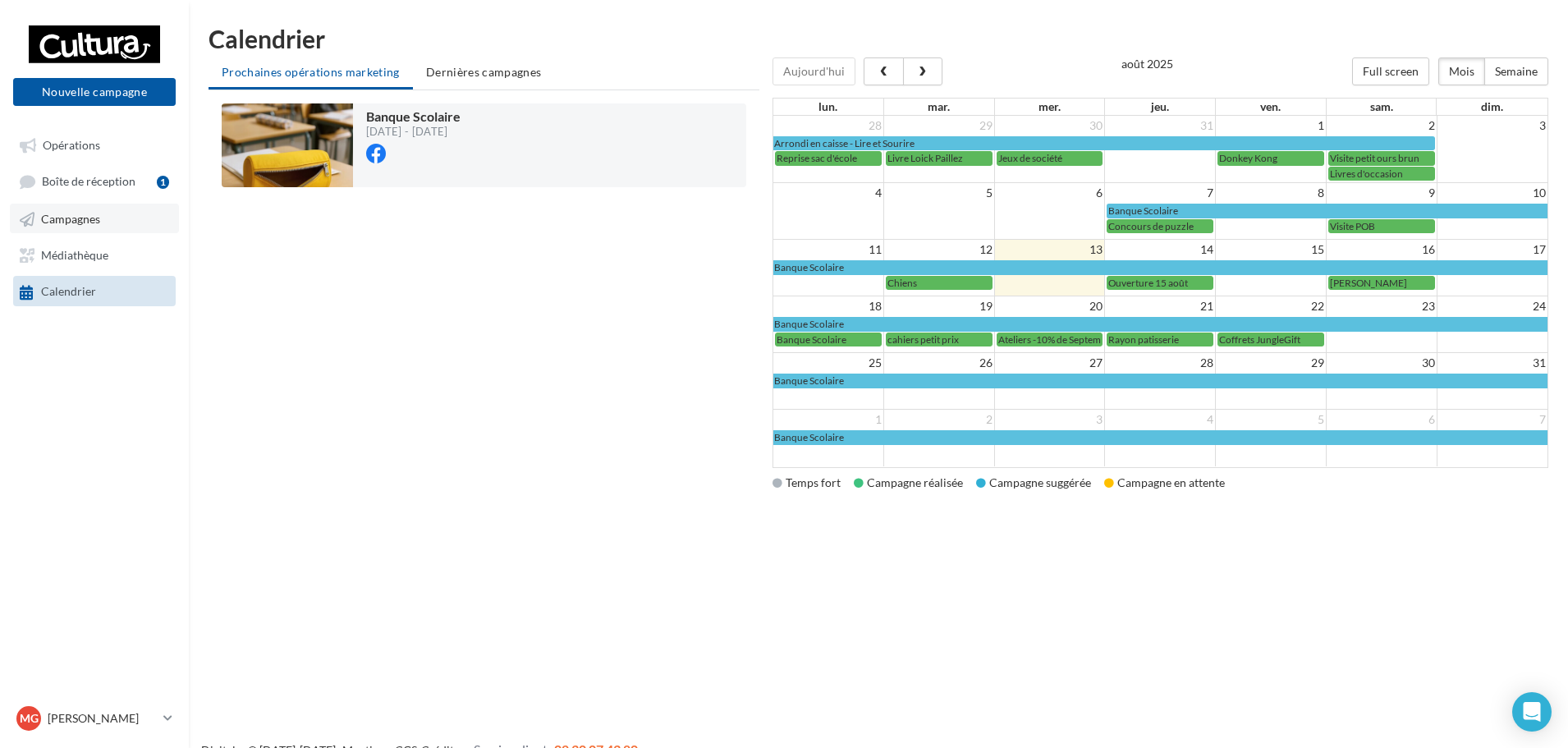
click at [115, 225] on link "Campagnes" at bounding box center [94, 218] width 169 height 29
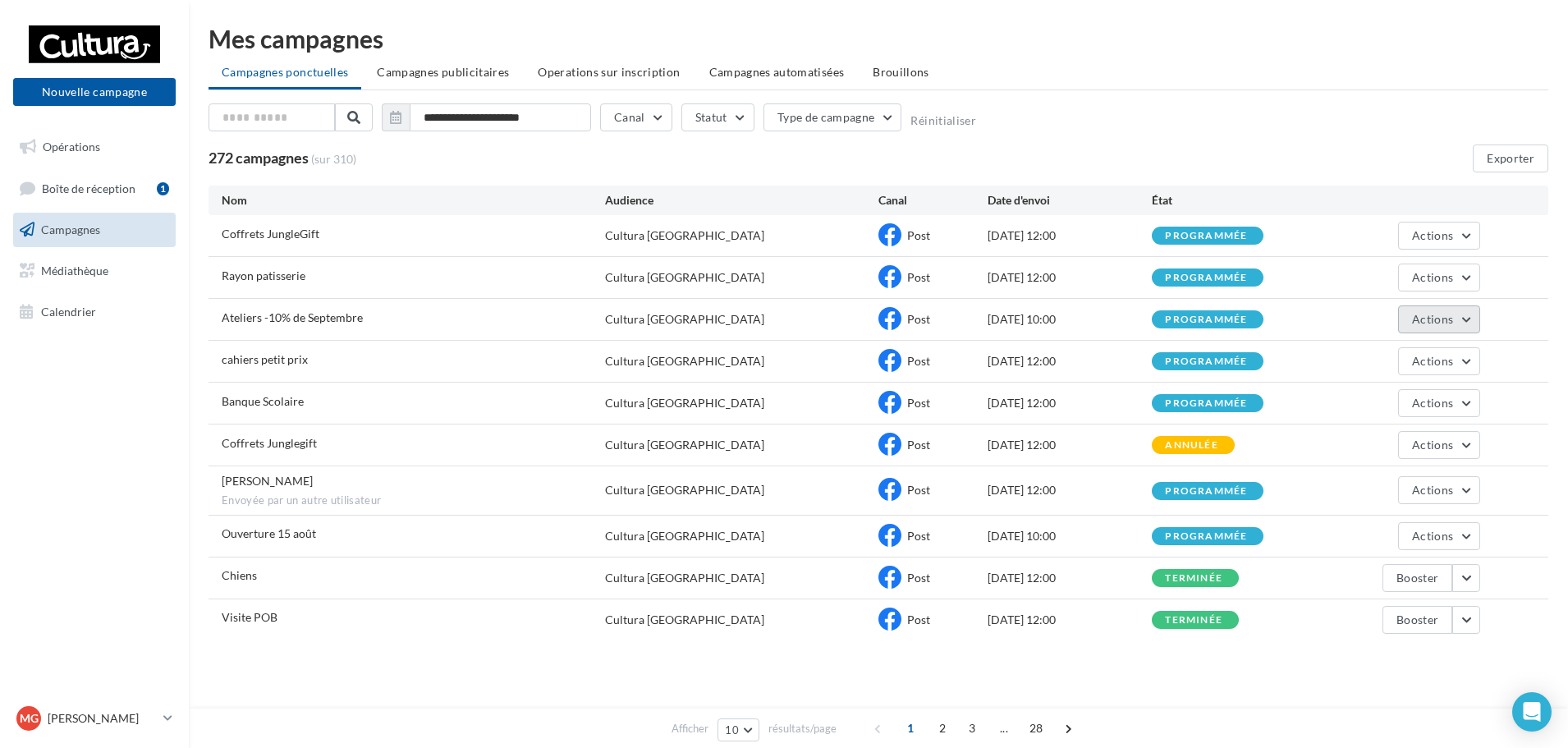
click at [1455, 322] on button "Actions" at bounding box center [1439, 319] width 83 height 28
click at [1402, 361] on button "Voir les résultats" at bounding box center [1398, 358] width 164 height 43
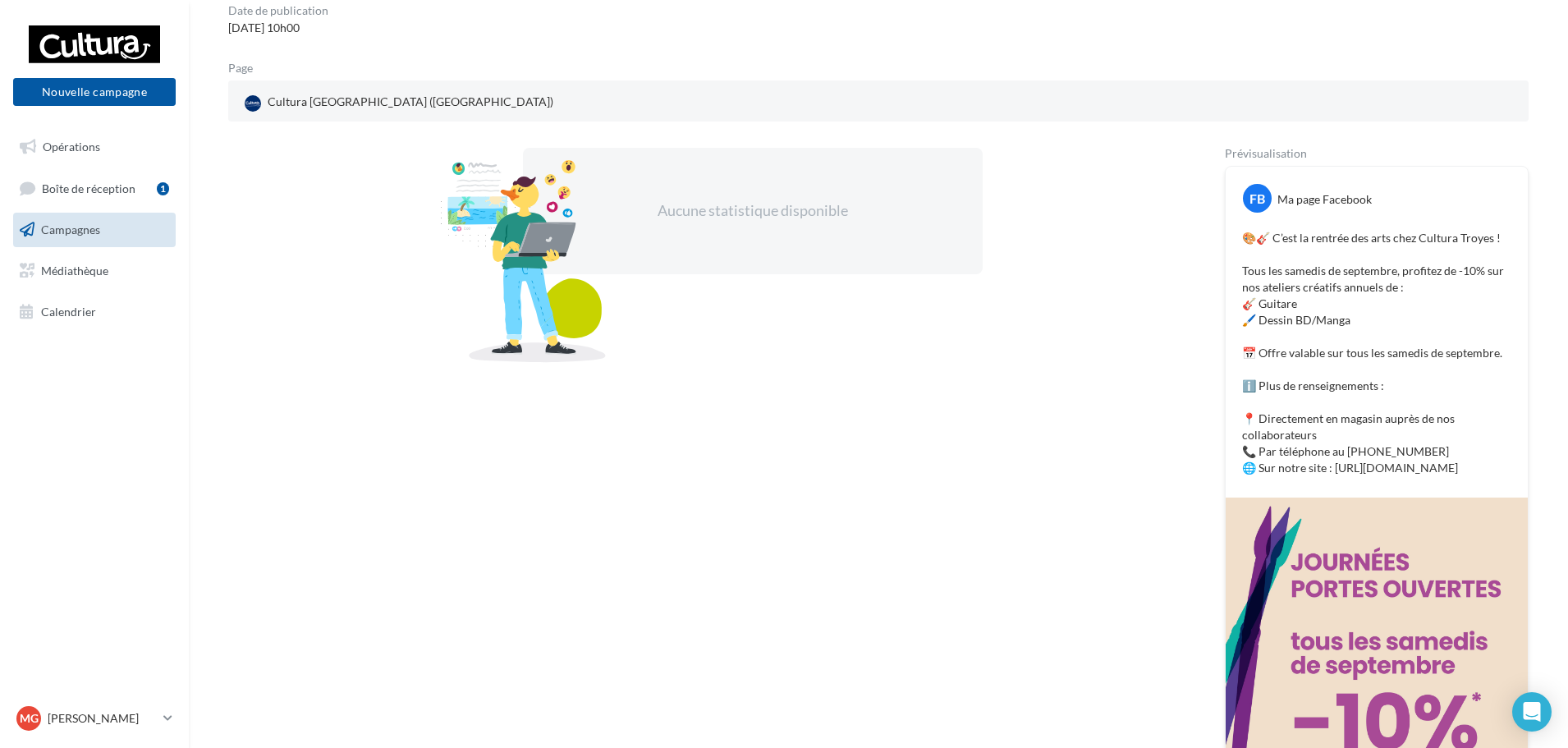
scroll to position [164, 0]
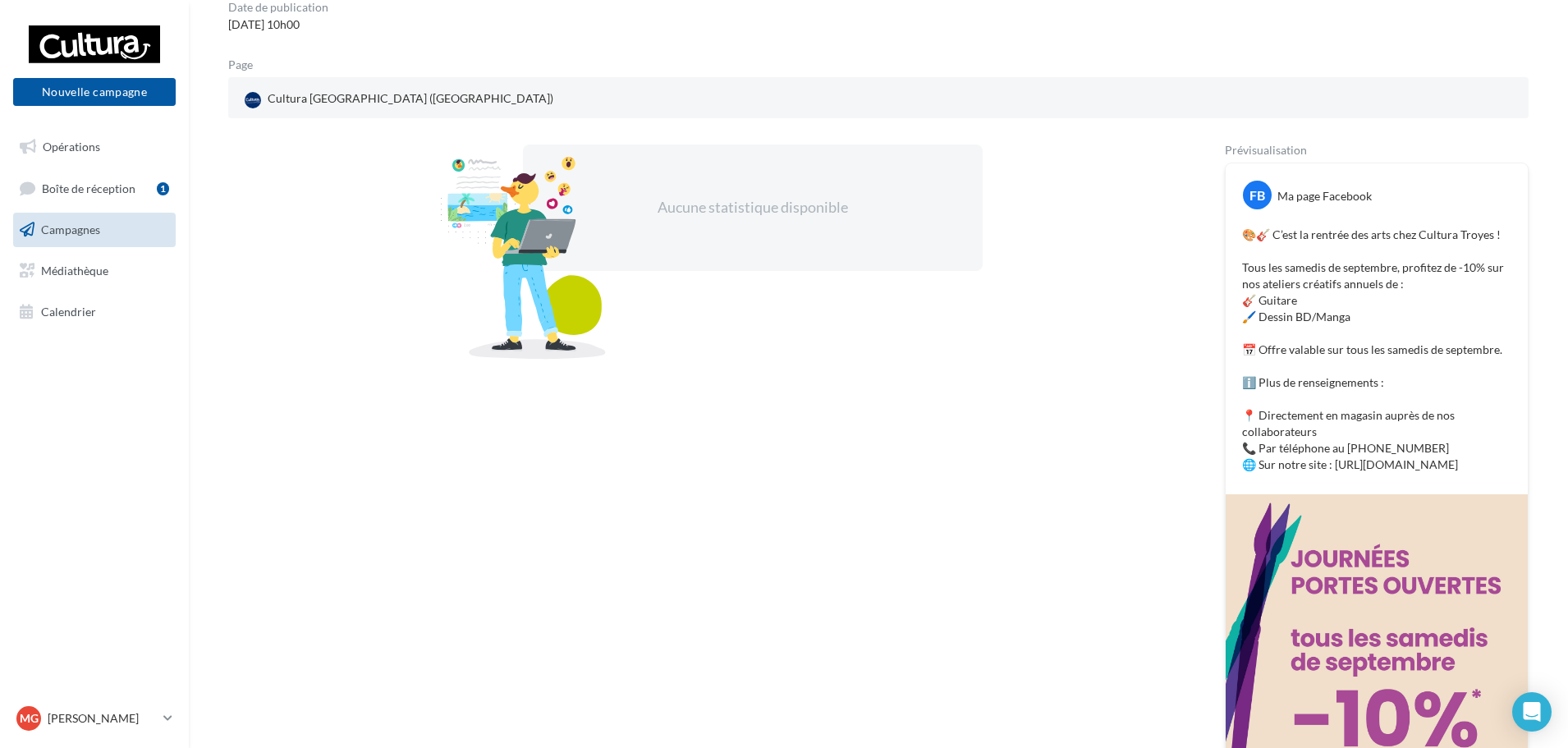
drag, startPoint x: 1527, startPoint y: 521, endPoint x: 1233, endPoint y: 238, distance: 408.1
click at [1233, 238] on div "FB Ma page Facebook 🎨🎸 C’est la rentrée des arts chez Cultura Troyes ! Tous les…" at bounding box center [1377, 329] width 302 height 331
copy p "🎨🎸 C’est la rentrée des arts chez Cultura Troyes ! Tous les samedis de septembr…"
click at [148, 265] on link "Médiathèque" at bounding box center [94, 270] width 169 height 35
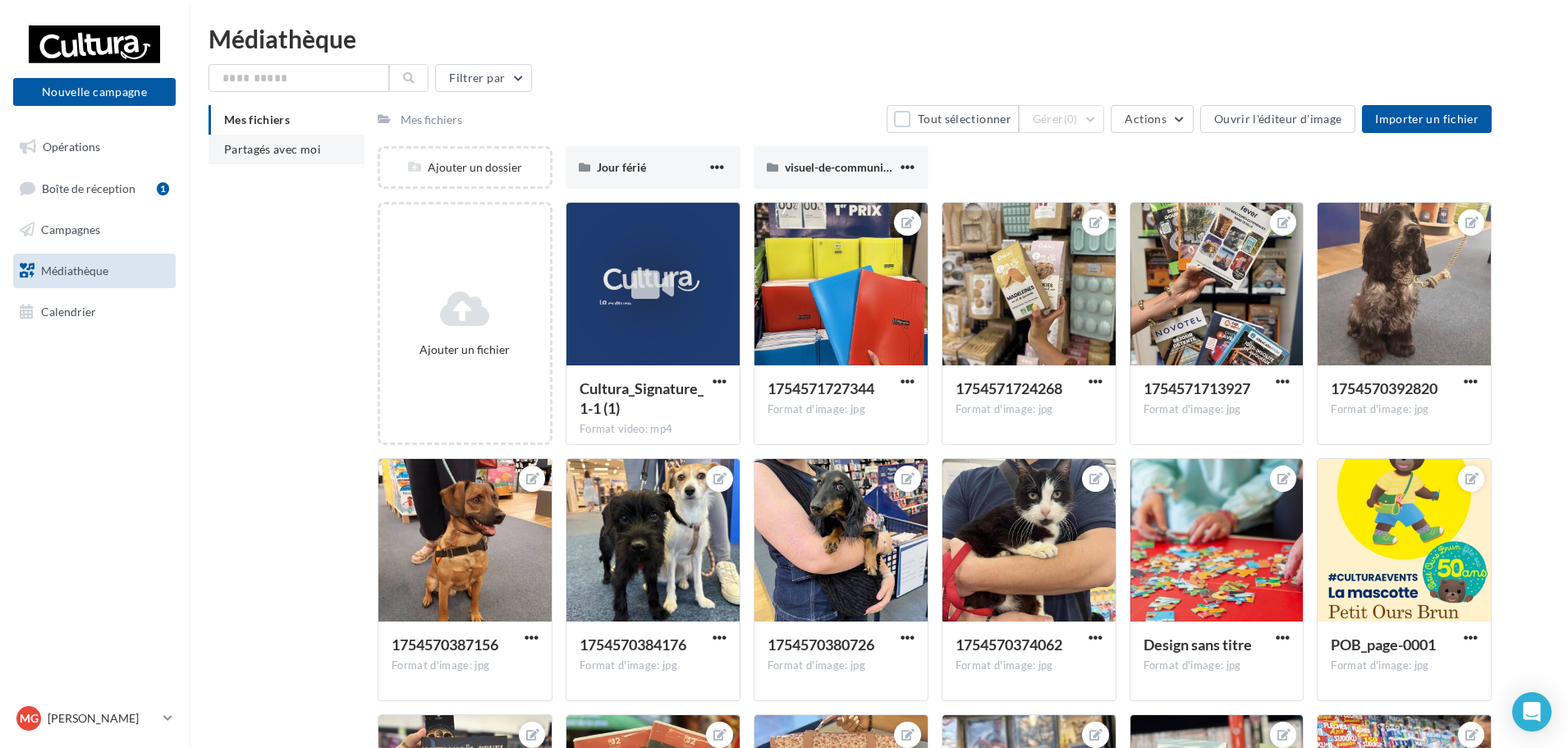
click at [271, 147] on span "Partagés avec moi" at bounding box center [272, 149] width 97 height 14
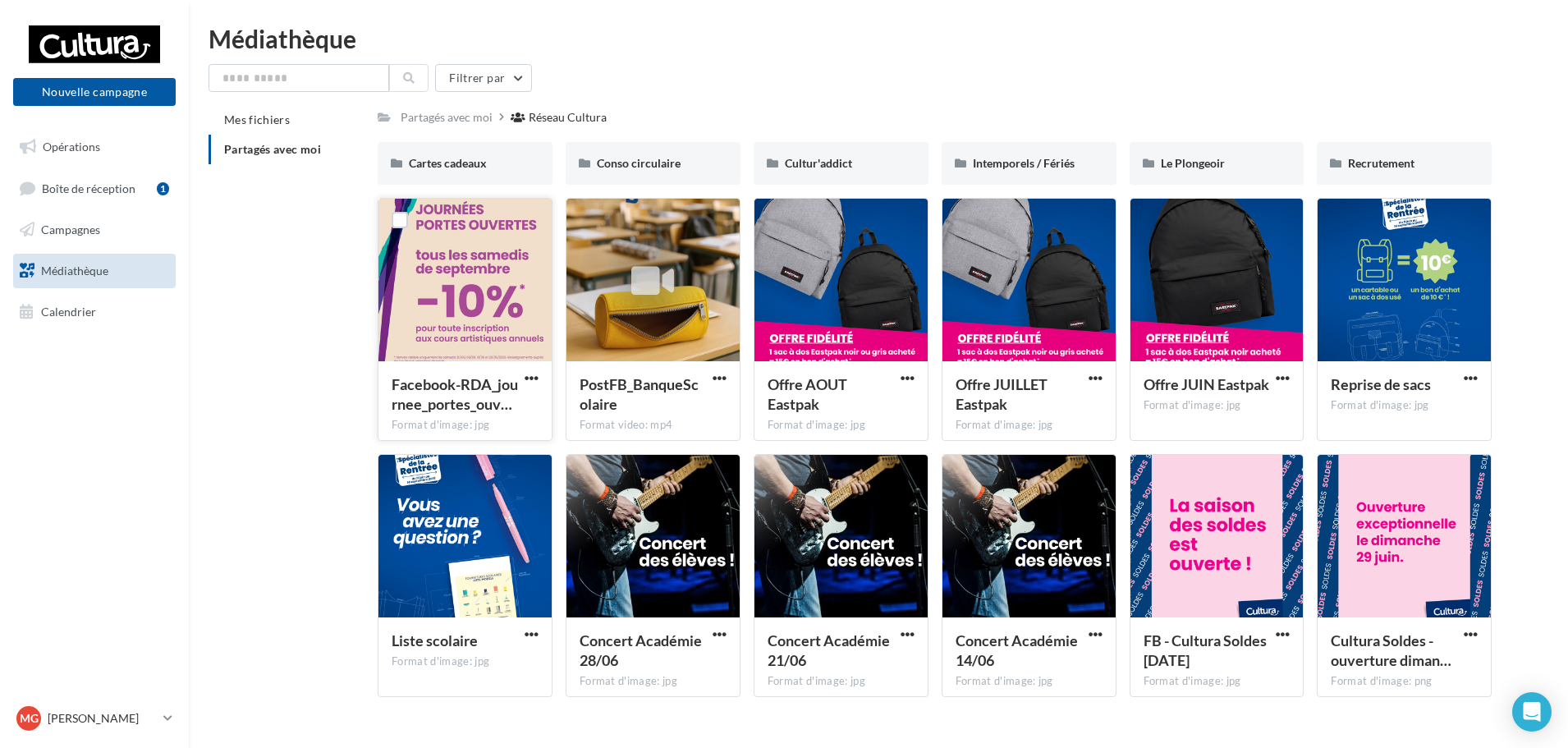
click at [530, 386] on button "button" at bounding box center [531, 380] width 20 height 17
click at [472, 411] on button "Télécharger" at bounding box center [460, 410] width 164 height 43
click at [106, 232] on link "Campagnes" at bounding box center [94, 230] width 169 height 35
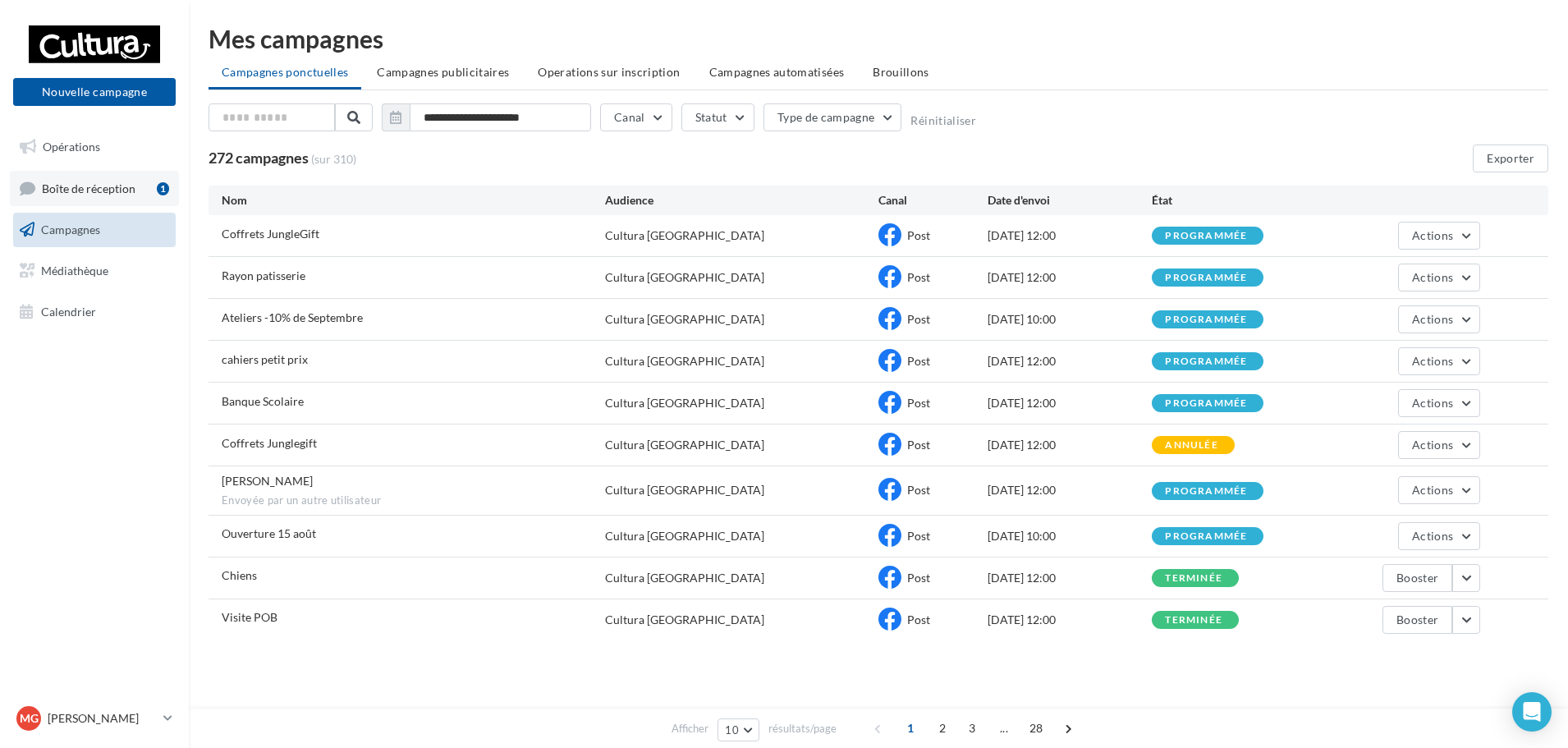
click at [93, 181] on span "Boîte de réception" at bounding box center [88, 188] width 93 height 14
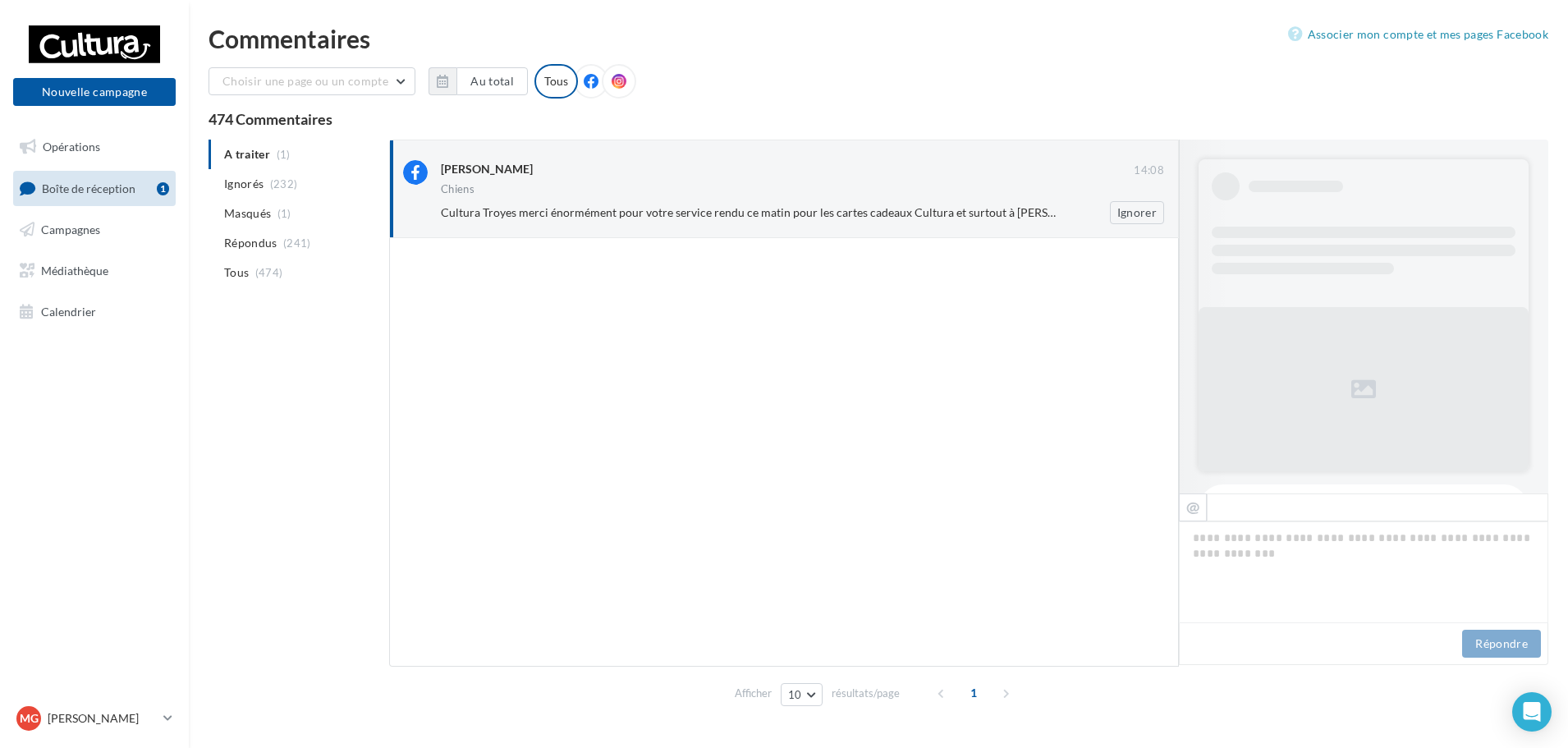
click at [708, 184] on div "Chiens" at bounding box center [803, 190] width 723 height 14
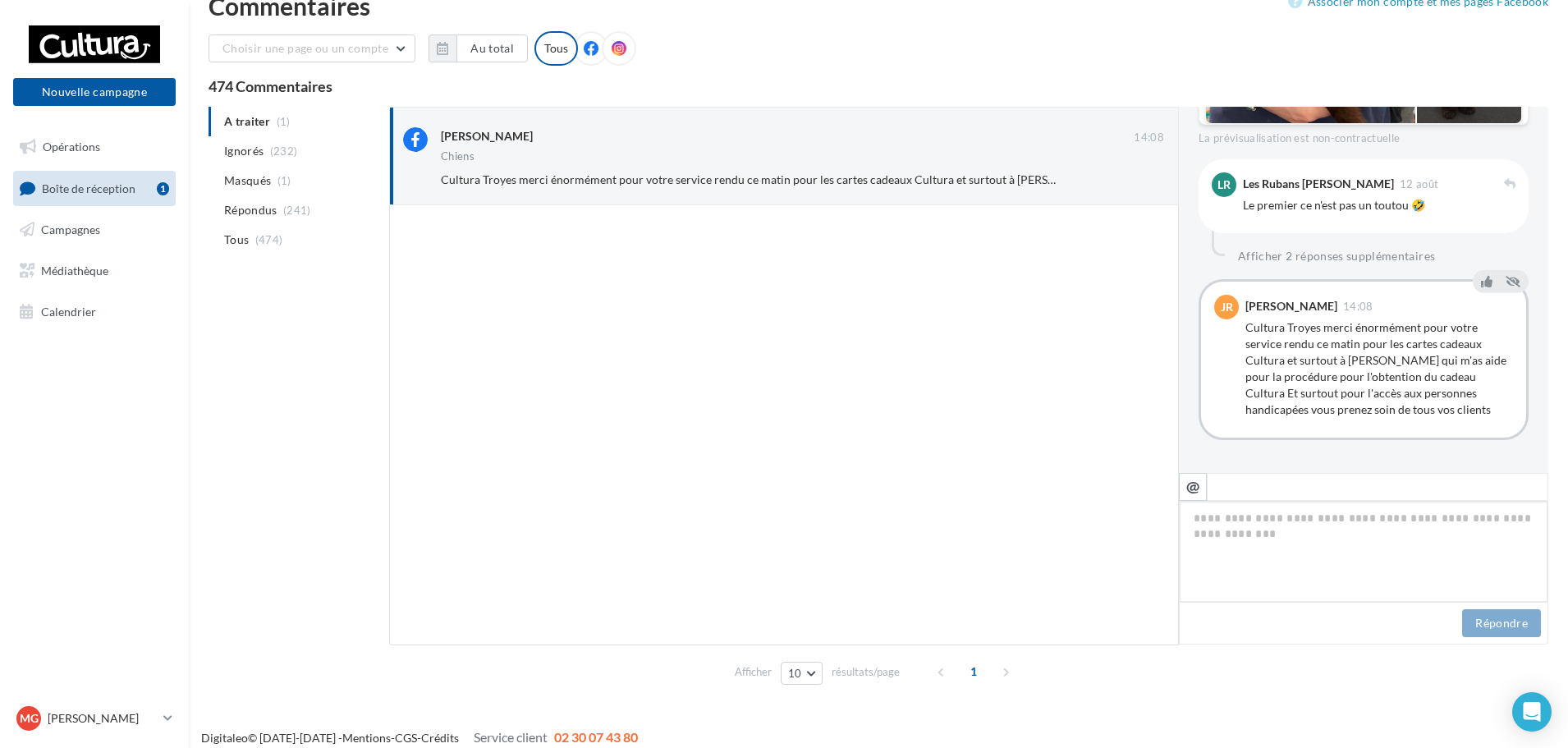
scroll to position [37, 0]
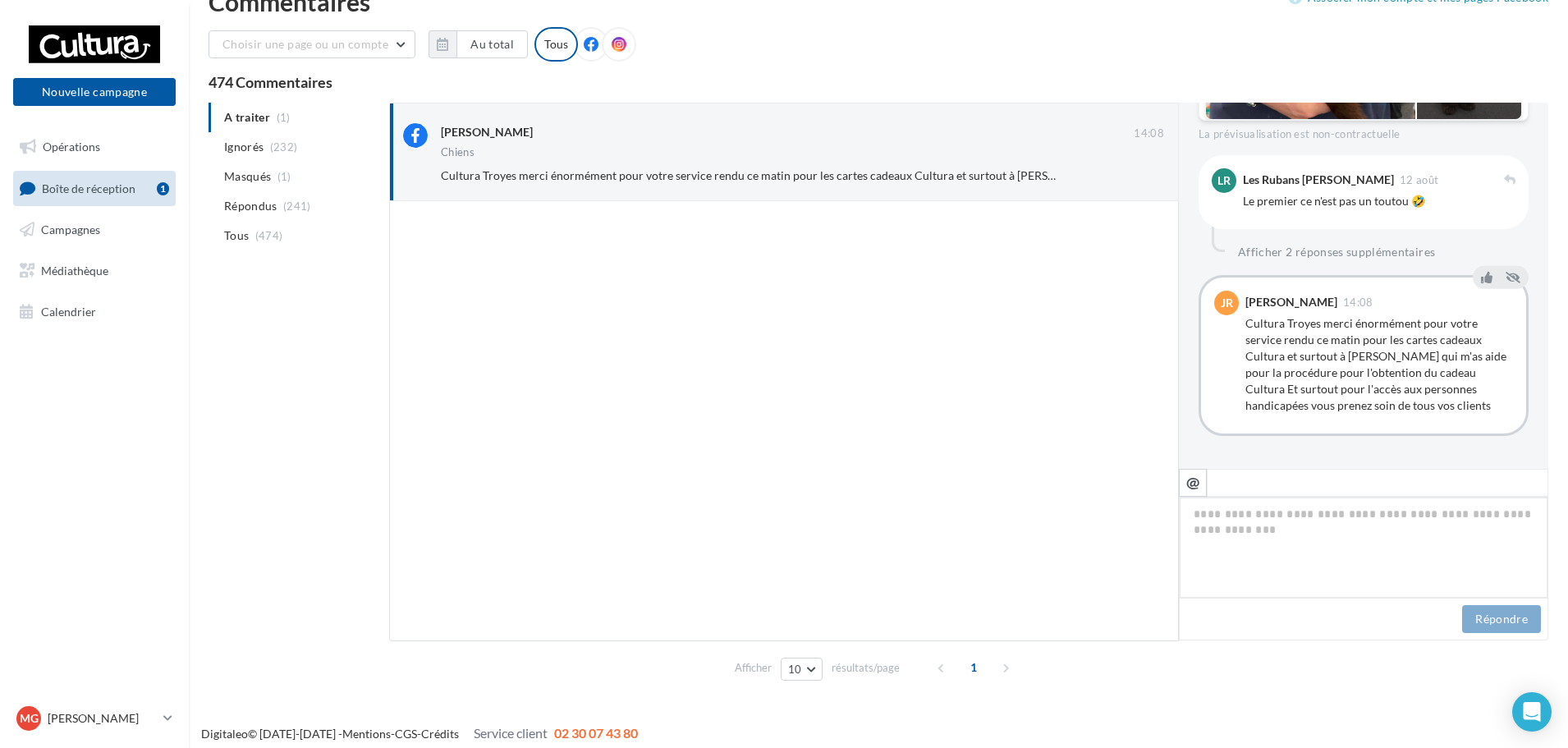
drag, startPoint x: 1365, startPoint y: 537, endPoint x: 1336, endPoint y: 517, distance: 35.2
click at [1365, 537] on textarea at bounding box center [1363, 548] width 370 height 102
click at [1356, 521] on textarea at bounding box center [1363, 548] width 370 height 102
click at [1400, 398] on div "Cultura Troyes merci énormément pour votre service rendu ce matin pour les cart…" at bounding box center [1379, 364] width 268 height 99
click at [1390, 533] on textarea at bounding box center [1363, 548] width 370 height 102
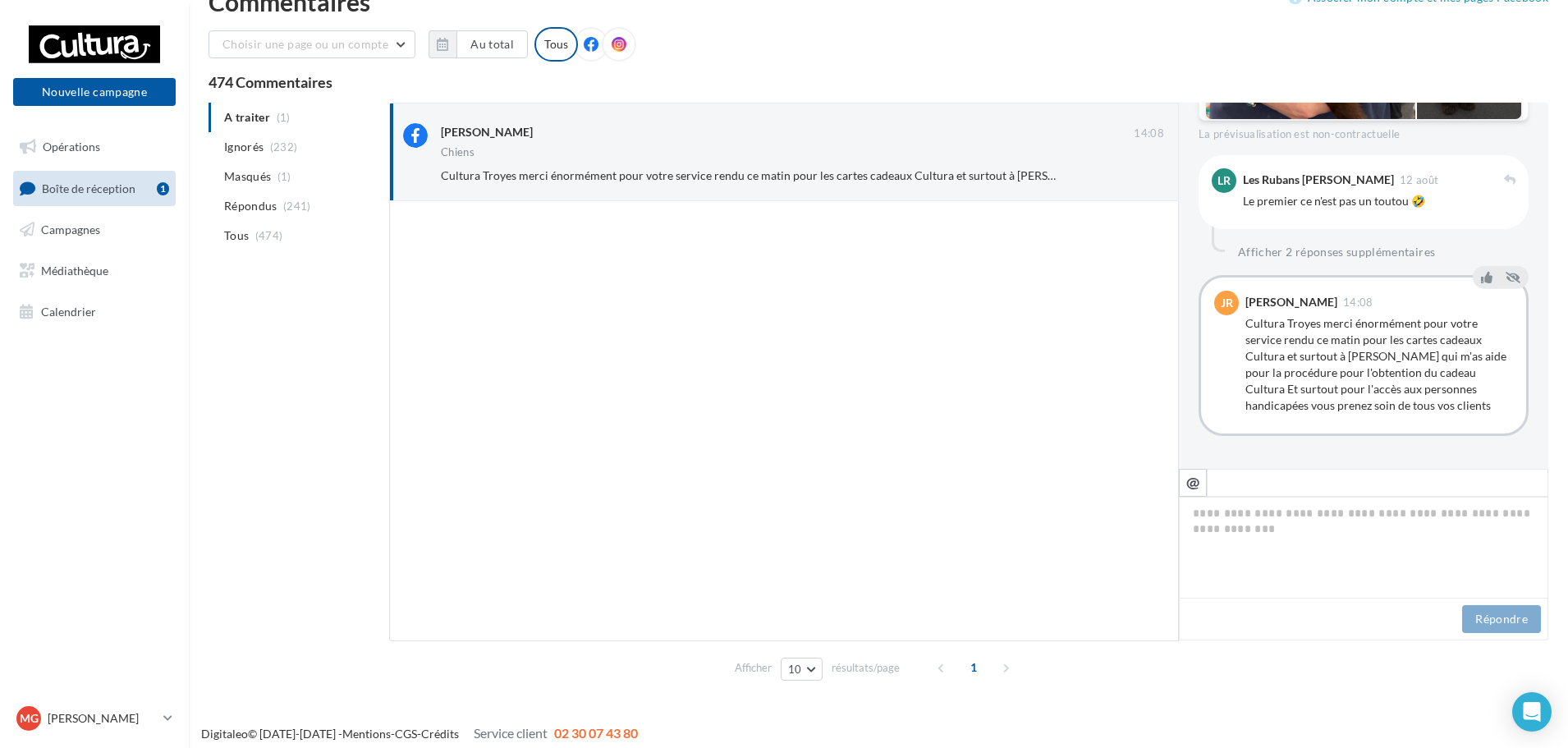
click at [1363, 371] on div "Cultura Troyes merci énormément pour votre service rendu ce matin pour les cart…" at bounding box center [1379, 364] width 268 height 99
click at [1345, 557] on textarea at bounding box center [1363, 548] width 370 height 102
paste textarea "**********"
type textarea "**********"
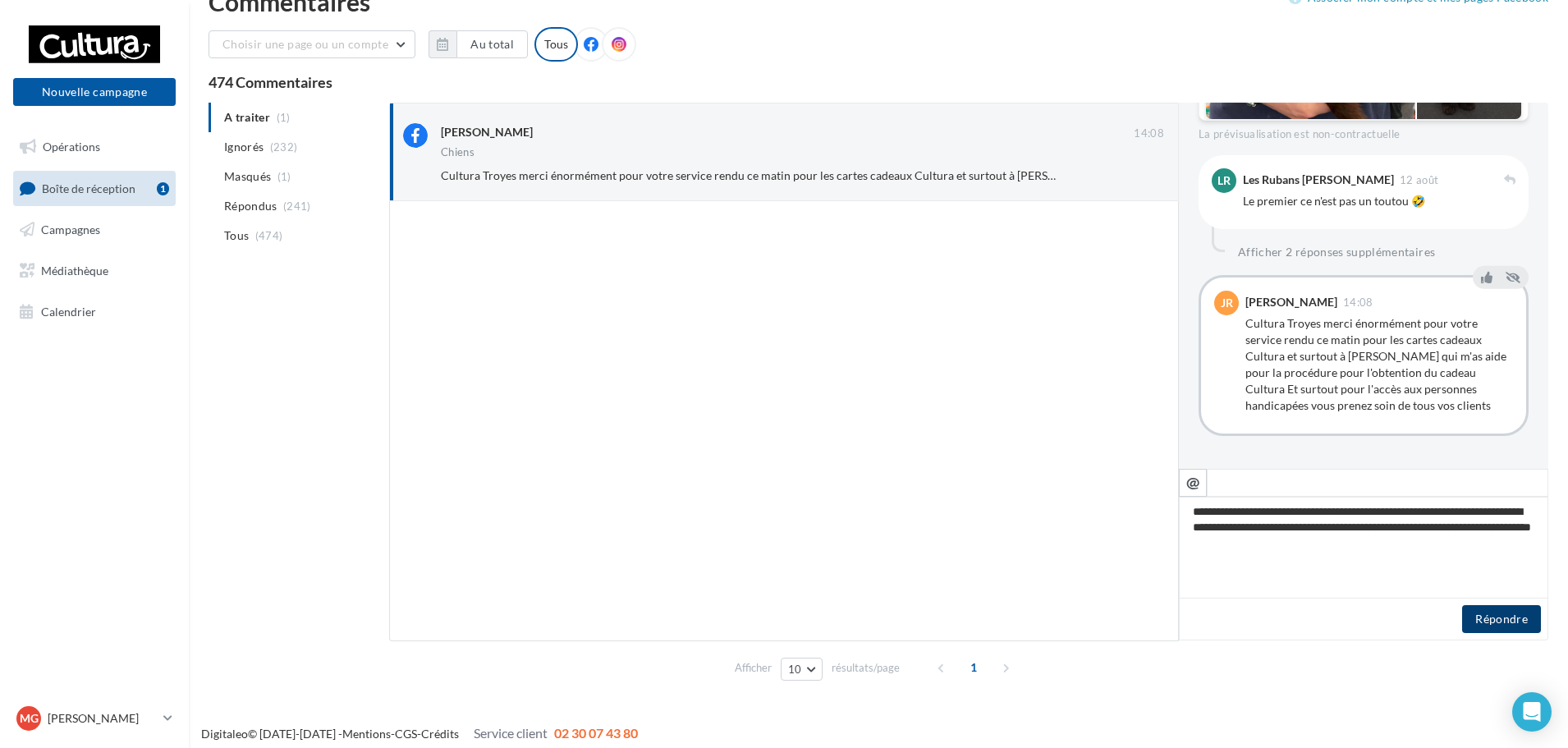
click at [1505, 613] on button "Répondre" at bounding box center [1501, 619] width 79 height 28
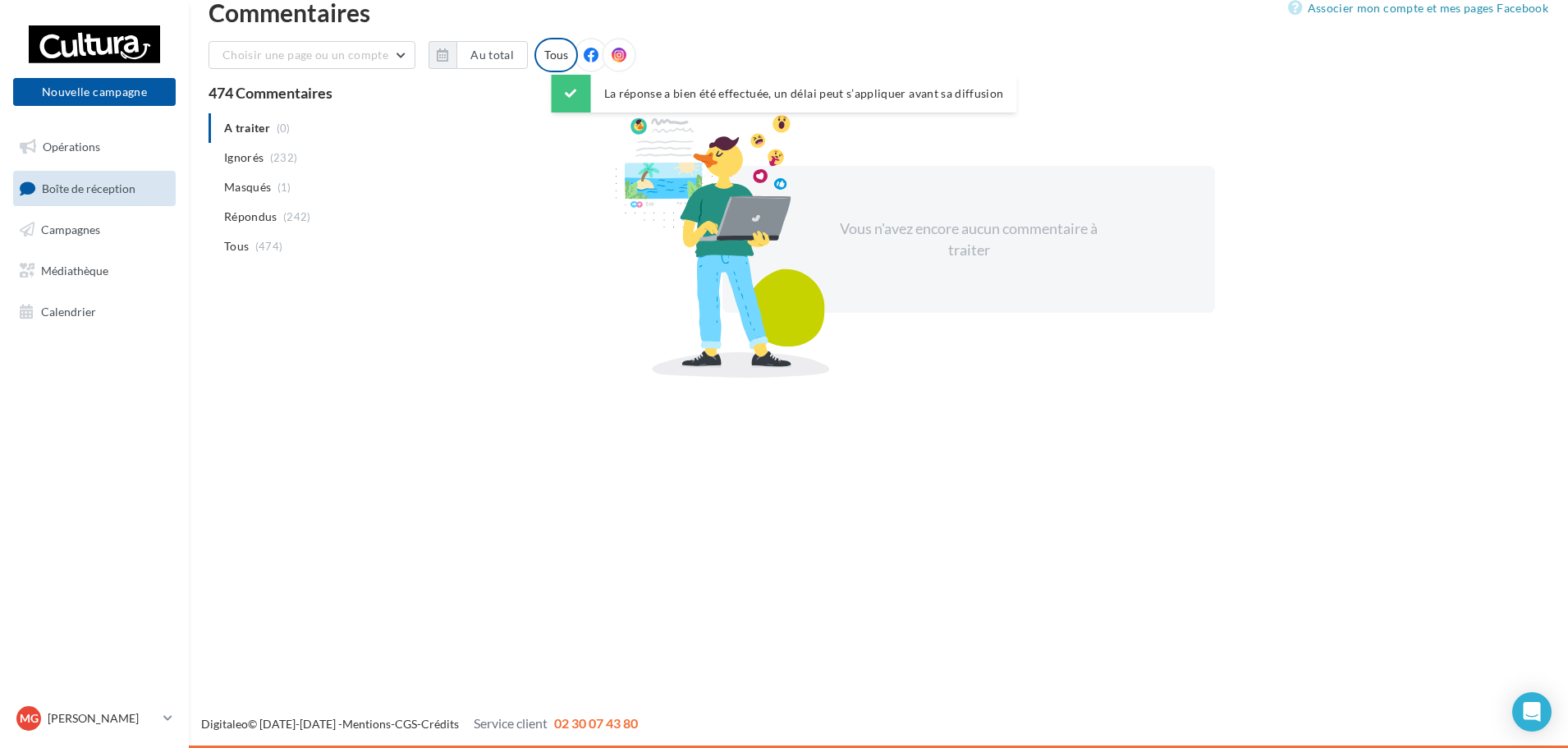
scroll to position [26, 0]
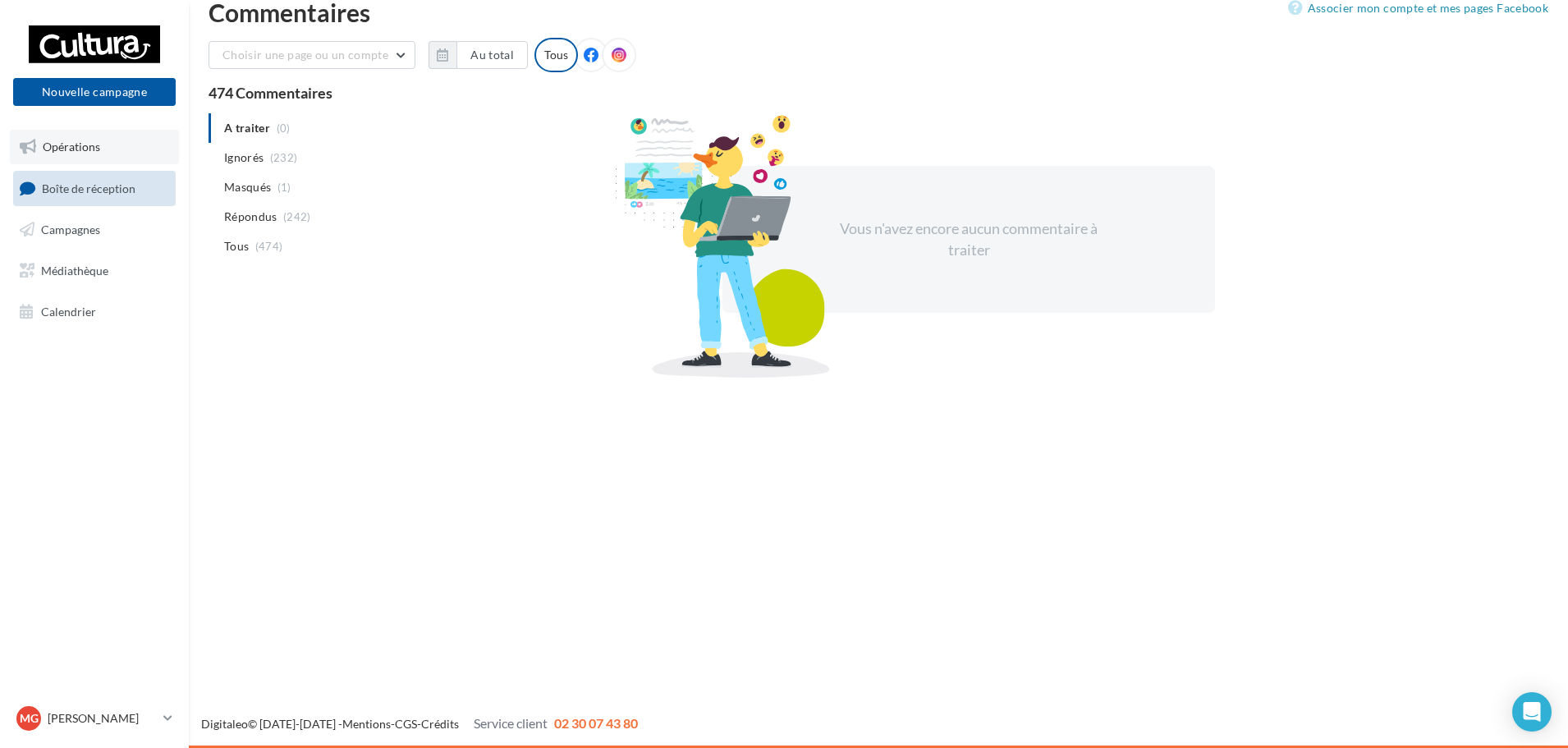
click at [103, 153] on link "Opérations" at bounding box center [94, 147] width 169 height 35
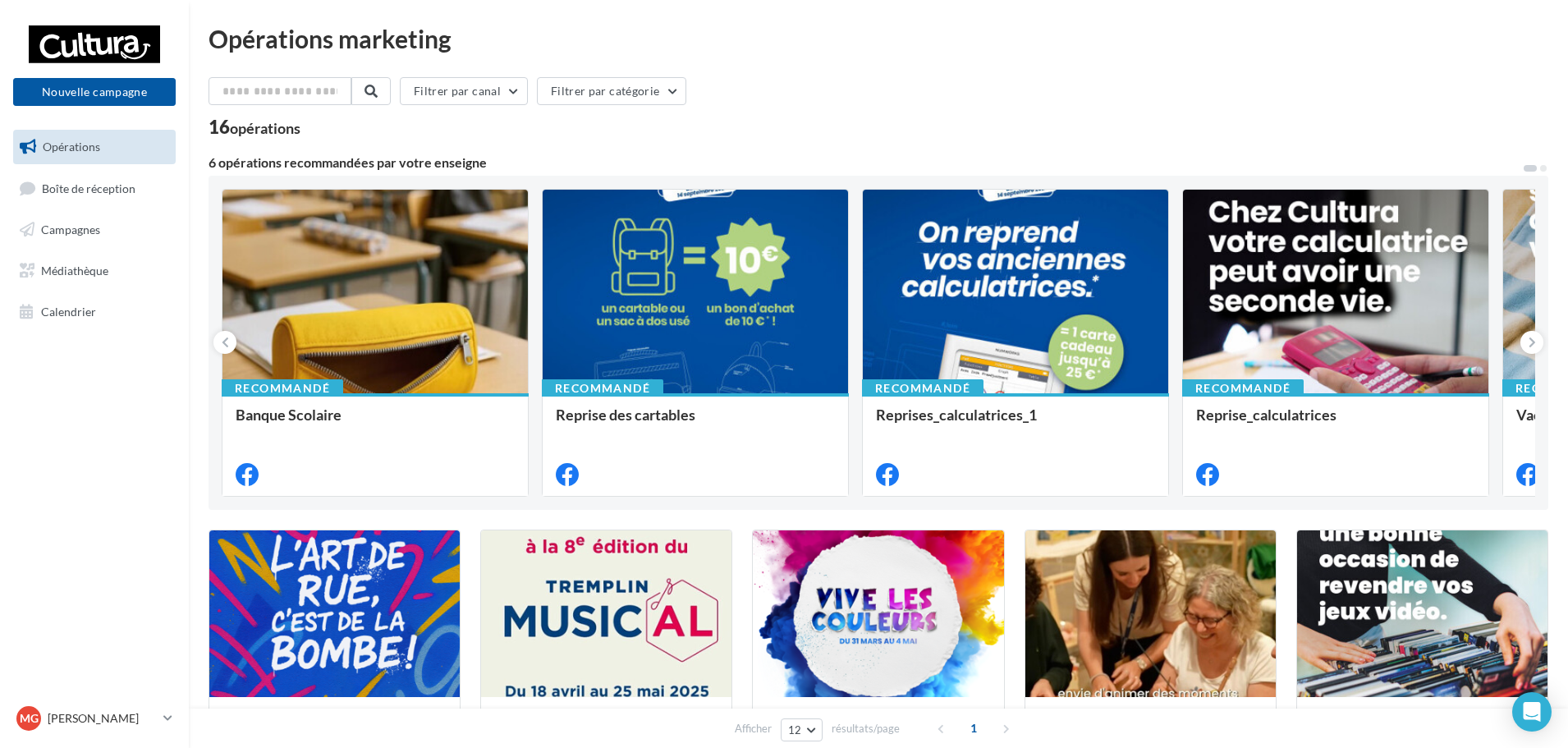
drag, startPoint x: 145, startPoint y: 723, endPoint x: 136, endPoint y: 700, distance: 24.7
click at [145, 723] on p "[PERSON_NAME]" at bounding box center [103, 719] width 109 height 17
